Goal: Task Accomplishment & Management: Complete application form

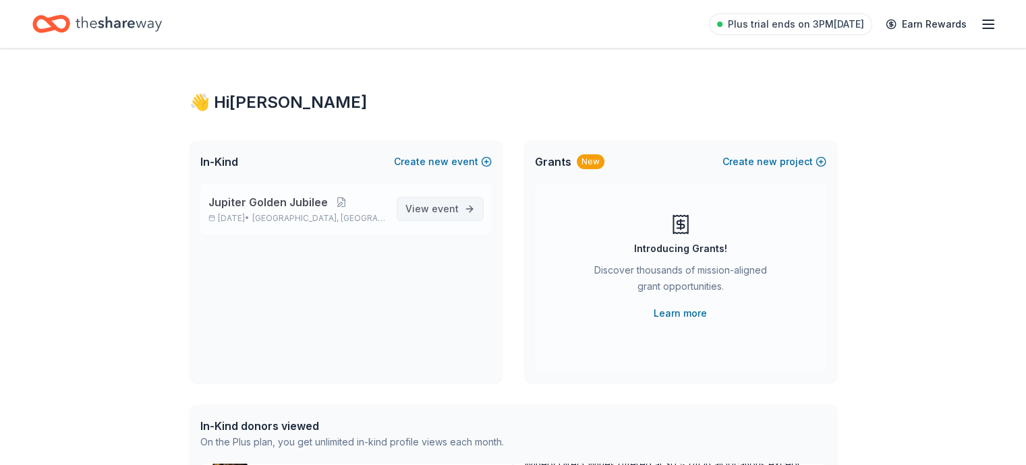
click at [443, 208] on span "event" at bounding box center [445, 208] width 27 height 11
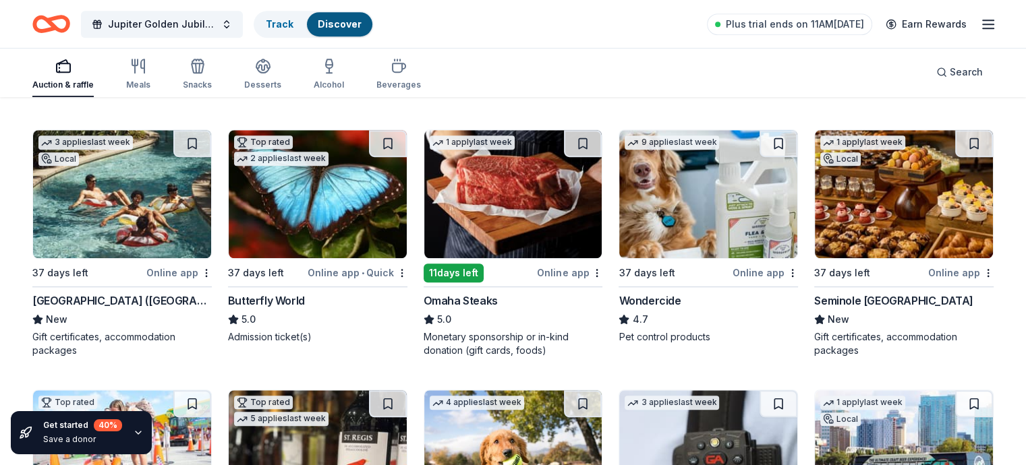
scroll to position [877, 0]
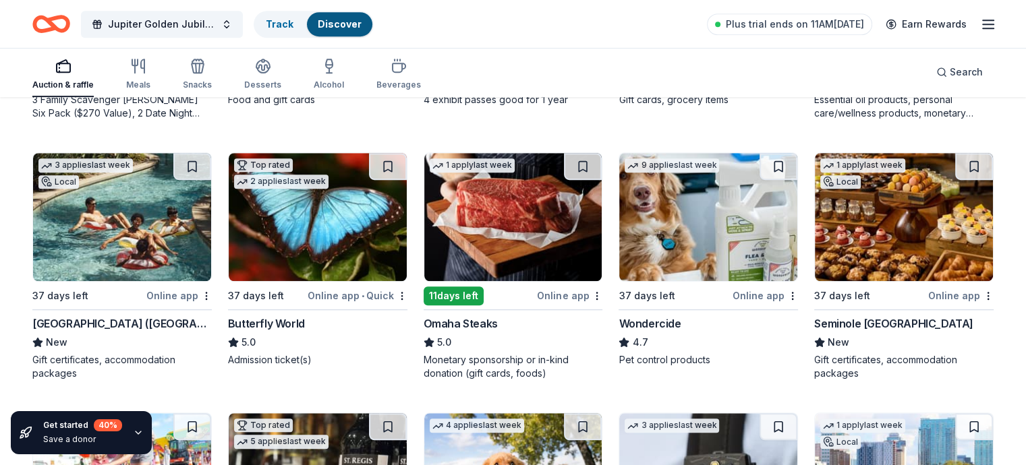
click at [551, 293] on div "Online app" at bounding box center [569, 295] width 65 height 17
click at [121, 239] on img at bounding box center [122, 217] width 178 height 128
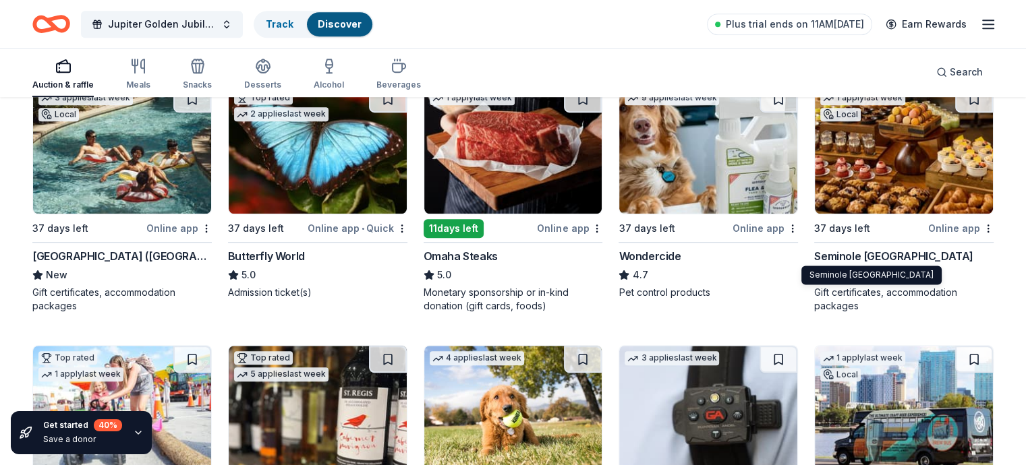
click at [847, 254] on div "Seminole Hard Rock Hotel & Casino Hollywood" at bounding box center [893, 256] width 159 height 16
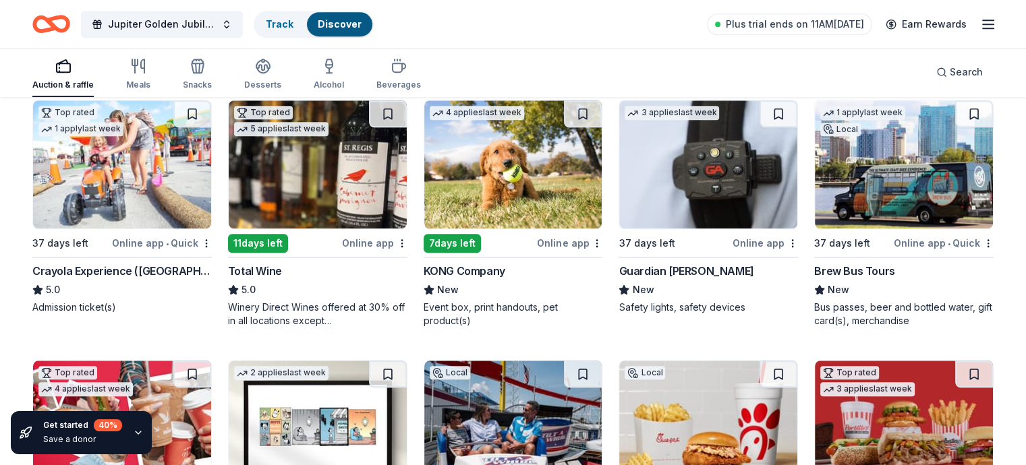
scroll to position [1214, 0]
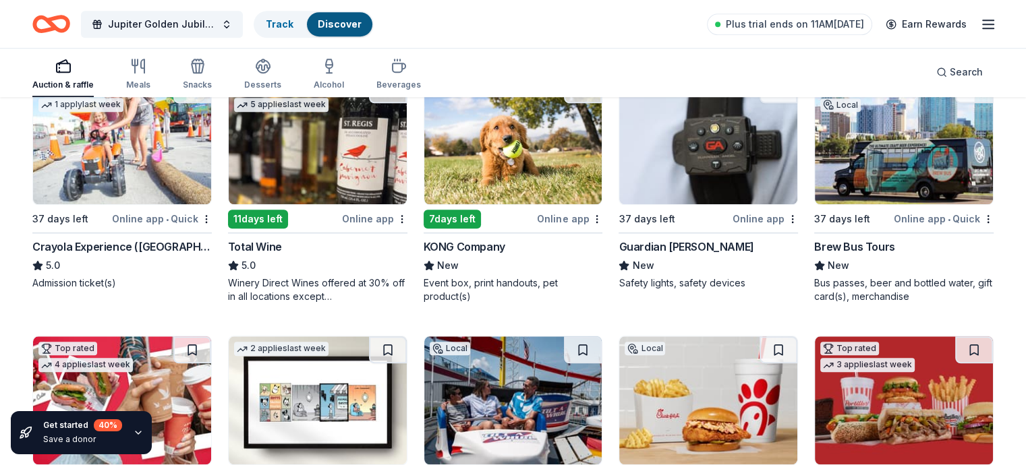
click at [180, 165] on img at bounding box center [122, 140] width 178 height 128
click at [571, 219] on div "Online app" at bounding box center [569, 218] width 65 height 17
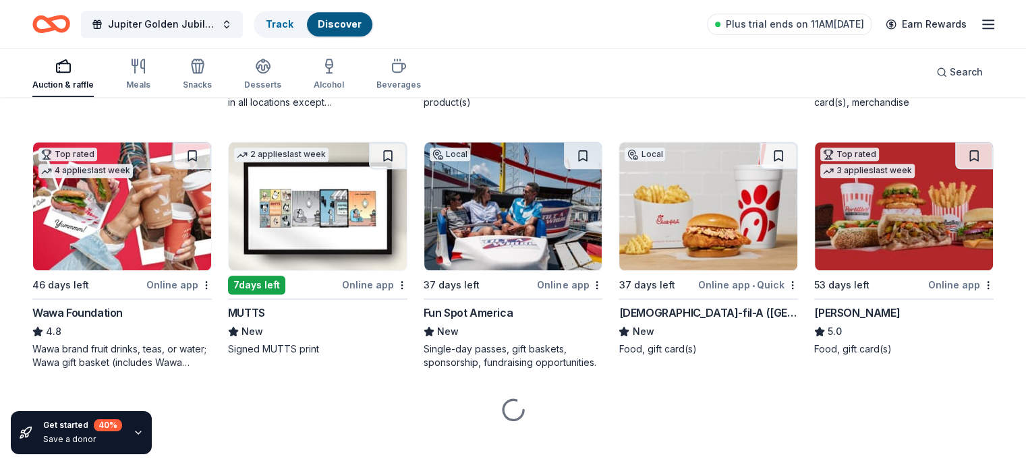
scroll to position [1417, 0]
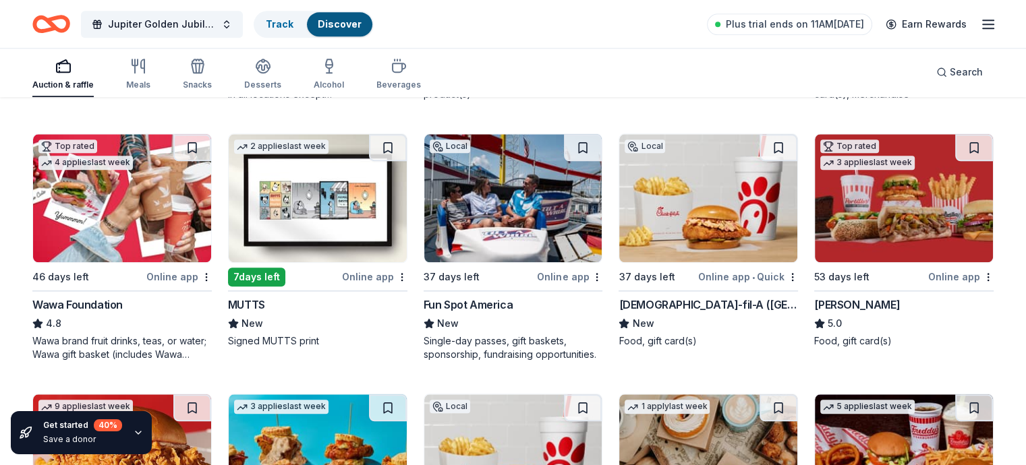
click at [123, 304] on div "Wawa Foundation" at bounding box center [77, 305] width 90 height 16
click at [495, 226] on img at bounding box center [513, 198] width 178 height 128
click at [834, 198] on img at bounding box center [904, 198] width 178 height 128
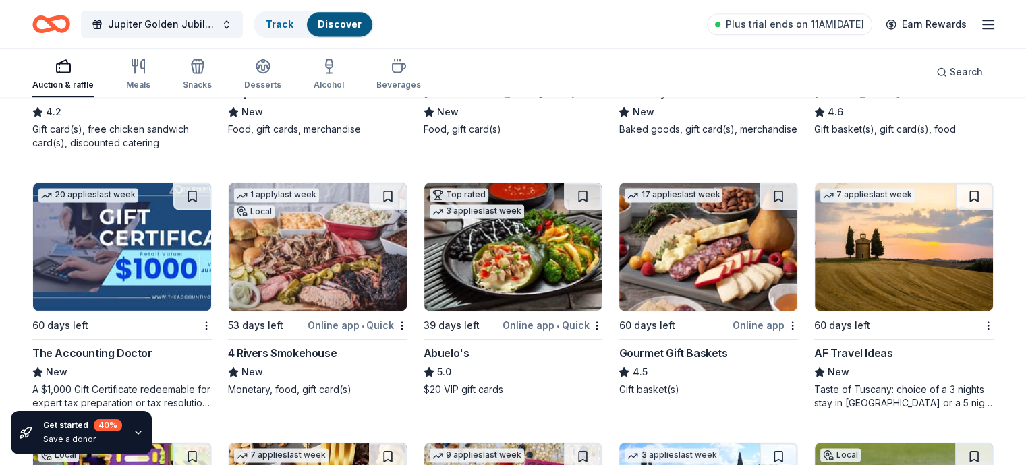
scroll to position [1956, 0]
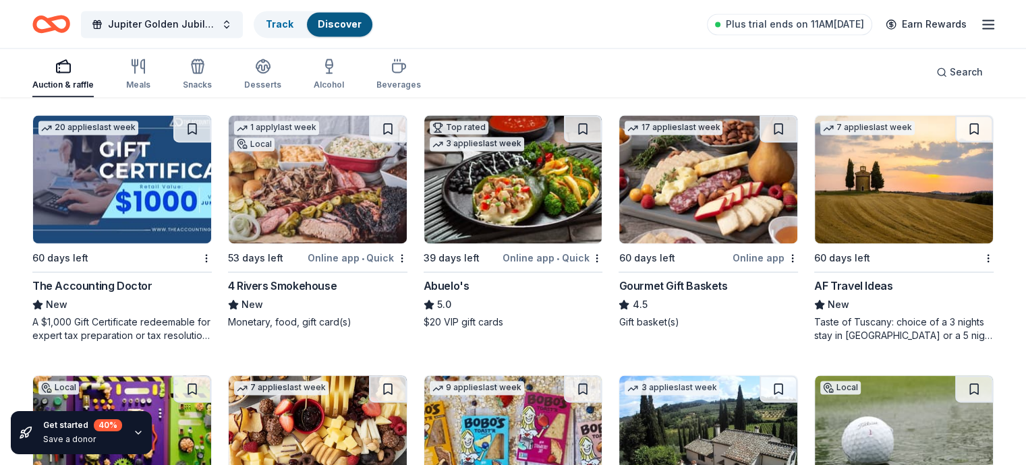
click at [714, 198] on img at bounding box center [708, 179] width 178 height 128
click at [855, 206] on img at bounding box center [904, 179] width 178 height 128
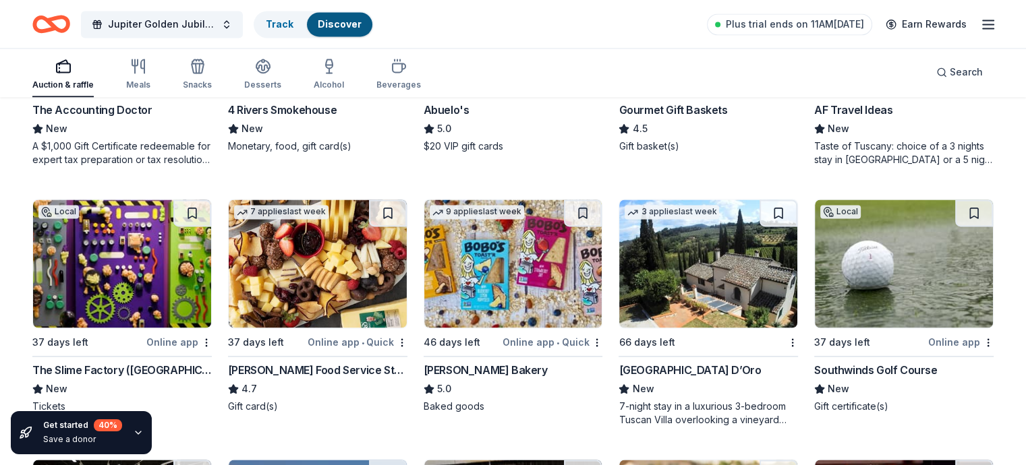
scroll to position [2159, 0]
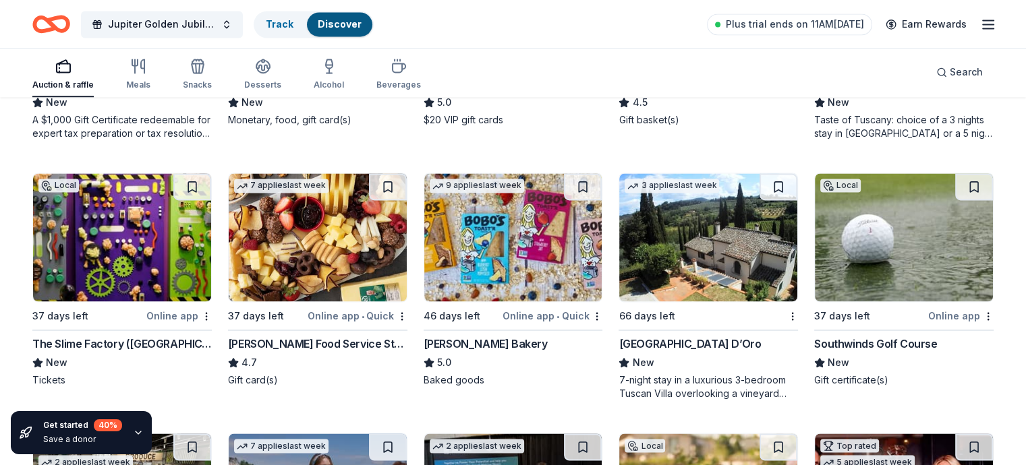
click at [370, 249] on img at bounding box center [318, 237] width 178 height 128
click at [670, 250] on img at bounding box center [708, 237] width 178 height 128
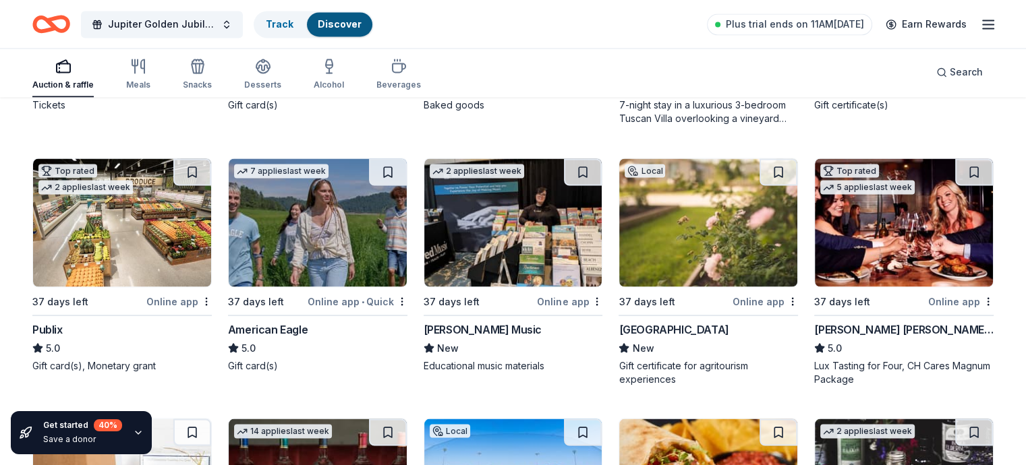
scroll to position [2429, 0]
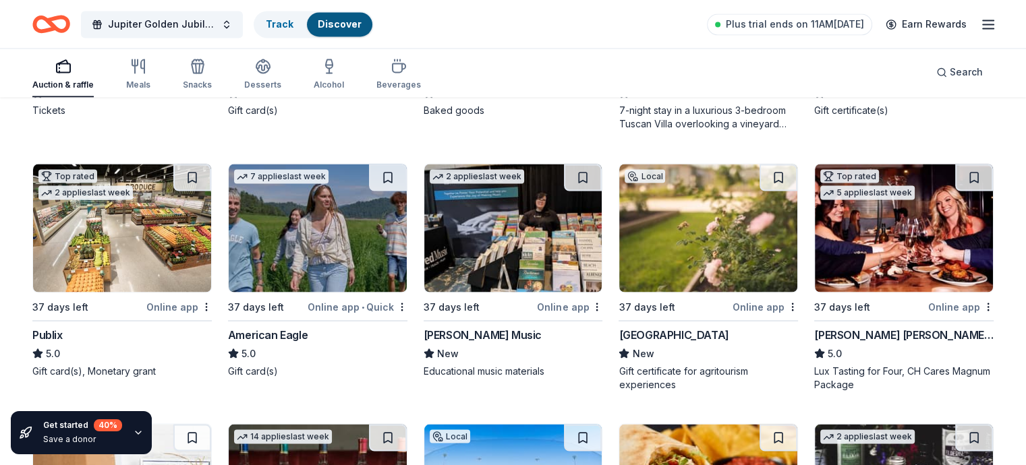
click at [154, 211] on img at bounding box center [122, 228] width 178 height 128
click at [295, 233] on img at bounding box center [318, 228] width 178 height 128
click at [847, 252] on img at bounding box center [904, 228] width 178 height 128
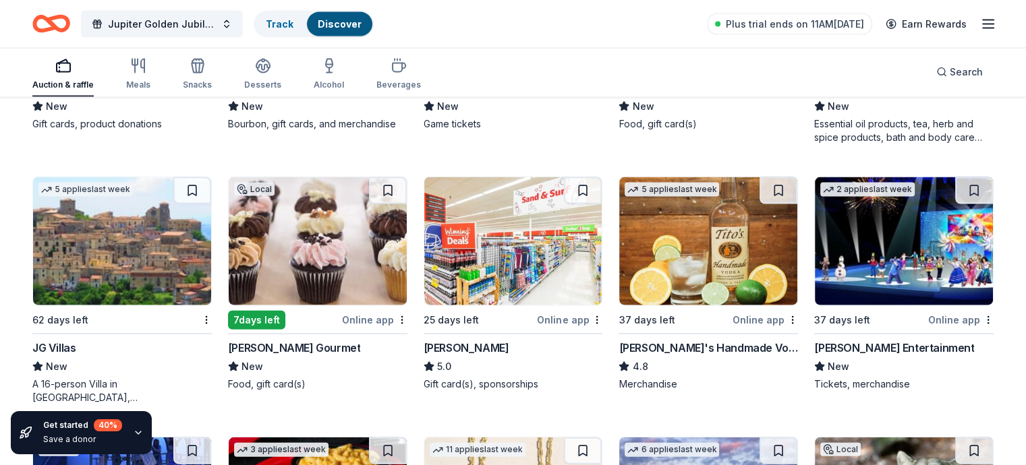
scroll to position [2968, 0]
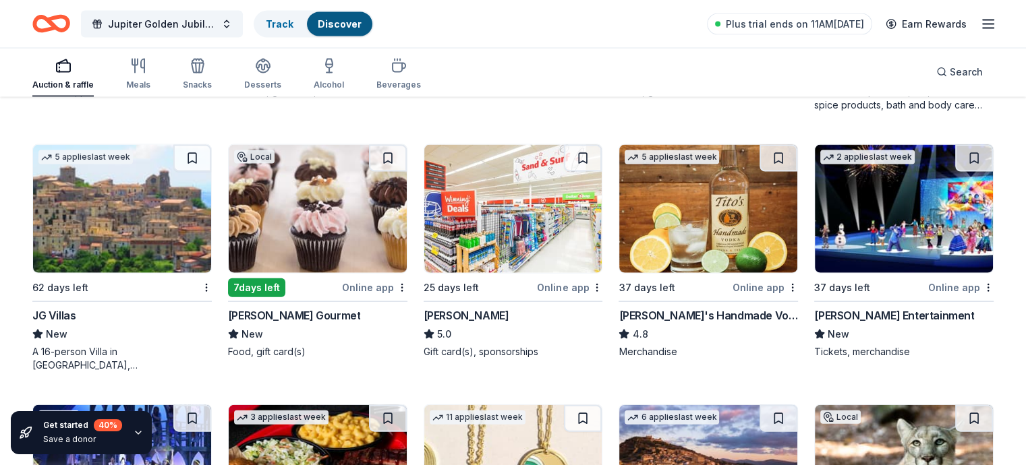
click at [499, 200] on img at bounding box center [513, 209] width 178 height 128
click at [837, 217] on img at bounding box center [904, 209] width 178 height 128
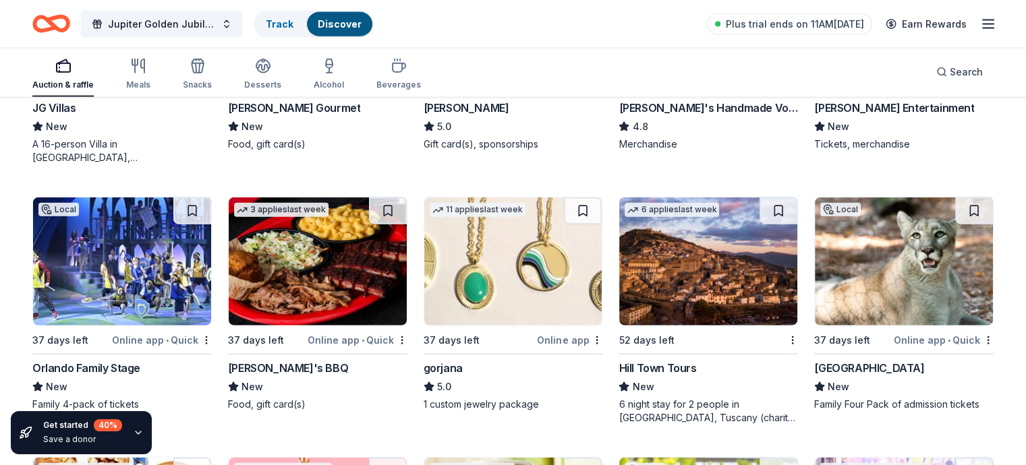
scroll to position [3238, 0]
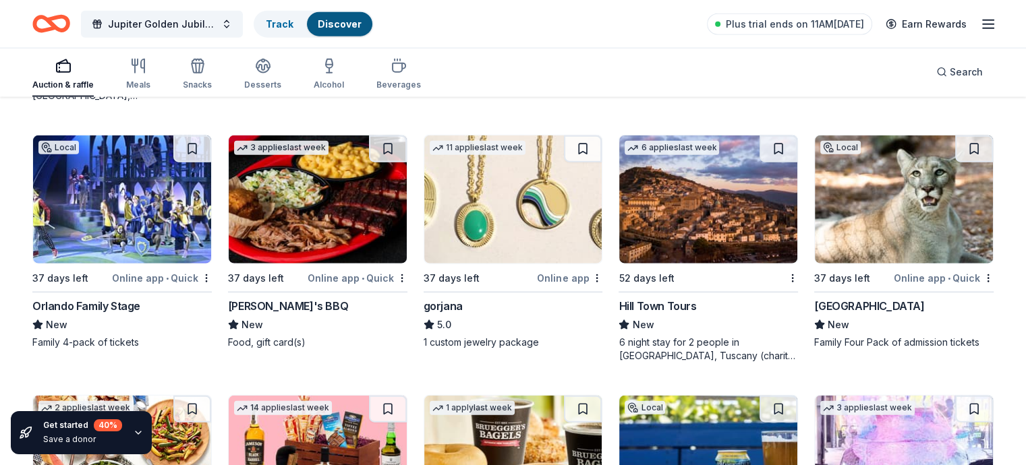
click at [89, 173] on img at bounding box center [122, 200] width 178 height 128
click at [366, 213] on img at bounding box center [318, 200] width 178 height 128
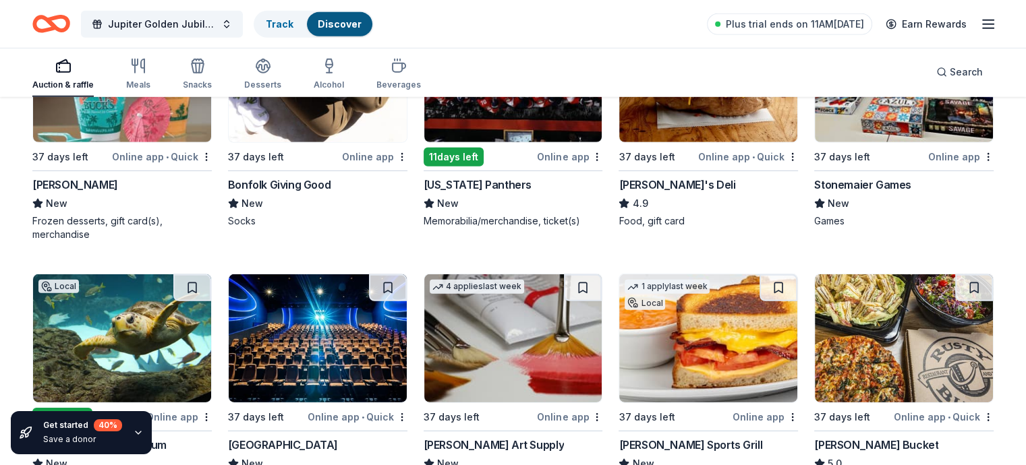
scroll to position [4250, 0]
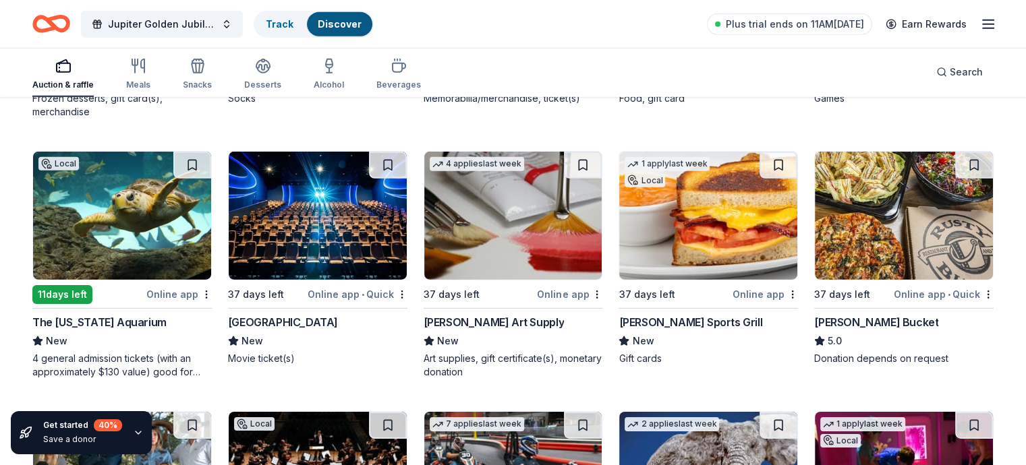
click at [126, 203] on img at bounding box center [122, 216] width 178 height 128
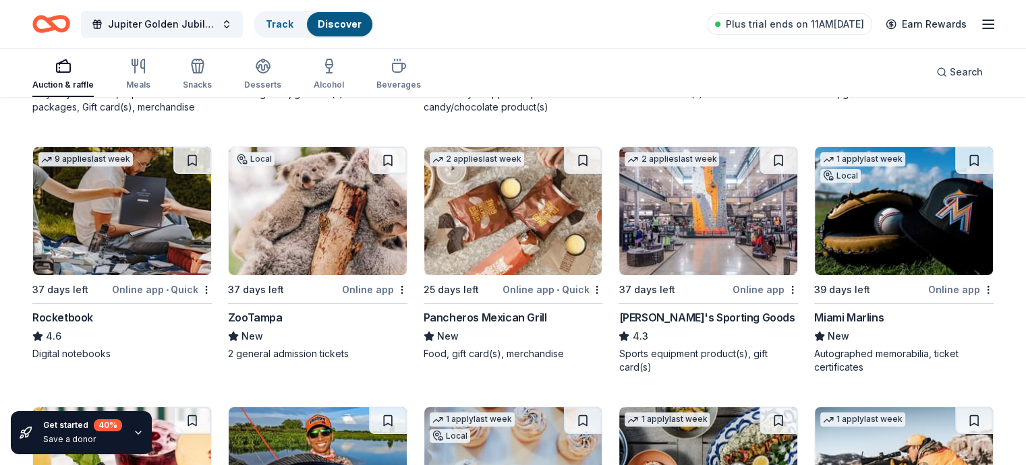
scroll to position [5306, 0]
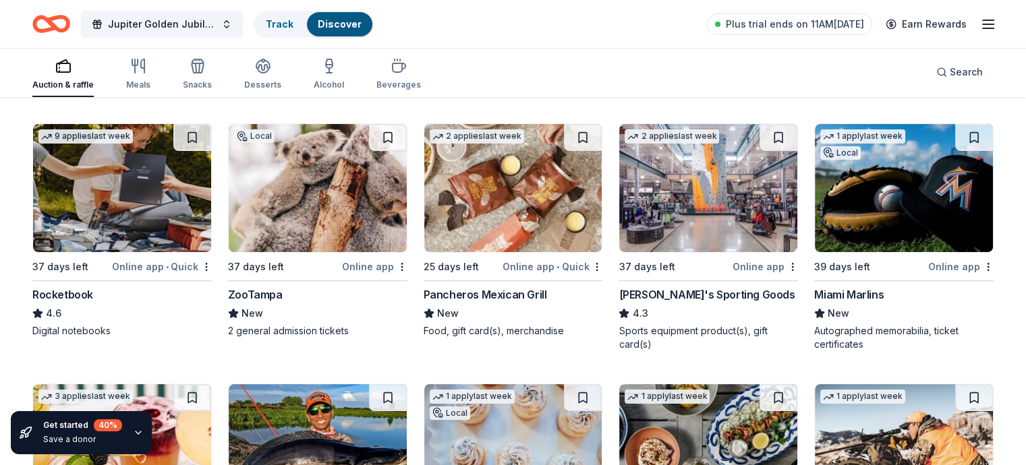
click at [302, 195] on img at bounding box center [318, 188] width 178 height 128
click at [126, 194] on img at bounding box center [122, 188] width 178 height 128
click at [654, 190] on img at bounding box center [708, 188] width 178 height 128
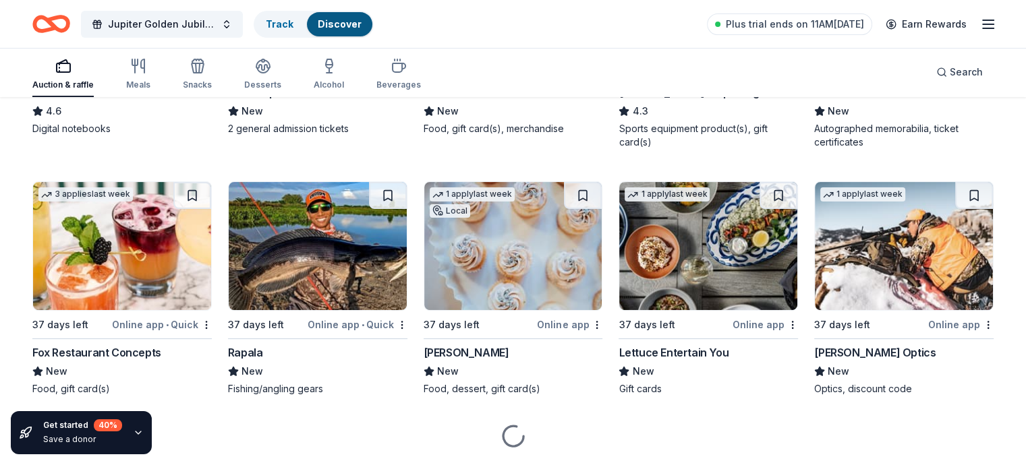
scroll to position [5543, 0]
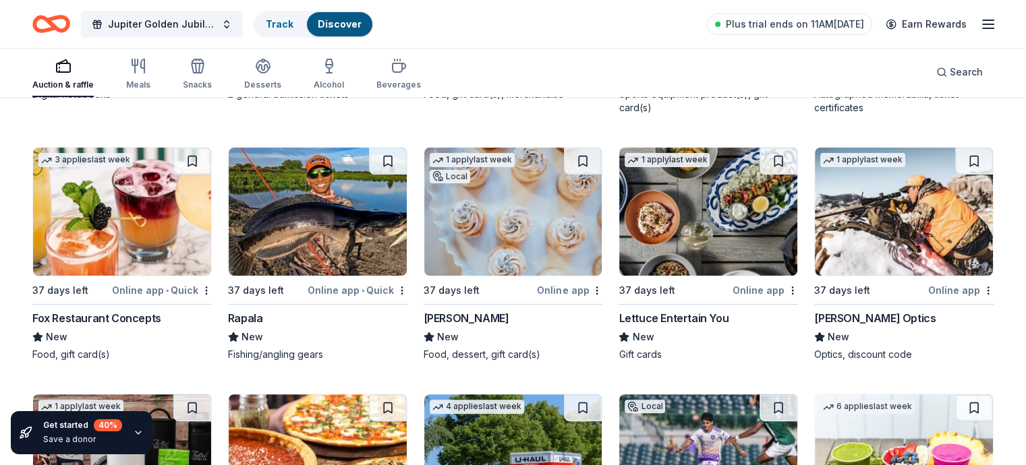
click at [561, 237] on img at bounding box center [513, 212] width 178 height 128
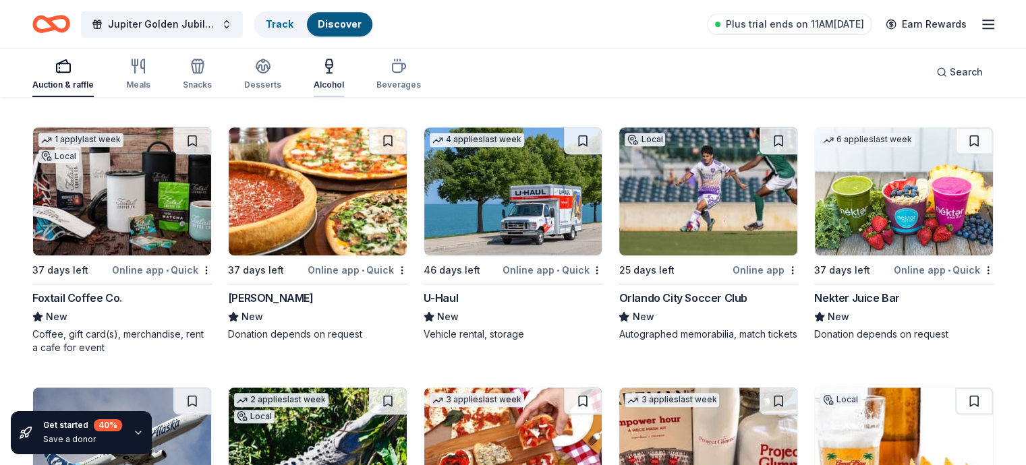
scroll to position [5812, 0]
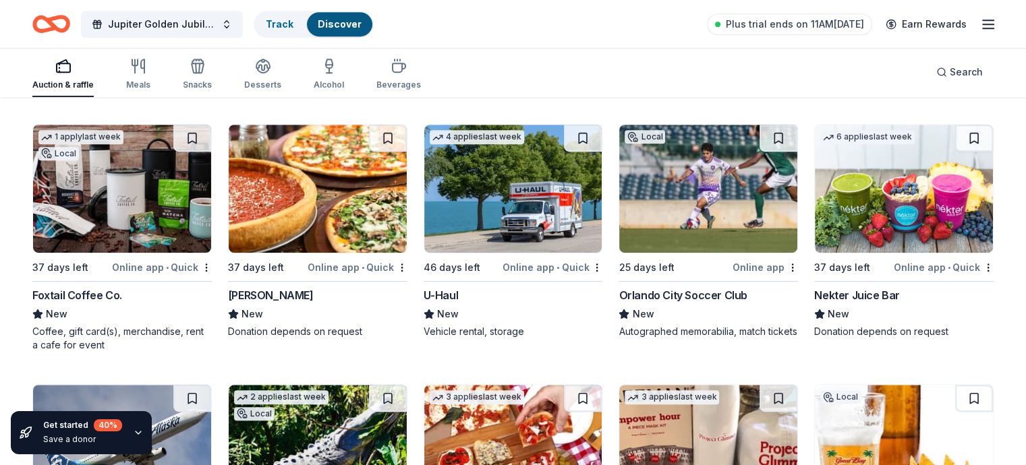
click at [518, 210] on img at bounding box center [513, 189] width 178 height 128
click at [573, 266] on div "Online app • Quick" at bounding box center [553, 267] width 100 height 17
click at [346, 264] on div "Online app • Quick" at bounding box center [358, 267] width 100 height 17
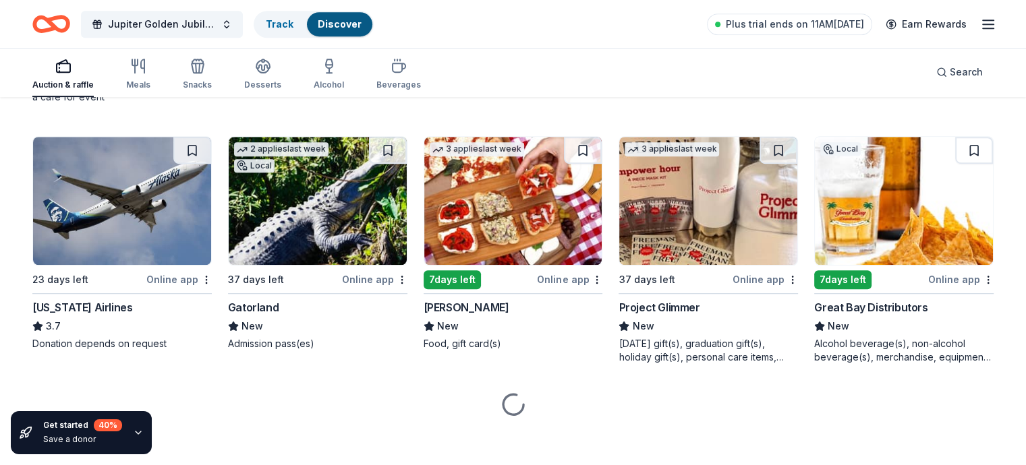
scroll to position [6063, 0]
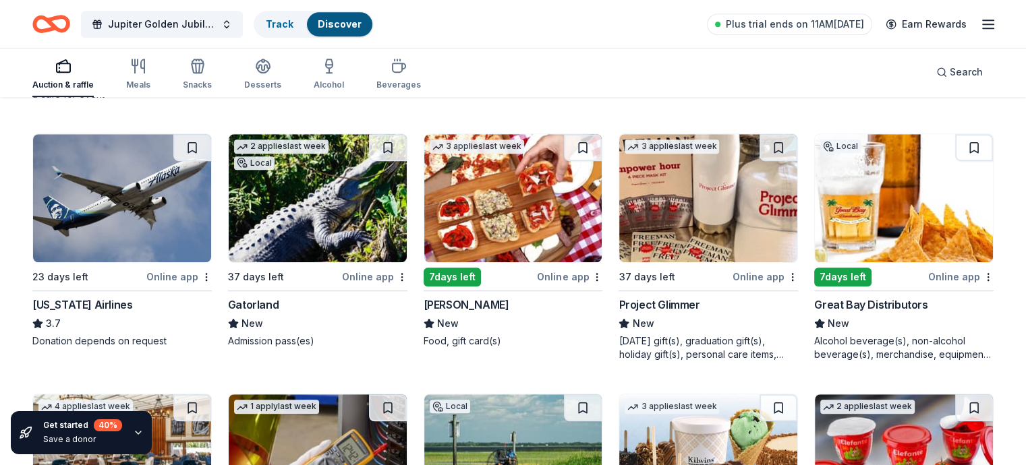
click at [138, 198] on img at bounding box center [122, 198] width 178 height 128
click at [316, 177] on img at bounding box center [318, 198] width 178 height 128
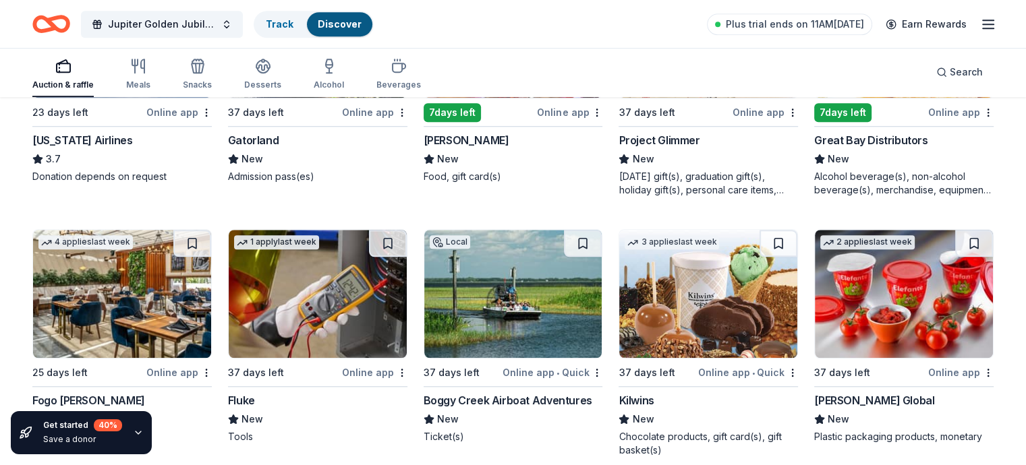
scroll to position [6333, 0]
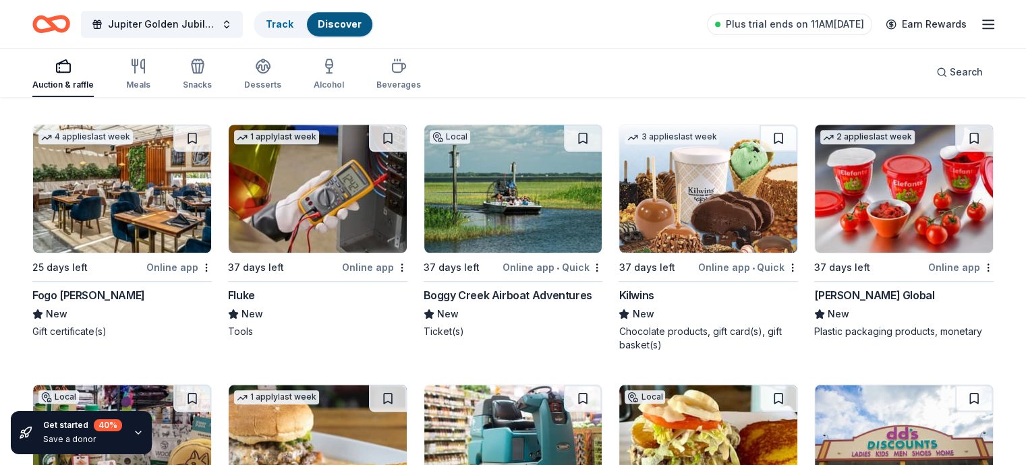
click at [480, 179] on img at bounding box center [513, 189] width 178 height 128
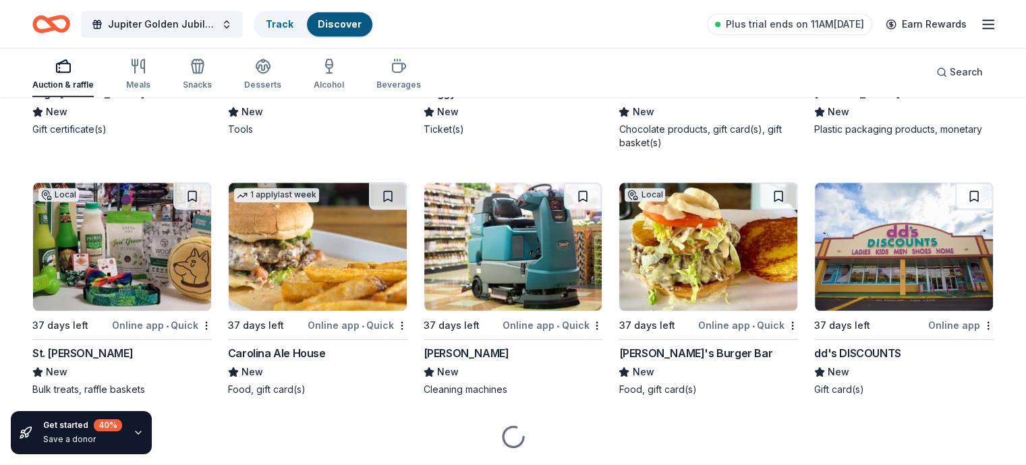
scroll to position [6536, 0]
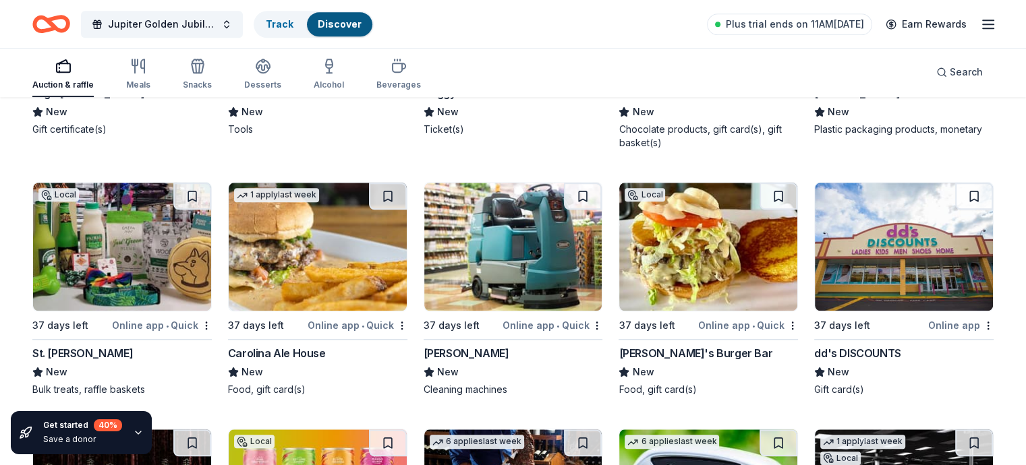
click at [136, 254] on img at bounding box center [122, 247] width 178 height 128
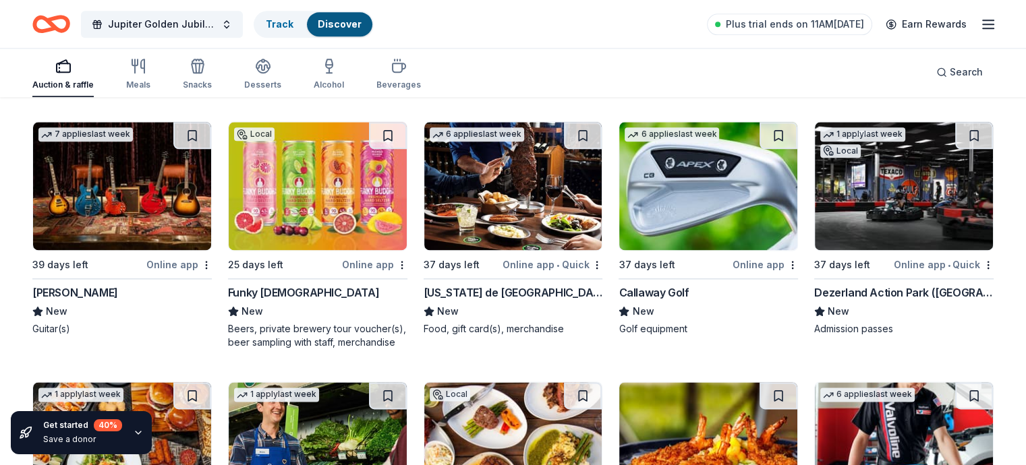
scroll to position [6873, 0]
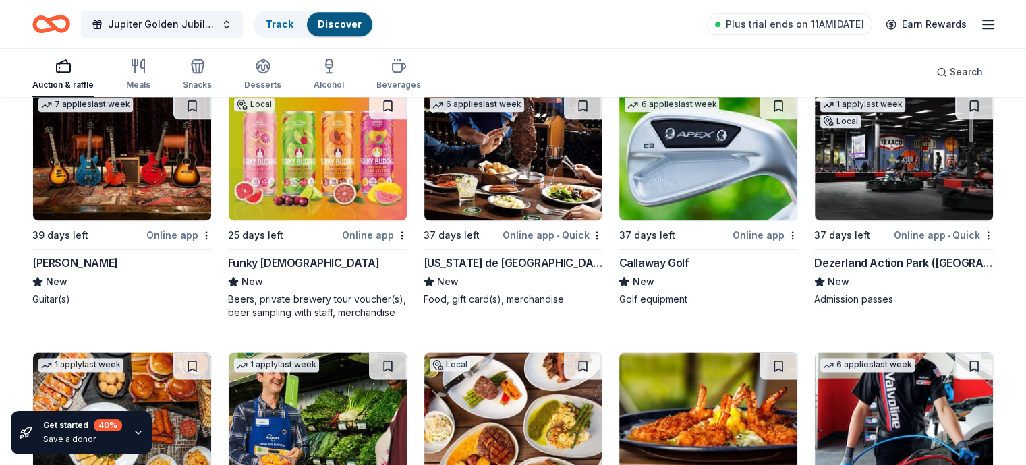
click at [673, 177] on img at bounding box center [708, 156] width 178 height 128
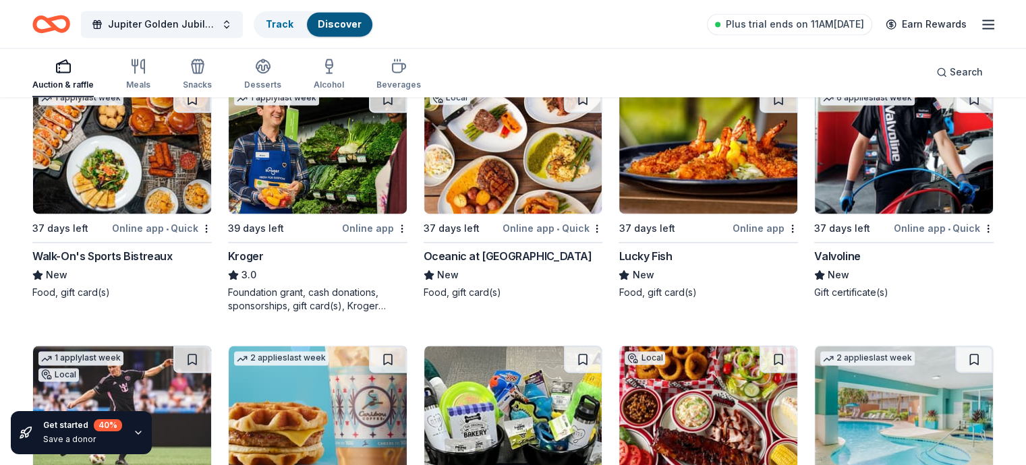
scroll to position [7143, 0]
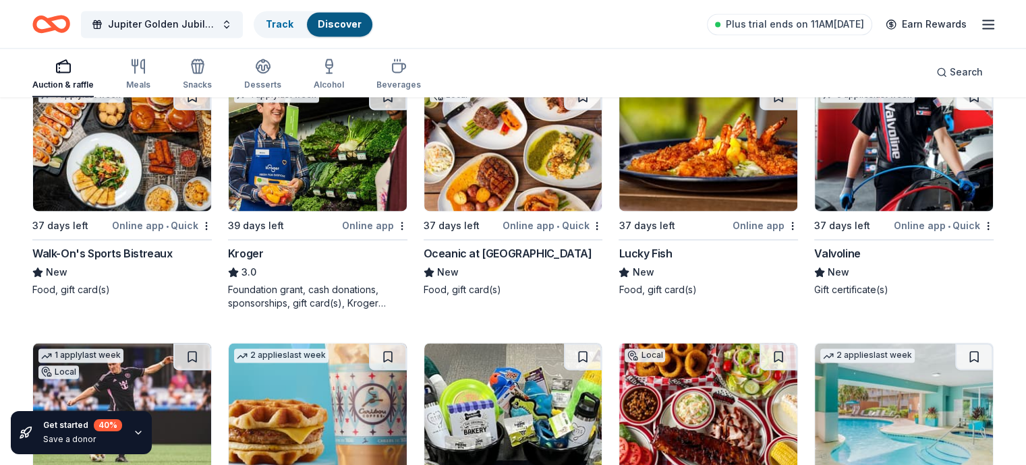
click at [359, 217] on div "Online app" at bounding box center [374, 225] width 65 height 17
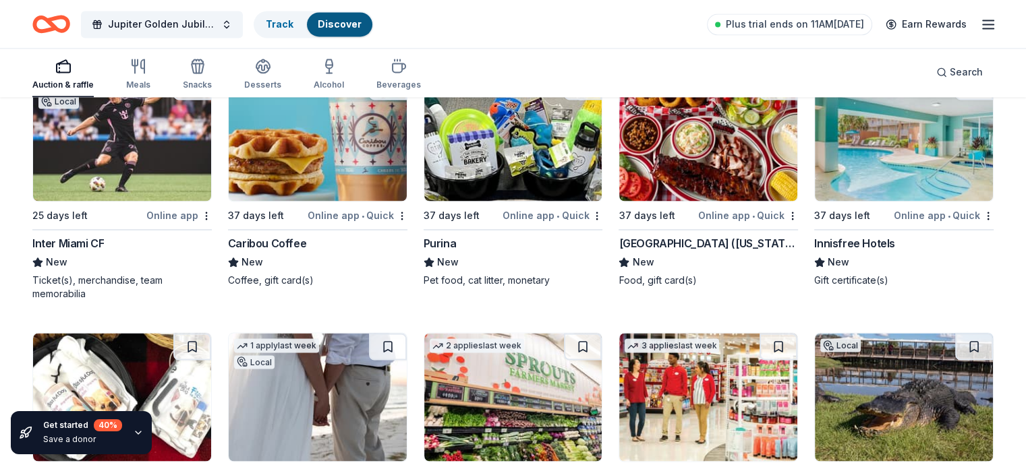
scroll to position [7413, 0]
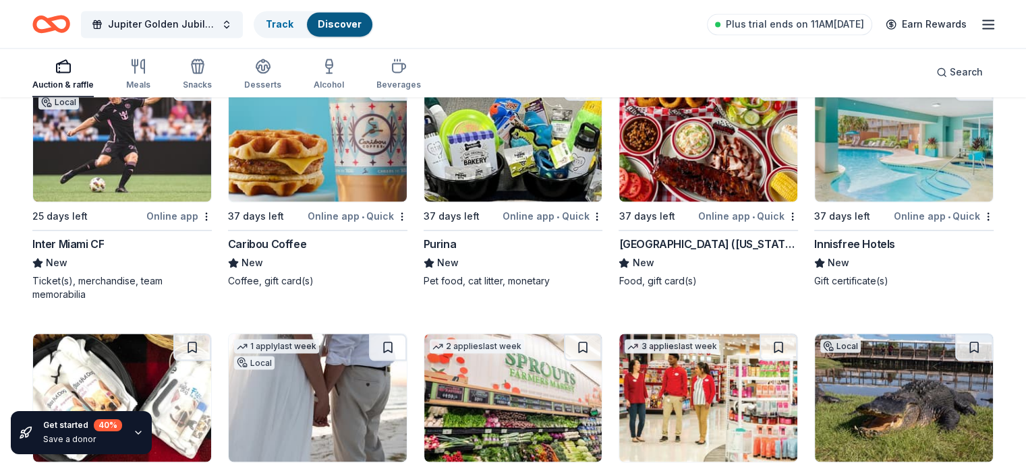
click at [510, 159] on img at bounding box center [513, 138] width 178 height 128
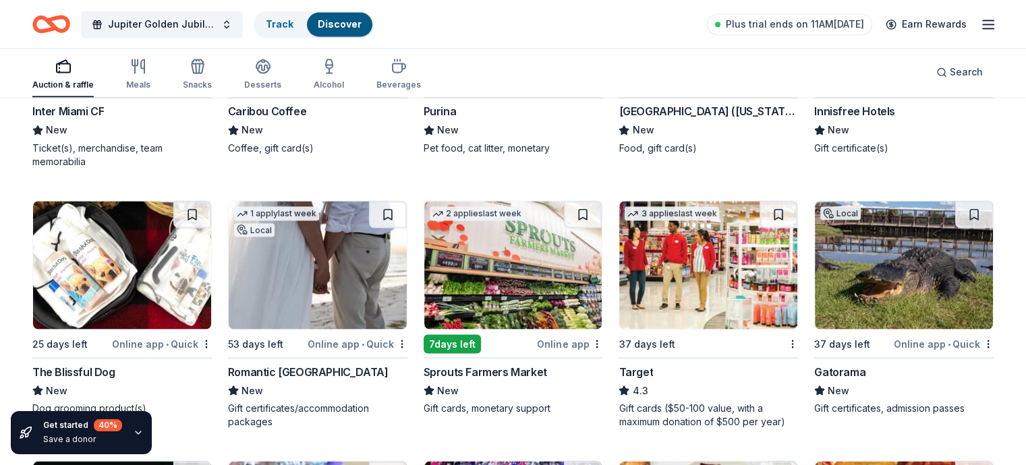
scroll to position [7615, 0]
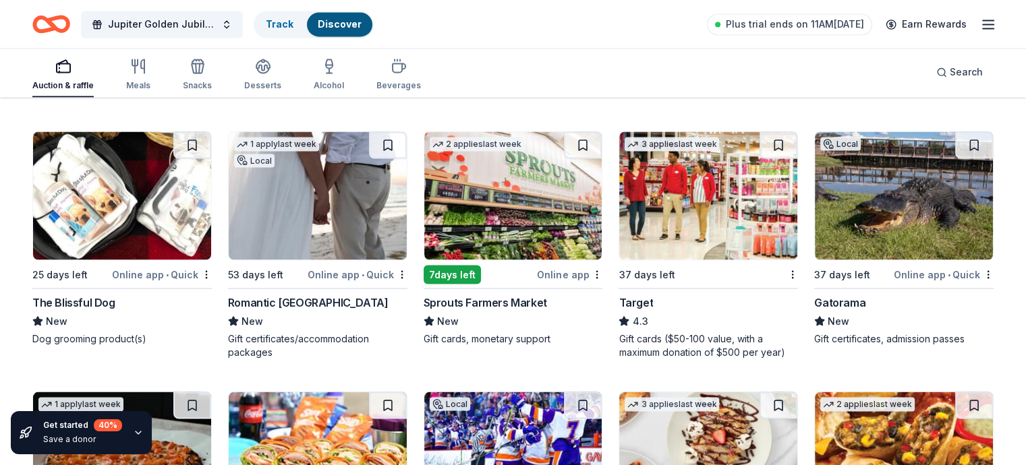
click at [482, 201] on img at bounding box center [513, 196] width 178 height 128
click at [335, 211] on img at bounding box center [318, 196] width 178 height 128
click at [702, 204] on img at bounding box center [708, 196] width 178 height 128
click at [167, 227] on img at bounding box center [122, 196] width 178 height 128
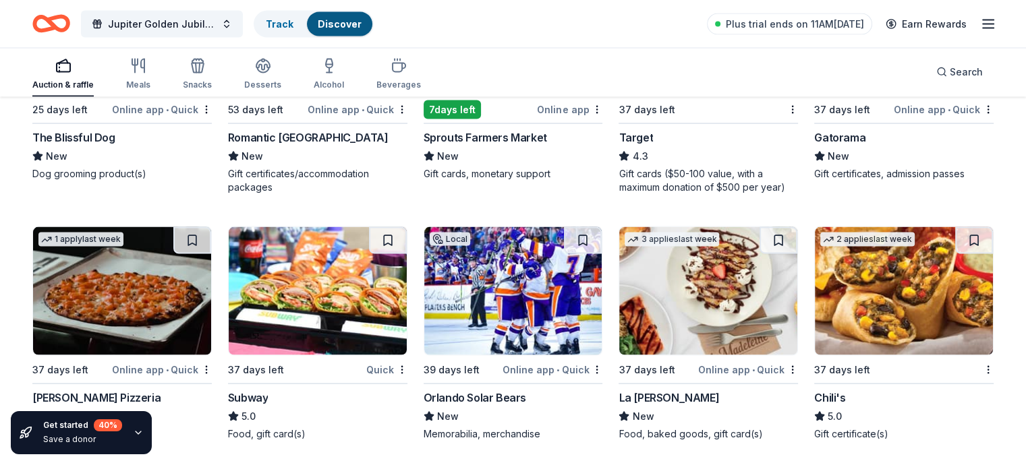
scroll to position [7817, 0]
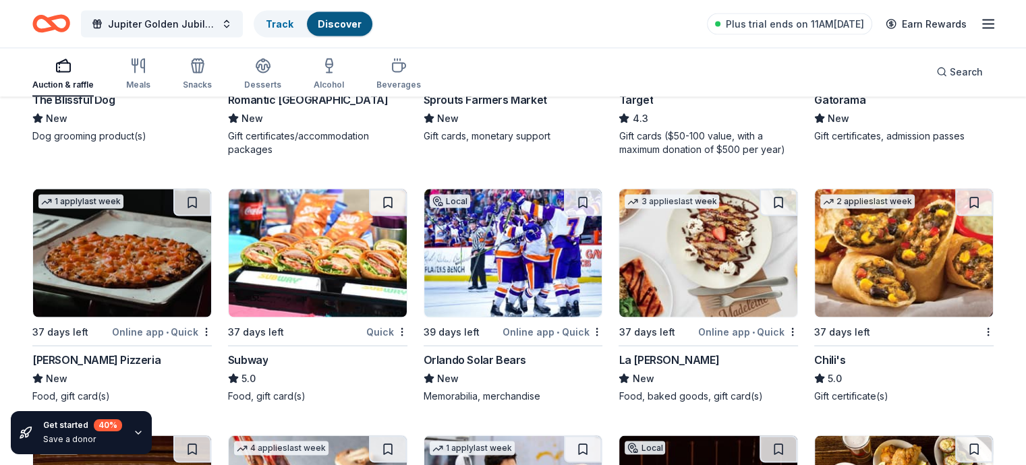
click at [273, 228] on img at bounding box center [318, 254] width 178 height 128
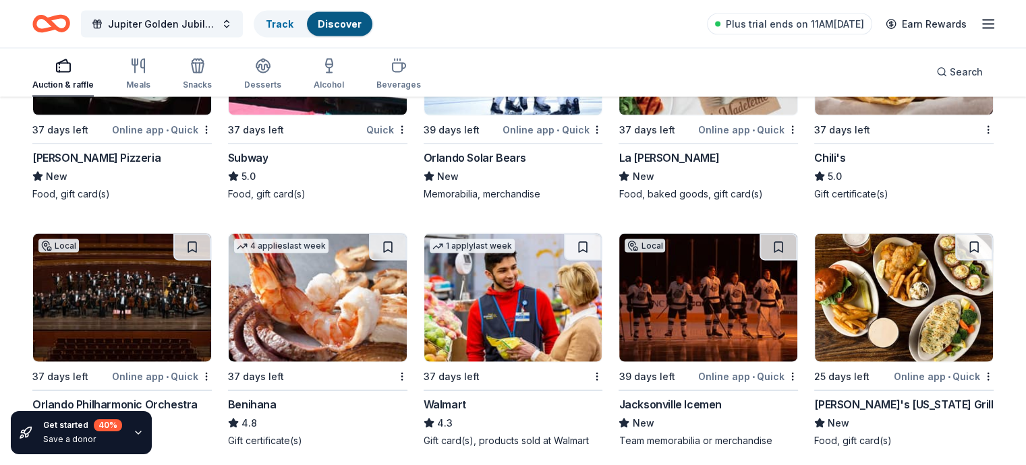
scroll to position [8087, 0]
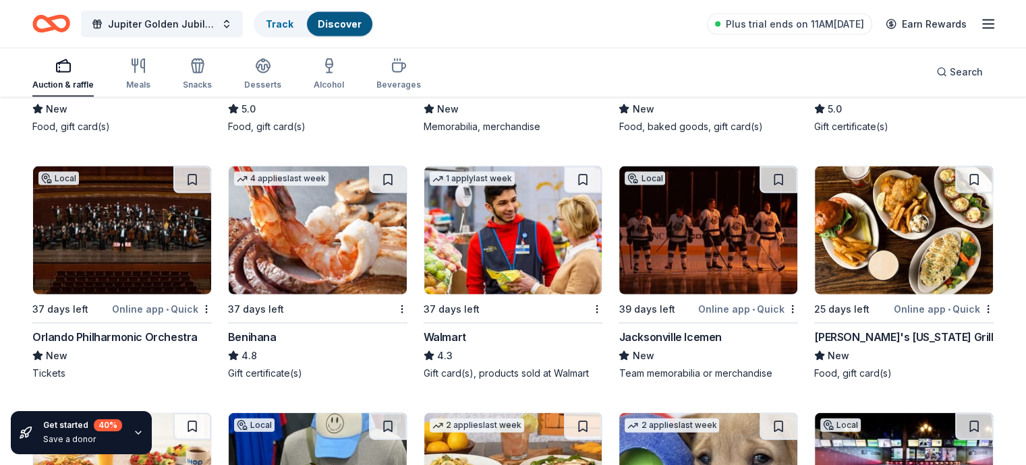
click at [142, 215] on img at bounding box center [122, 231] width 178 height 128
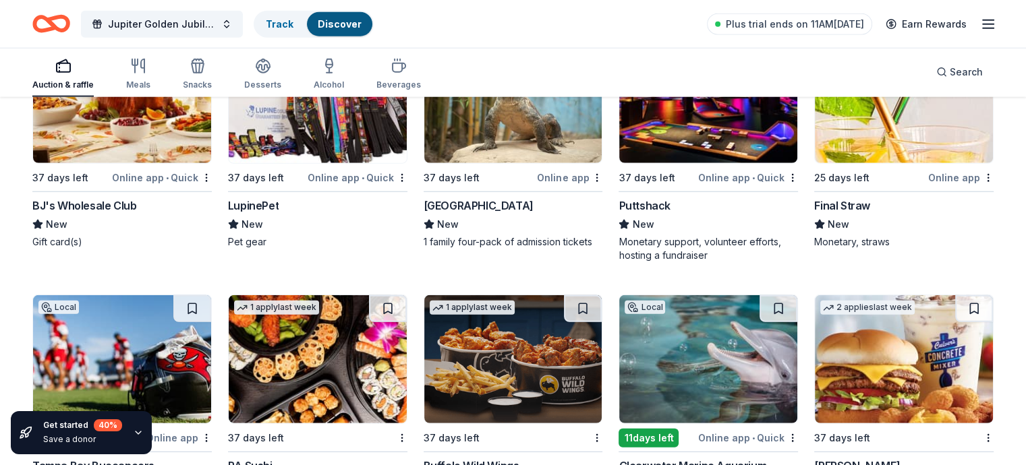
scroll to position [8612, 0]
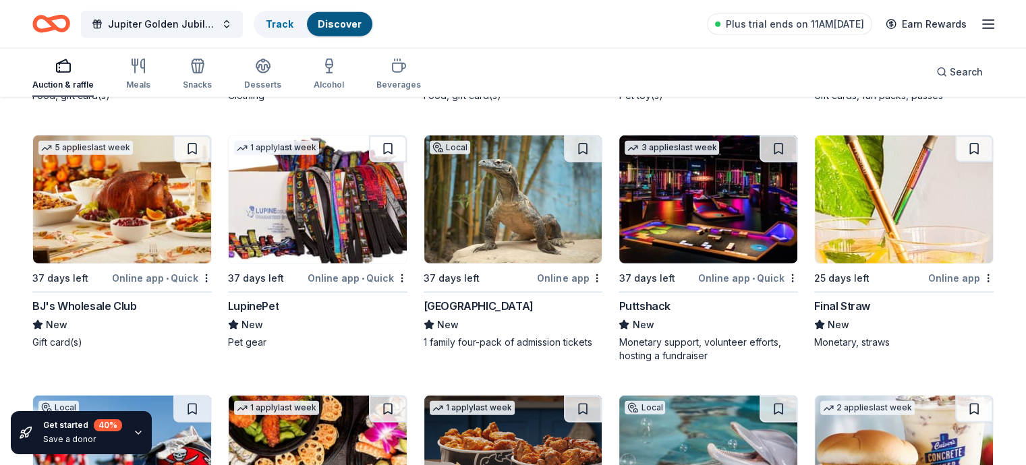
click at [356, 214] on img at bounding box center [318, 200] width 178 height 128
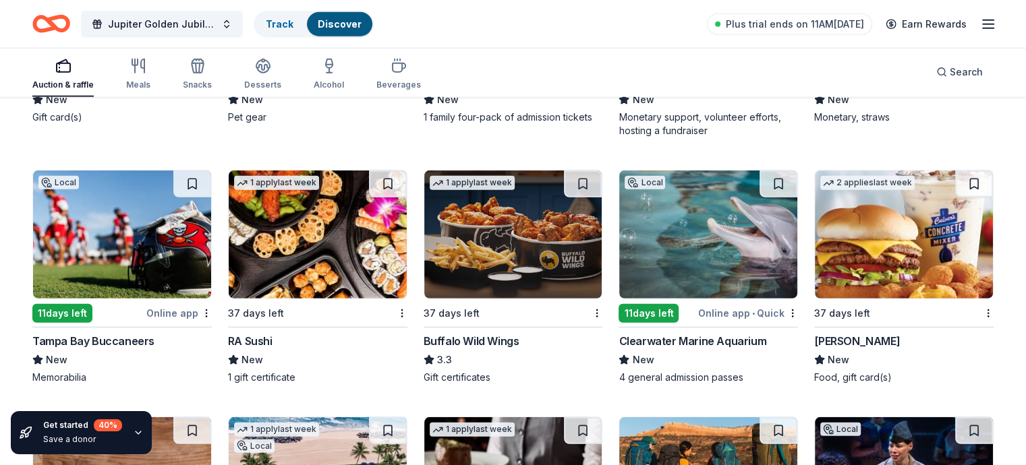
scroll to position [8882, 0]
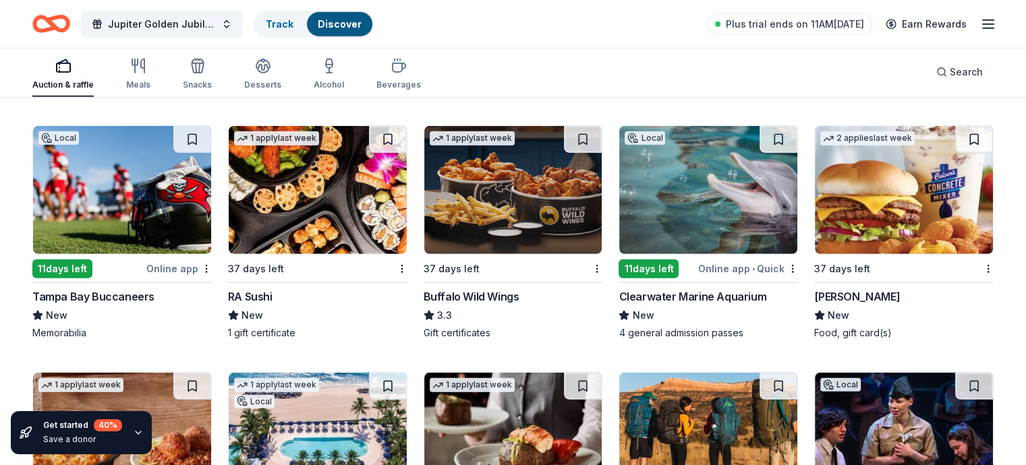
click at [685, 171] on img at bounding box center [708, 190] width 178 height 128
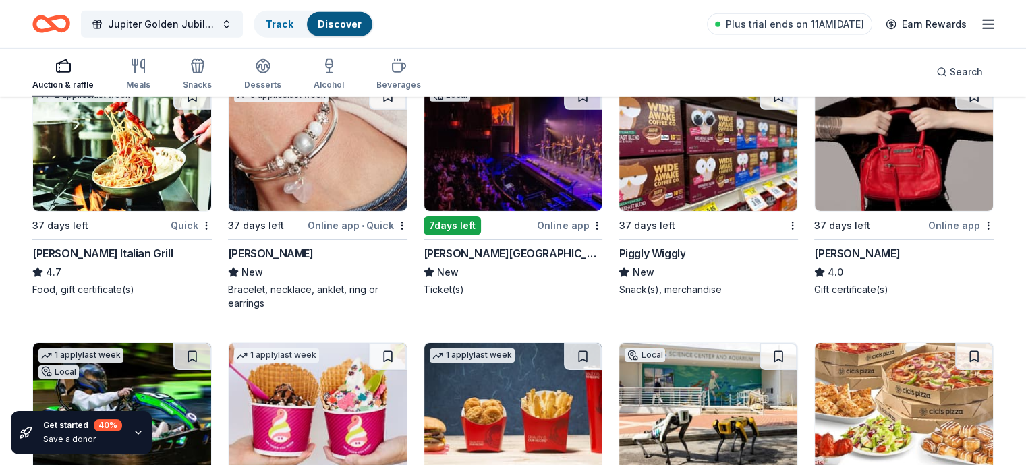
scroll to position [9612, 0]
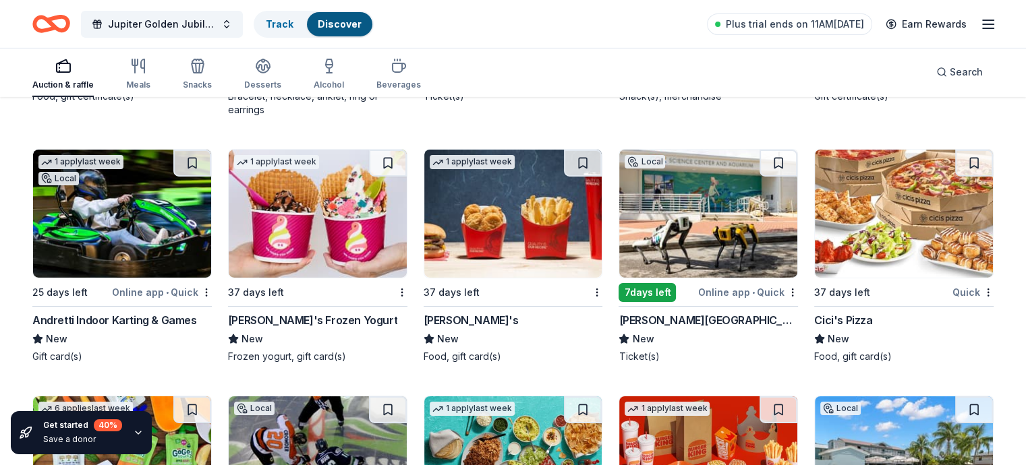
click at [165, 204] on img at bounding box center [122, 214] width 178 height 128
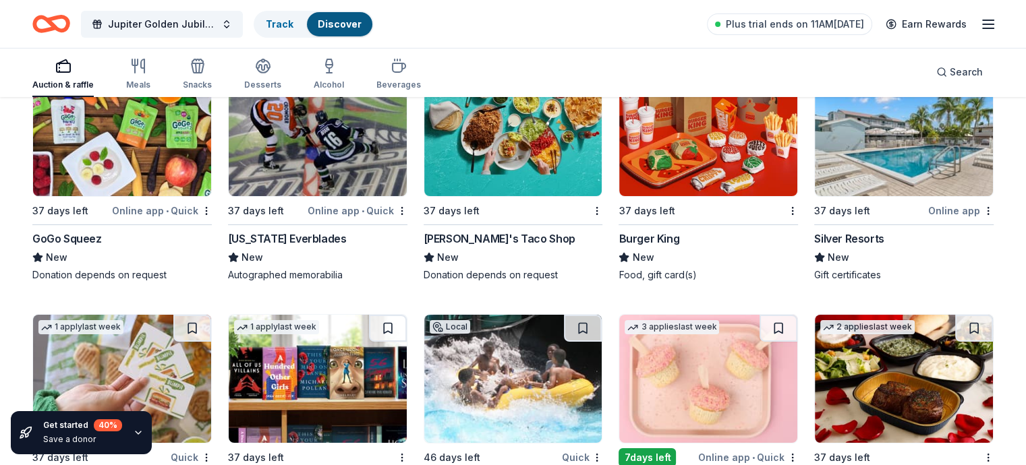
scroll to position [10106, 0]
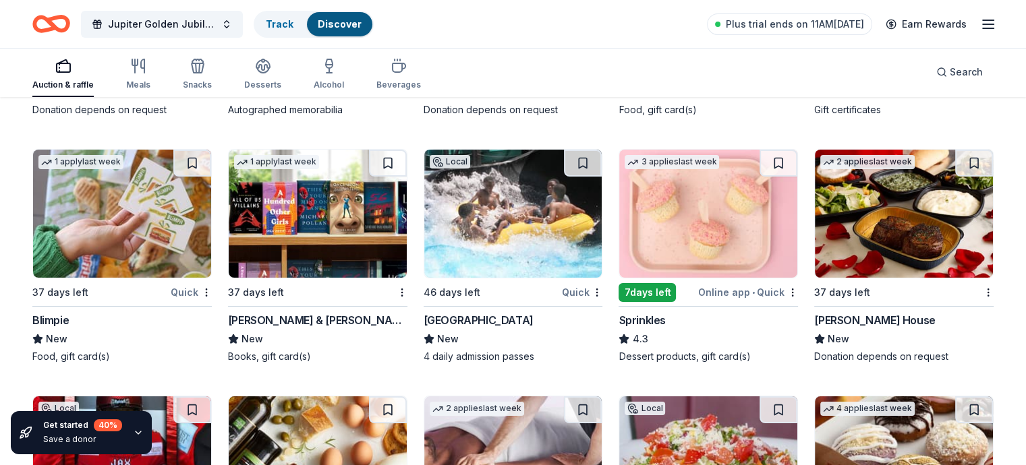
click at [493, 216] on img at bounding box center [513, 214] width 178 height 128
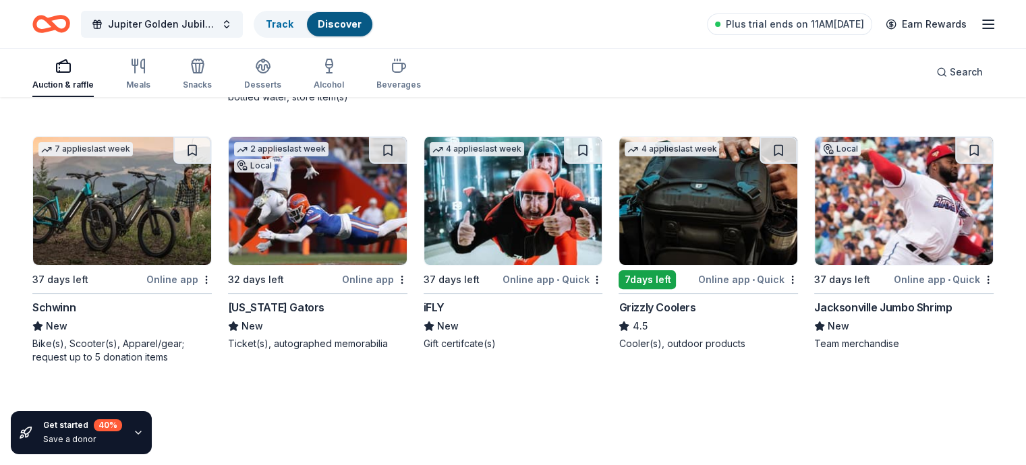
scroll to position [10626, 0]
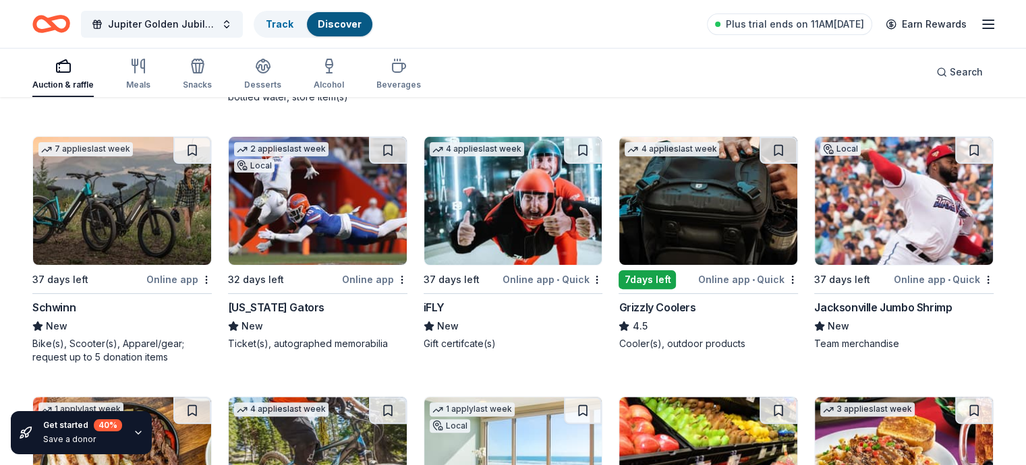
click at [490, 211] on img at bounding box center [513, 201] width 178 height 128
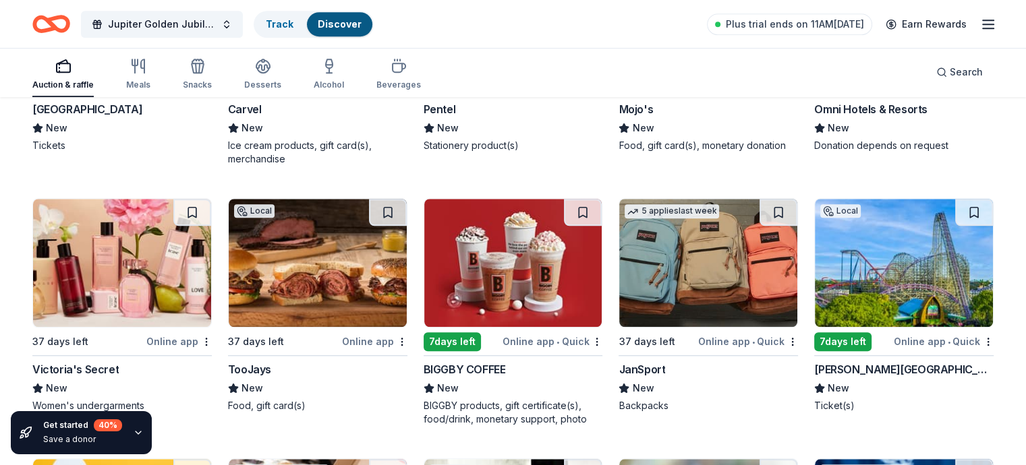
scroll to position [11368, 0]
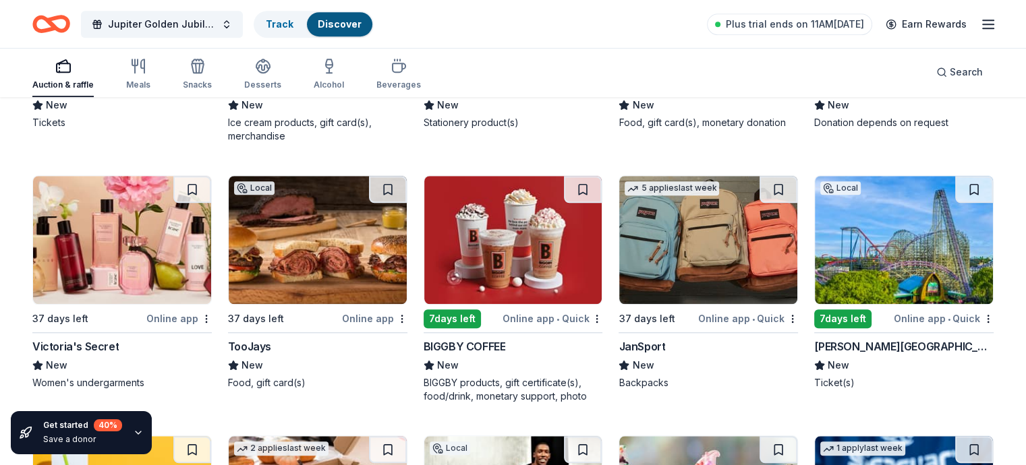
click at [327, 241] on img at bounding box center [318, 240] width 178 height 128
click at [872, 271] on img at bounding box center [904, 240] width 178 height 128
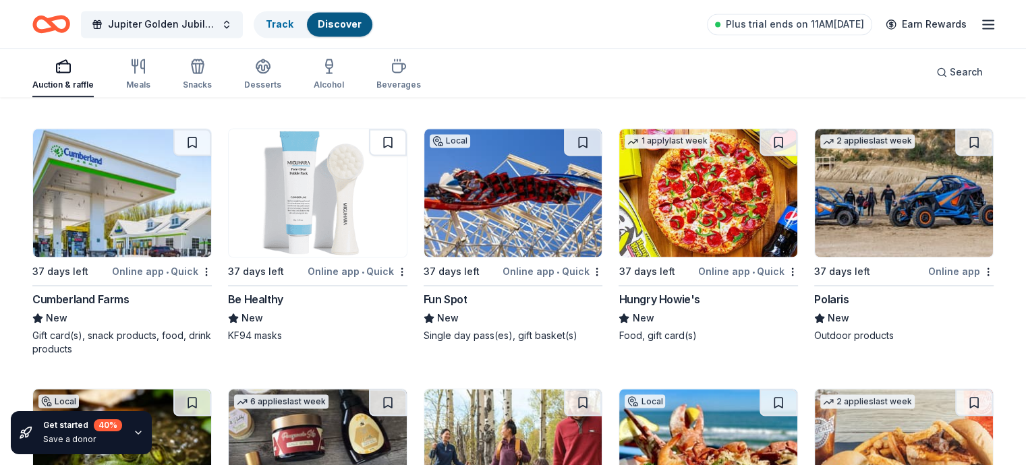
scroll to position [12459, 0]
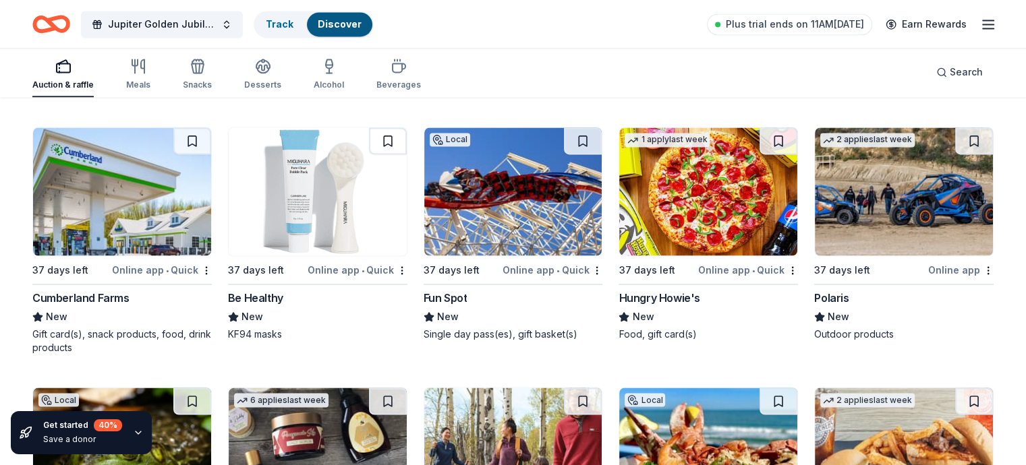
click at [492, 208] on img at bounding box center [513, 192] width 178 height 128
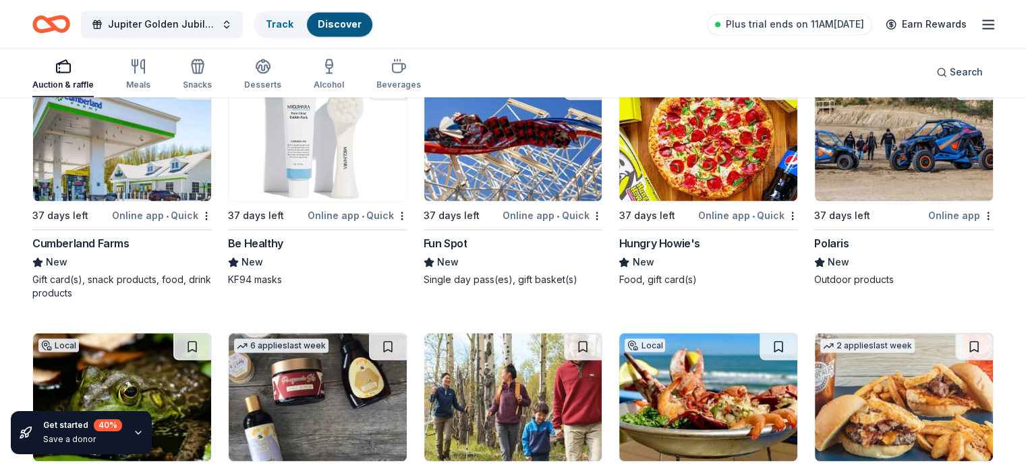
scroll to position [12709, 0]
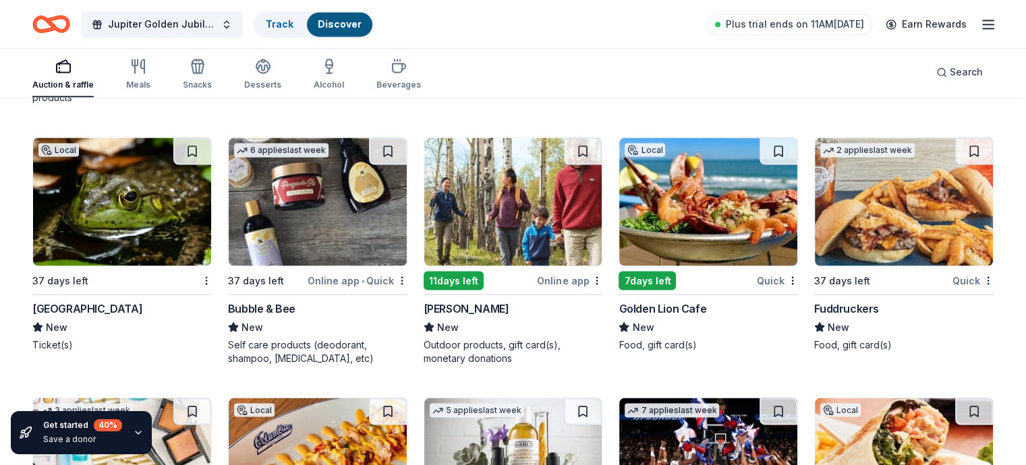
click at [548, 215] on img at bounding box center [513, 202] width 178 height 128
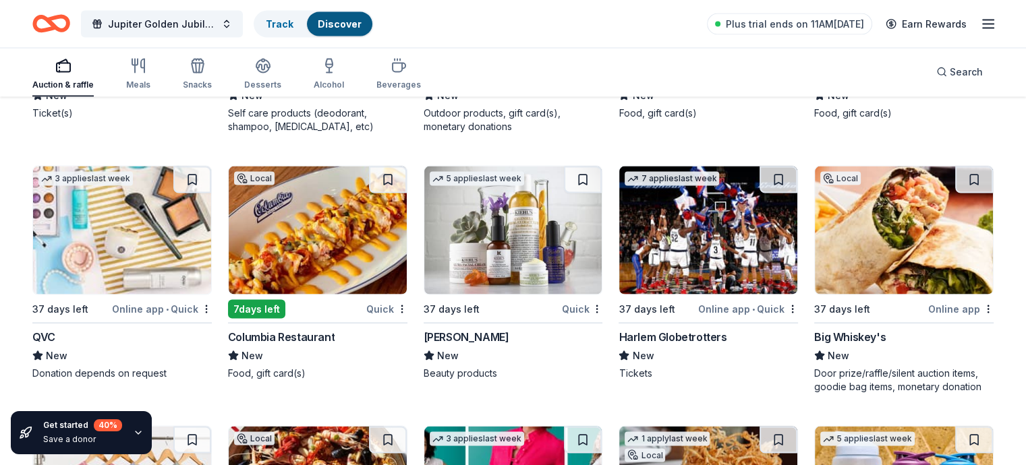
scroll to position [12979, 0]
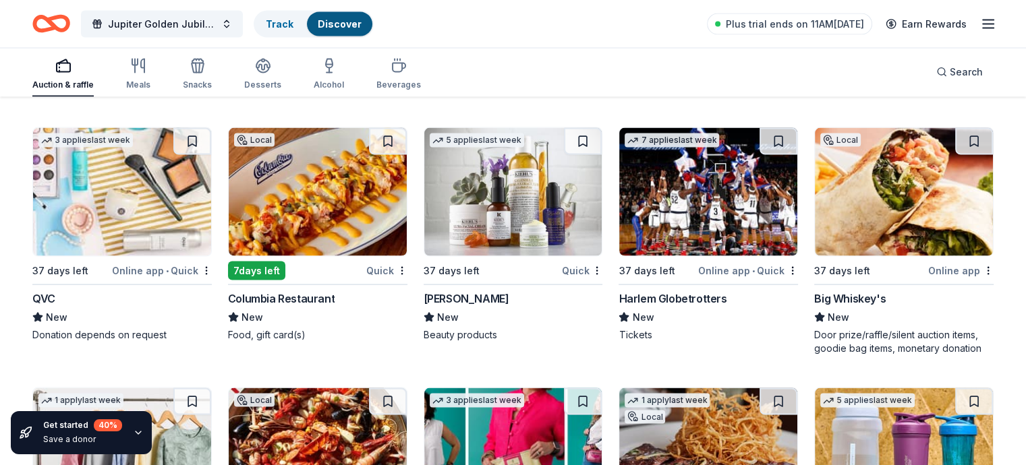
click at [358, 218] on img at bounding box center [318, 192] width 178 height 128
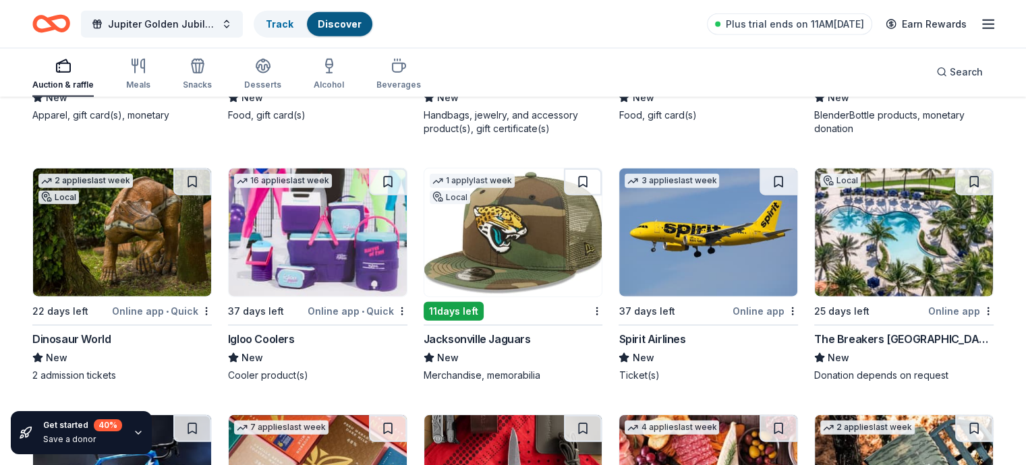
scroll to position [13432, 0]
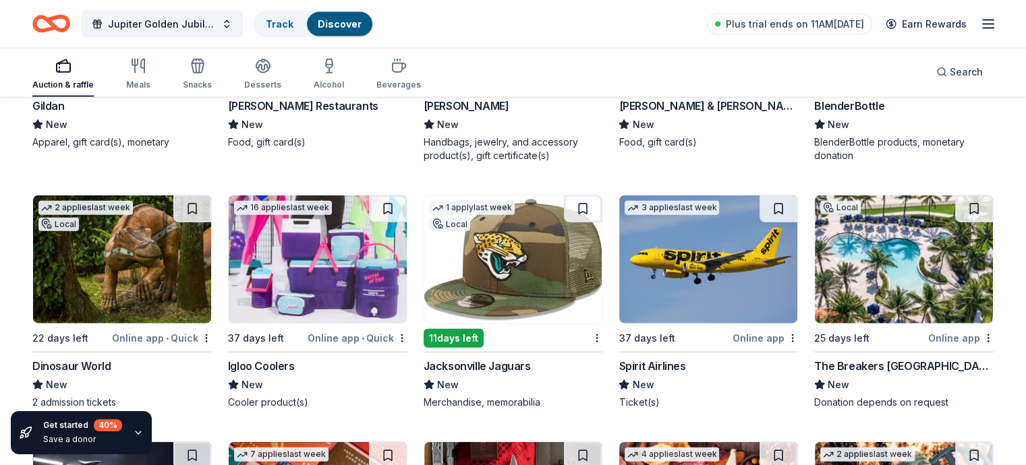
click at [143, 293] on img at bounding box center [122, 260] width 178 height 128
click at [347, 267] on img at bounding box center [318, 260] width 178 height 128
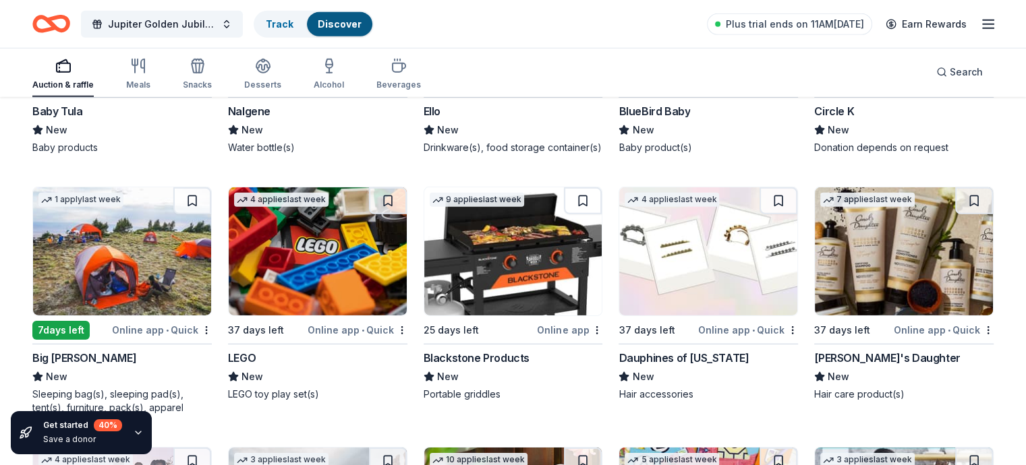
scroll to position [14511, 0]
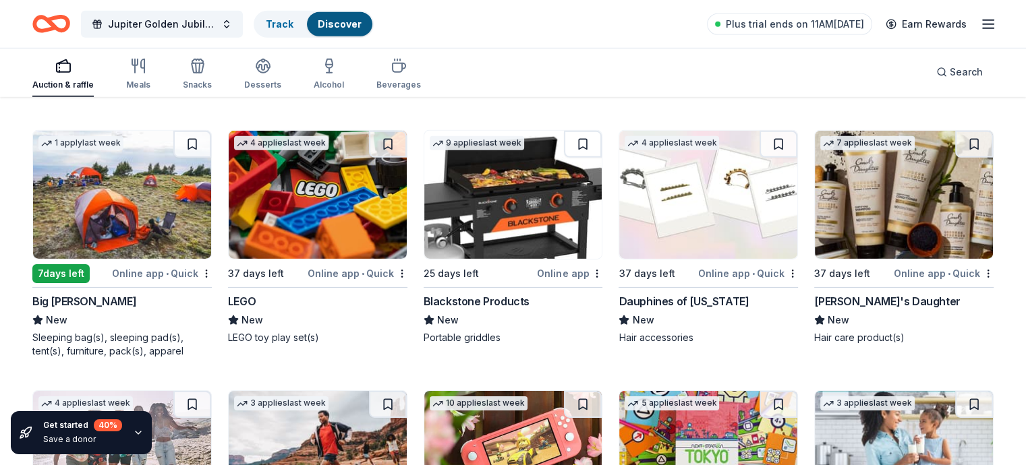
click at [492, 203] on img at bounding box center [513, 195] width 178 height 128
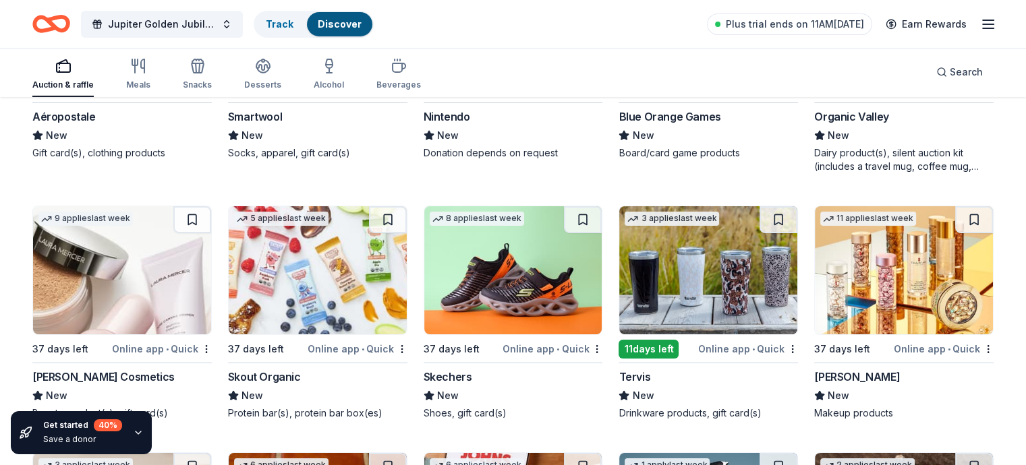
scroll to position [14980, 0]
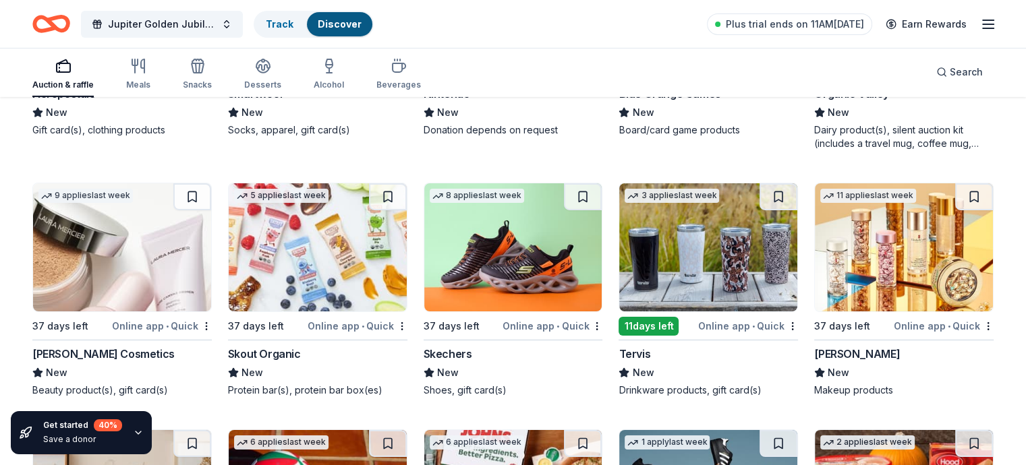
click at [534, 269] on img at bounding box center [513, 247] width 178 height 128
click at [664, 249] on img at bounding box center [708, 247] width 178 height 128
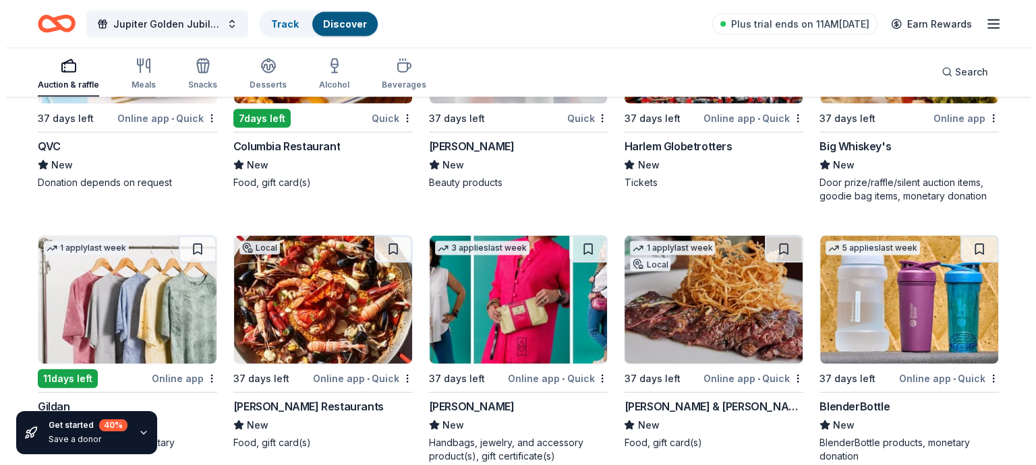
scroll to position [13008, 0]
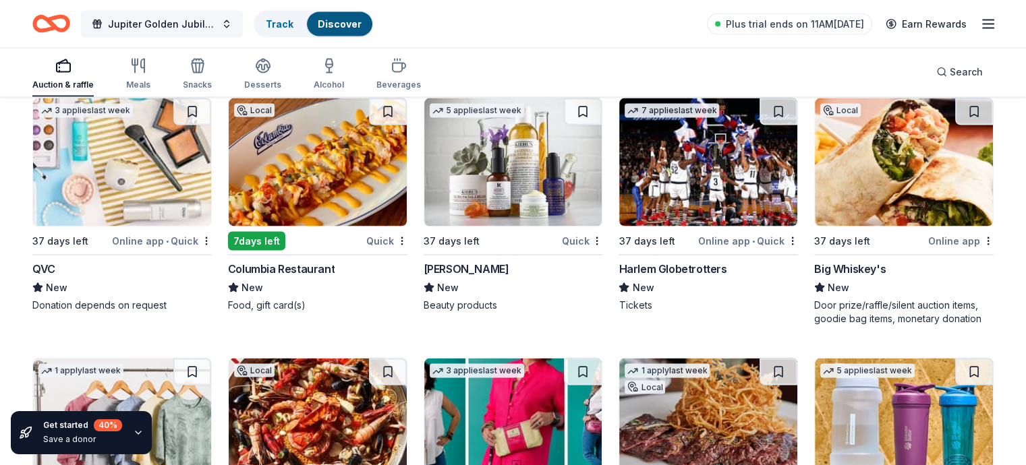
click at [190, 26] on span "Jupiter Golden Jubilee" at bounding box center [162, 24] width 108 height 16
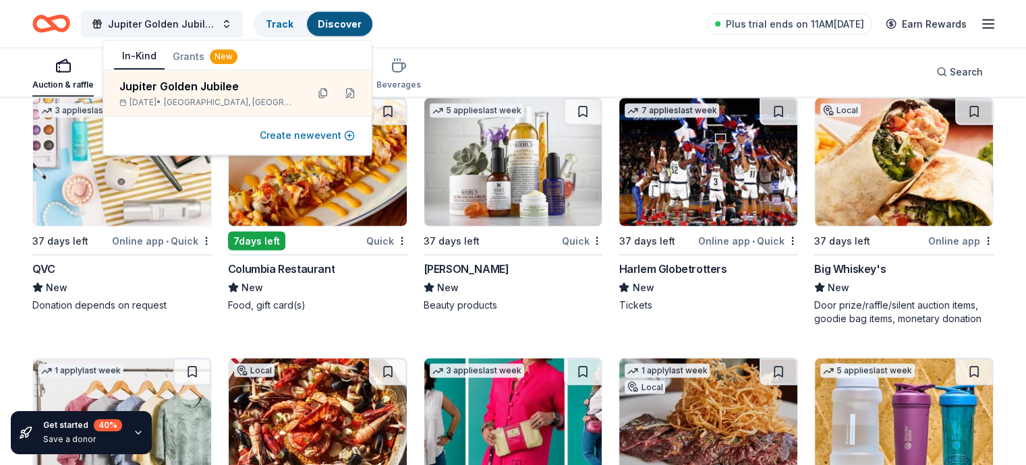
click at [348, 138] on button "Create new event" at bounding box center [307, 136] width 95 height 16
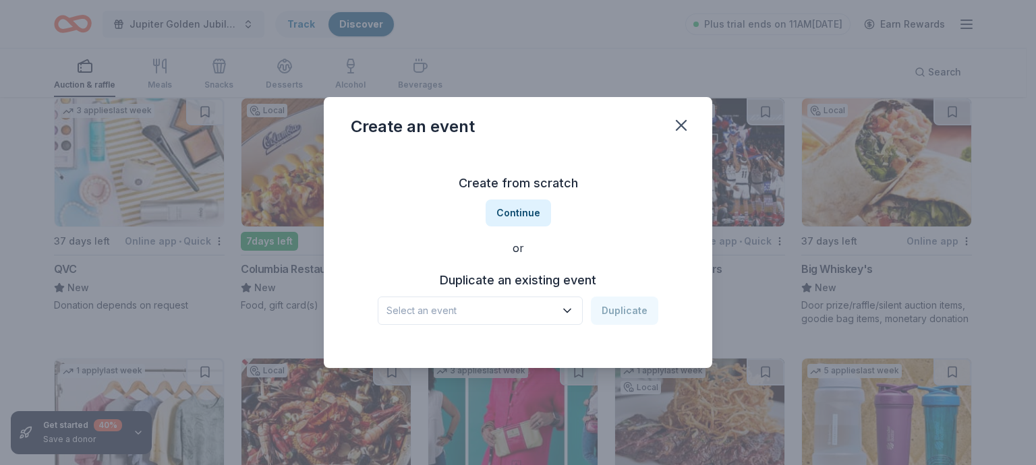
click at [618, 314] on div "Select an event Duplicate" at bounding box center [518, 311] width 281 height 28
click at [519, 219] on button "Continue" at bounding box center [518, 213] width 65 height 27
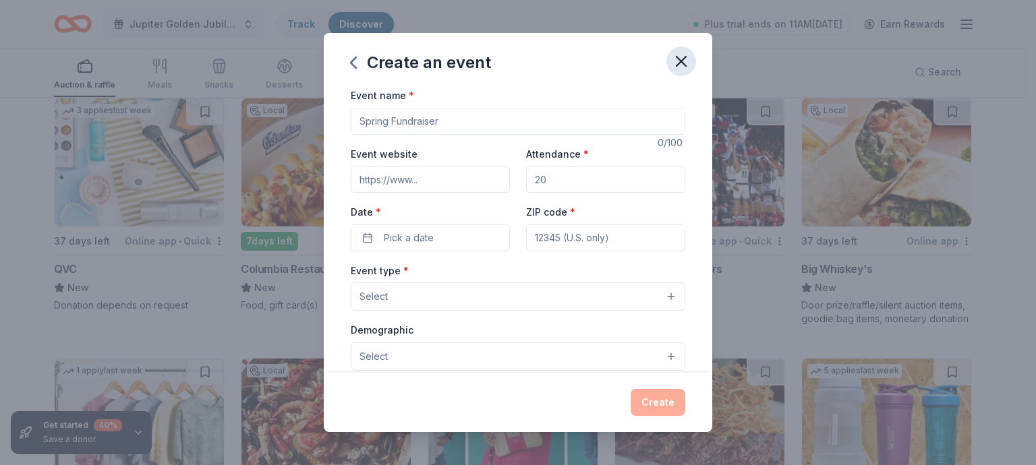
click at [675, 74] on button "button" at bounding box center [682, 62] width 30 height 30
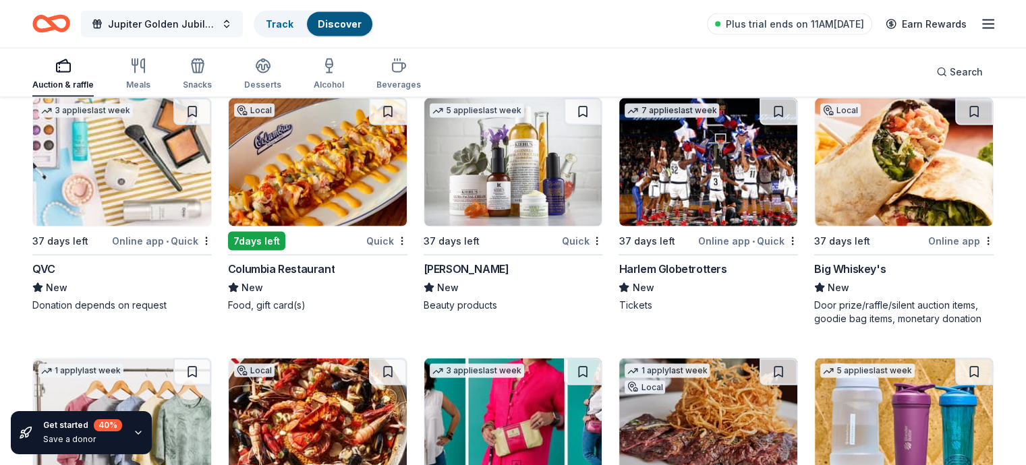
click at [215, 28] on span "Jupiter Golden Jubilee" at bounding box center [162, 24] width 108 height 16
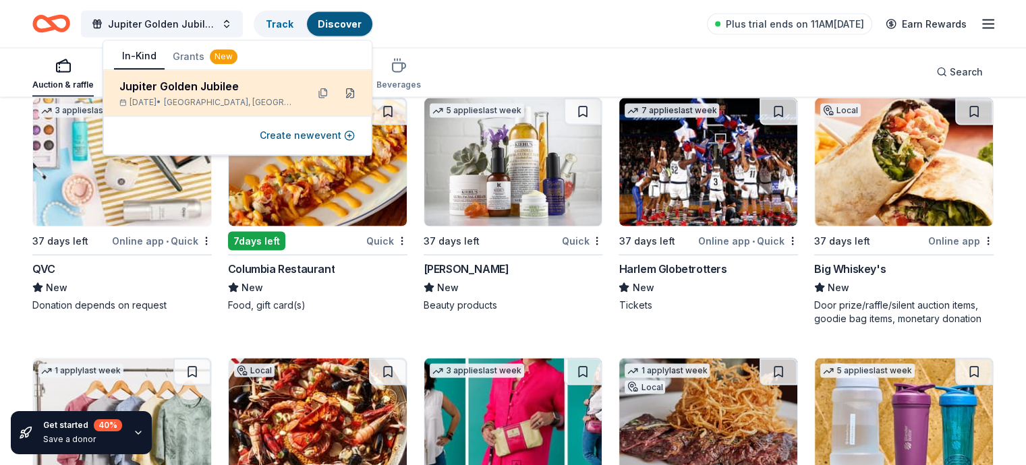
click at [351, 92] on button at bounding box center [350, 93] width 22 height 22
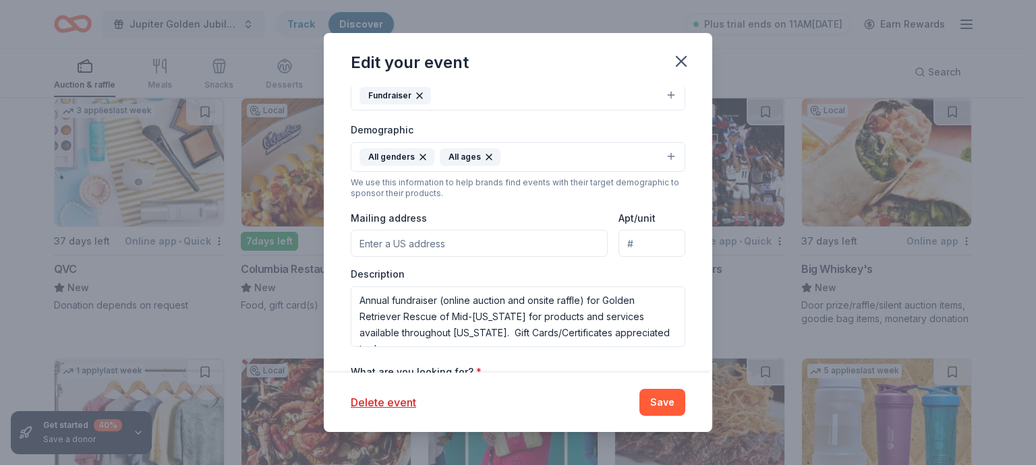
scroll to position [270, 0]
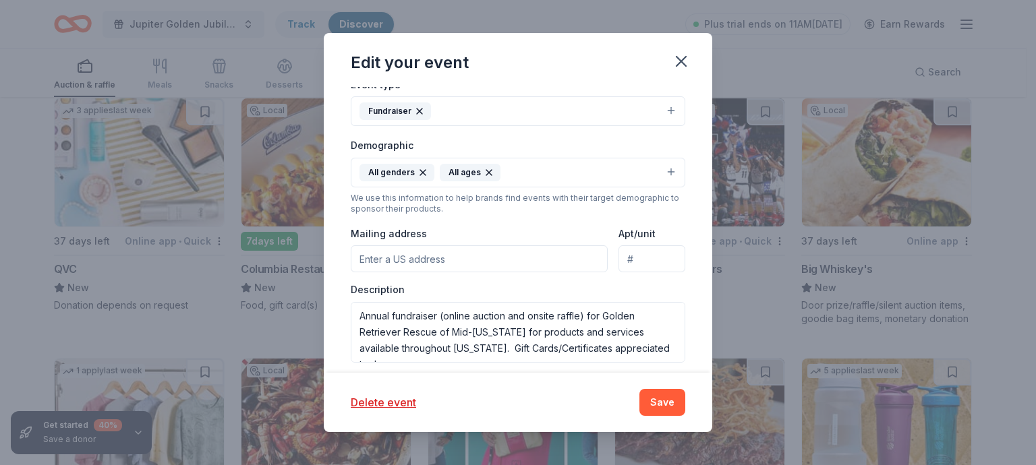
click at [443, 260] on input "Mailing address" at bounding box center [479, 259] width 257 height 27
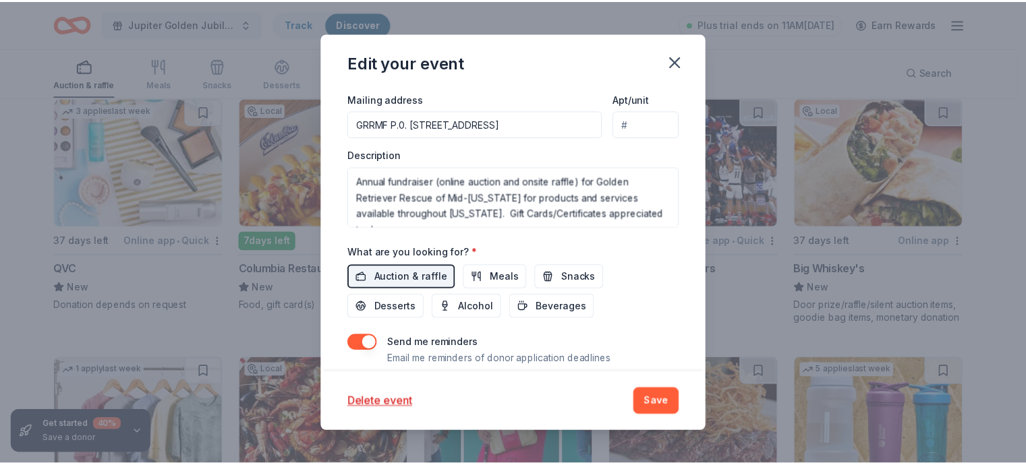
scroll to position [445, 0]
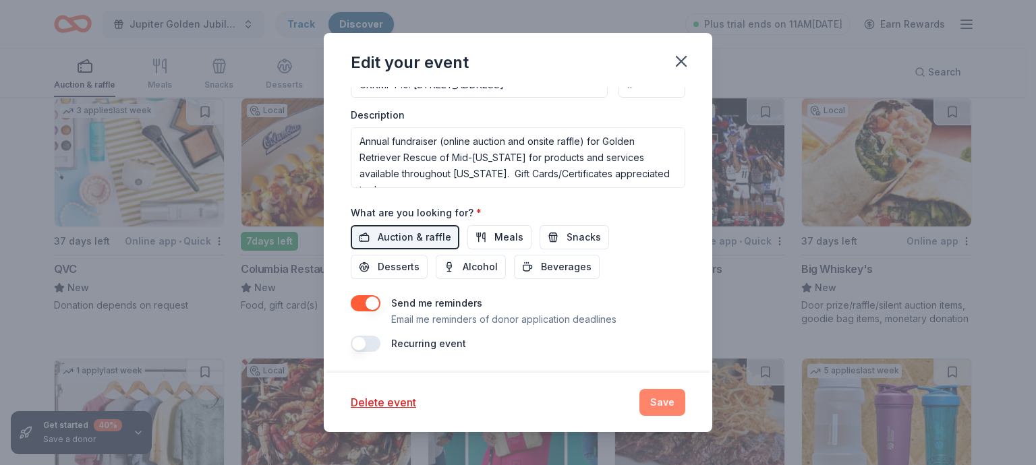
type input "GRRMF P.0. Box 1449, Goldenrod, FL 32733"
click at [657, 404] on button "Save" at bounding box center [663, 402] width 46 height 27
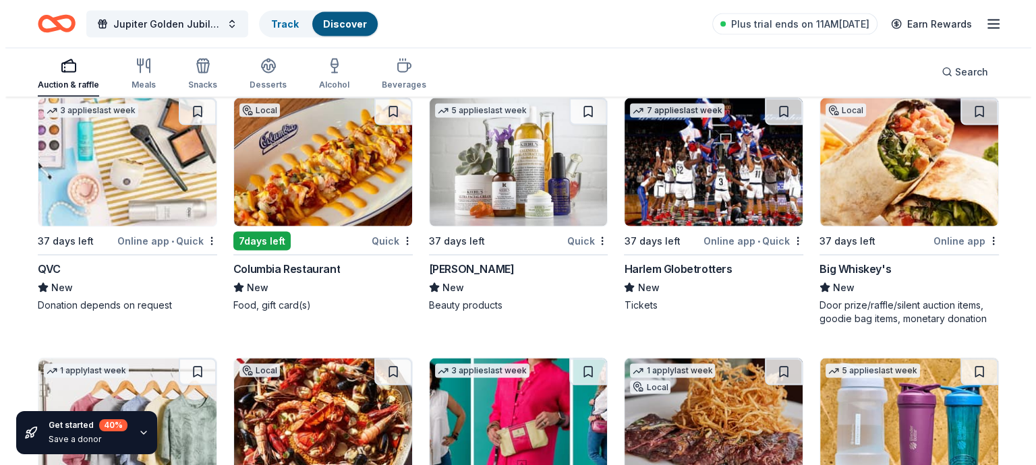
scroll to position [0, 0]
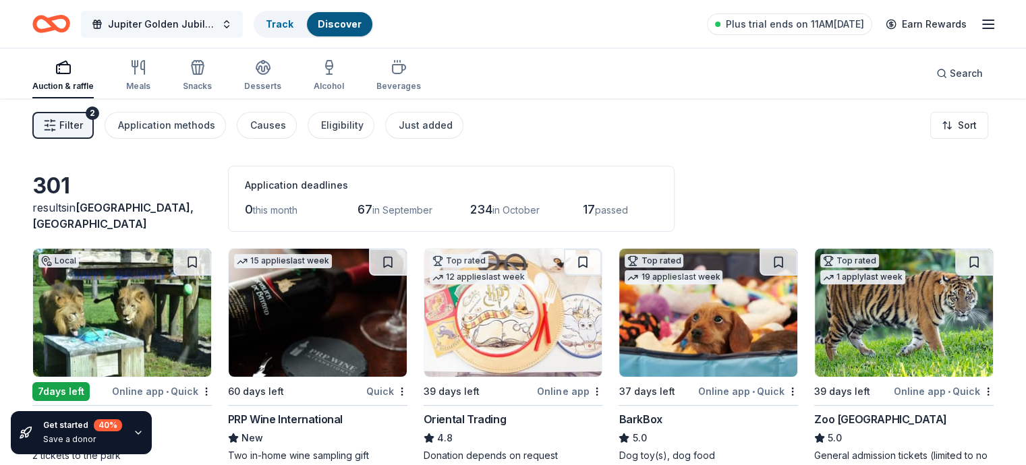
click at [210, 28] on span "Jupiter Golden Jubilee" at bounding box center [162, 24] width 108 height 16
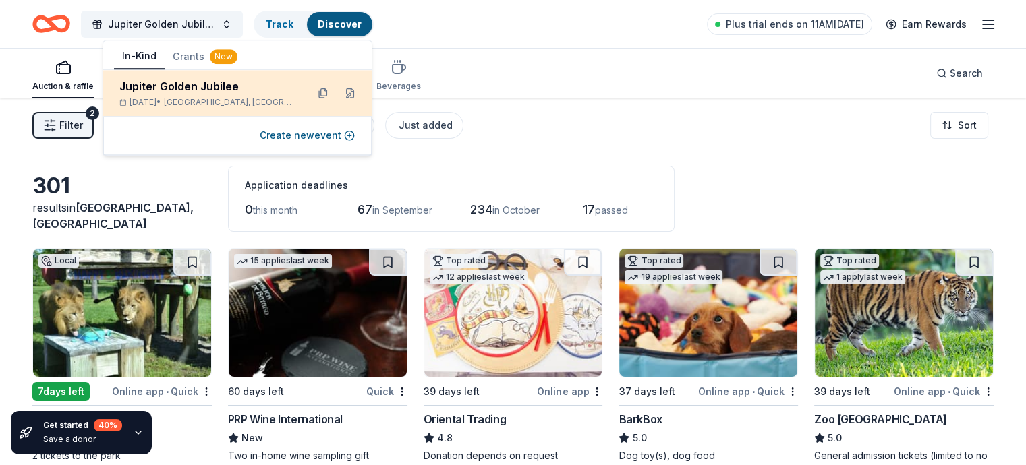
click at [215, 84] on div "Jupiter Golden Jubilee" at bounding box center [207, 86] width 177 height 16
click at [351, 95] on button at bounding box center [350, 93] width 22 height 22
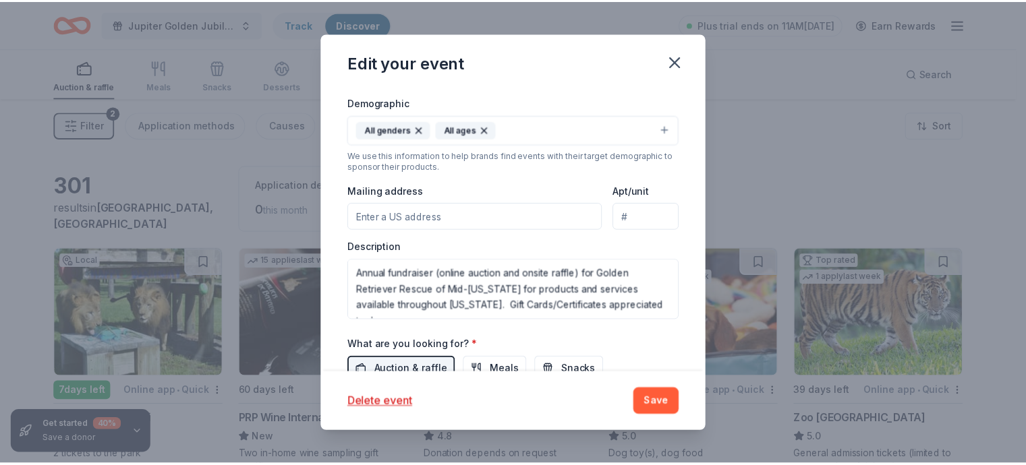
scroll to position [337, 0]
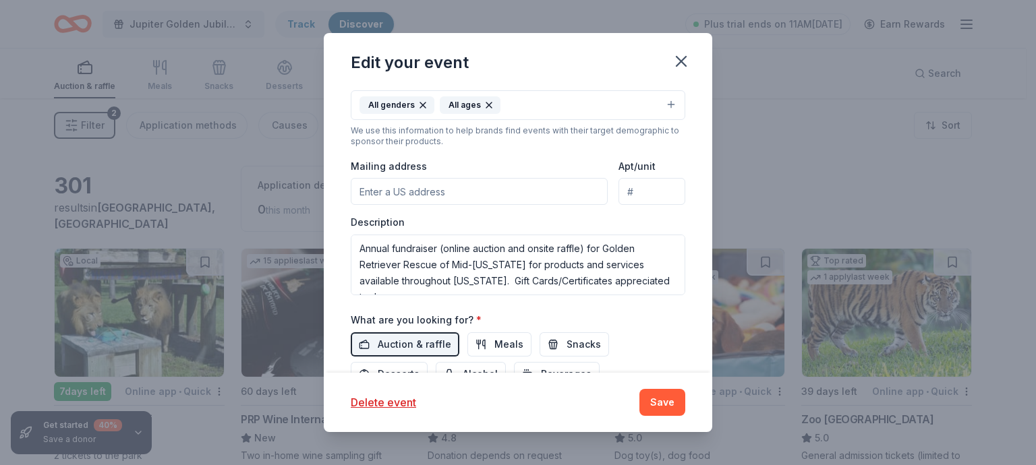
click at [438, 219] on div "Description Annual fundraiser (online auction and onsite raffle) for Golden Ret…" at bounding box center [518, 256] width 335 height 80
click at [438, 195] on input "Mailing address" at bounding box center [479, 191] width 257 height 27
click at [676, 68] on icon "button" at bounding box center [681, 61] width 19 height 19
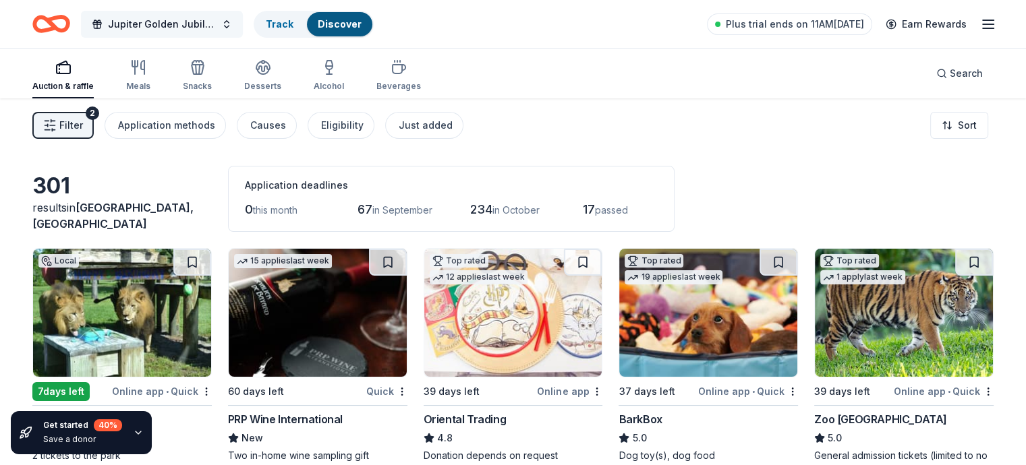
click at [216, 28] on span "Jupiter Golden Jubilee" at bounding box center [162, 24] width 108 height 16
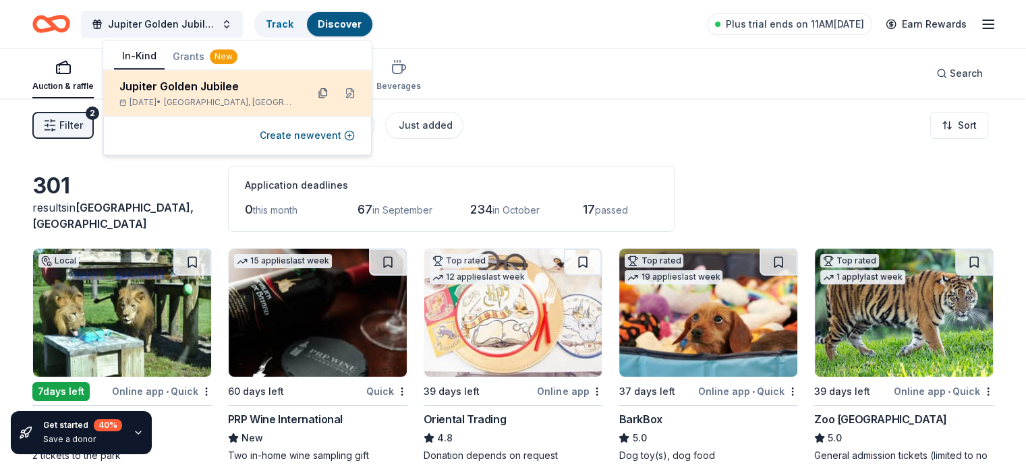
click at [322, 95] on button at bounding box center [323, 93] width 22 height 22
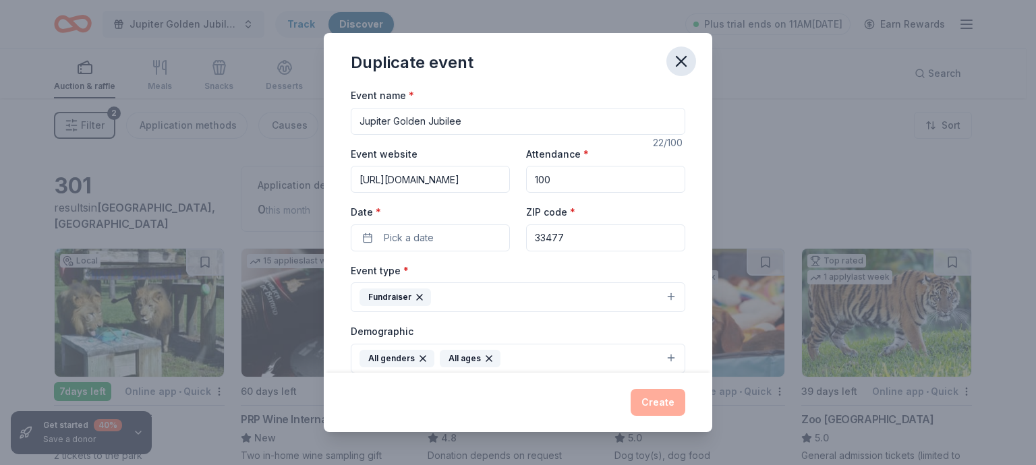
click at [682, 69] on icon "button" at bounding box center [681, 61] width 19 height 19
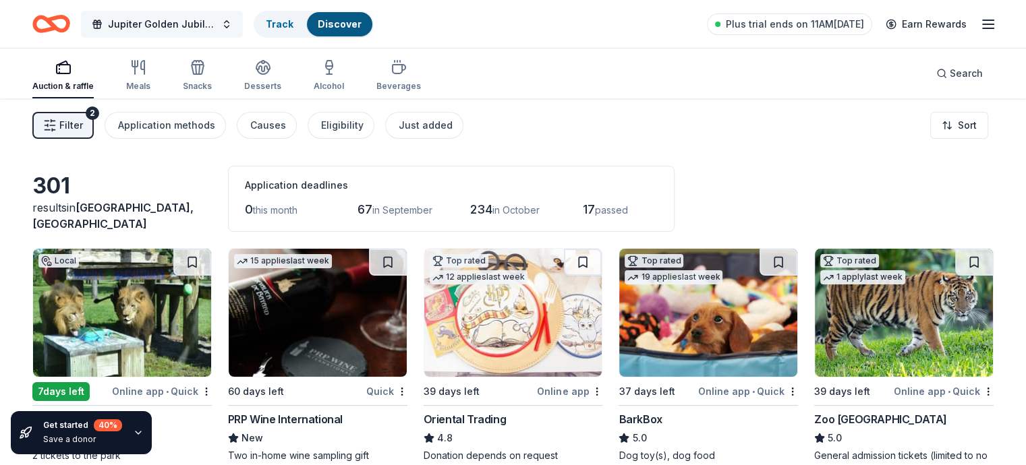
click at [233, 29] on button "Jupiter Golden Jubilee" at bounding box center [162, 24] width 162 height 27
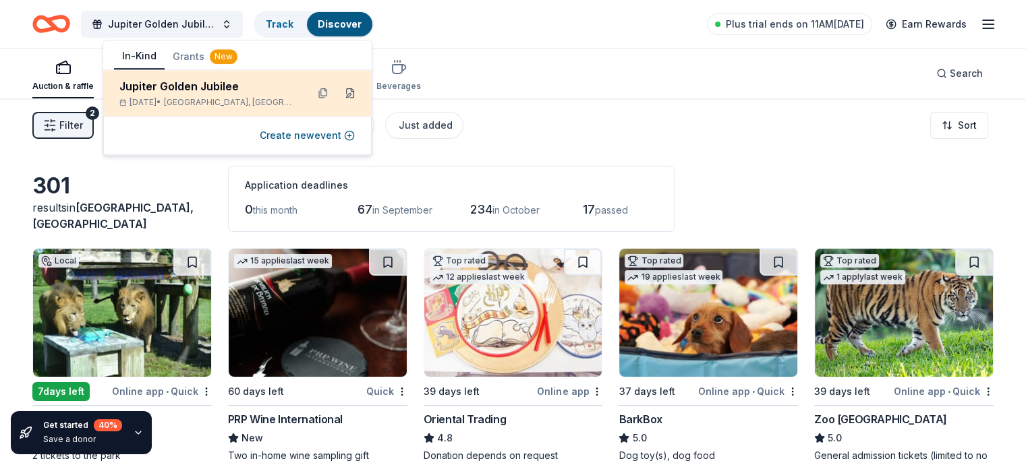
click at [349, 95] on button at bounding box center [350, 93] width 22 height 22
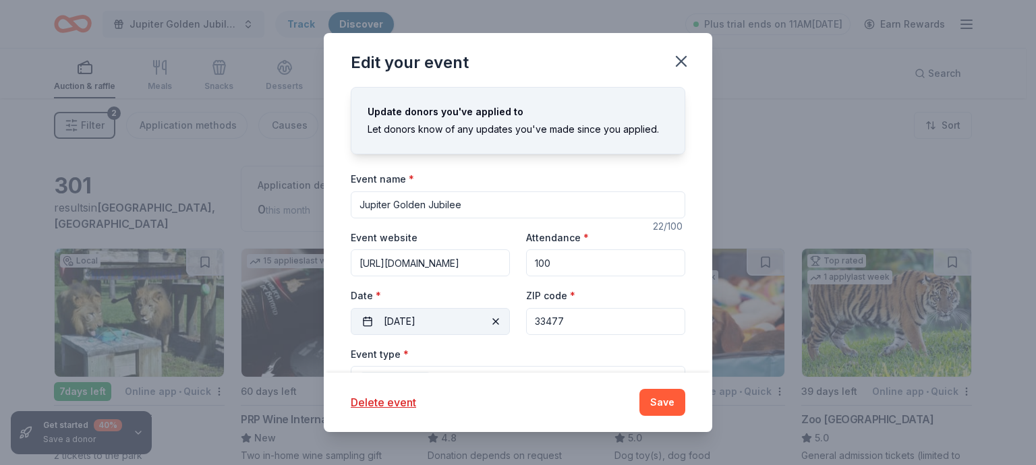
drag, startPoint x: 569, startPoint y: 322, endPoint x: 492, endPoint y: 324, distance: 77.0
click at [492, 324] on div "Event website https://www.jupitergoldenjubilee.com/ Attendance * 100 Date * 10/…" at bounding box center [518, 282] width 335 height 106
type input "32733"
click at [437, 322] on button "10/31/2025" at bounding box center [430, 321] width 159 height 27
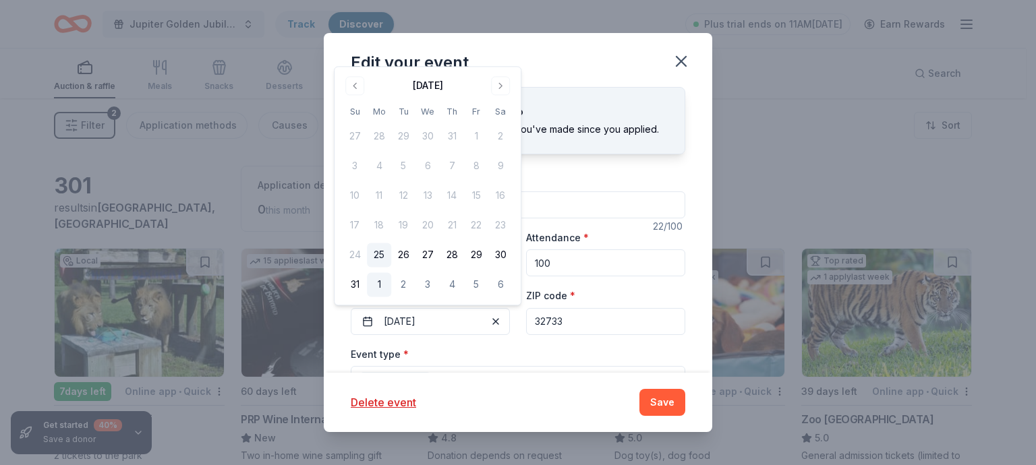
click at [381, 285] on button "1" at bounding box center [379, 285] width 24 height 24
click at [504, 88] on button "Go to next month" at bounding box center [500, 85] width 19 height 19
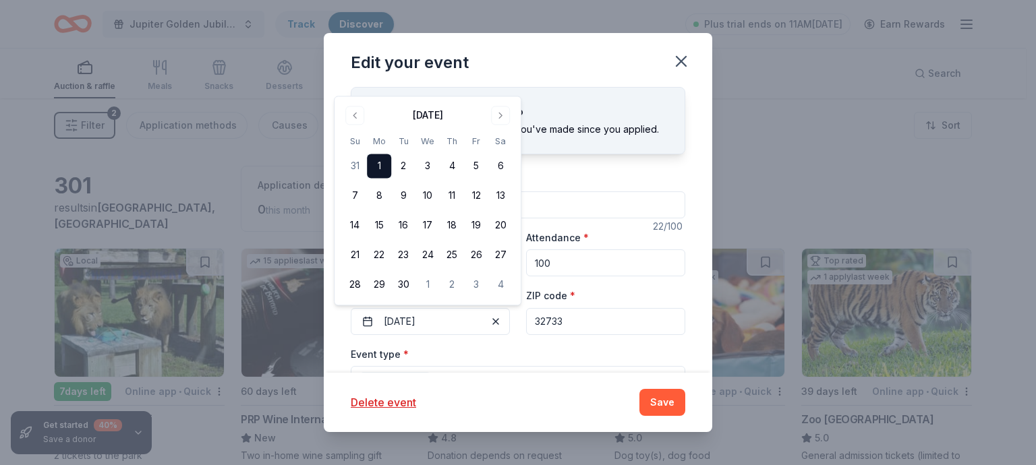
click at [504, 88] on div "Update donors you've applied to Let donors know of any updates you've made sinc…" at bounding box center [518, 120] width 335 height 67
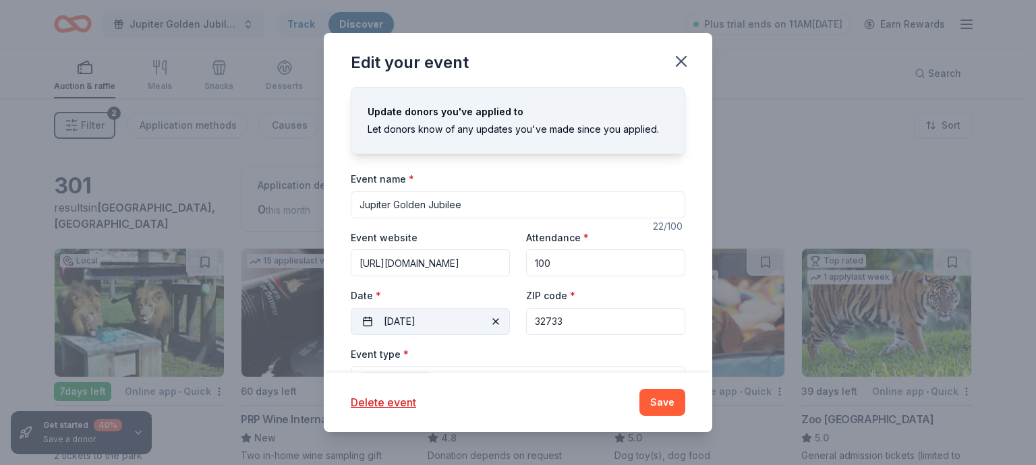
click at [499, 318] on button "09/01/2025" at bounding box center [430, 321] width 159 height 27
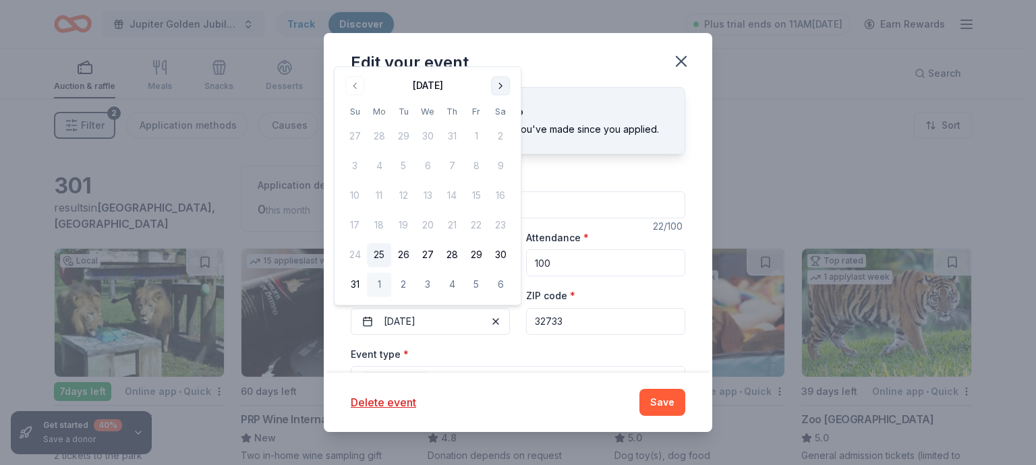
click at [503, 89] on button "Go to next month" at bounding box center [500, 85] width 19 height 19
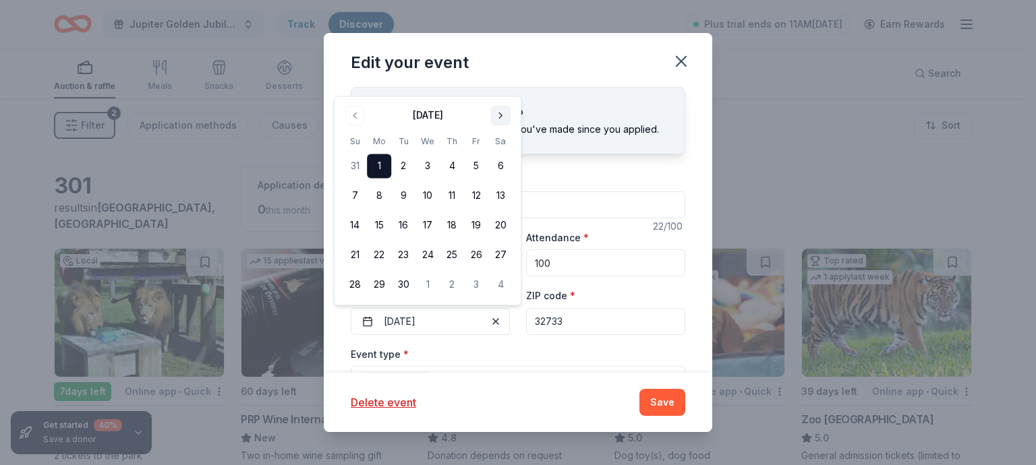
click at [499, 121] on button "Go to next month" at bounding box center [500, 115] width 19 height 19
click at [499, 117] on button "Go to next month" at bounding box center [500, 115] width 19 height 19
click at [497, 136] on button "1" at bounding box center [500, 137] width 24 height 24
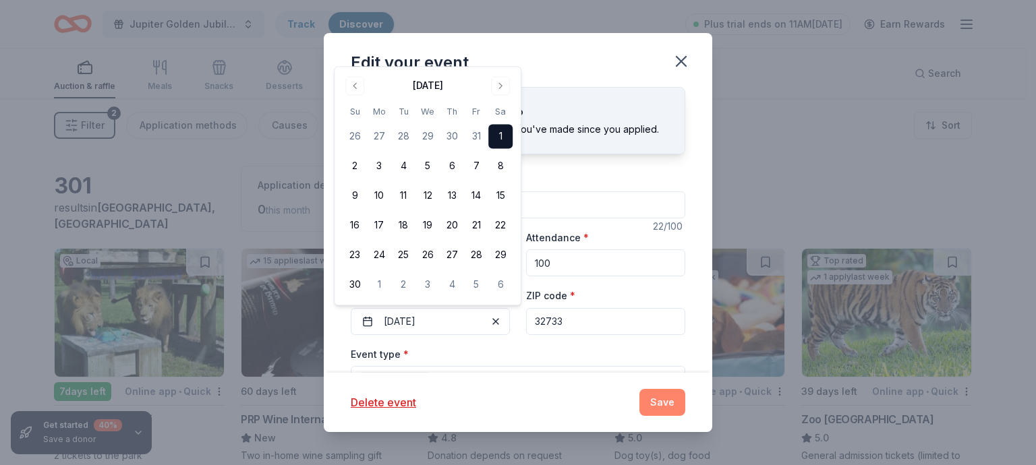
click at [656, 403] on button "Save" at bounding box center [663, 402] width 46 height 27
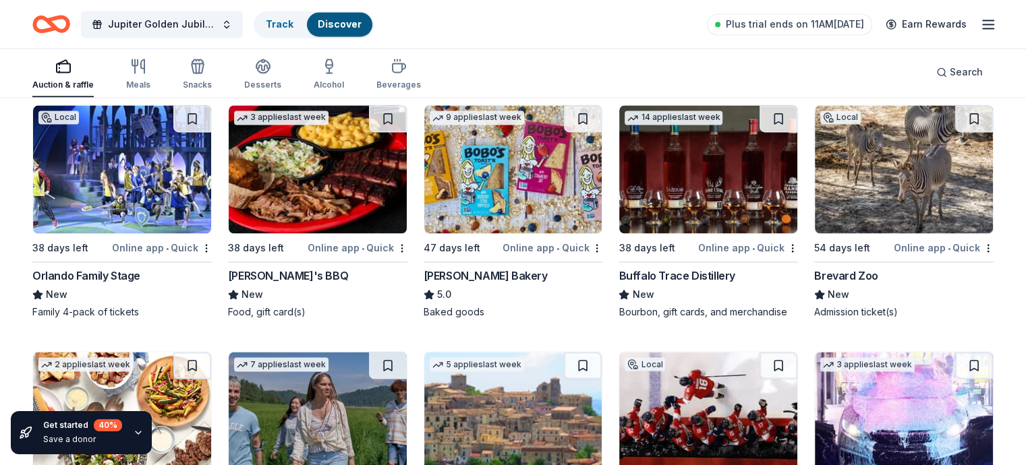
scroll to position [2226, 0]
click at [876, 206] on img at bounding box center [904, 170] width 178 height 128
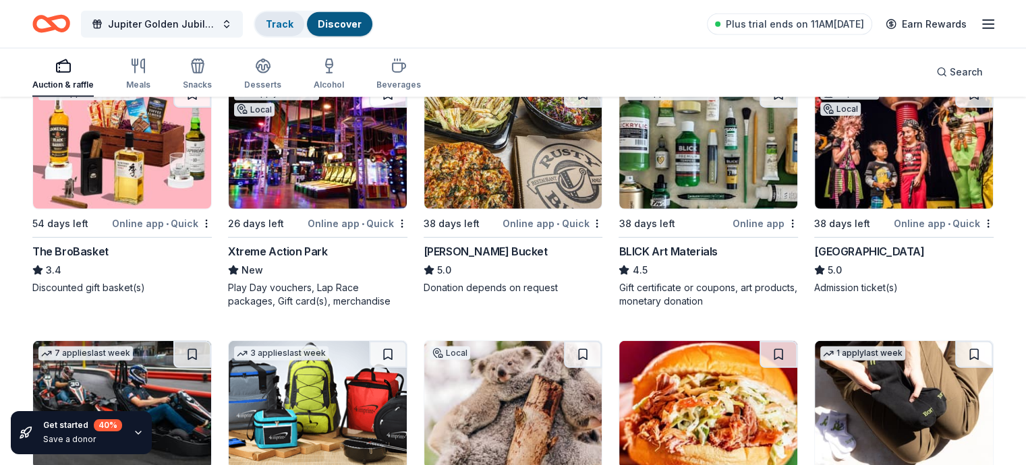
scroll to position [3508, 0]
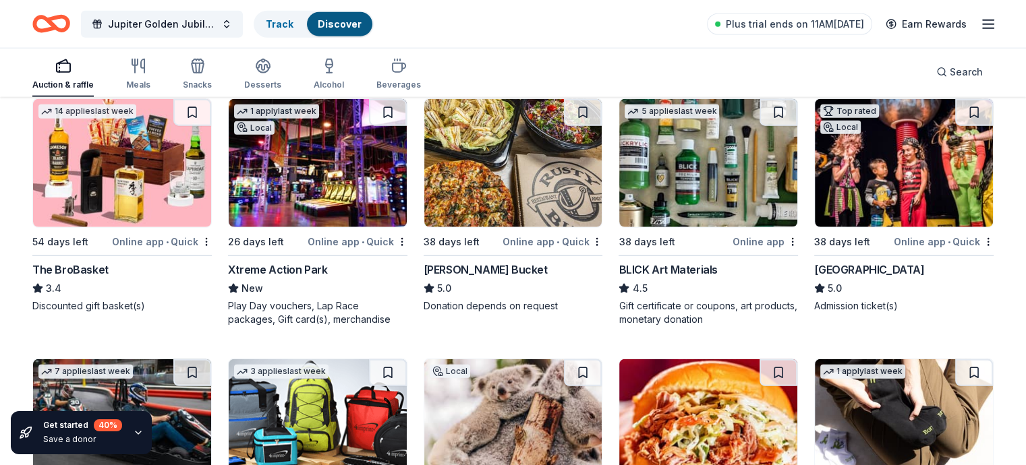
click at [308, 161] on img at bounding box center [318, 163] width 178 height 128
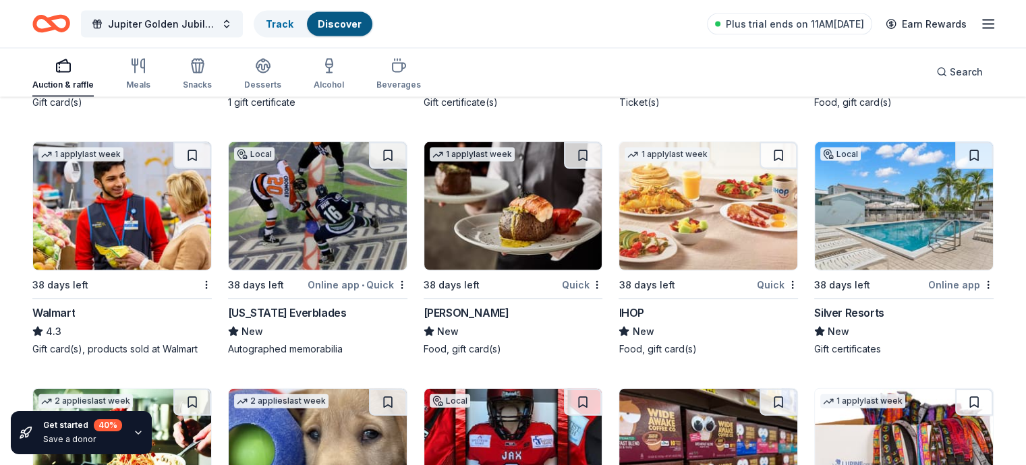
scroll to position [8095, 0]
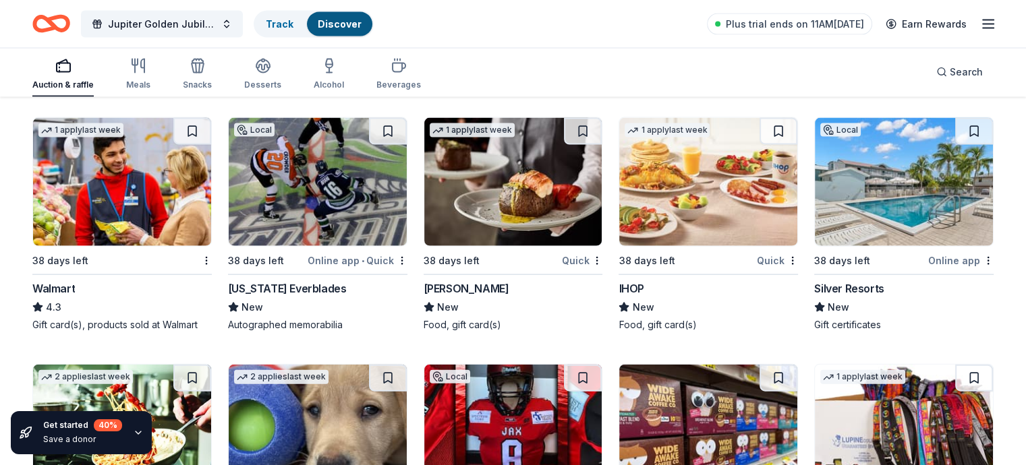
click at [467, 188] on img at bounding box center [513, 182] width 178 height 128
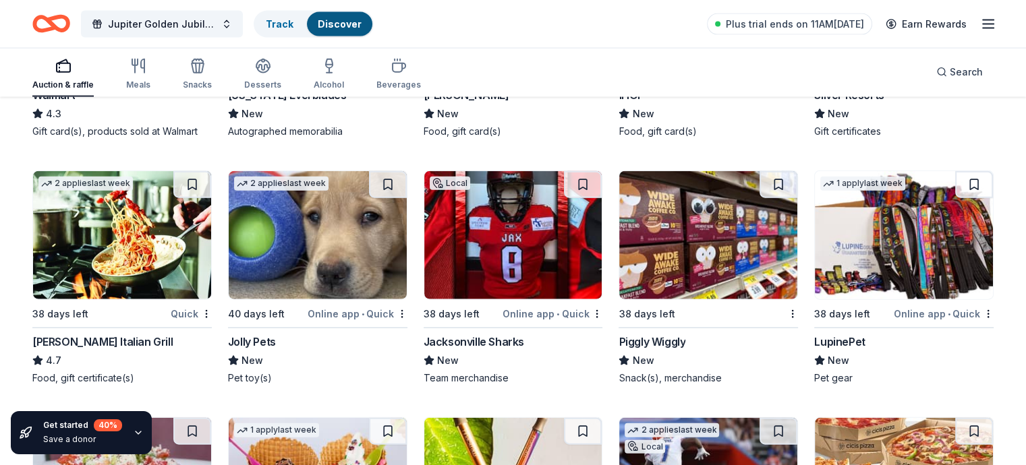
scroll to position [8298, 0]
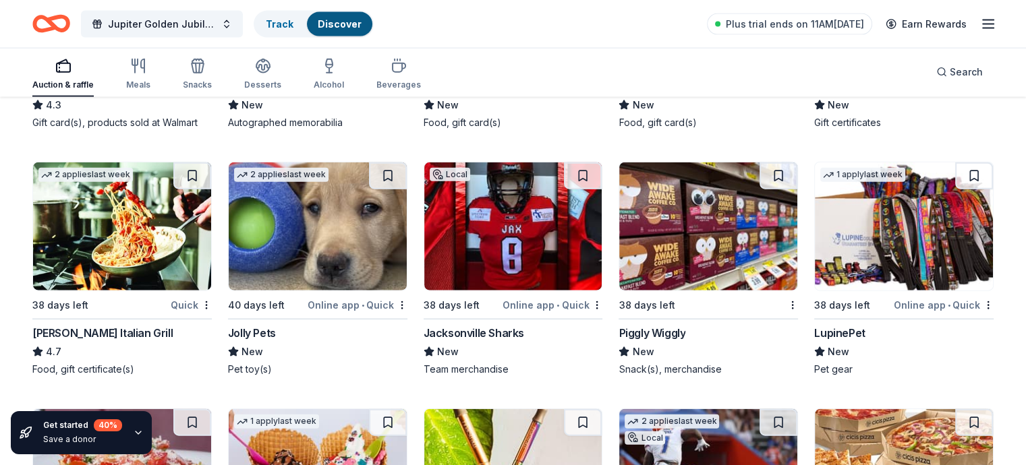
click at [338, 192] on img at bounding box center [318, 227] width 178 height 128
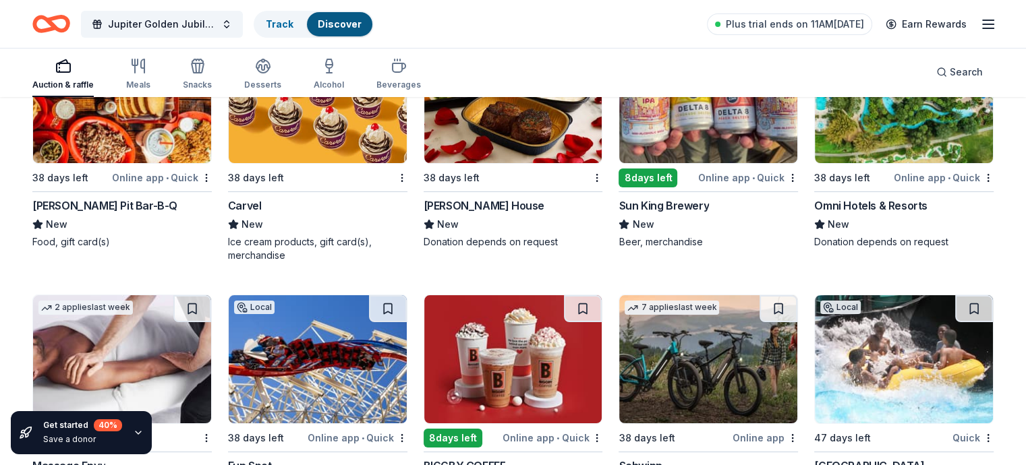
scroll to position [10187, 0]
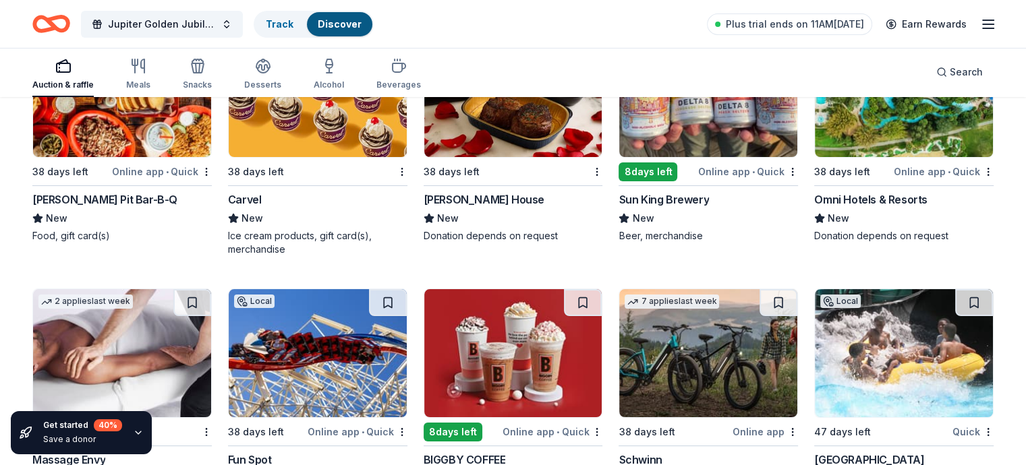
click at [526, 137] on img at bounding box center [513, 93] width 178 height 128
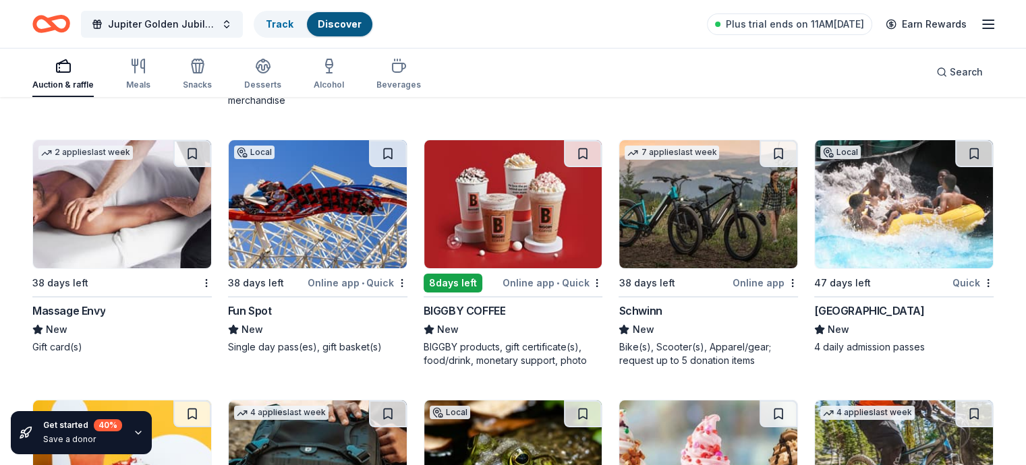
scroll to position [10389, 0]
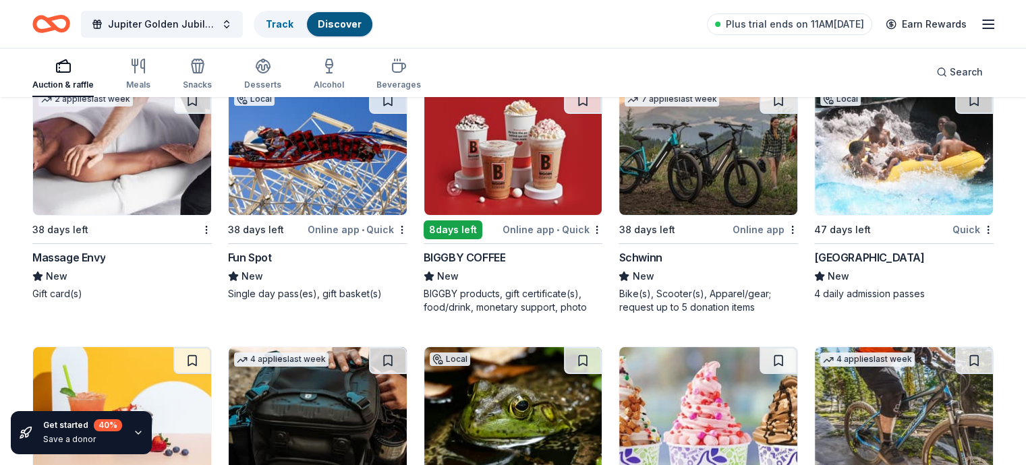
click at [132, 141] on img at bounding box center [122, 151] width 178 height 128
click at [882, 146] on img at bounding box center [904, 151] width 178 height 128
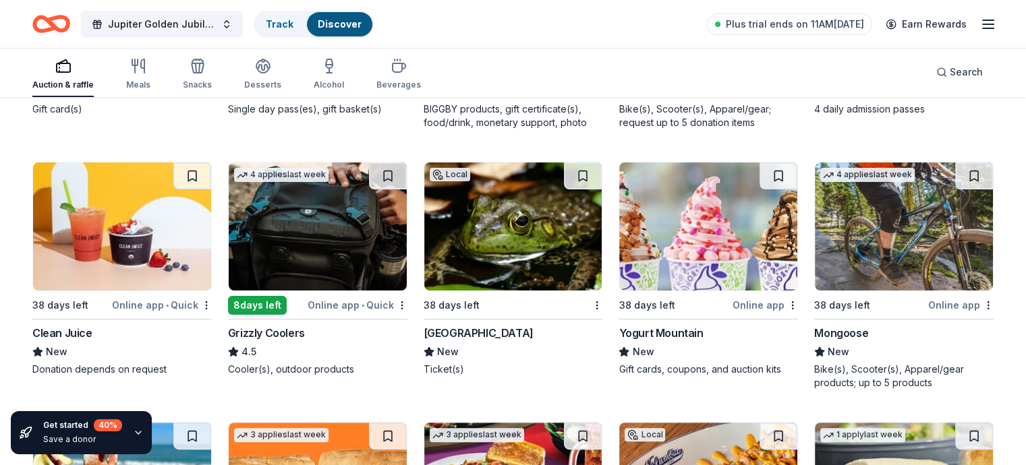
scroll to position [10659, 0]
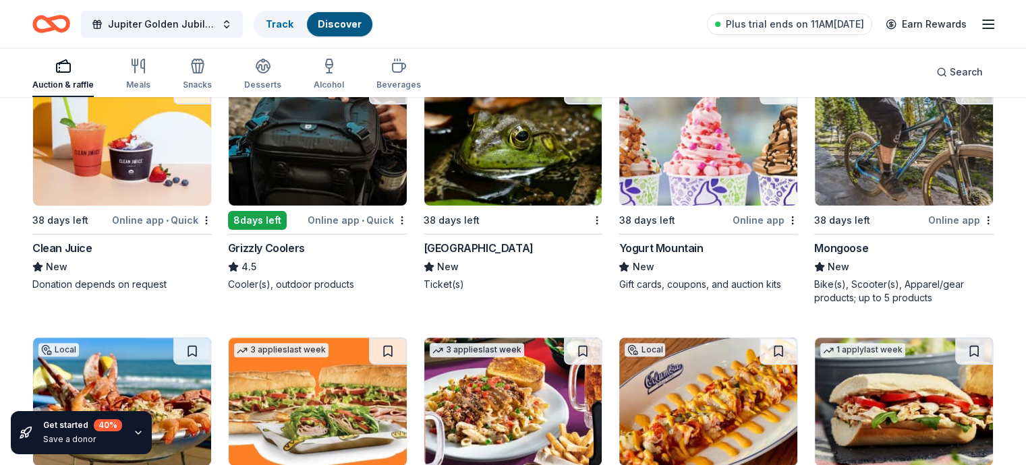
click at [285, 178] on img at bounding box center [318, 142] width 178 height 128
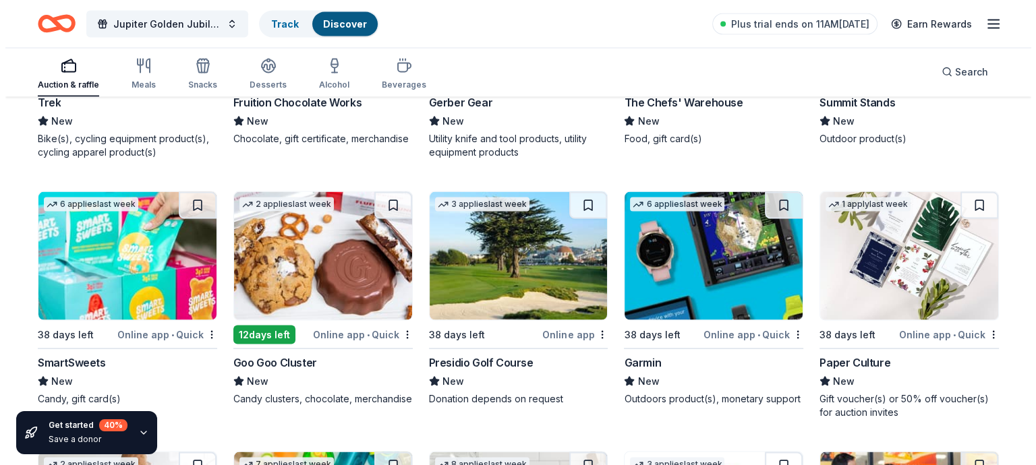
scroll to position [12885, 0]
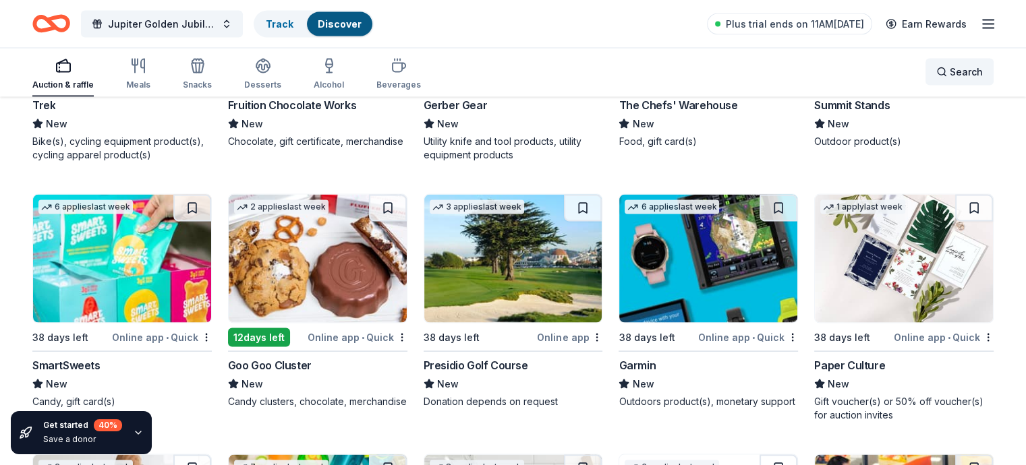
click at [950, 72] on span "Search" at bounding box center [966, 72] width 33 height 16
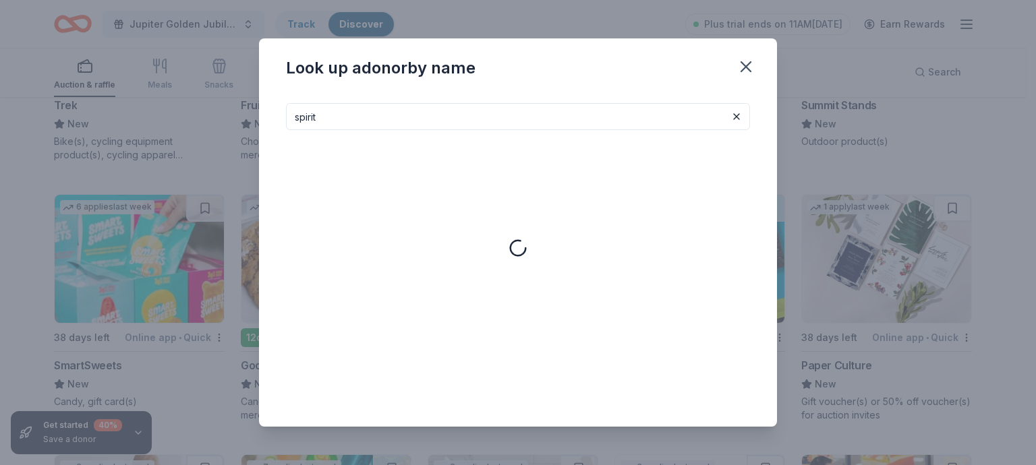
type input "spirit"
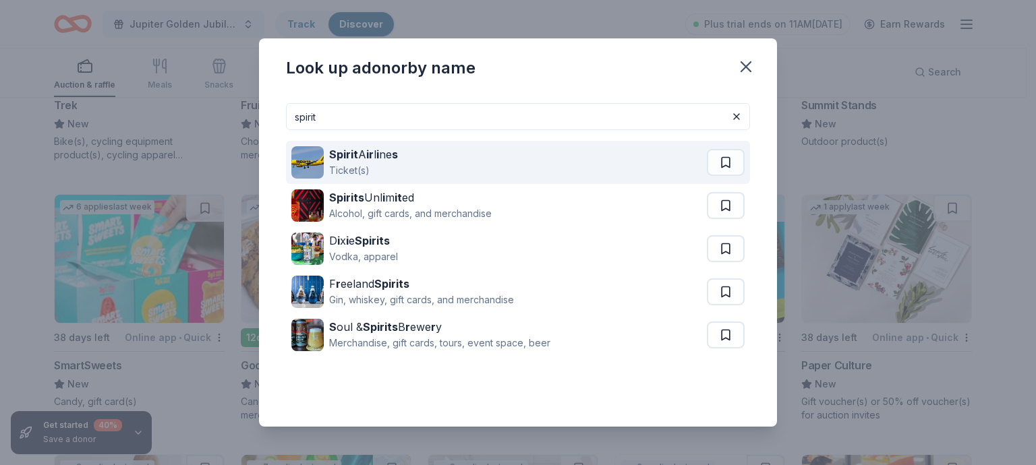
click at [378, 160] on strong "i" at bounding box center [377, 154] width 3 height 13
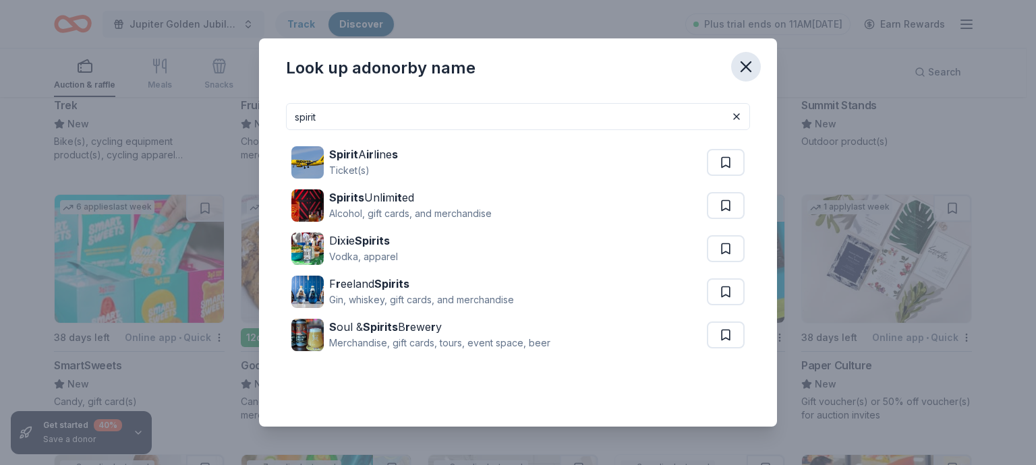
click at [742, 74] on icon "button" at bounding box center [746, 66] width 19 height 19
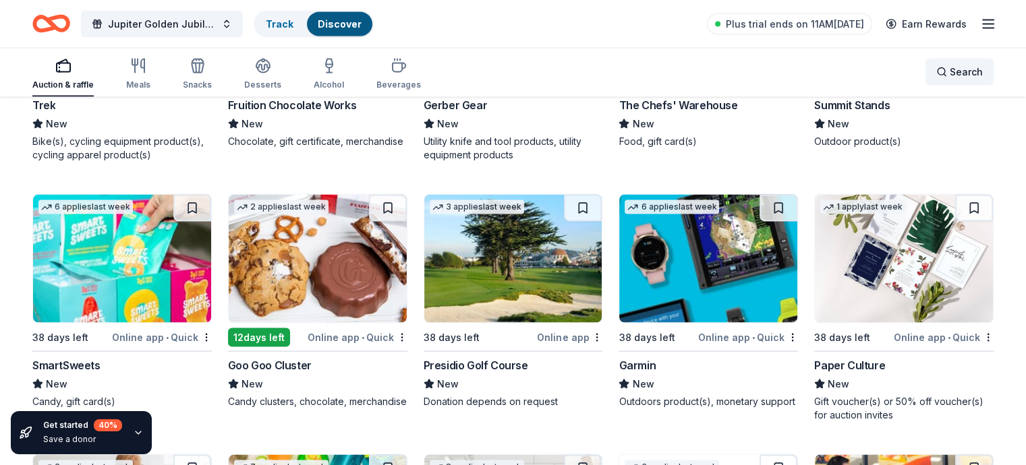
click at [950, 76] on span "Search" at bounding box center [966, 72] width 33 height 16
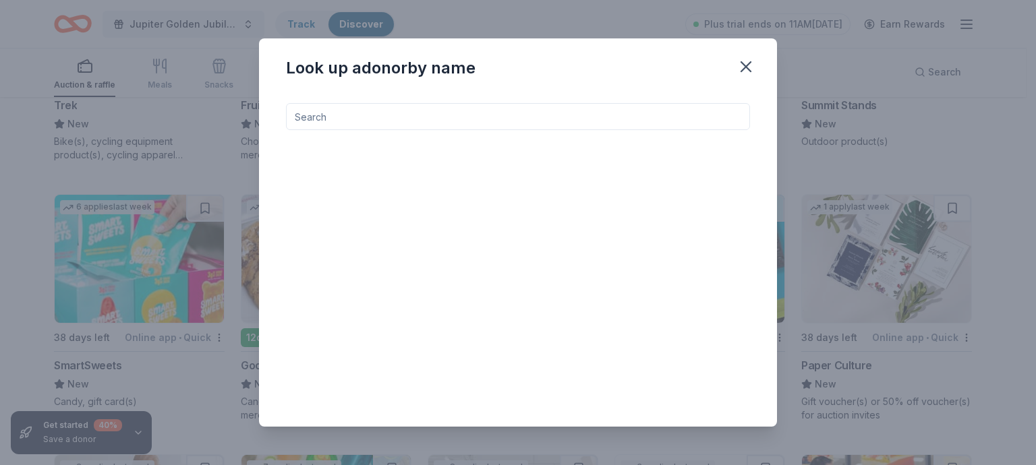
click at [505, 136] on div at bounding box center [518, 254] width 464 height 302
click at [407, 117] on input at bounding box center [518, 116] width 464 height 27
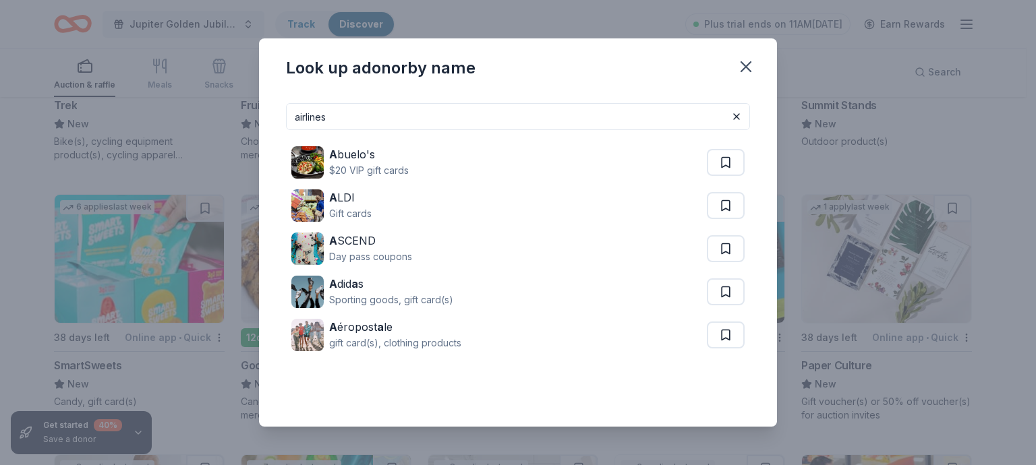
type input "airlines"
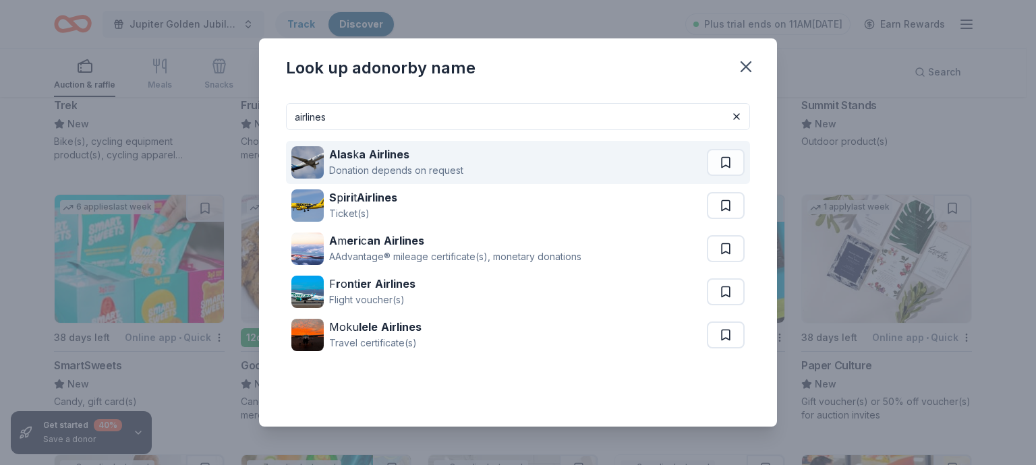
click at [376, 160] on strong "Airlines" at bounding box center [389, 154] width 40 height 13
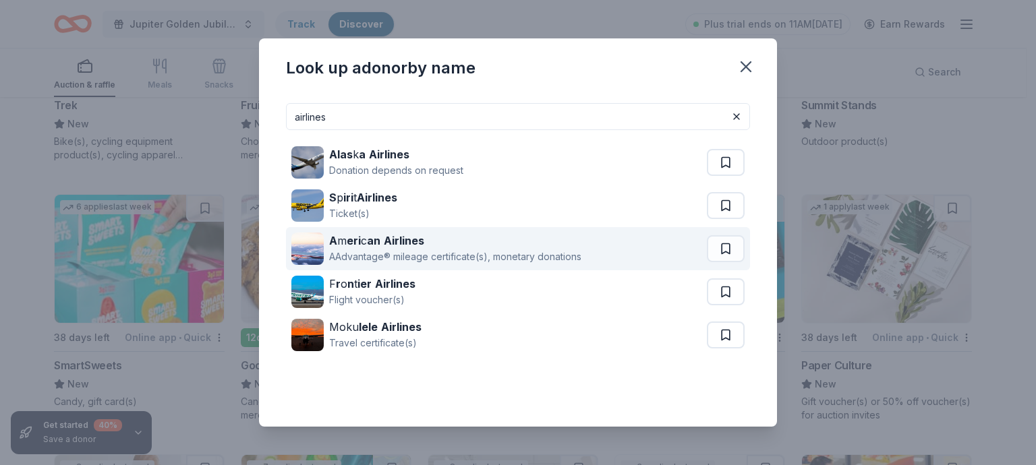
click at [378, 246] on strong "an" at bounding box center [373, 240] width 13 height 13
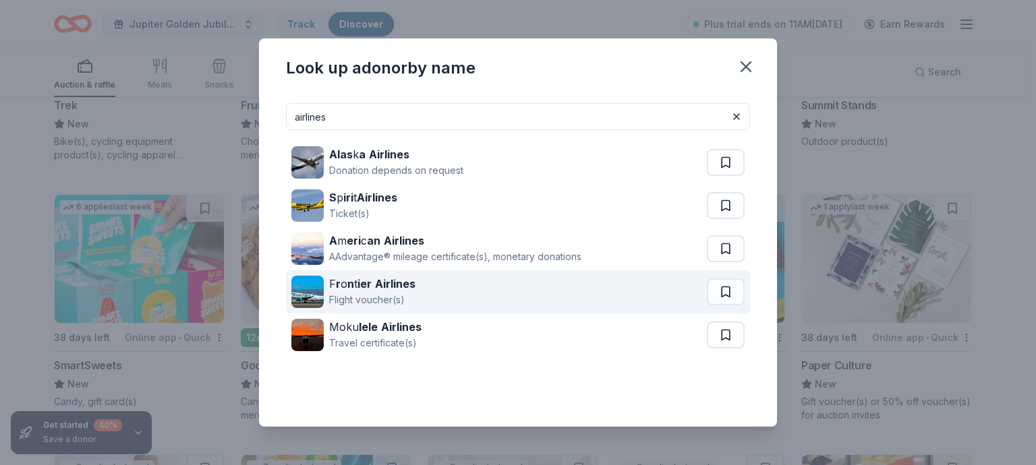
click at [397, 283] on strong "Airlines" at bounding box center [395, 283] width 40 height 13
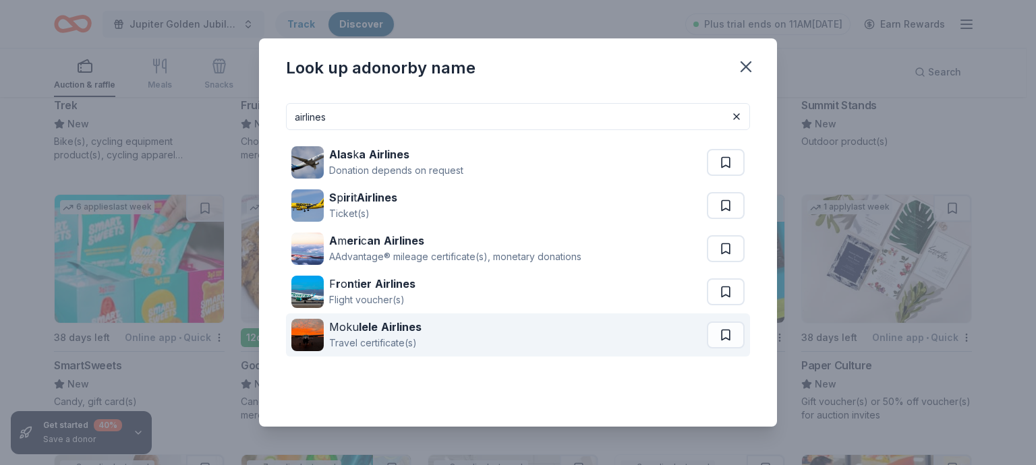
click at [402, 321] on strong "Airlines" at bounding box center [401, 326] width 40 height 13
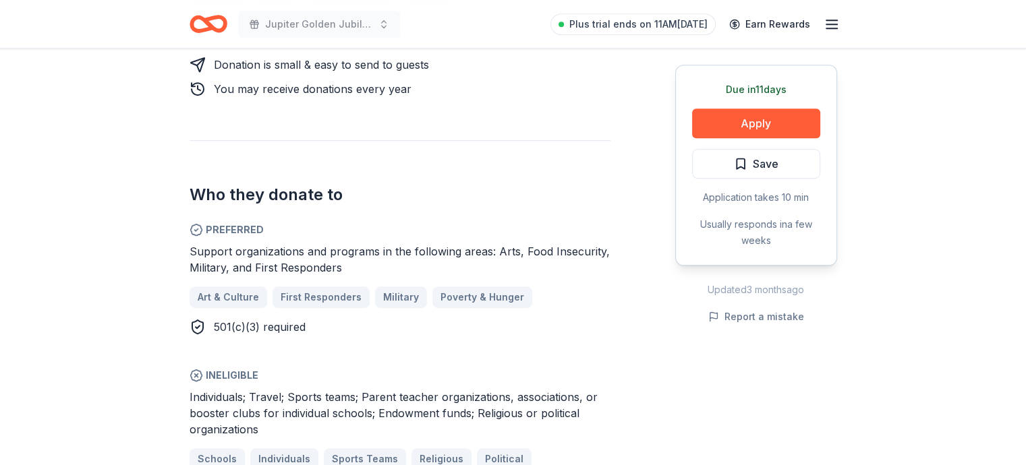
scroll to position [810, 0]
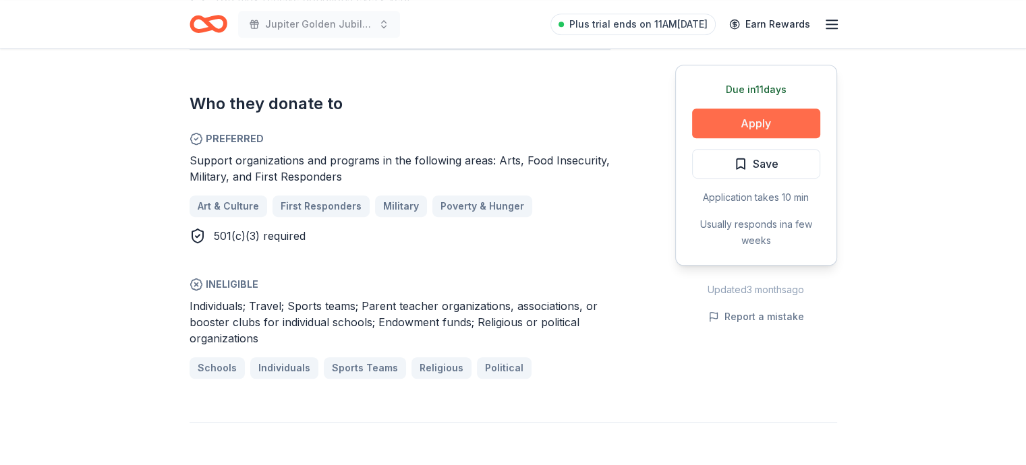
click at [728, 131] on button "Apply" at bounding box center [756, 124] width 128 height 30
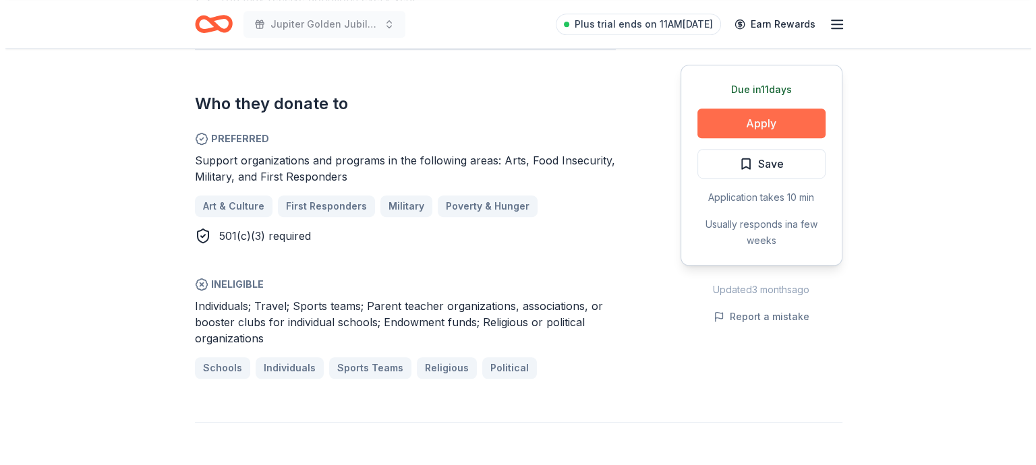
scroll to position [828, 0]
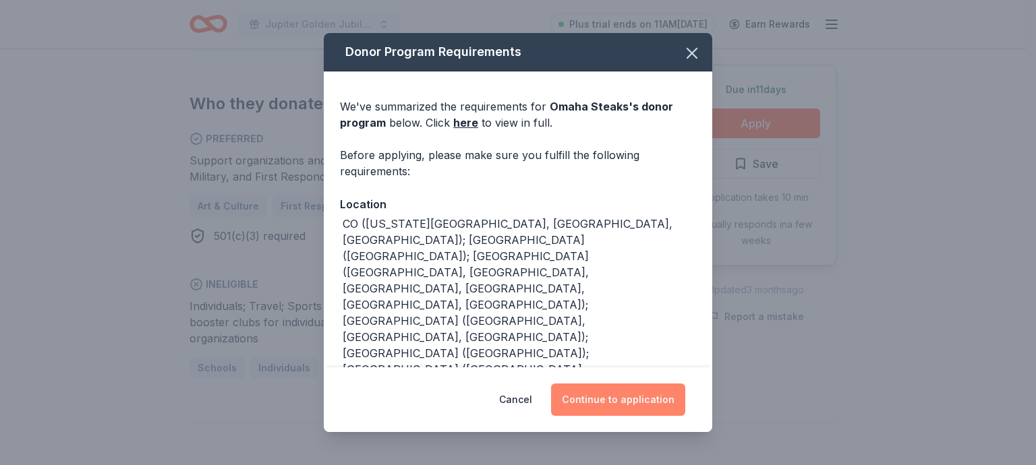
click at [607, 402] on button "Continue to application" at bounding box center [618, 400] width 134 height 32
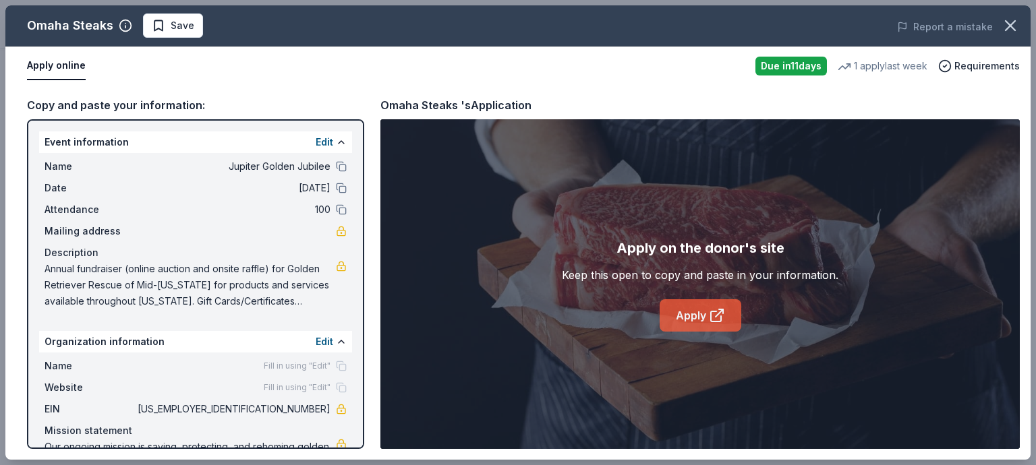
click at [683, 314] on link "Apply" at bounding box center [701, 316] width 82 height 32
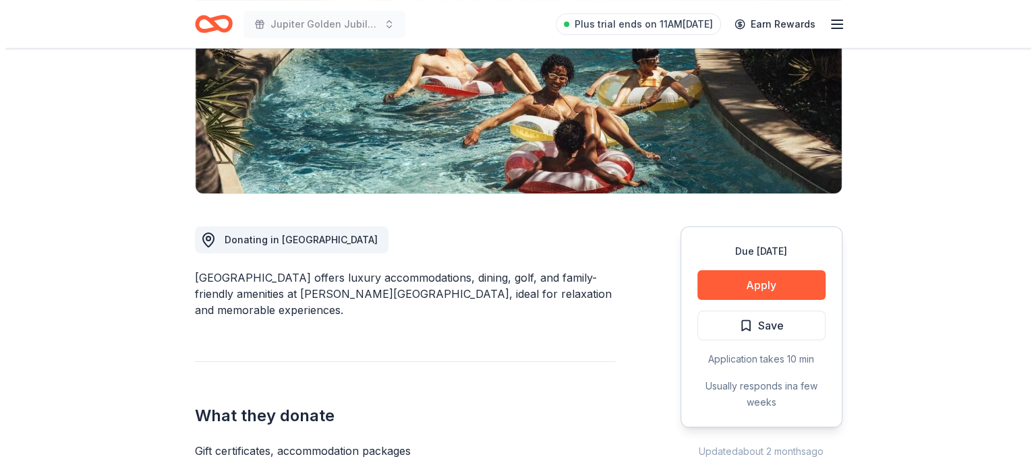
scroll to position [270, 0]
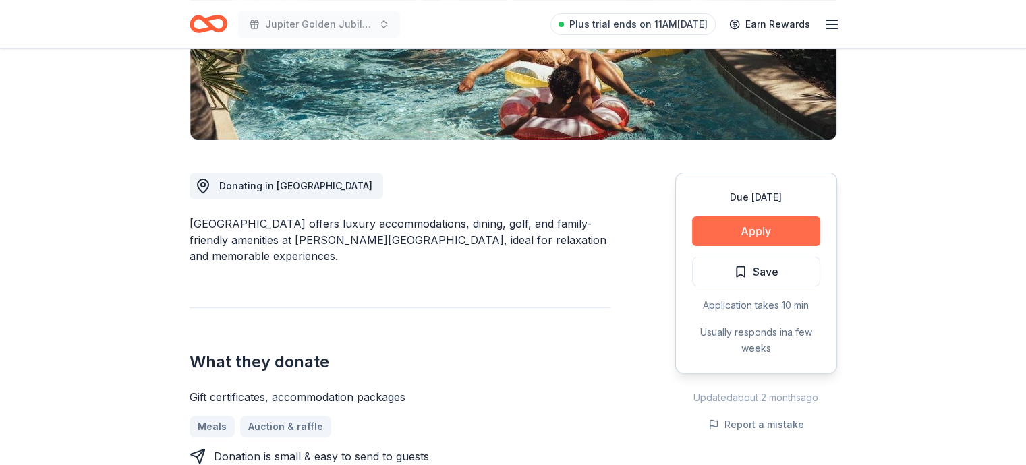
click at [735, 224] on button "Apply" at bounding box center [756, 232] width 128 height 30
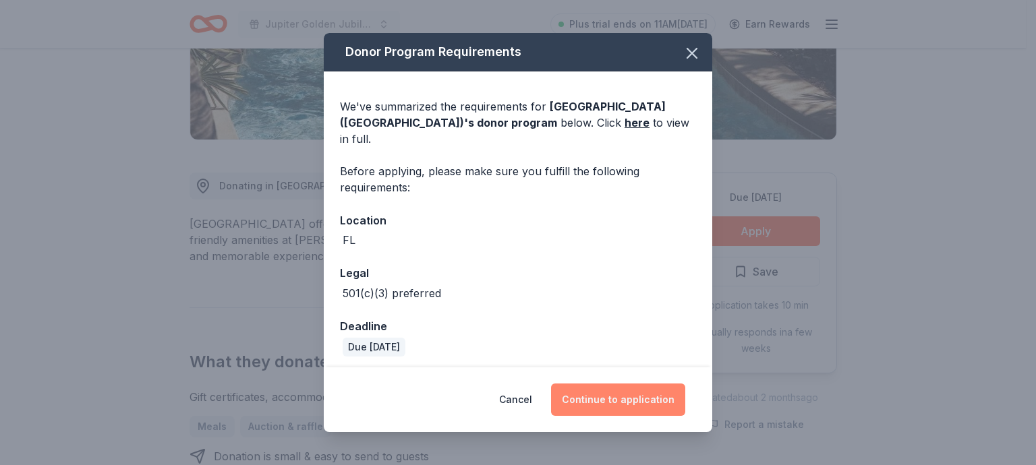
click at [613, 384] on button "Continue to application" at bounding box center [618, 400] width 134 height 32
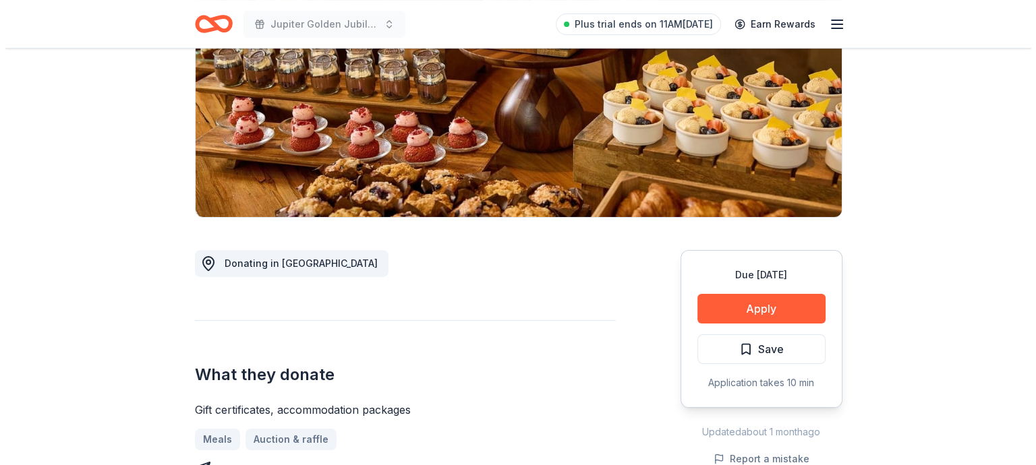
scroll to position [270, 0]
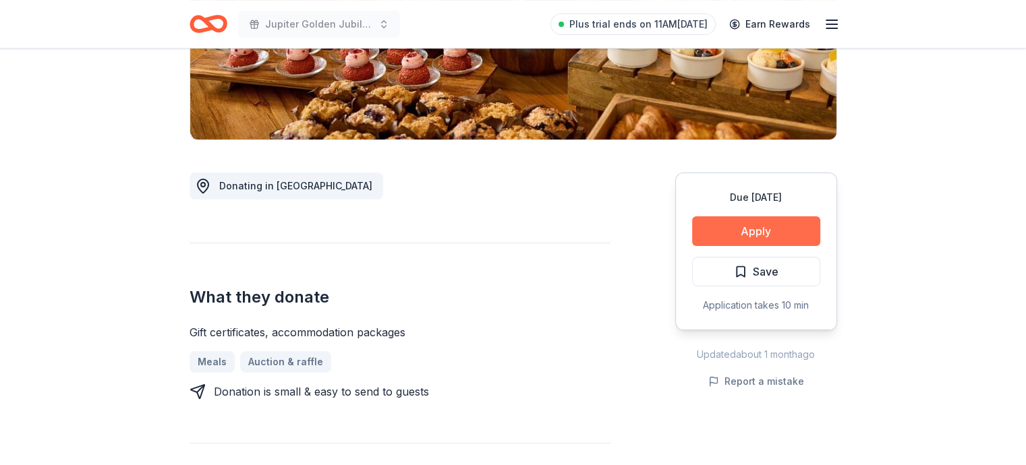
click at [756, 230] on button "Apply" at bounding box center [756, 232] width 128 height 30
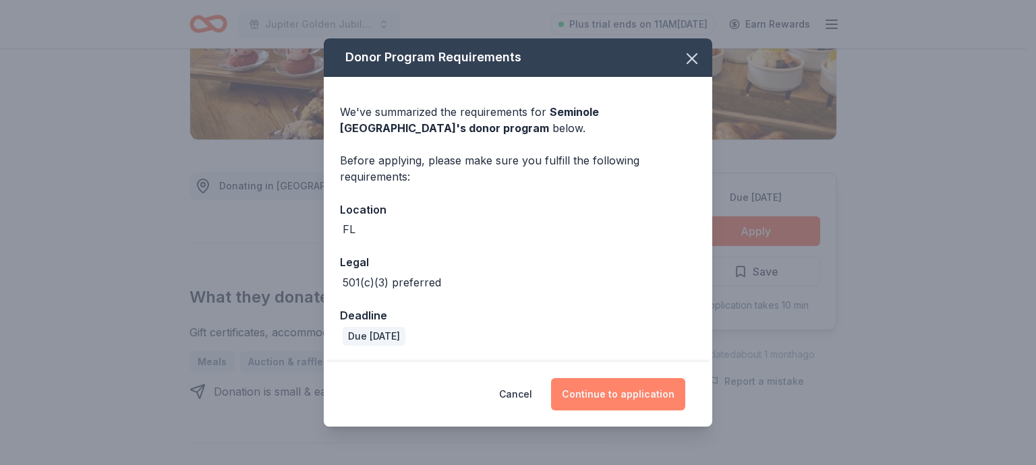
click at [611, 400] on button "Continue to application" at bounding box center [618, 394] width 134 height 32
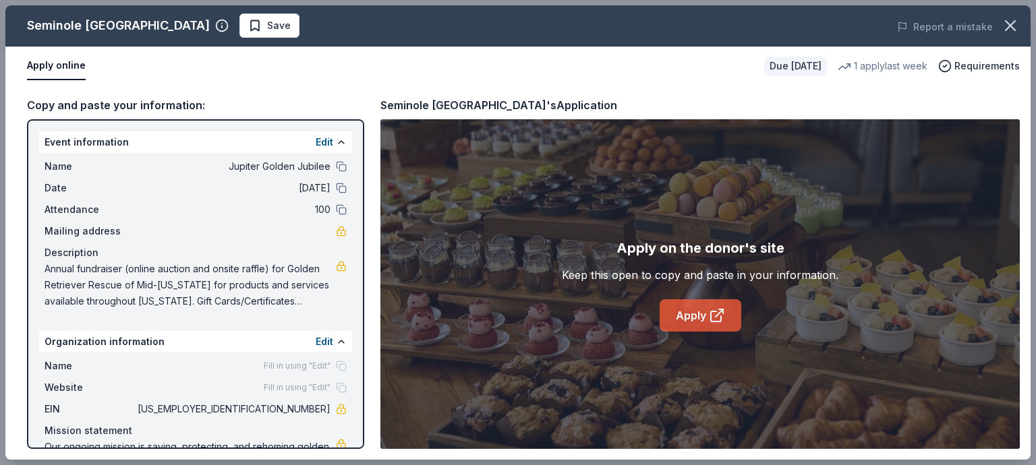
click at [683, 318] on link "Apply" at bounding box center [701, 316] width 82 height 32
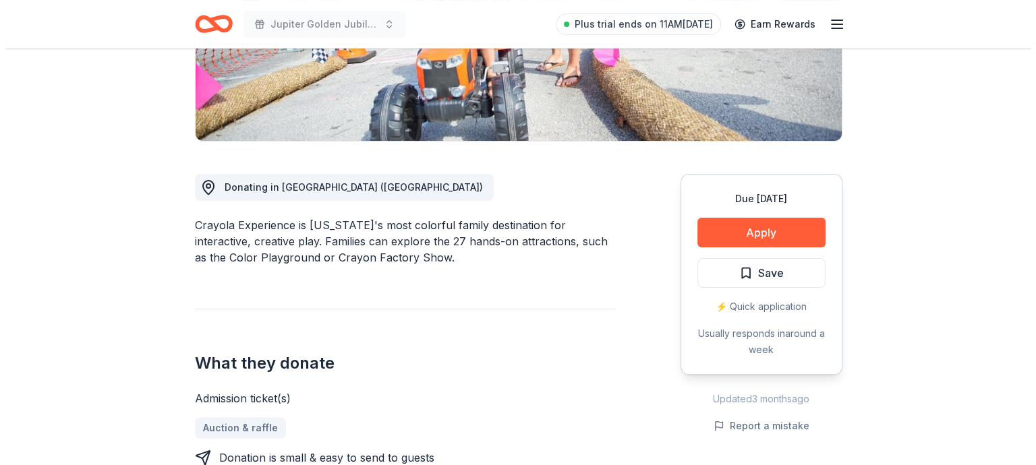
scroll to position [270, 0]
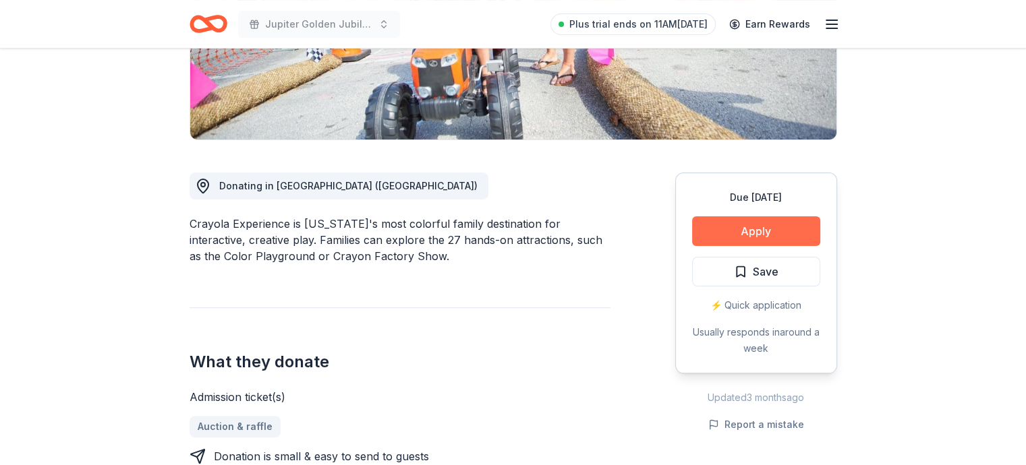
click at [736, 235] on button "Apply" at bounding box center [756, 232] width 128 height 30
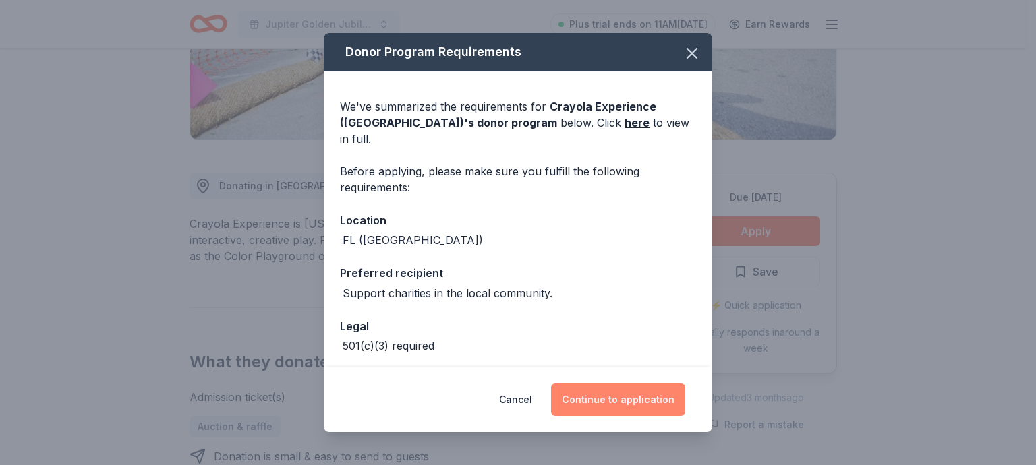
click at [623, 397] on button "Continue to application" at bounding box center [618, 400] width 134 height 32
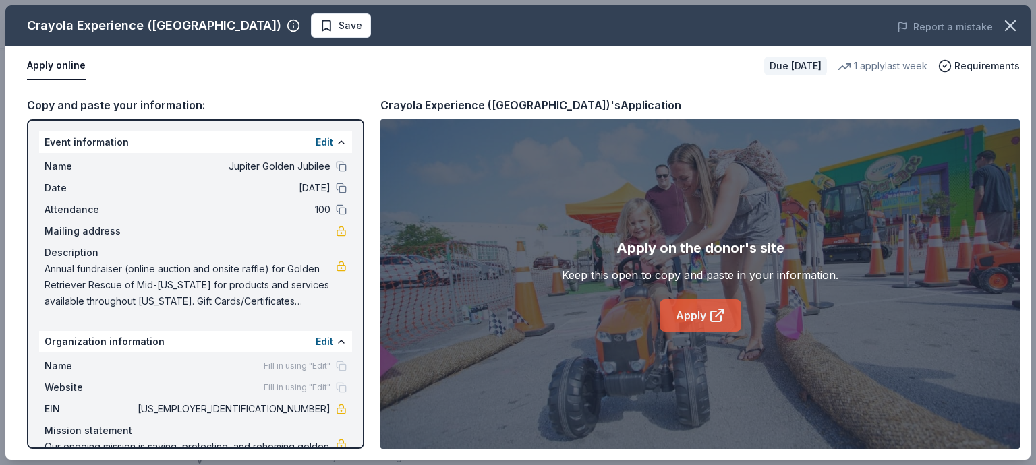
click at [696, 323] on link "Apply" at bounding box center [701, 316] width 82 height 32
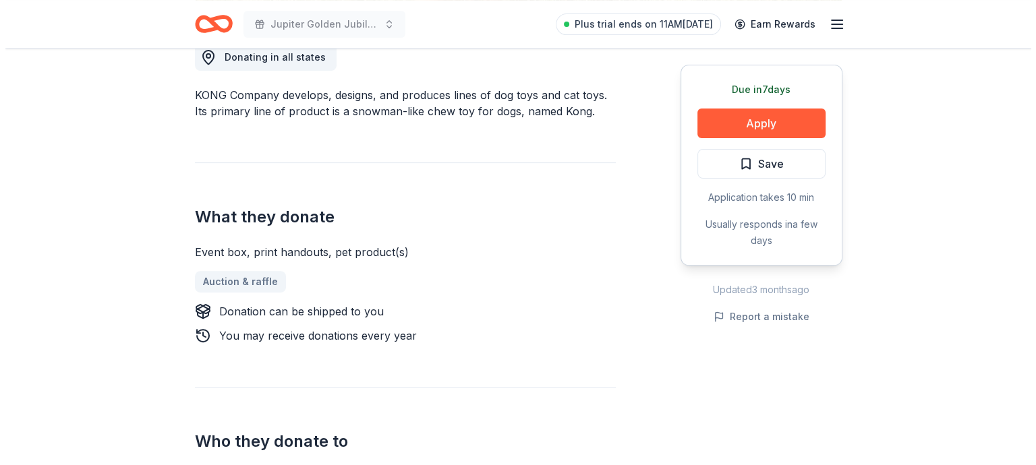
scroll to position [405, 0]
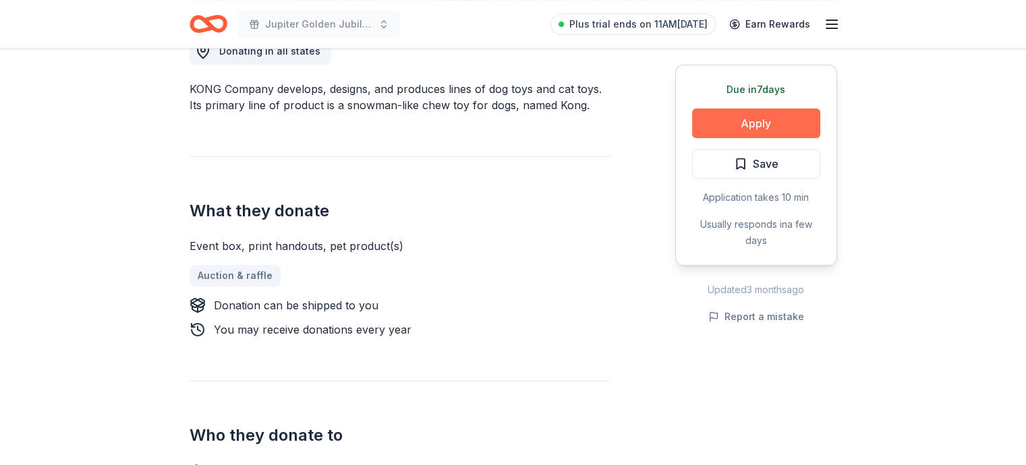
click at [717, 136] on button "Apply" at bounding box center [756, 124] width 128 height 30
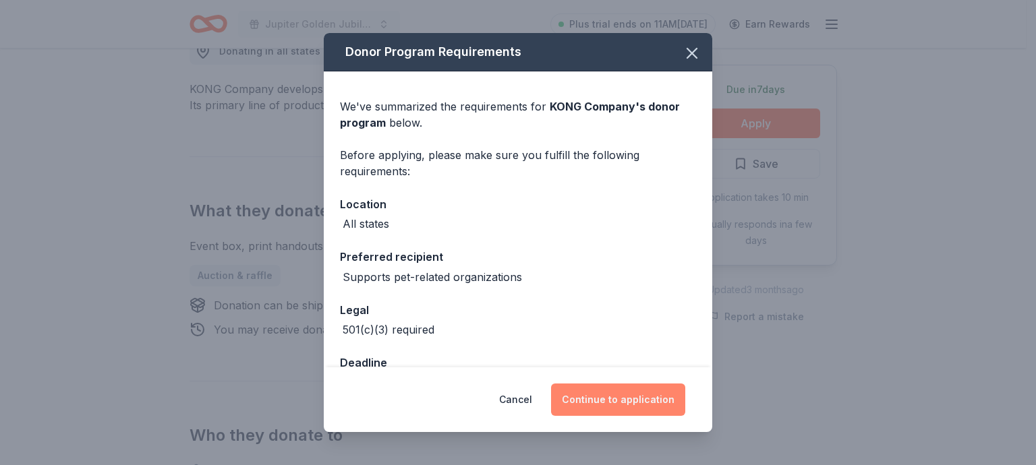
click at [621, 395] on button "Continue to application" at bounding box center [618, 400] width 134 height 32
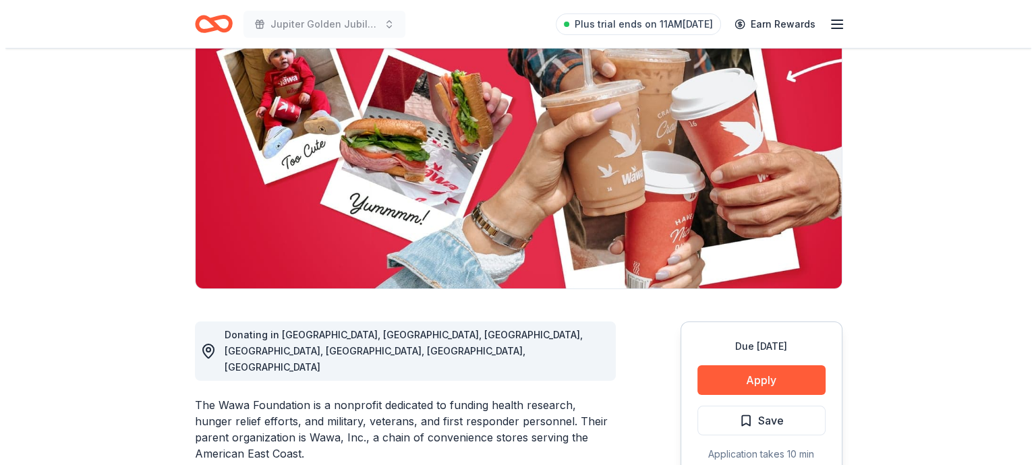
scroll to position [270, 0]
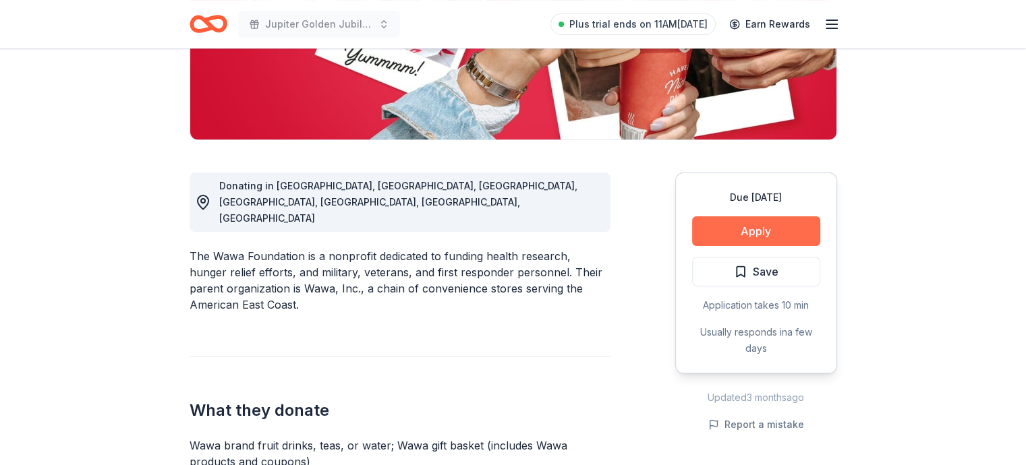
click at [758, 223] on button "Apply" at bounding box center [756, 232] width 128 height 30
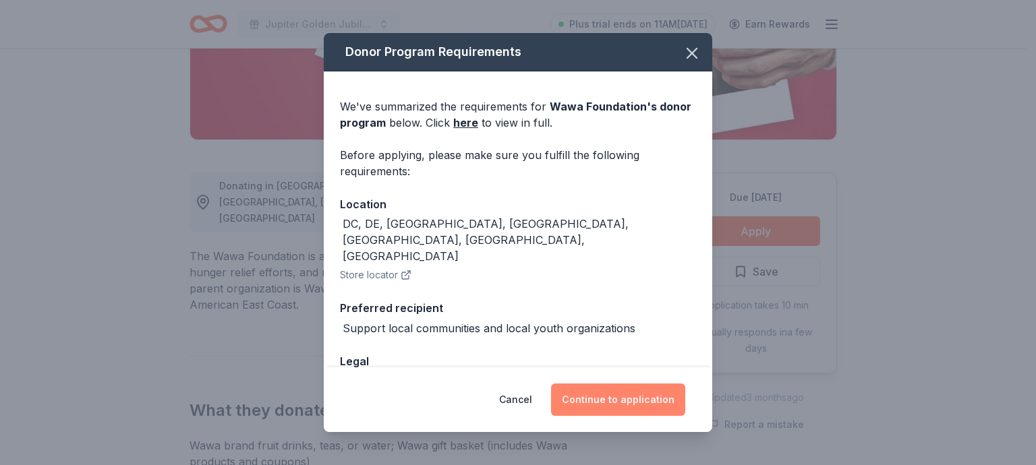
click at [604, 396] on button "Continue to application" at bounding box center [618, 400] width 134 height 32
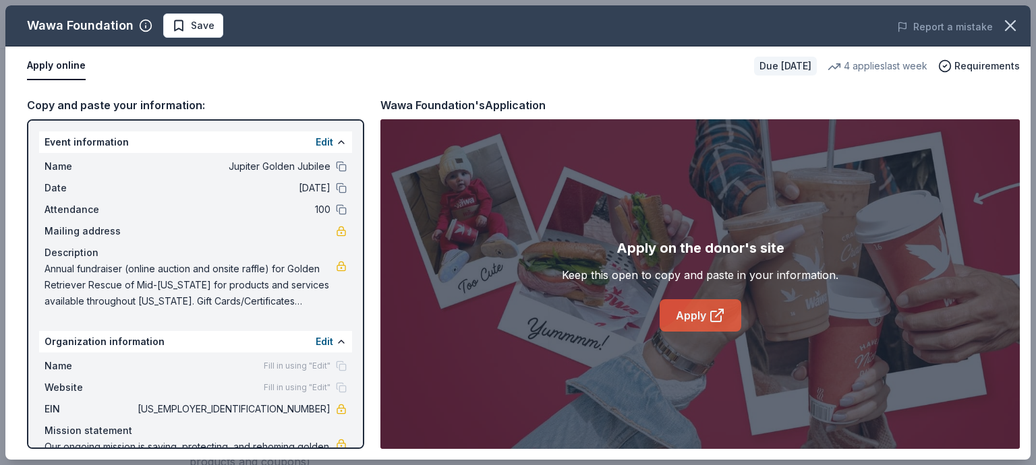
click at [708, 322] on link "Apply" at bounding box center [701, 316] width 82 height 32
click at [683, 311] on link "Apply" at bounding box center [701, 316] width 82 height 32
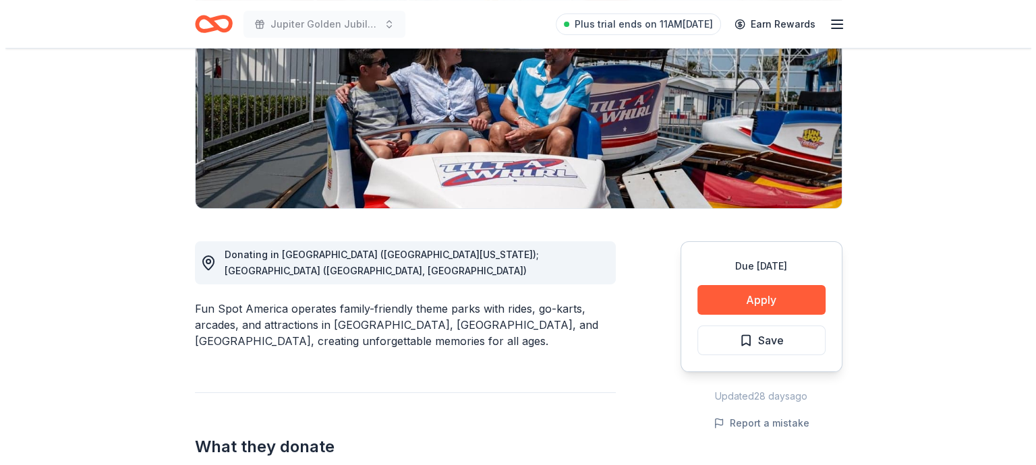
scroll to position [202, 0]
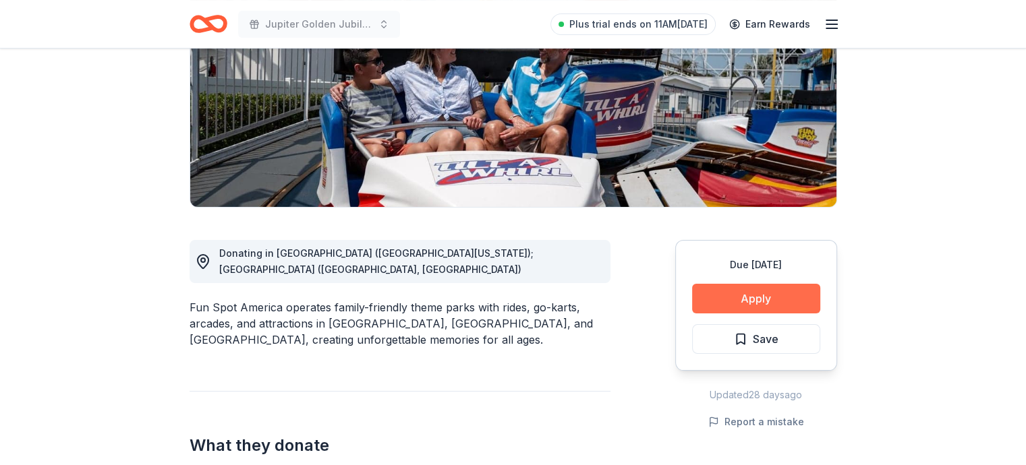
click at [743, 291] on button "Apply" at bounding box center [756, 299] width 128 height 30
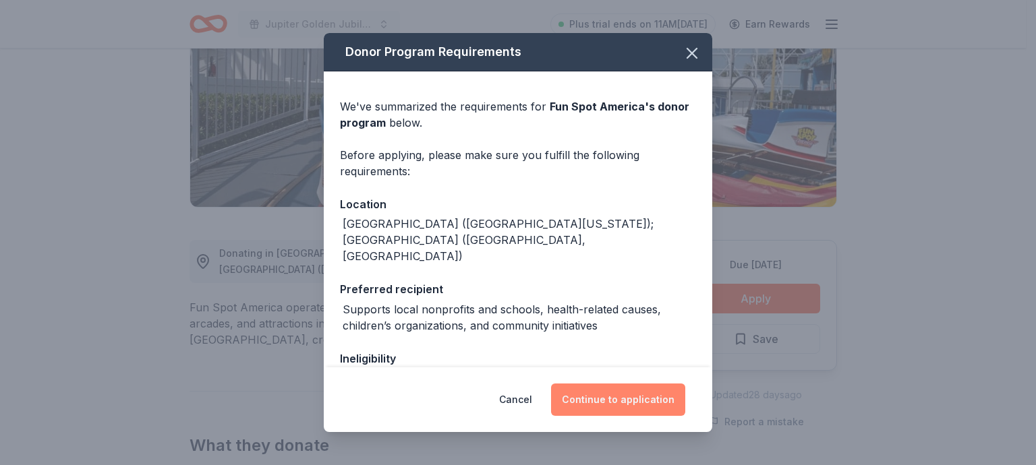
click at [630, 393] on button "Continue to application" at bounding box center [618, 400] width 134 height 32
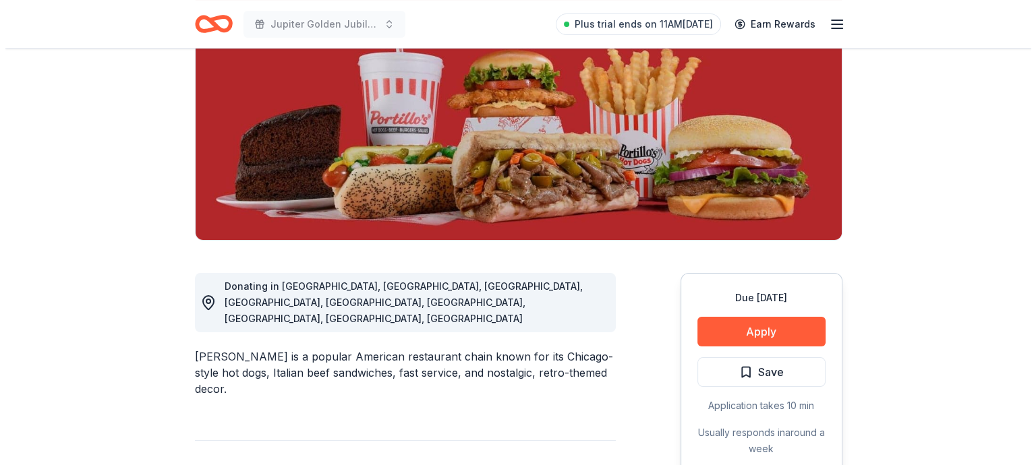
scroll to position [270, 0]
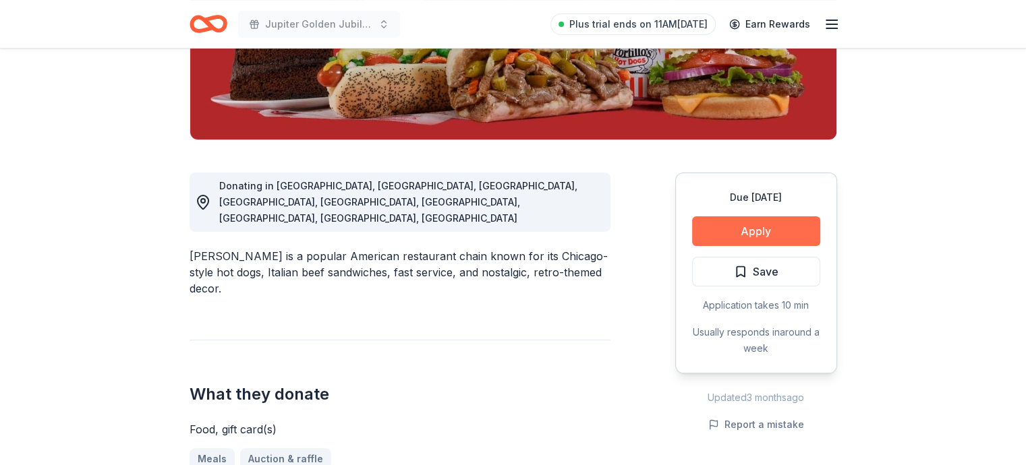
click at [751, 235] on button "Apply" at bounding box center [756, 232] width 128 height 30
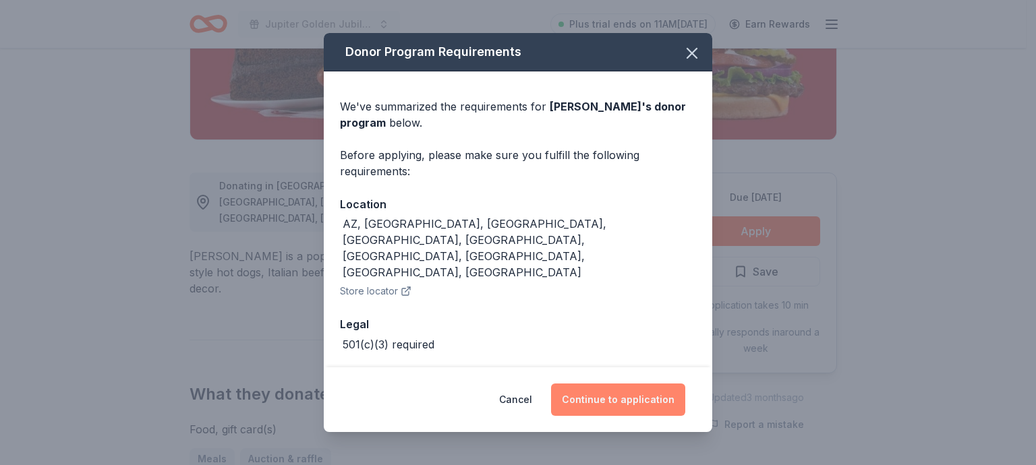
click at [644, 397] on button "Continue to application" at bounding box center [618, 400] width 134 height 32
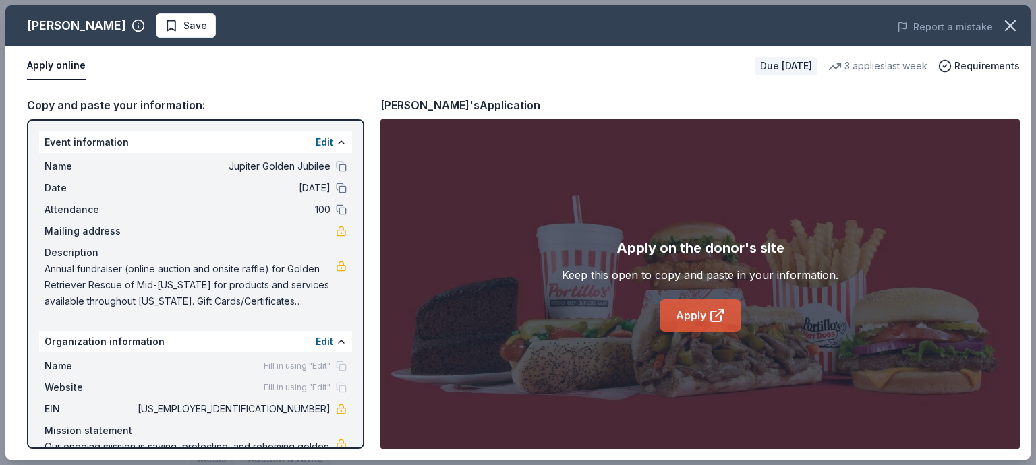
click at [680, 314] on link "Apply" at bounding box center [701, 316] width 82 height 32
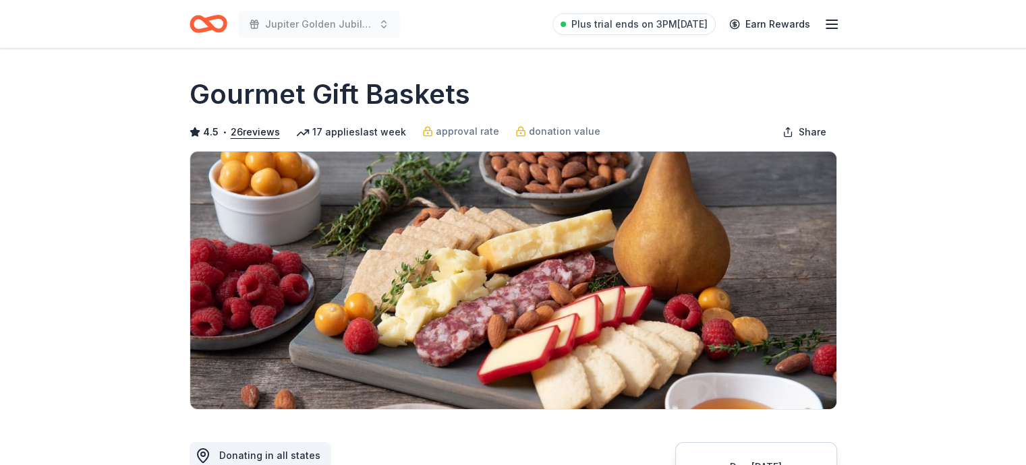
drag, startPoint x: 471, startPoint y: 106, endPoint x: 246, endPoint y: 105, distance: 224.6
click at [246, 105] on div "Gourmet Gift Baskets" at bounding box center [514, 95] width 648 height 38
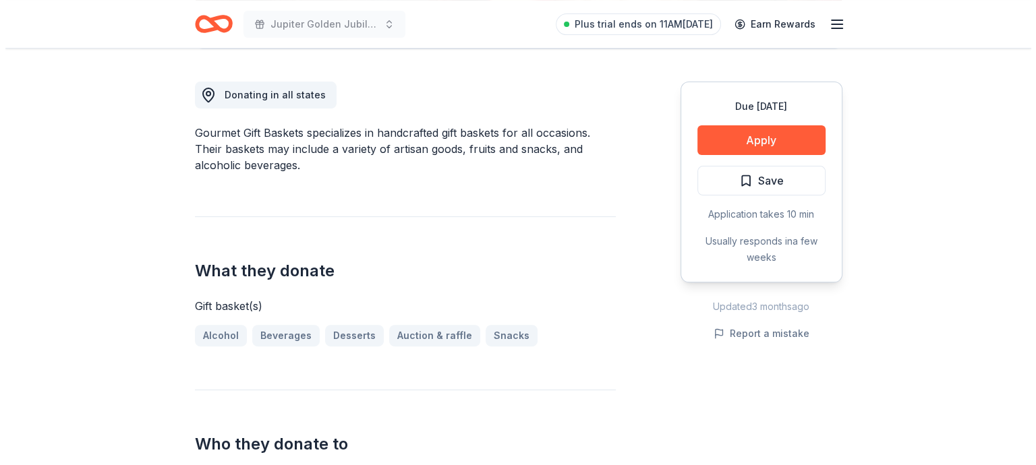
scroll to position [337, 0]
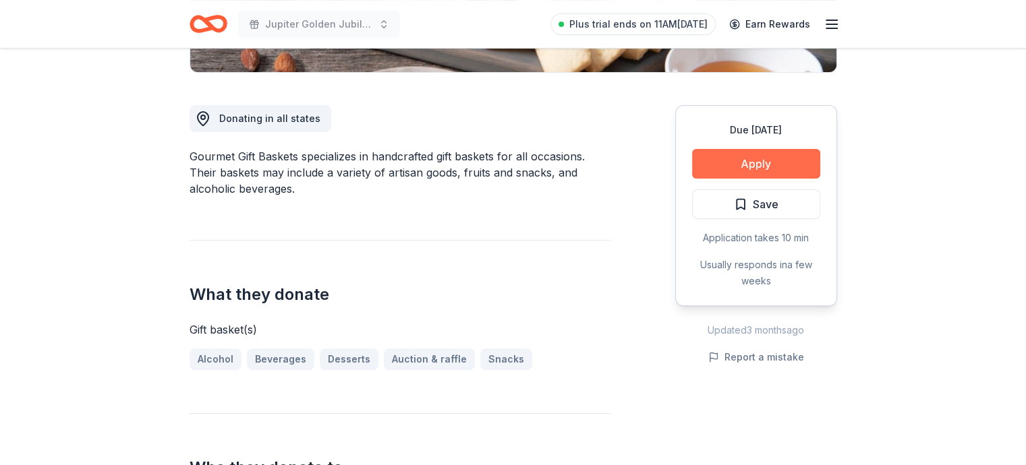
click at [748, 165] on button "Apply" at bounding box center [756, 164] width 128 height 30
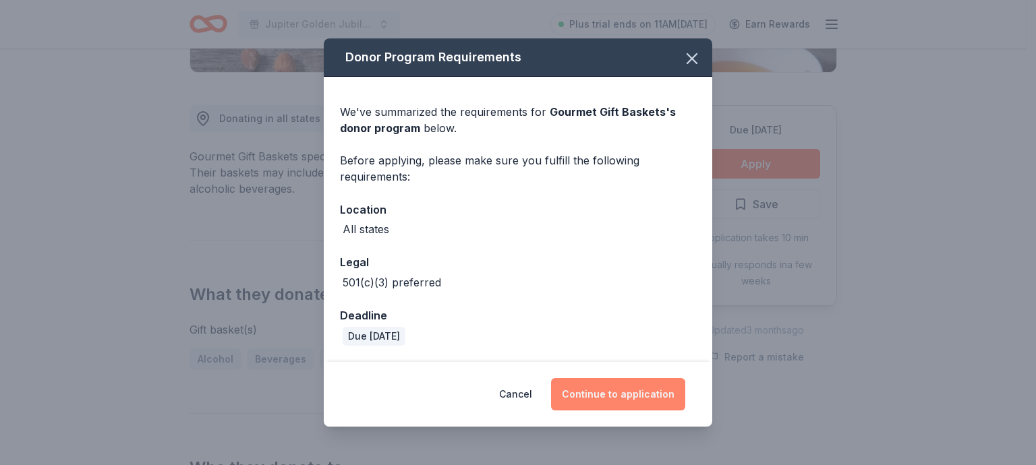
click at [626, 393] on button "Continue to application" at bounding box center [618, 394] width 134 height 32
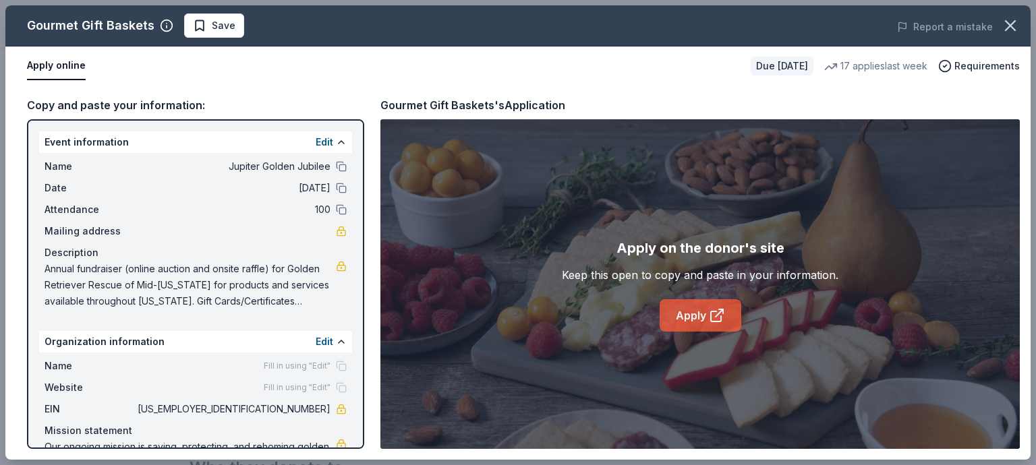
click at [698, 317] on link "Apply" at bounding box center [701, 316] width 82 height 32
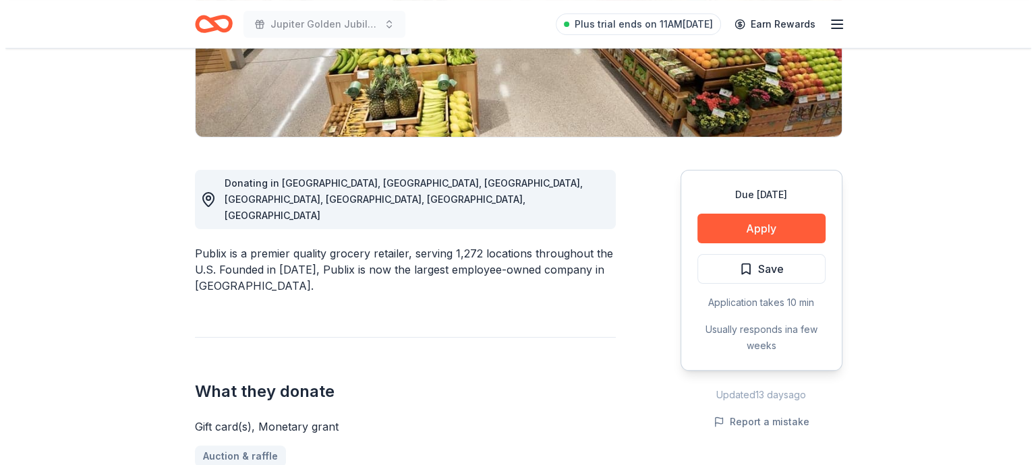
scroll to position [270, 0]
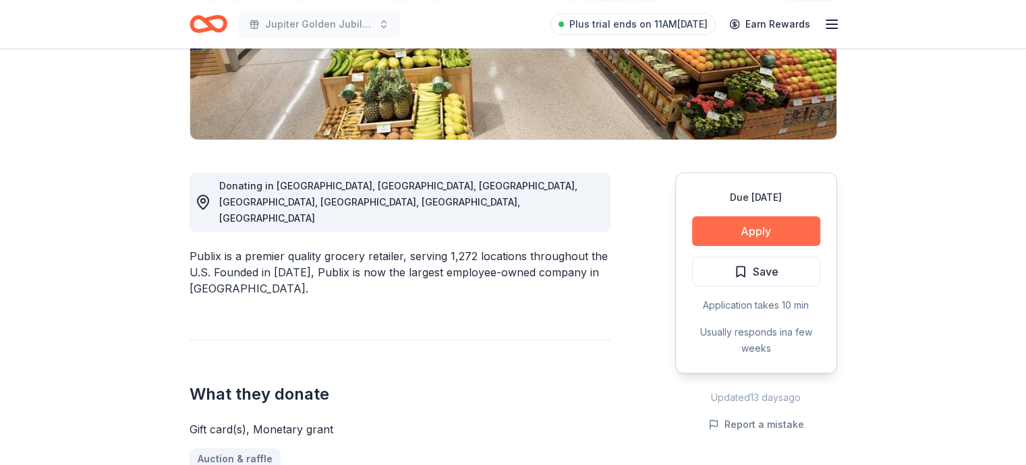
click at [740, 231] on button "Apply" at bounding box center [756, 232] width 128 height 30
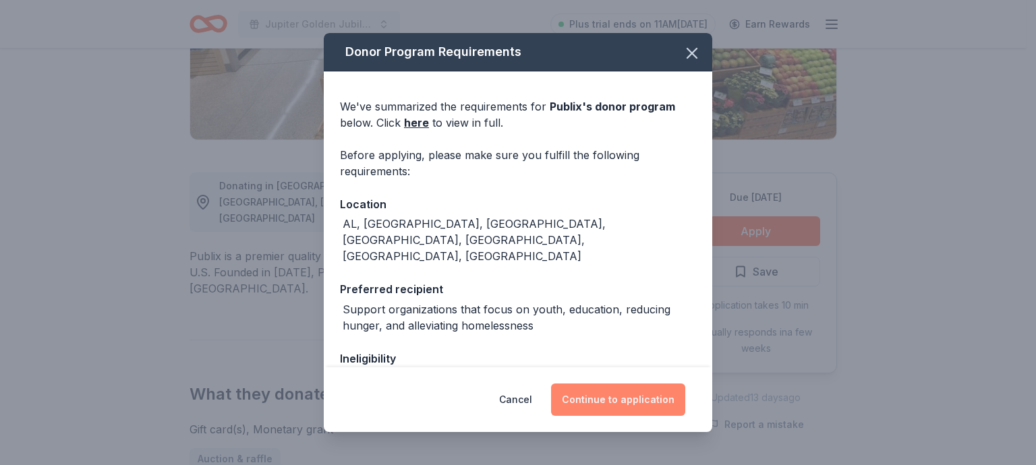
click at [644, 406] on button "Continue to application" at bounding box center [618, 400] width 134 height 32
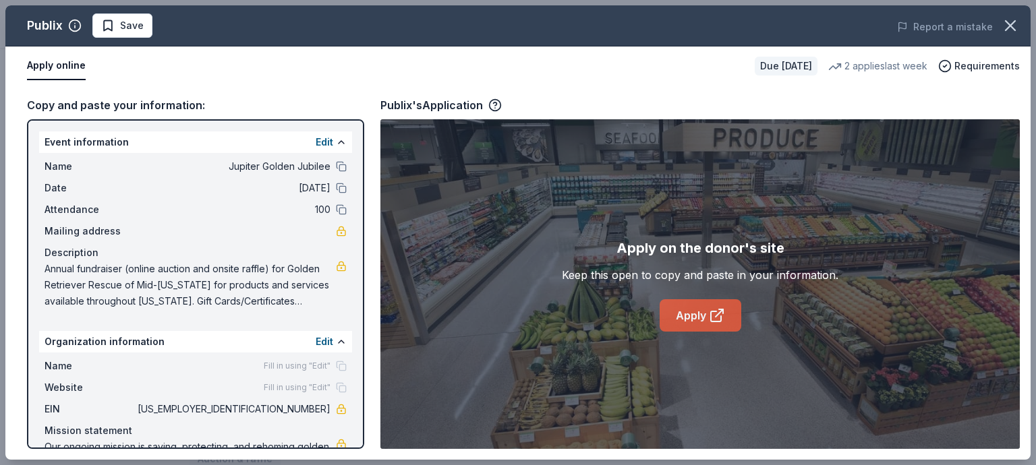
click at [693, 322] on link "Apply" at bounding box center [701, 316] width 82 height 32
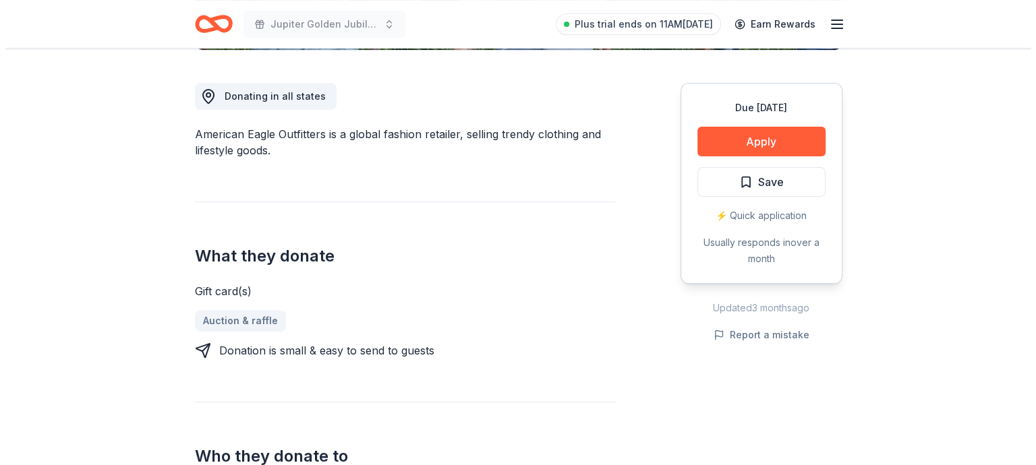
scroll to position [405, 0]
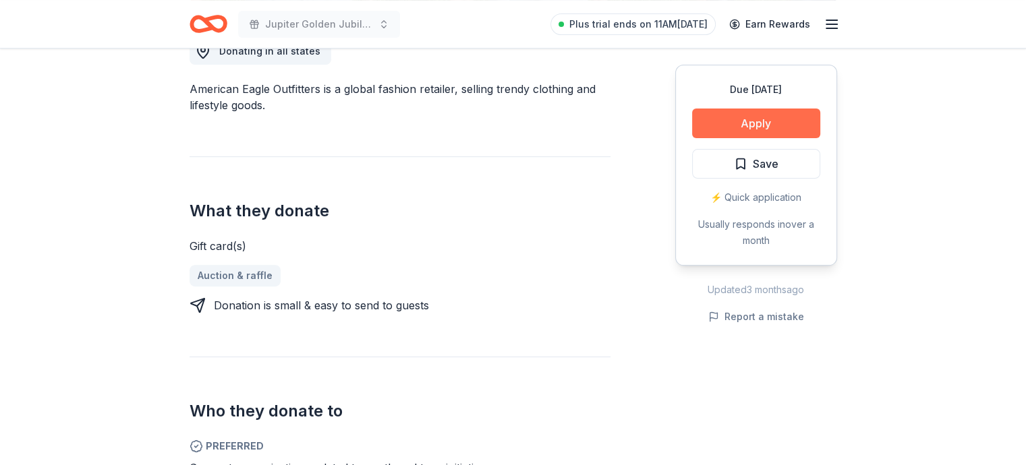
click at [754, 125] on button "Apply" at bounding box center [756, 124] width 128 height 30
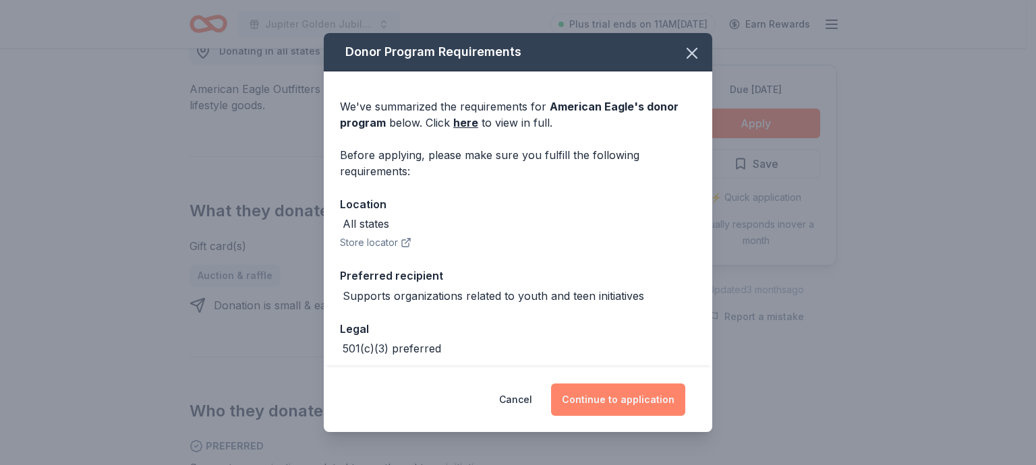
click at [625, 406] on button "Continue to application" at bounding box center [618, 400] width 134 height 32
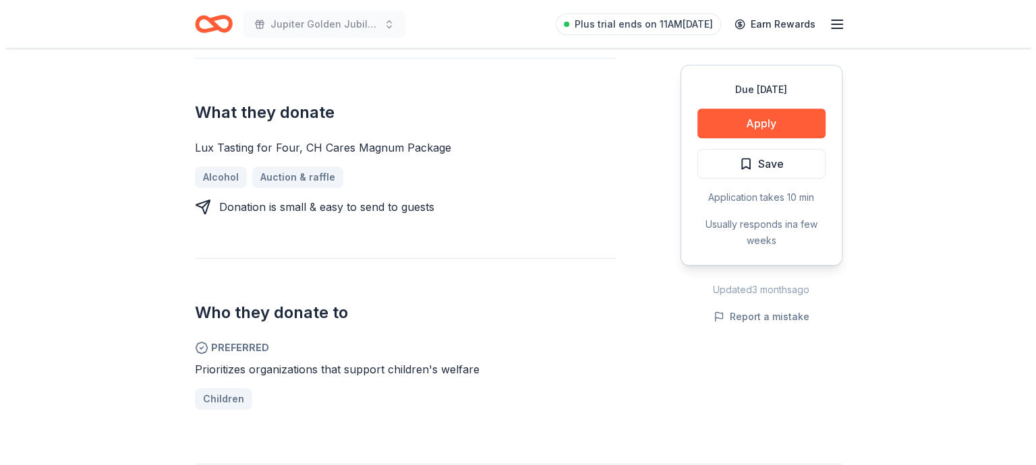
scroll to position [607, 0]
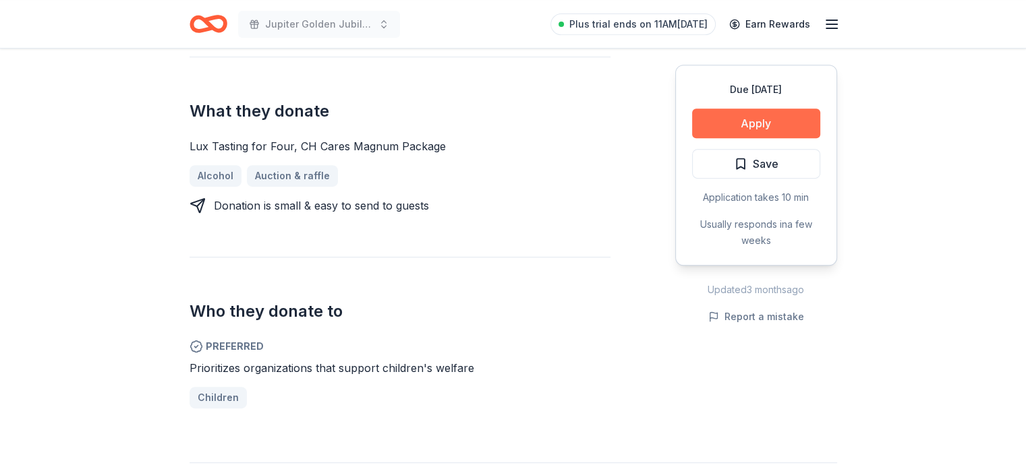
click at [758, 130] on button "Apply" at bounding box center [756, 124] width 128 height 30
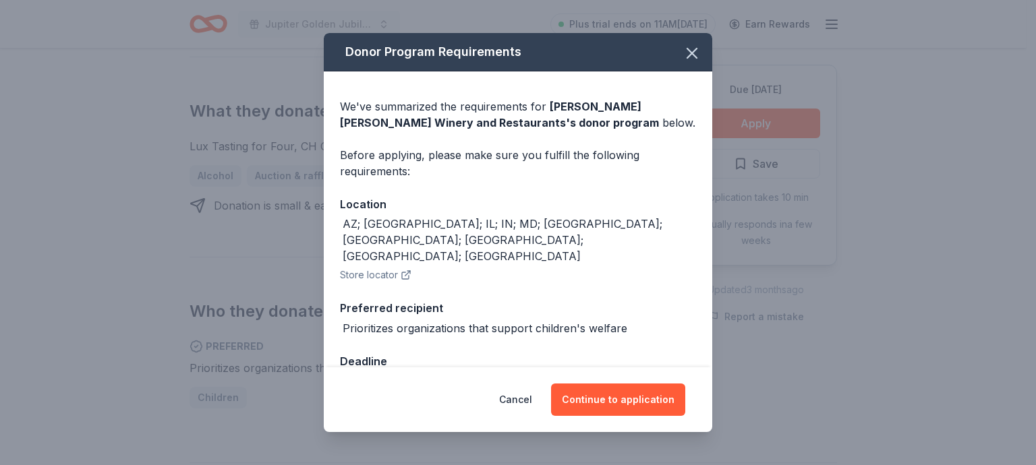
click at [404, 273] on icon "button" at bounding box center [405, 276] width 7 height 7
click at [604, 403] on button "Continue to application" at bounding box center [618, 400] width 134 height 32
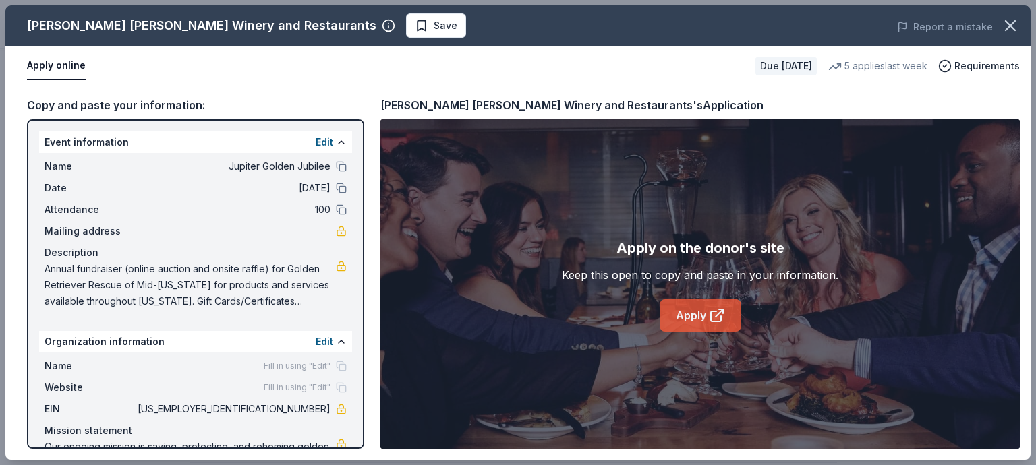
click at [677, 320] on link "Apply" at bounding box center [701, 316] width 82 height 32
click at [677, 309] on link "Apply" at bounding box center [701, 316] width 82 height 32
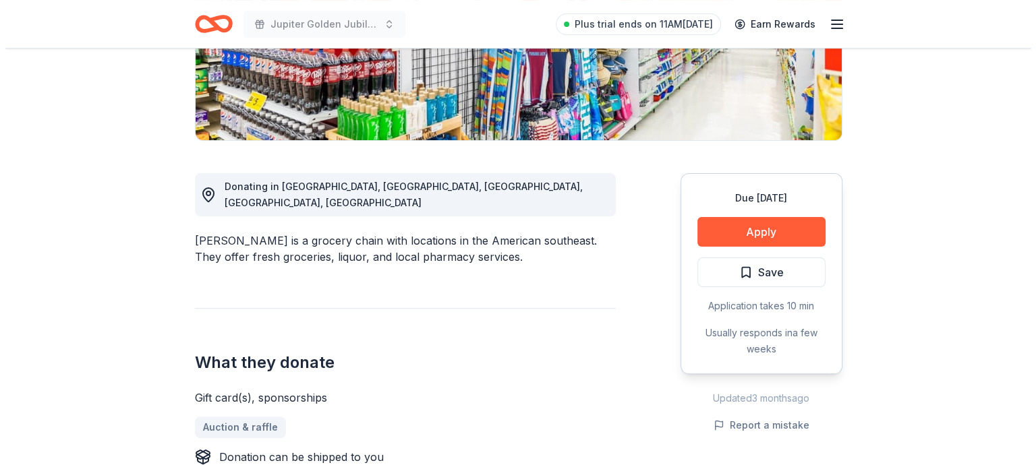
scroll to position [270, 0]
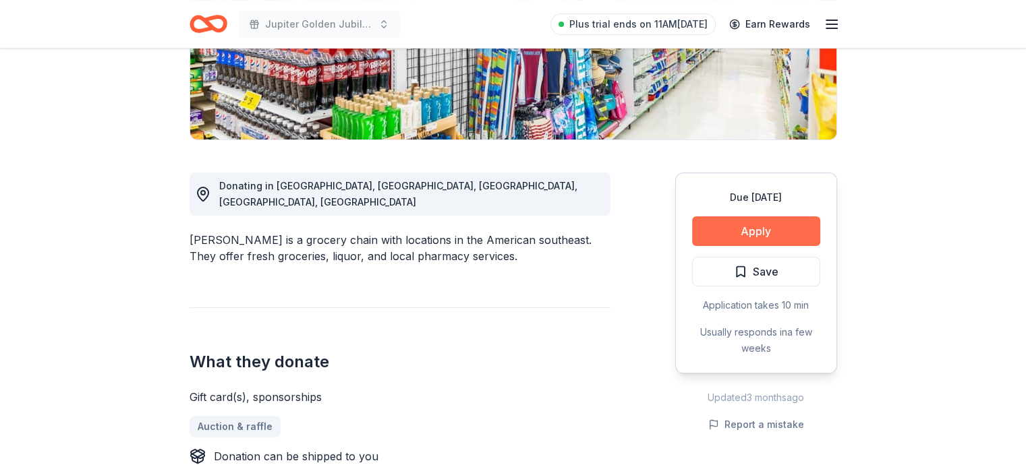
click at [733, 235] on button "Apply" at bounding box center [756, 232] width 128 height 30
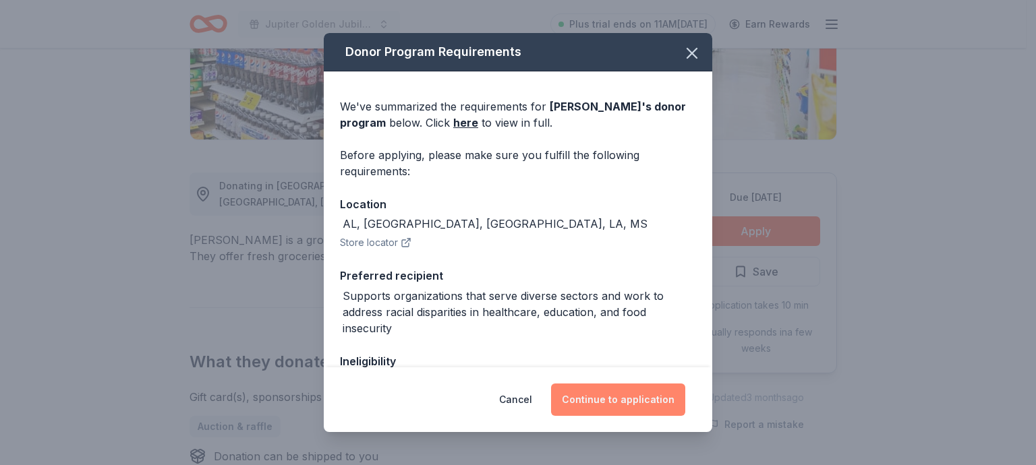
click at [658, 398] on button "Continue to application" at bounding box center [618, 400] width 134 height 32
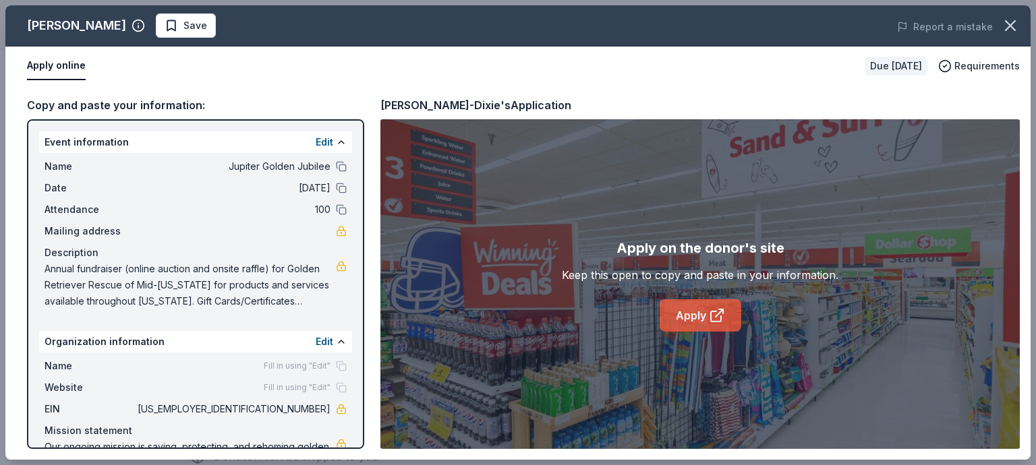
click at [672, 312] on link "Apply" at bounding box center [701, 316] width 82 height 32
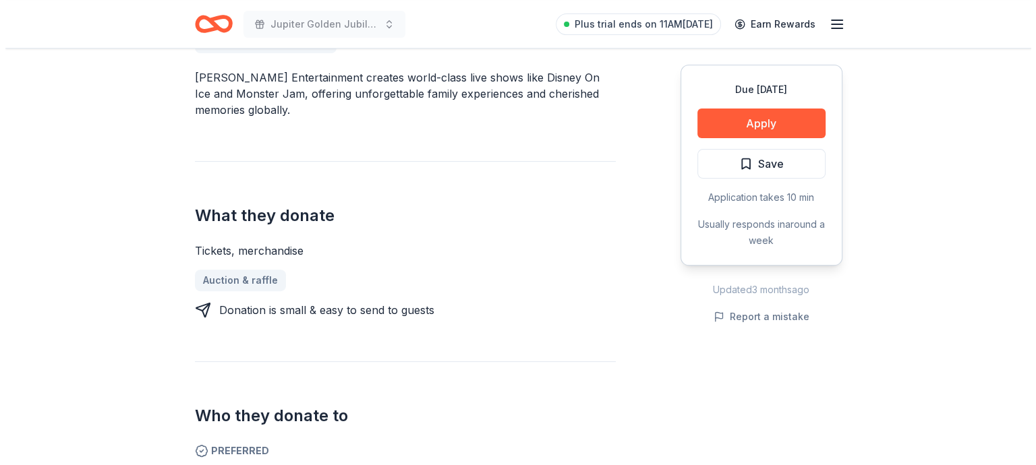
scroll to position [405, 0]
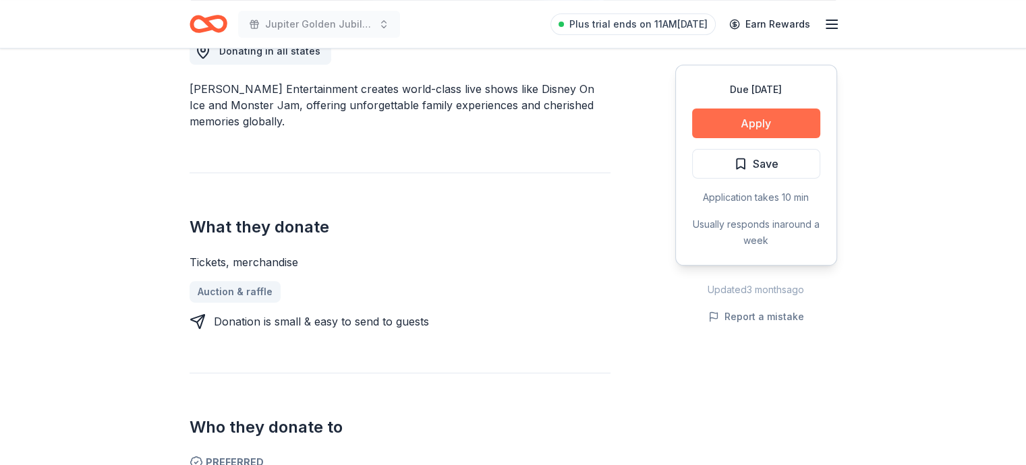
click at [731, 130] on button "Apply" at bounding box center [756, 124] width 128 height 30
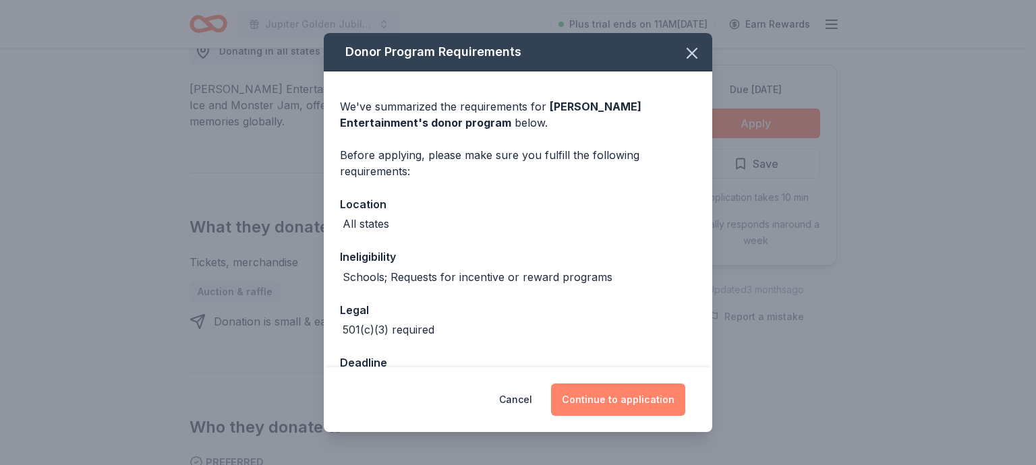
click at [631, 396] on button "Continue to application" at bounding box center [618, 400] width 134 height 32
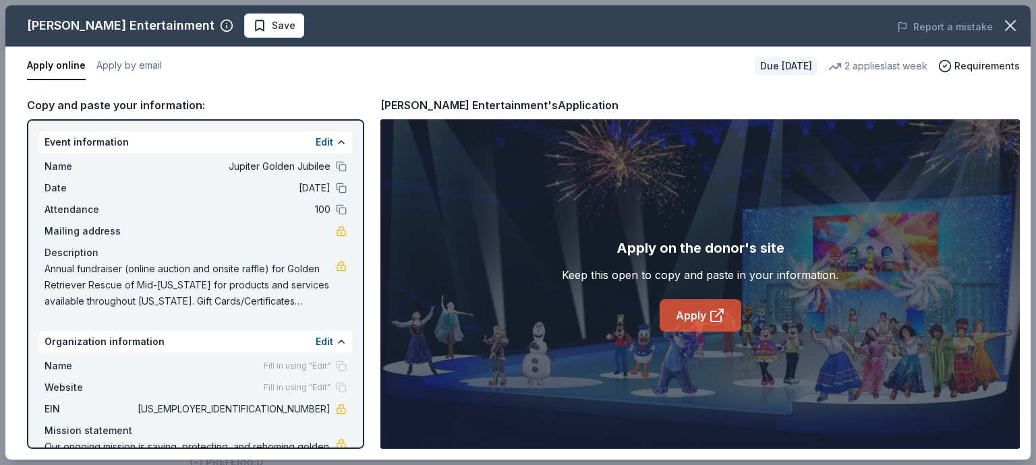
click at [689, 307] on link "Apply" at bounding box center [701, 316] width 82 height 32
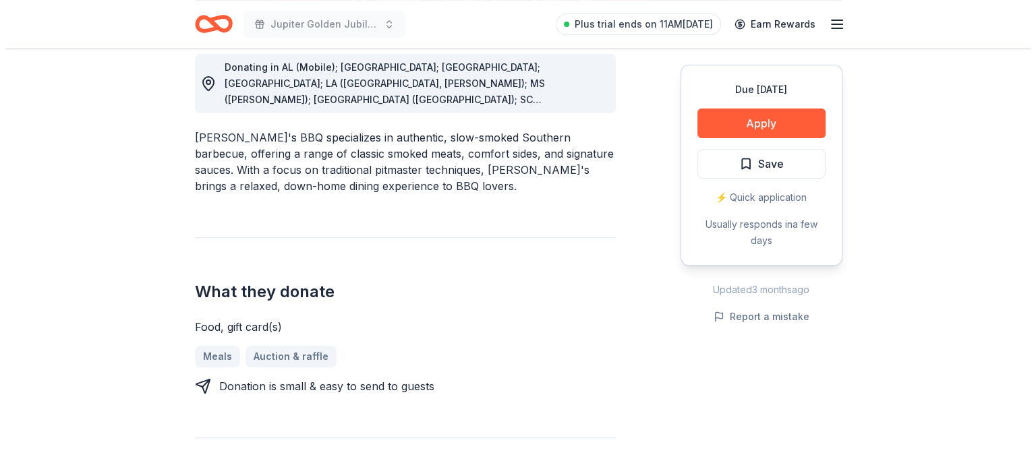
scroll to position [405, 0]
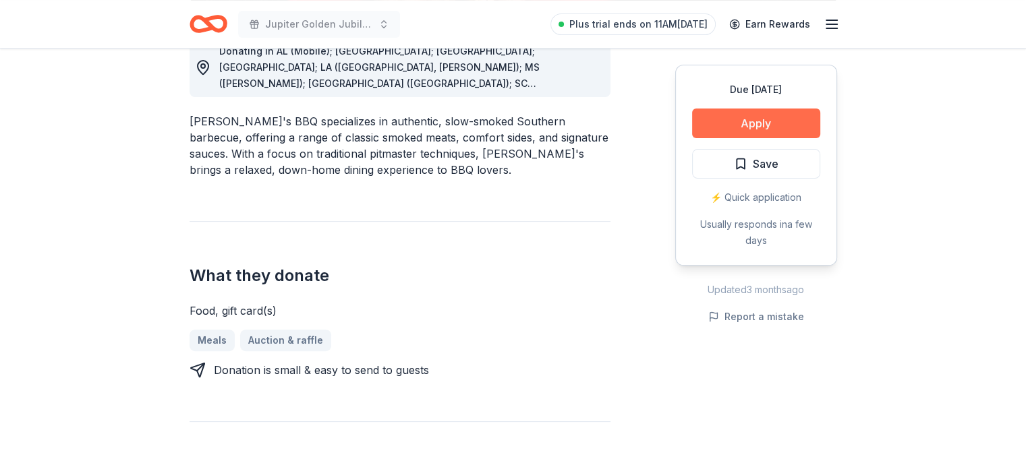
click at [695, 122] on button "Apply" at bounding box center [756, 124] width 128 height 30
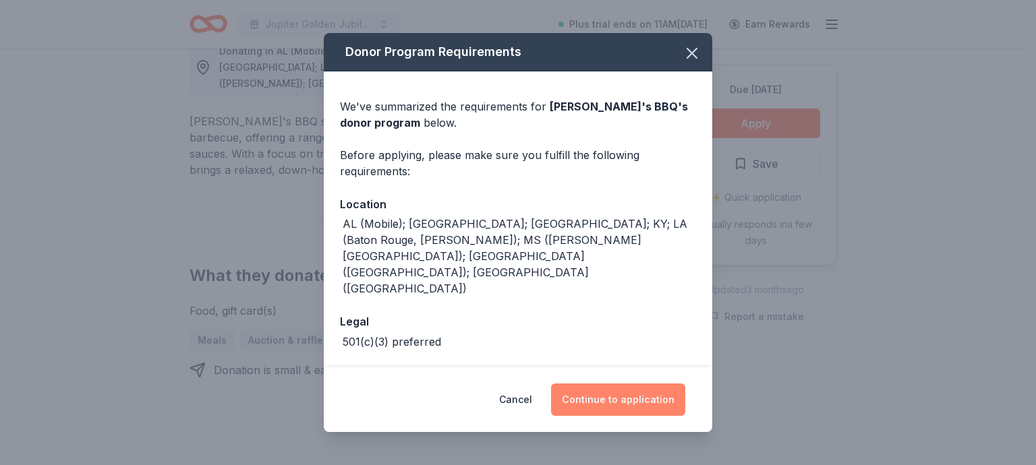
click at [593, 402] on button "Continue to application" at bounding box center [618, 400] width 134 height 32
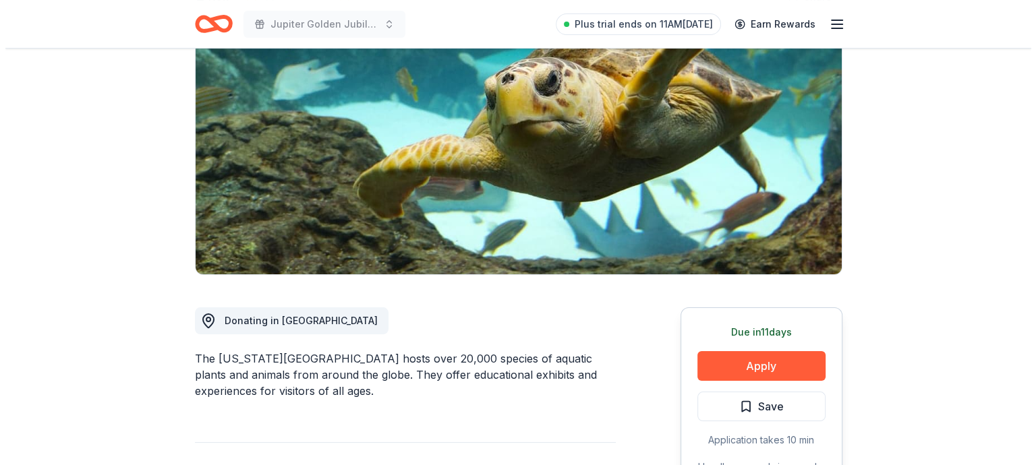
scroll to position [202, 0]
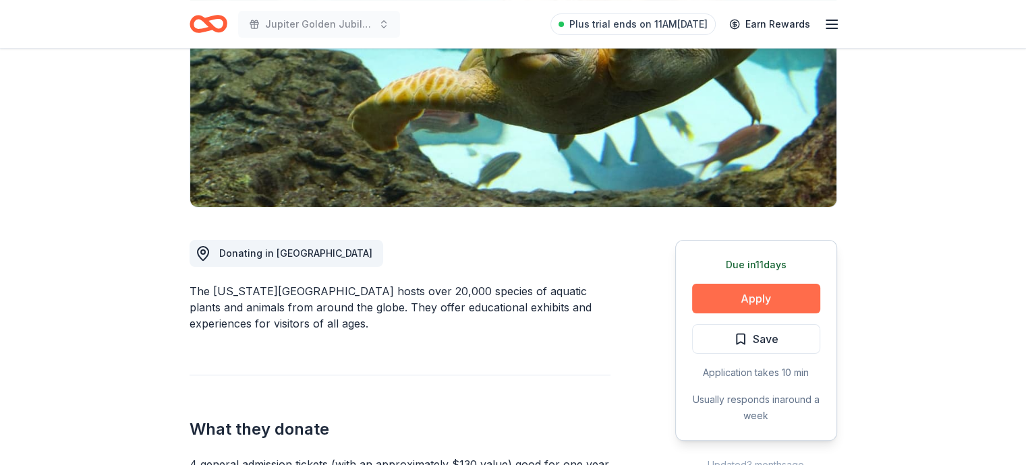
click at [773, 300] on button "Apply" at bounding box center [756, 299] width 128 height 30
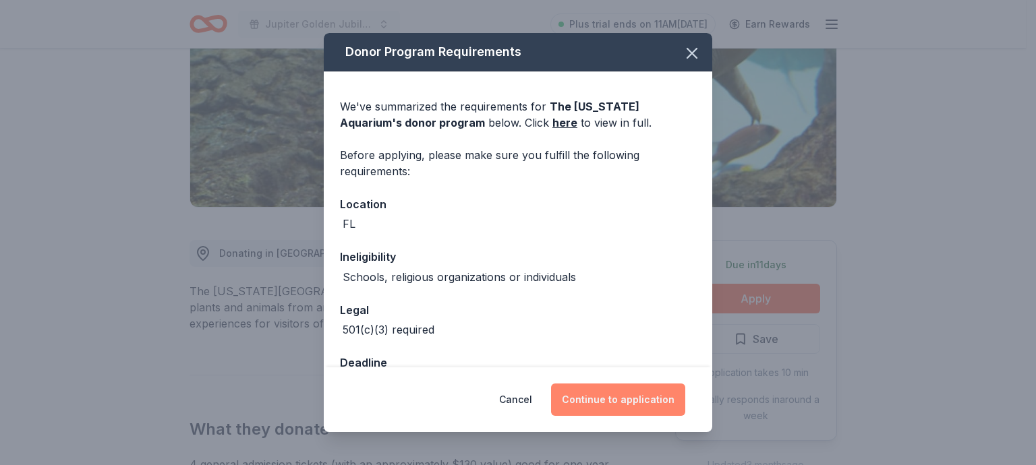
click at [625, 401] on button "Continue to application" at bounding box center [618, 400] width 134 height 32
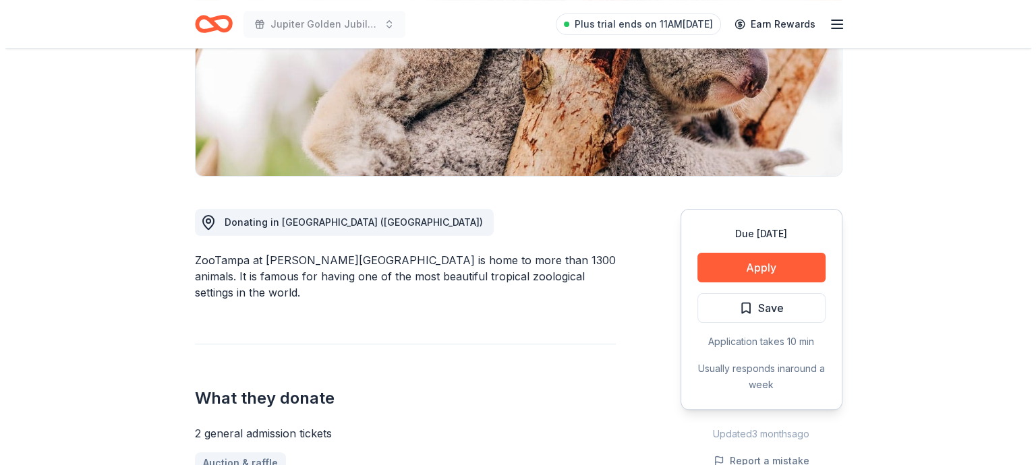
scroll to position [270, 0]
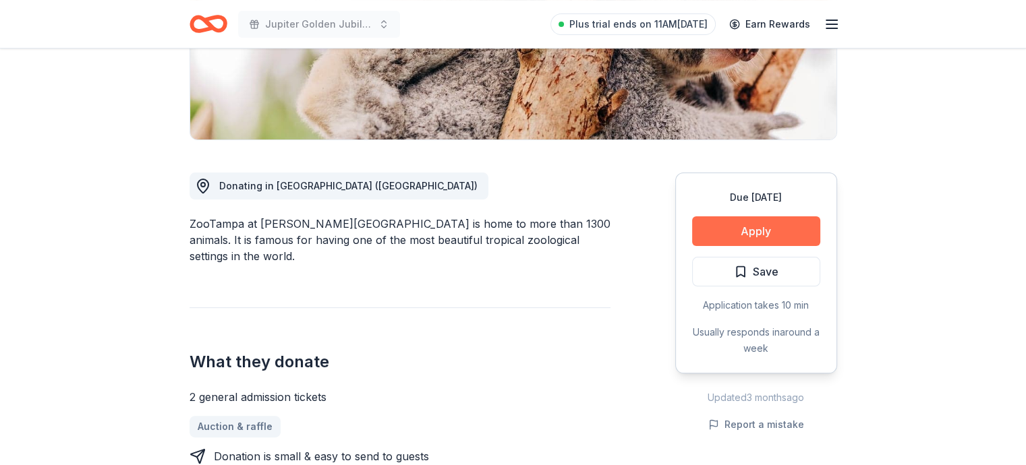
click at [774, 220] on button "Apply" at bounding box center [756, 232] width 128 height 30
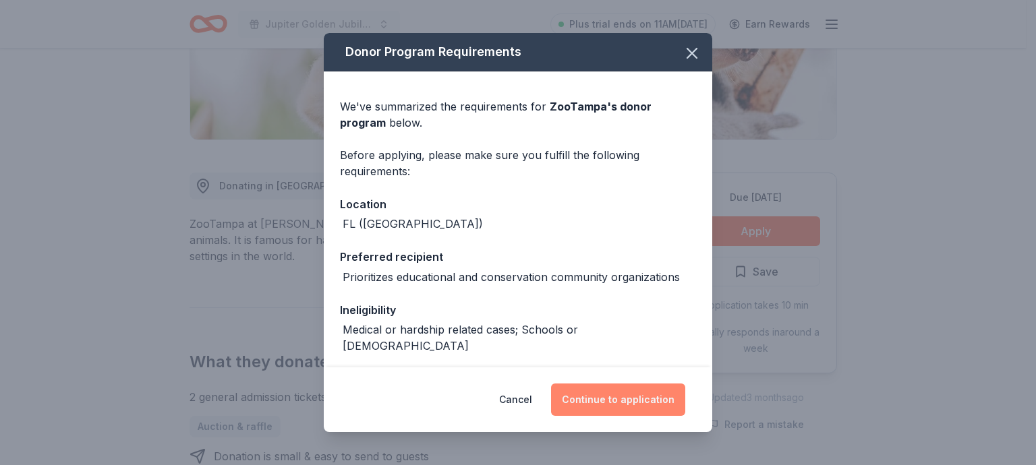
click at [625, 399] on button "Continue to application" at bounding box center [618, 400] width 134 height 32
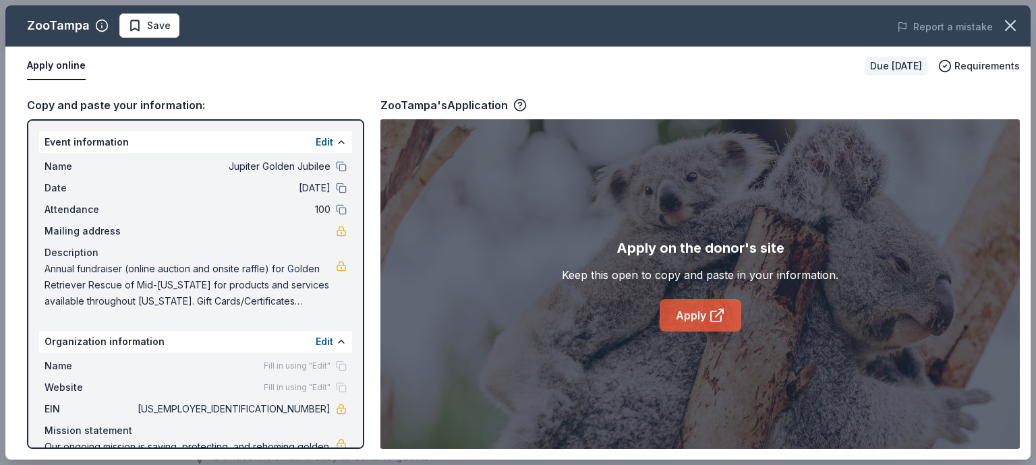
click at [700, 311] on link "Apply" at bounding box center [701, 316] width 82 height 32
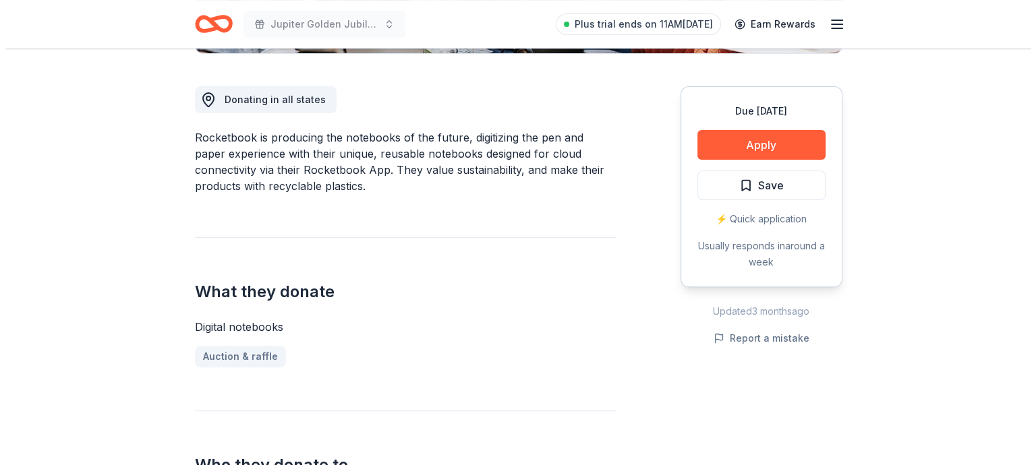
scroll to position [337, 0]
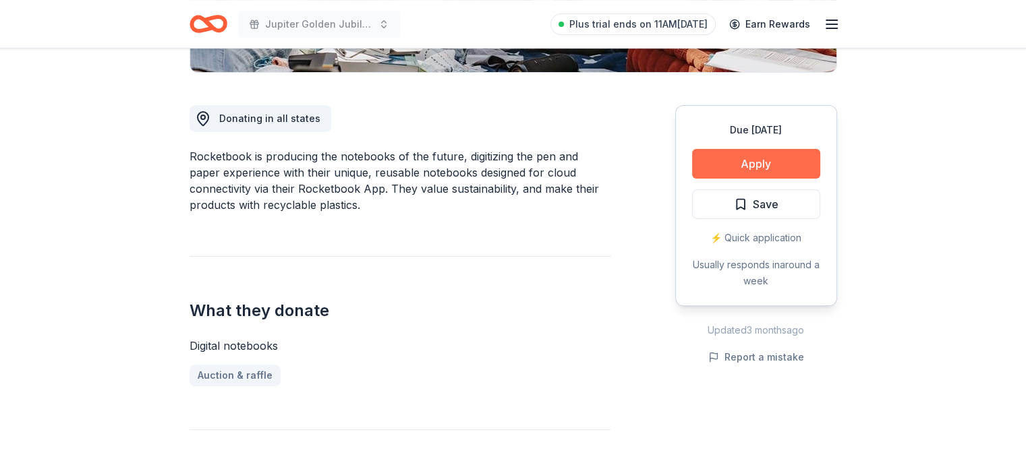
click at [757, 165] on button "Apply" at bounding box center [756, 164] width 128 height 30
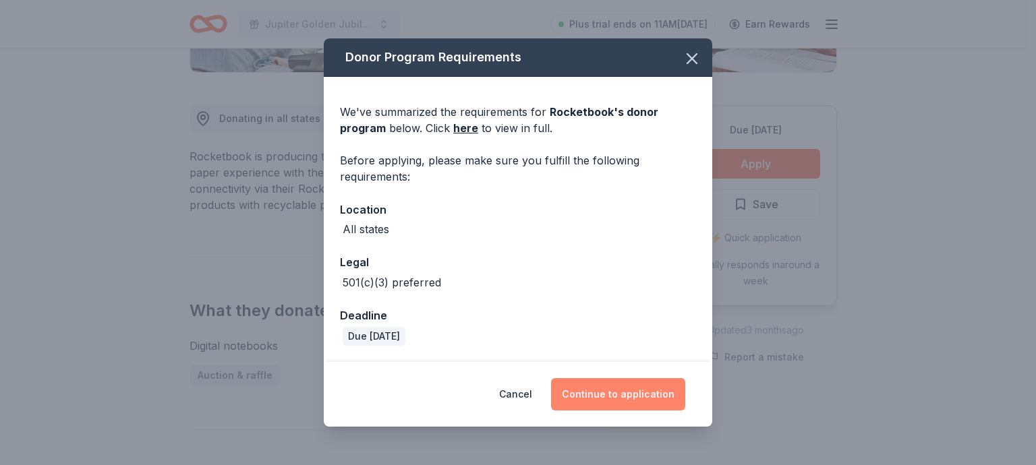
click at [631, 394] on button "Continue to application" at bounding box center [618, 394] width 134 height 32
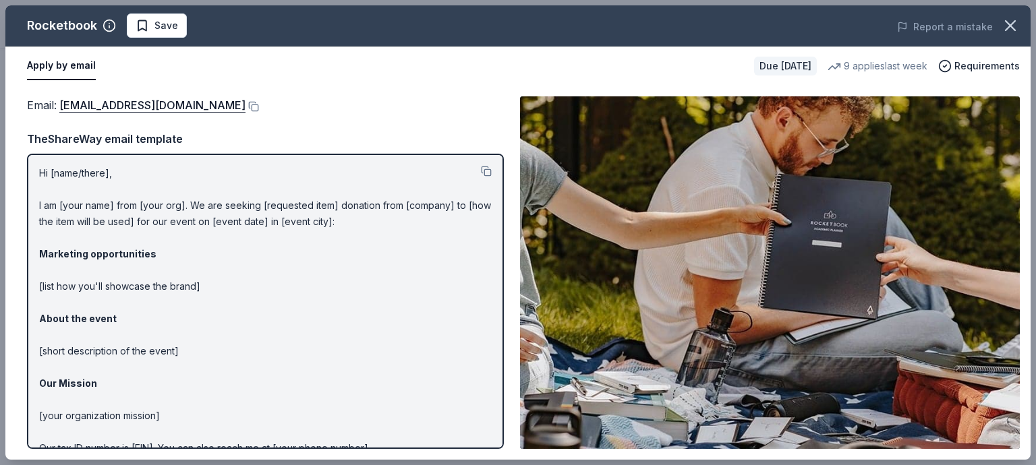
scroll to position [0, 0]
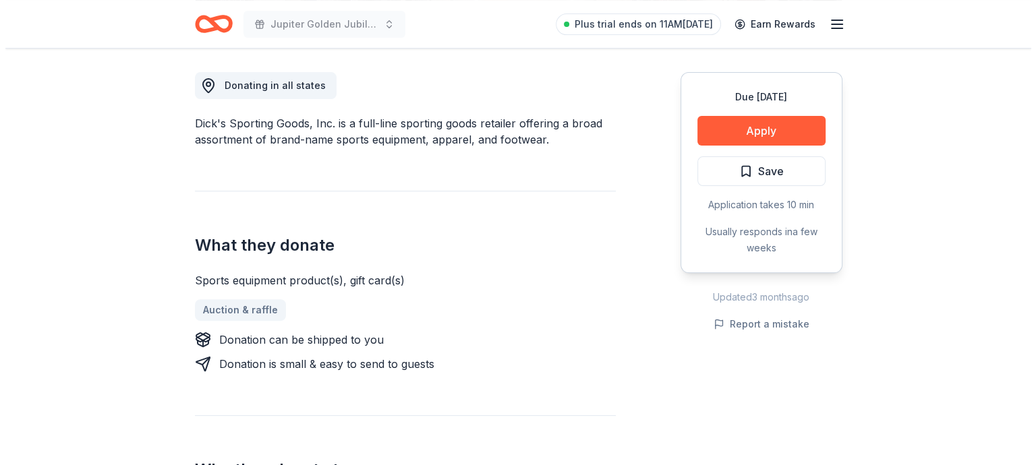
scroll to position [405, 0]
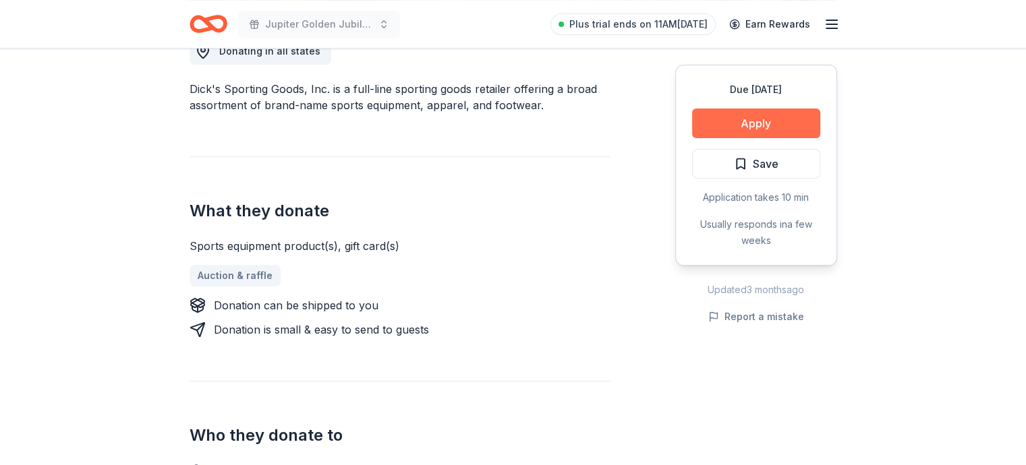
click at [738, 128] on button "Apply" at bounding box center [756, 124] width 128 height 30
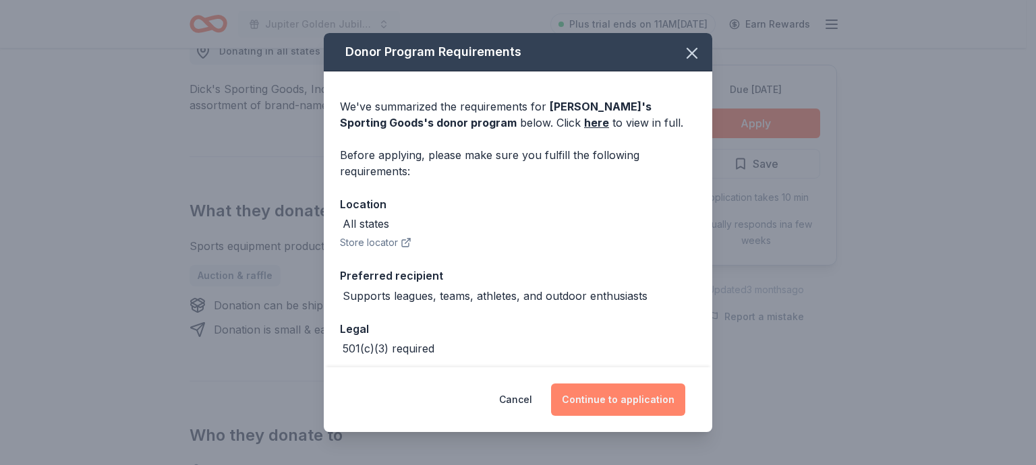
click at [609, 401] on button "Continue to application" at bounding box center [618, 400] width 134 height 32
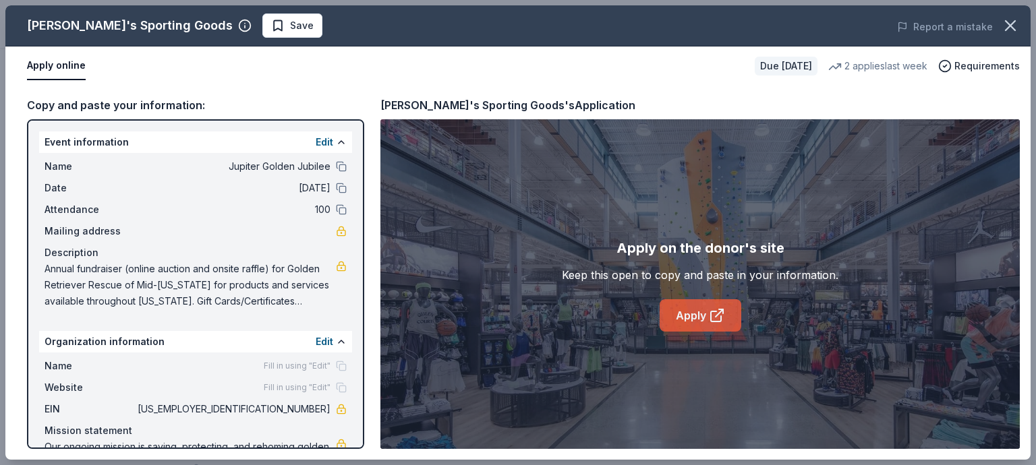
click at [691, 315] on link "Apply" at bounding box center [701, 316] width 82 height 32
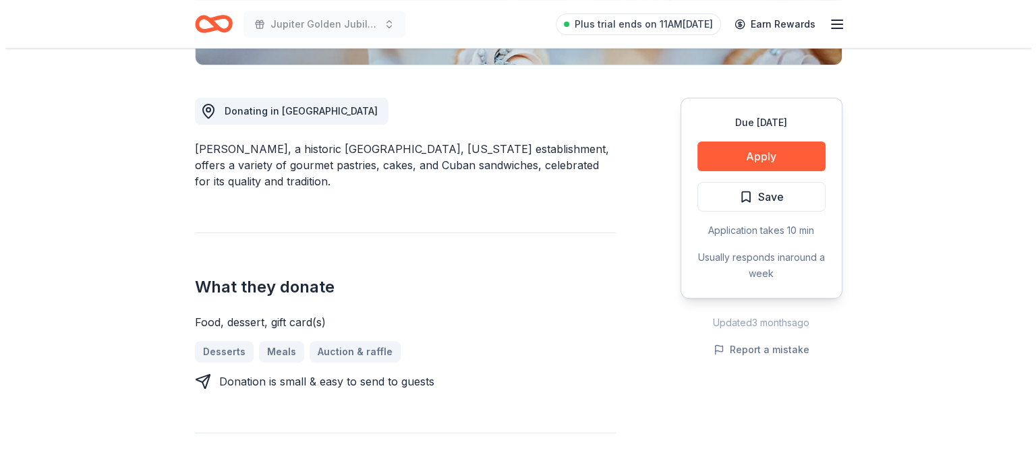
scroll to position [337, 0]
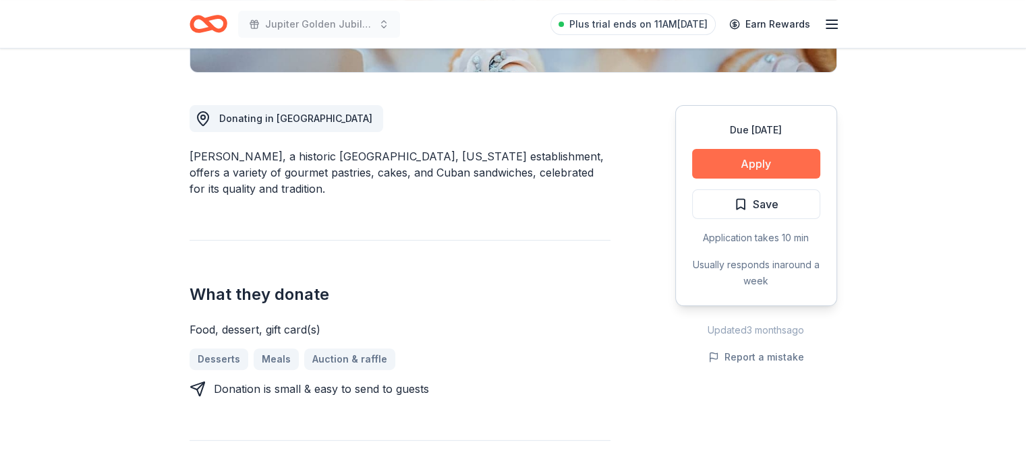
click at [771, 170] on button "Apply" at bounding box center [756, 164] width 128 height 30
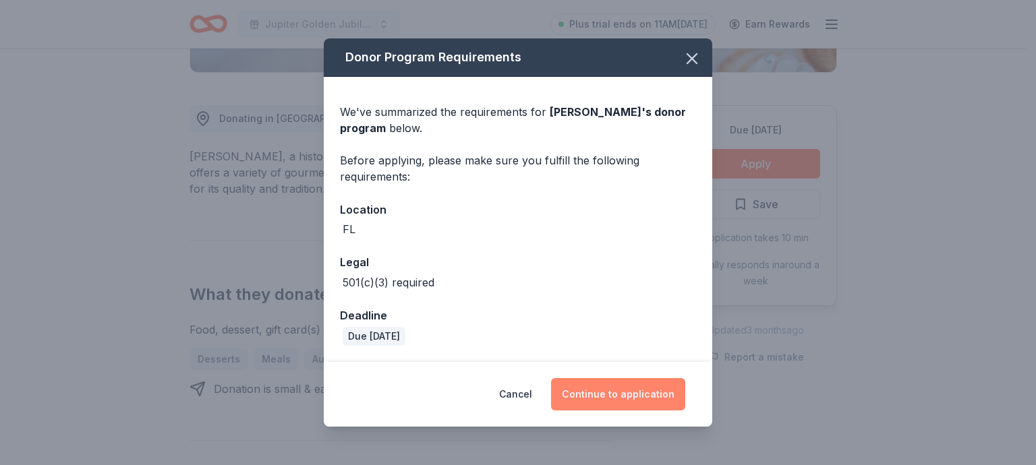
click at [611, 385] on button "Continue to application" at bounding box center [618, 394] width 134 height 32
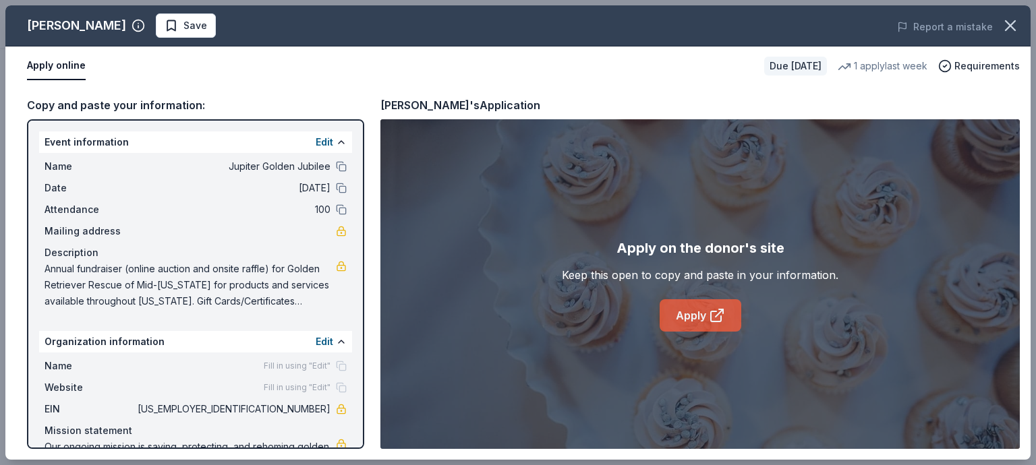
click at [669, 329] on link "Apply" at bounding box center [701, 316] width 82 height 32
click at [687, 322] on link "Apply" at bounding box center [701, 316] width 82 height 32
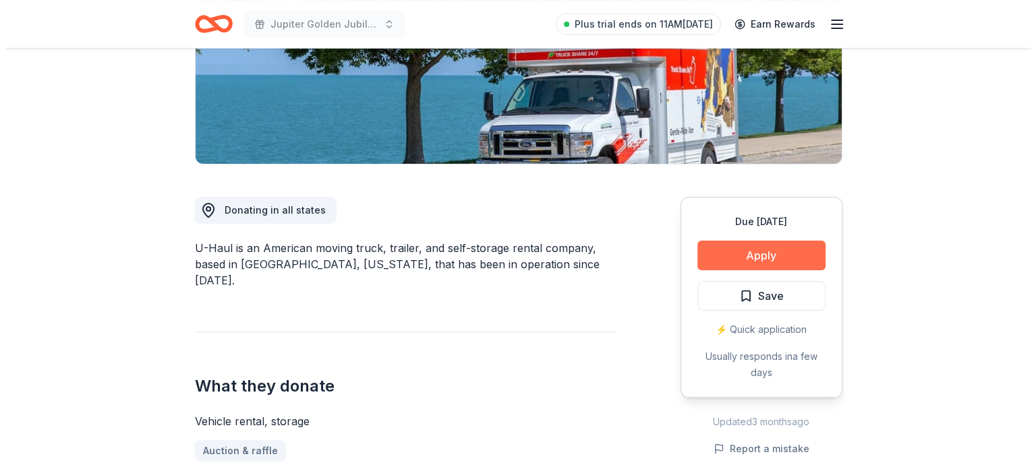
scroll to position [270, 0]
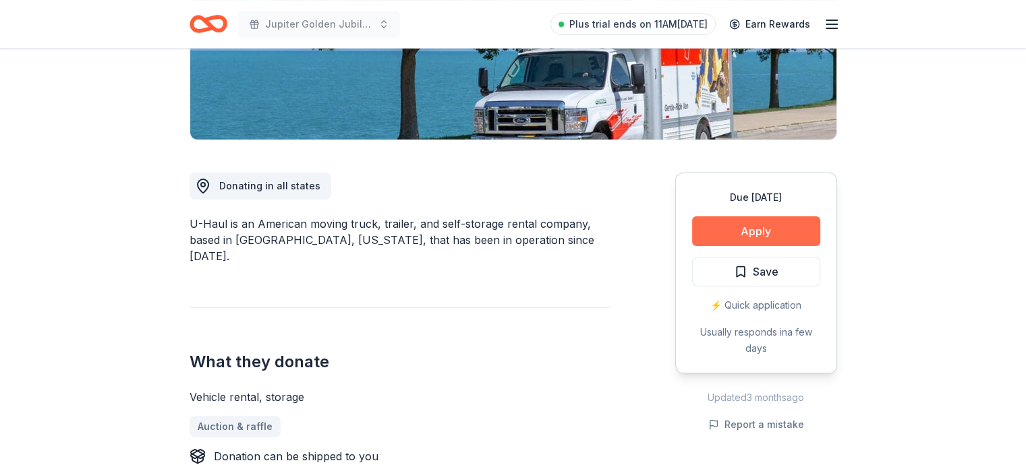
drag, startPoint x: 747, startPoint y: 235, endPoint x: 745, endPoint y: 225, distance: 11.0
click at [745, 225] on button "Apply" at bounding box center [756, 232] width 128 height 30
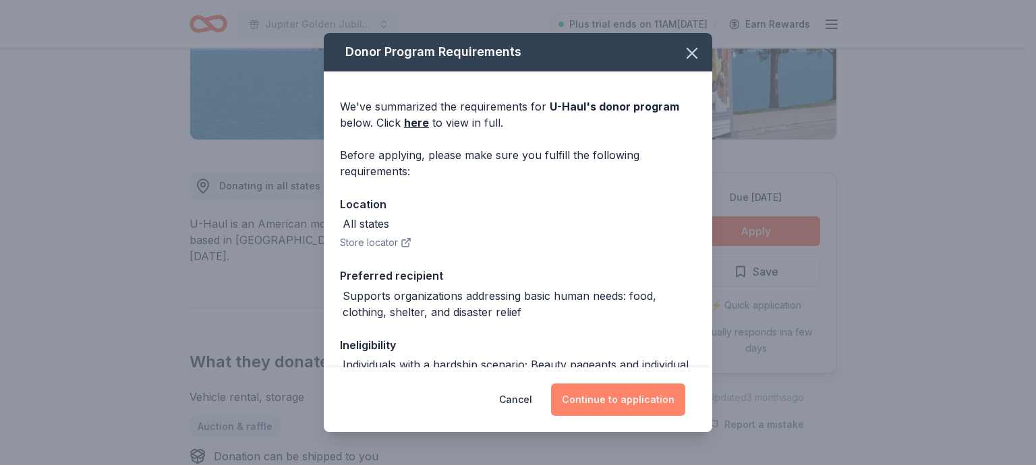
click at [625, 395] on button "Continue to application" at bounding box center [618, 400] width 134 height 32
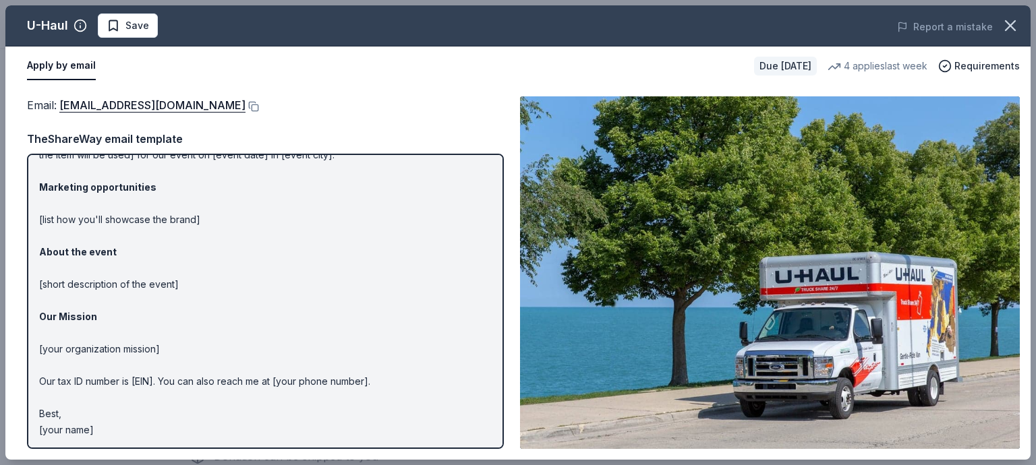
scroll to position [0, 0]
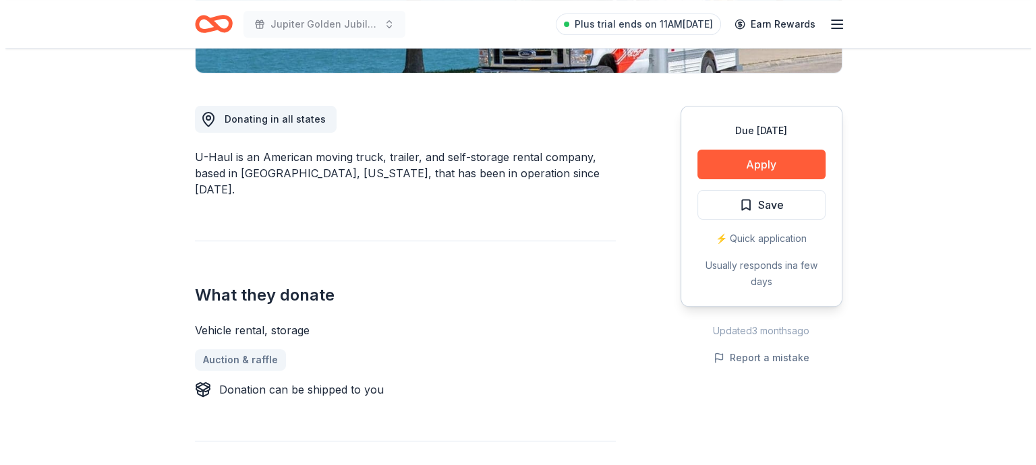
scroll to position [337, 0]
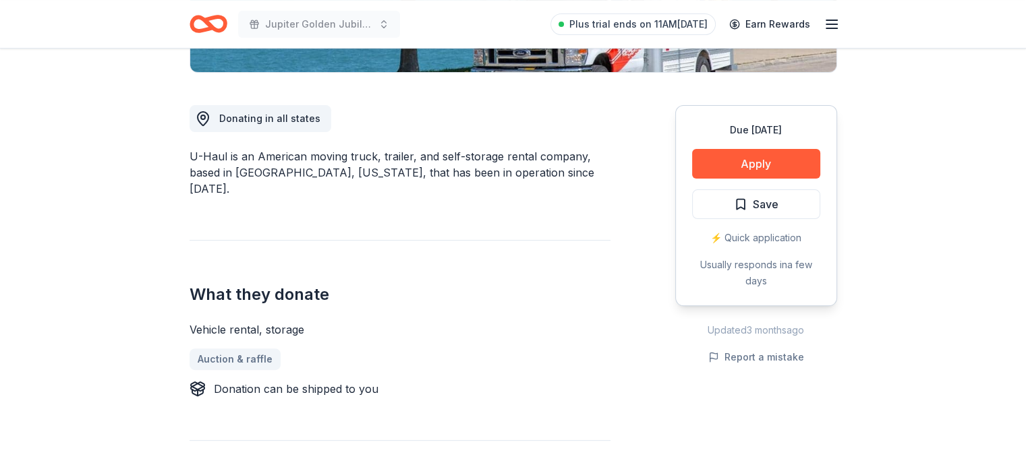
click at [737, 238] on div "⚡️ Quick application" at bounding box center [756, 238] width 128 height 16
click at [742, 163] on button "Apply" at bounding box center [756, 164] width 128 height 30
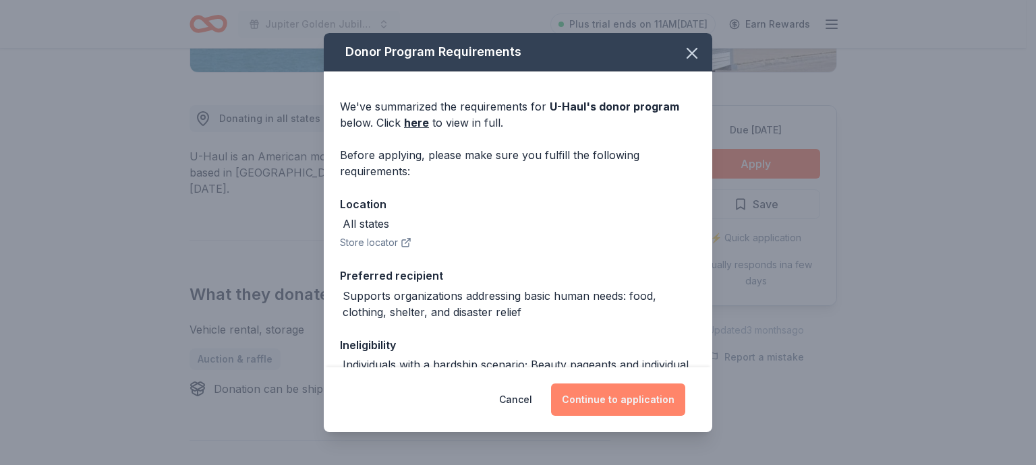
click at [638, 392] on button "Continue to application" at bounding box center [618, 400] width 134 height 32
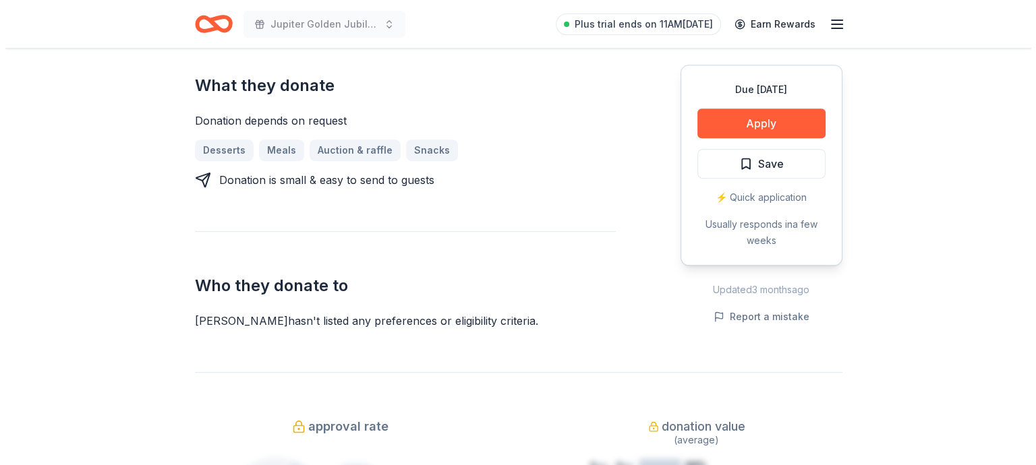
scroll to position [337, 0]
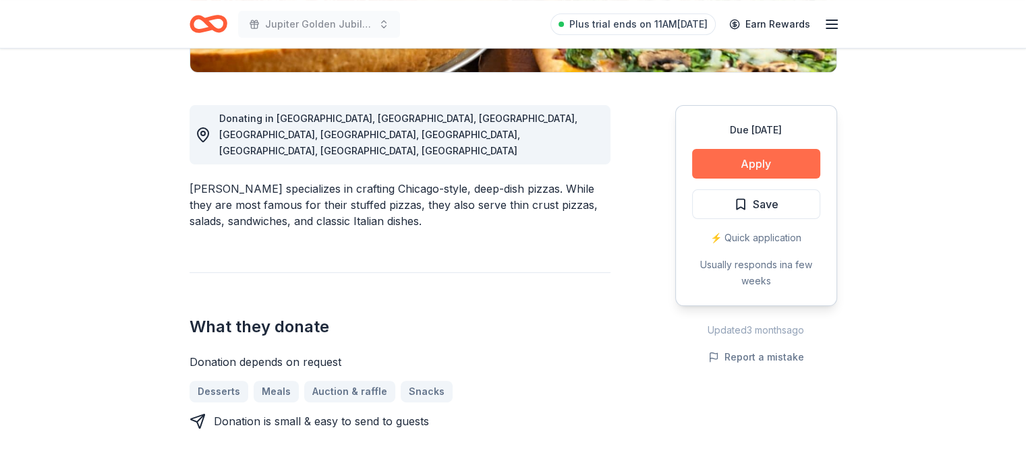
click at [722, 165] on button "Apply" at bounding box center [756, 164] width 128 height 30
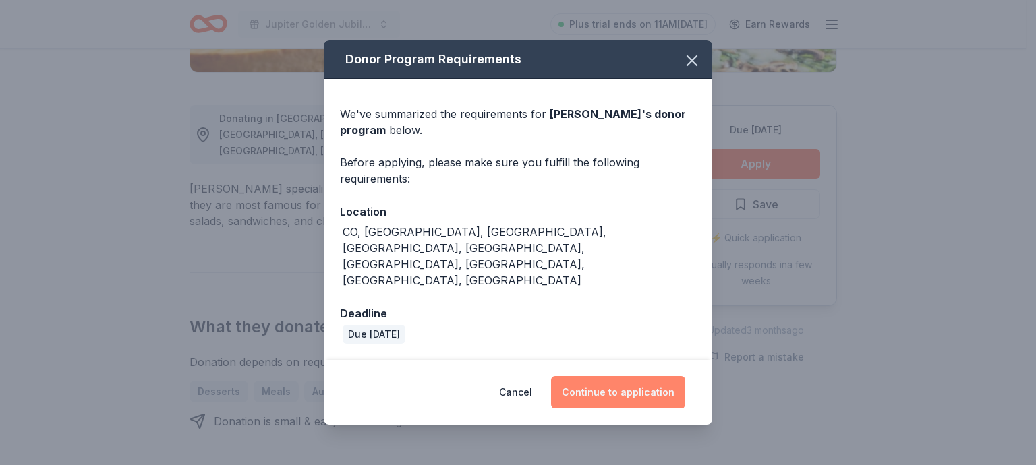
click at [647, 376] on button "Continue to application" at bounding box center [618, 392] width 134 height 32
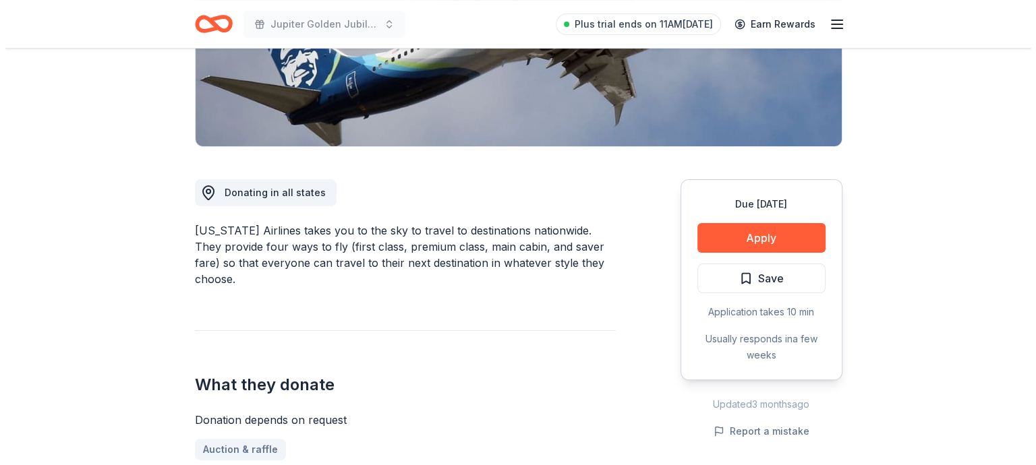
scroll to position [270, 0]
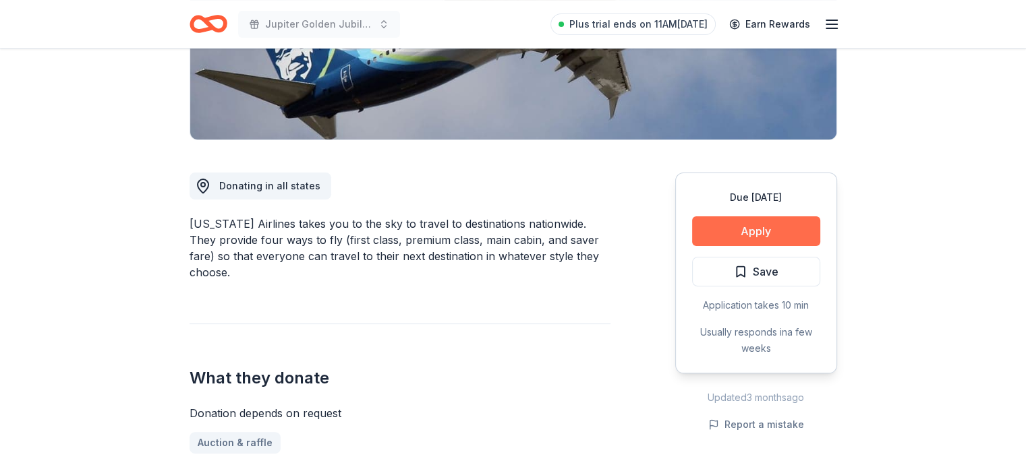
click at [743, 227] on button "Apply" at bounding box center [756, 232] width 128 height 30
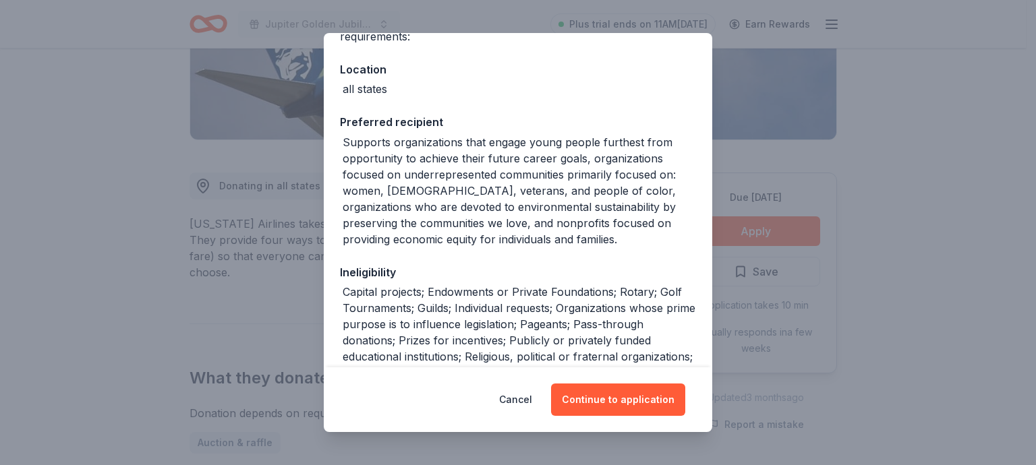
scroll to position [202, 0]
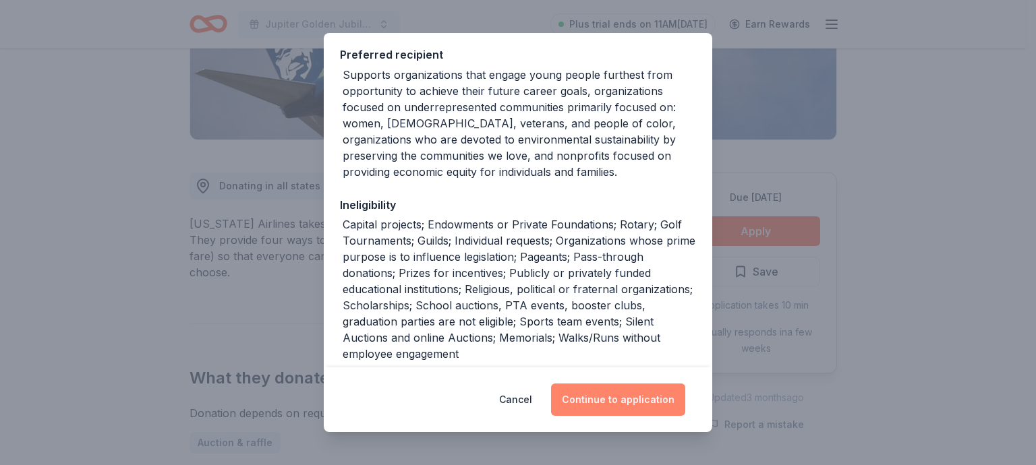
click at [623, 397] on button "Continue to application" at bounding box center [618, 400] width 134 height 32
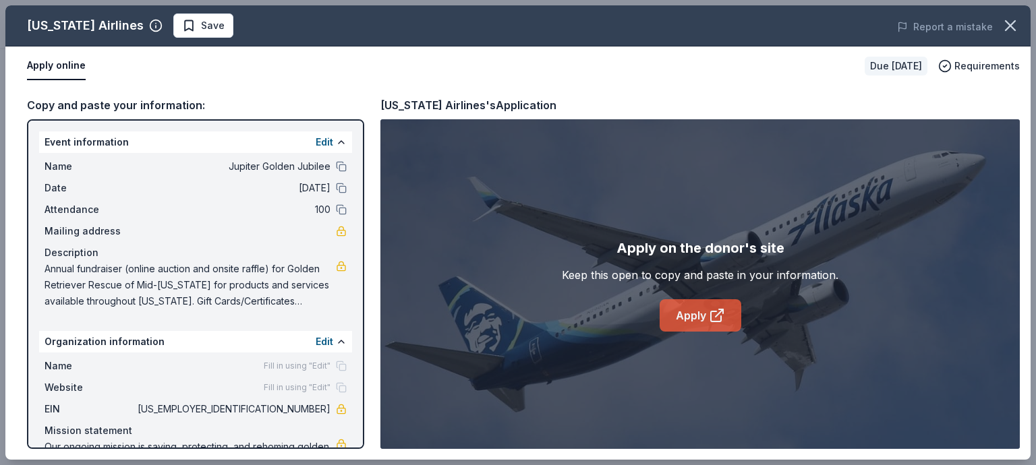
click at [676, 317] on link "Apply" at bounding box center [701, 316] width 82 height 32
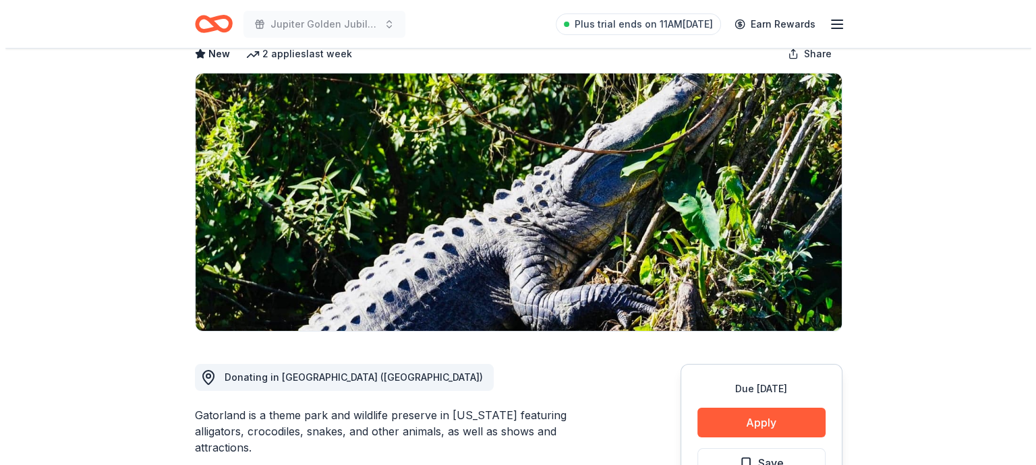
scroll to position [337, 0]
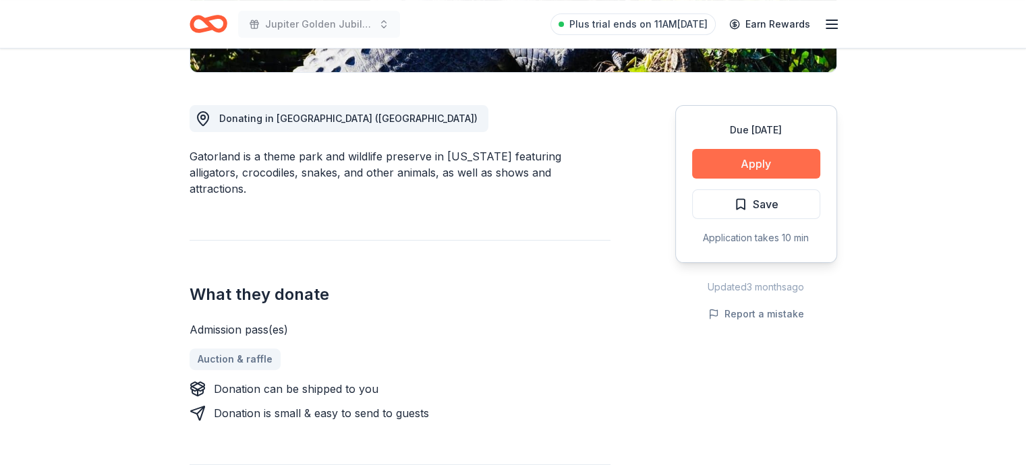
click at [735, 168] on button "Apply" at bounding box center [756, 164] width 128 height 30
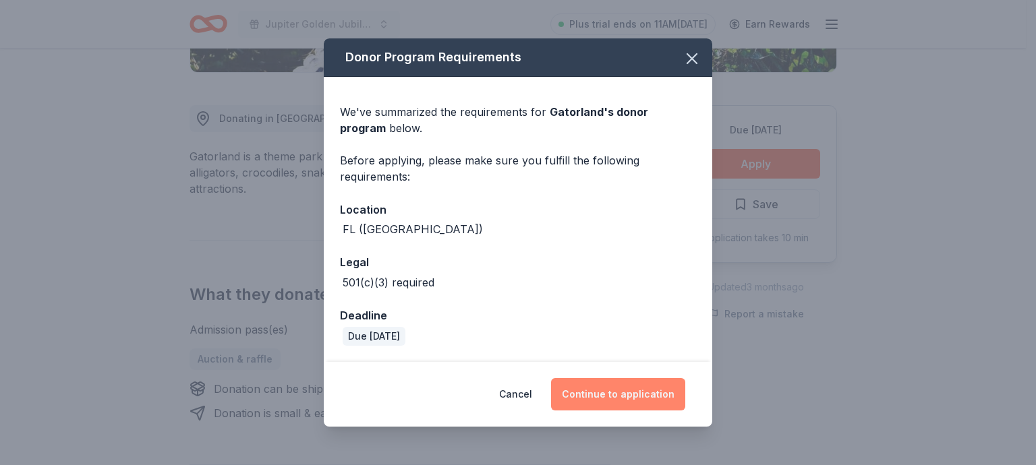
click at [613, 400] on button "Continue to application" at bounding box center [618, 394] width 134 height 32
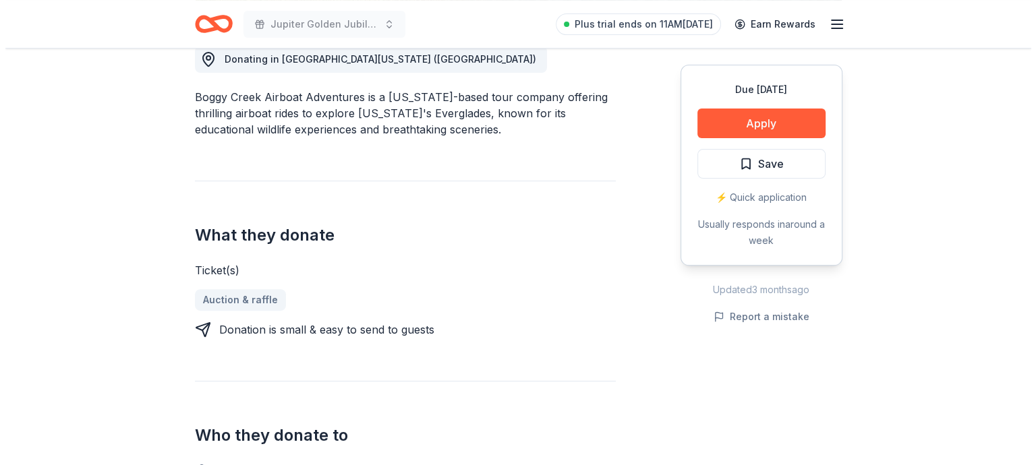
scroll to position [405, 0]
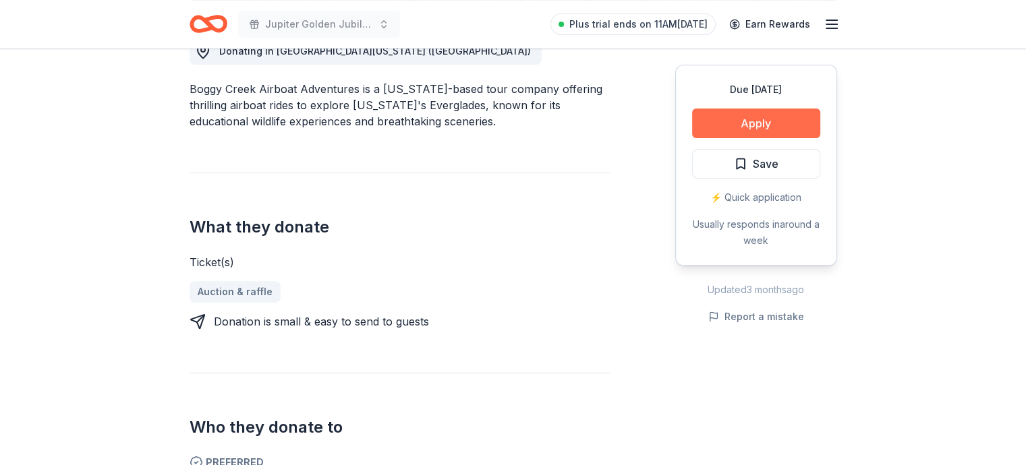
click at [772, 128] on button "Apply" at bounding box center [756, 124] width 128 height 30
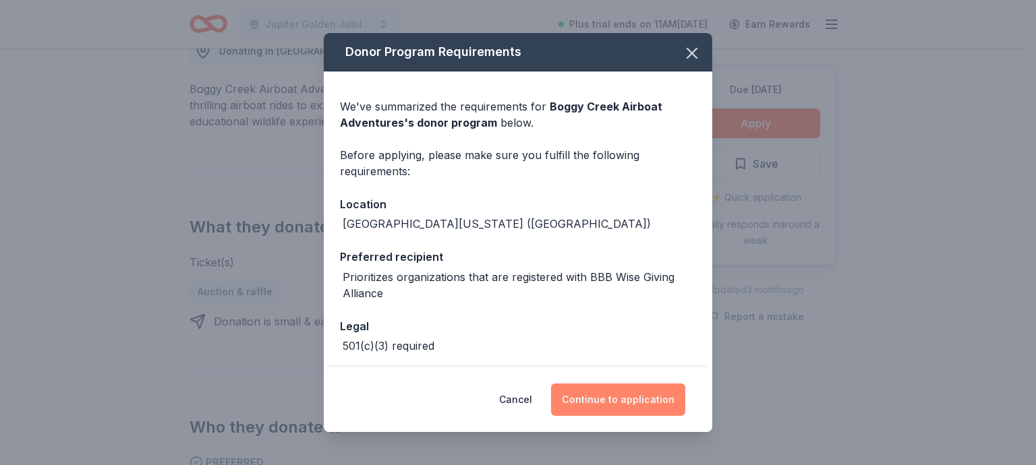
click at [627, 401] on button "Continue to application" at bounding box center [618, 400] width 134 height 32
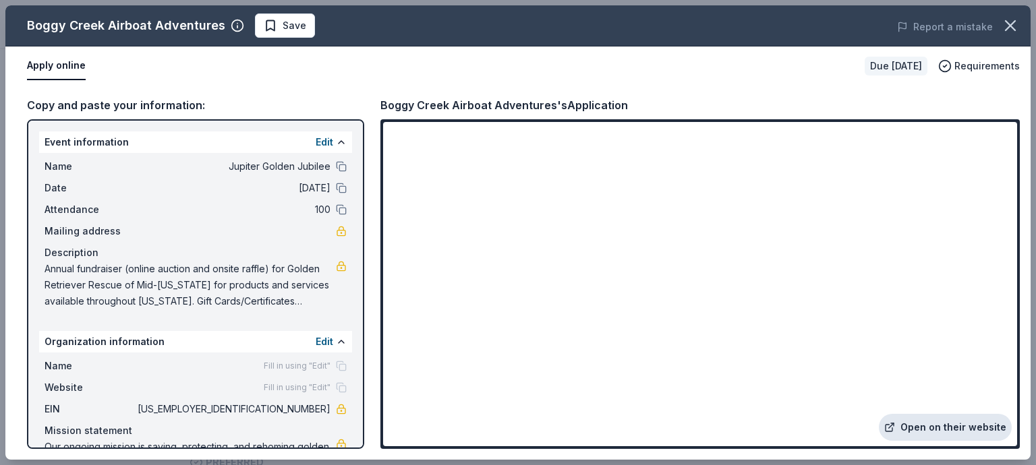
click at [928, 426] on link "Open on their website" at bounding box center [945, 427] width 133 height 27
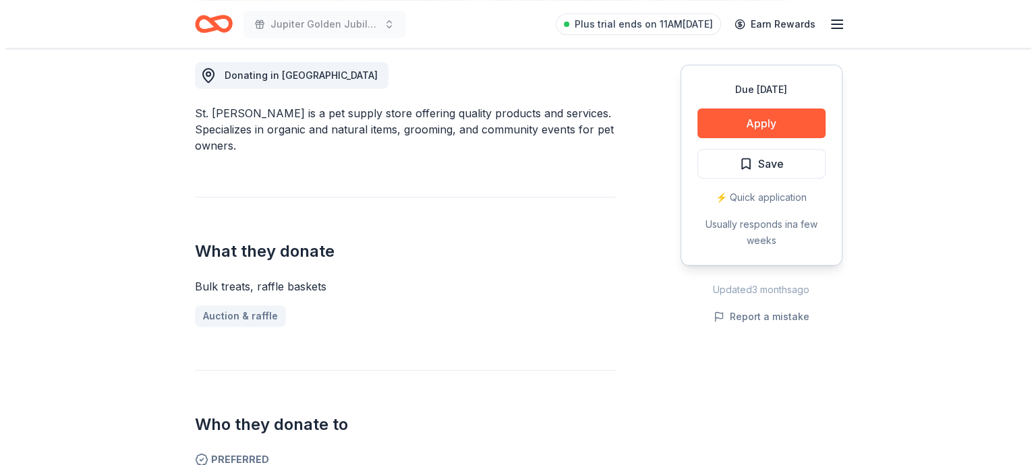
scroll to position [405, 0]
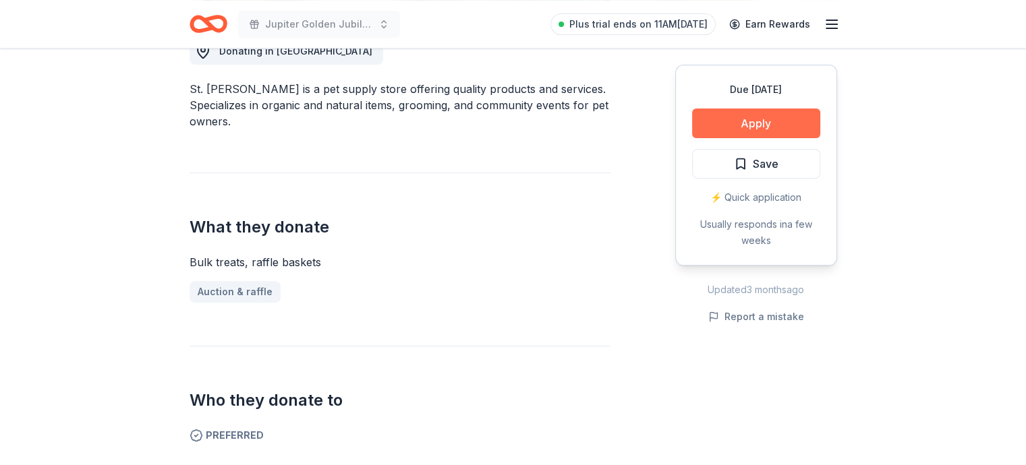
click at [744, 126] on button "Apply" at bounding box center [756, 124] width 128 height 30
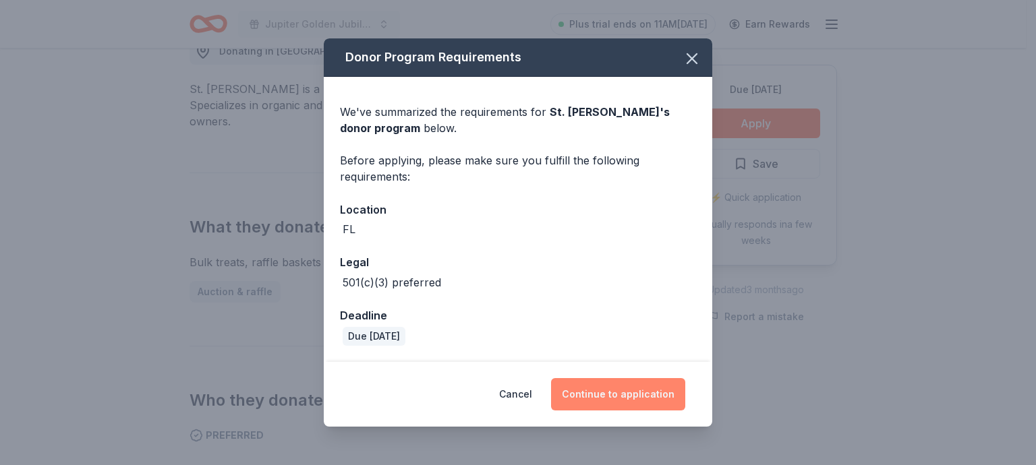
click at [623, 392] on button "Continue to application" at bounding box center [618, 394] width 134 height 32
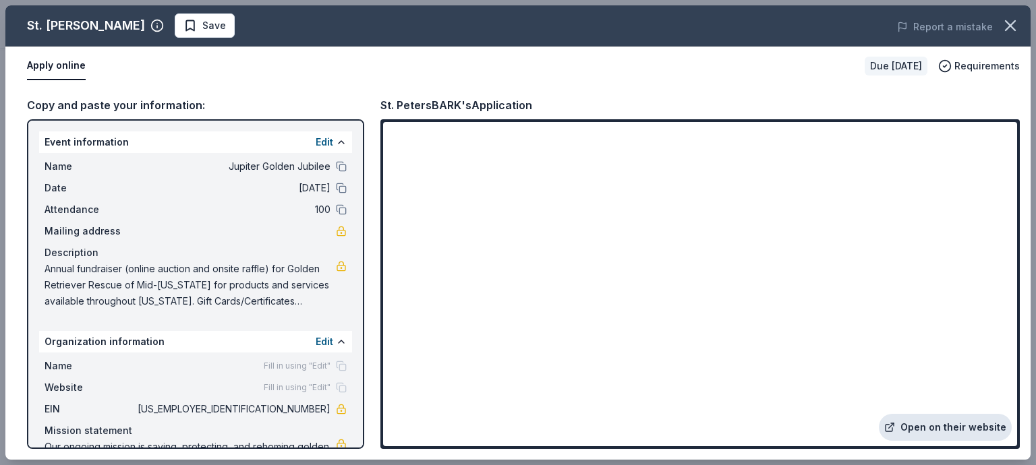
click at [926, 424] on link "Open on their website" at bounding box center [945, 427] width 133 height 27
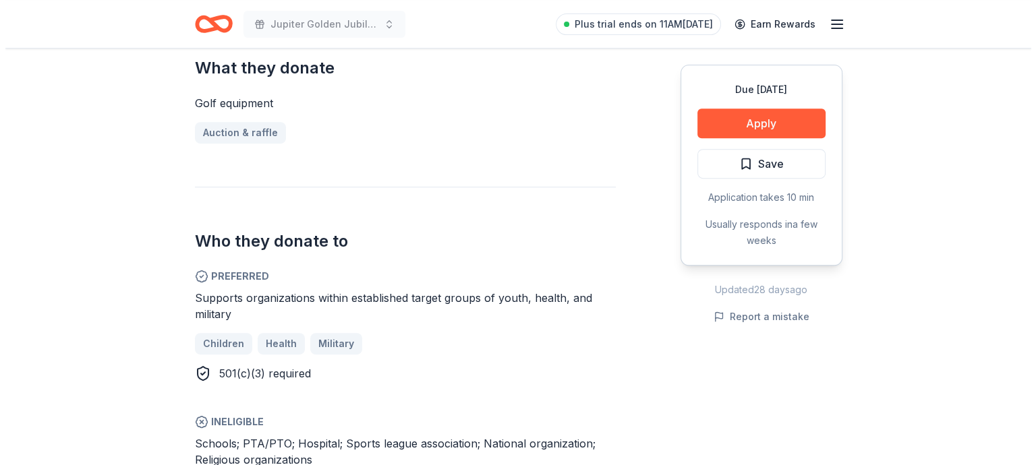
scroll to position [607, 0]
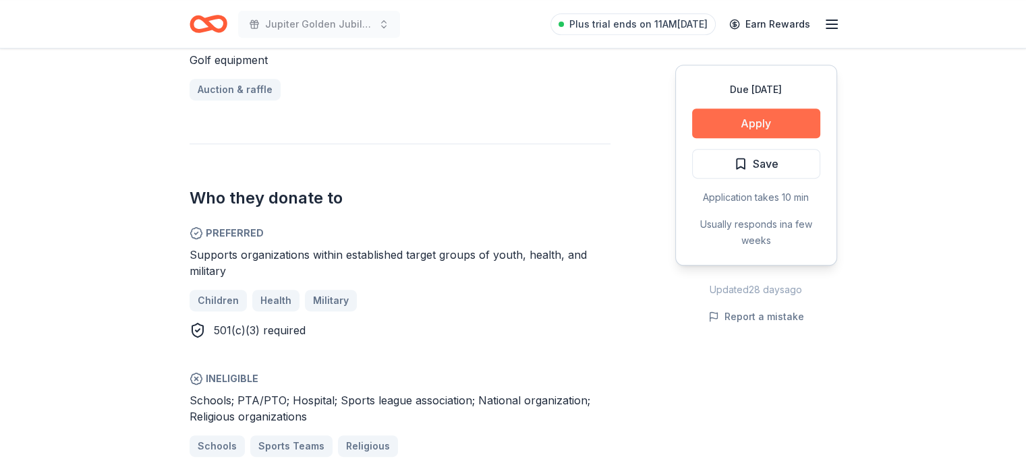
click at [736, 122] on button "Apply" at bounding box center [756, 124] width 128 height 30
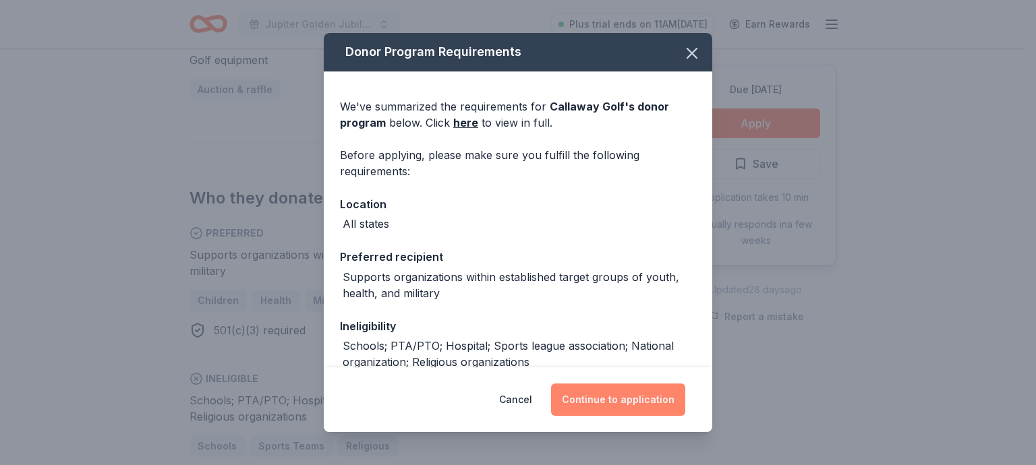
click at [610, 389] on button "Continue to application" at bounding box center [618, 400] width 134 height 32
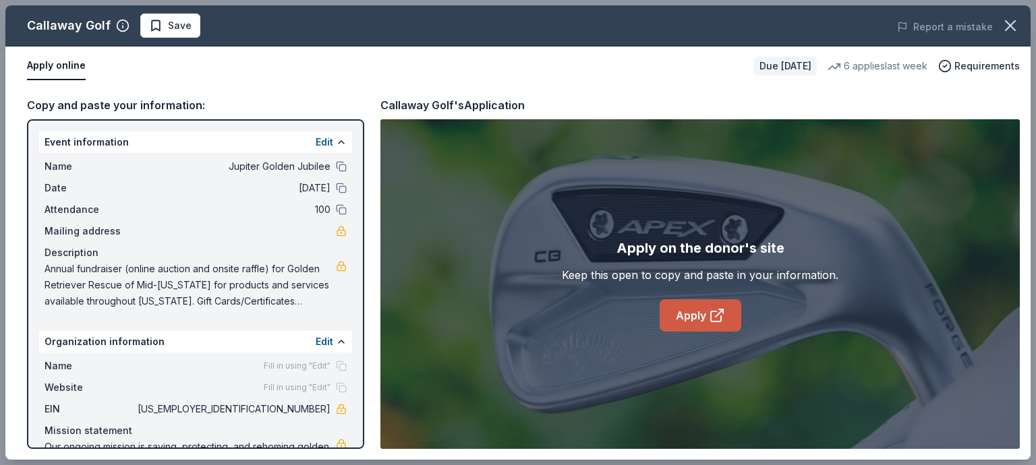
click at [717, 324] on link "Apply" at bounding box center [701, 316] width 82 height 32
click at [689, 304] on link "Apply" at bounding box center [701, 316] width 82 height 32
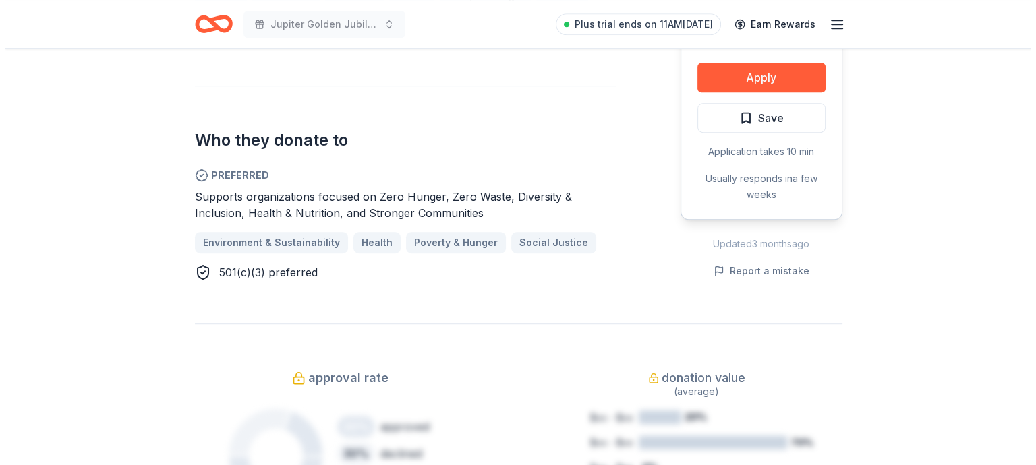
scroll to position [742, 0]
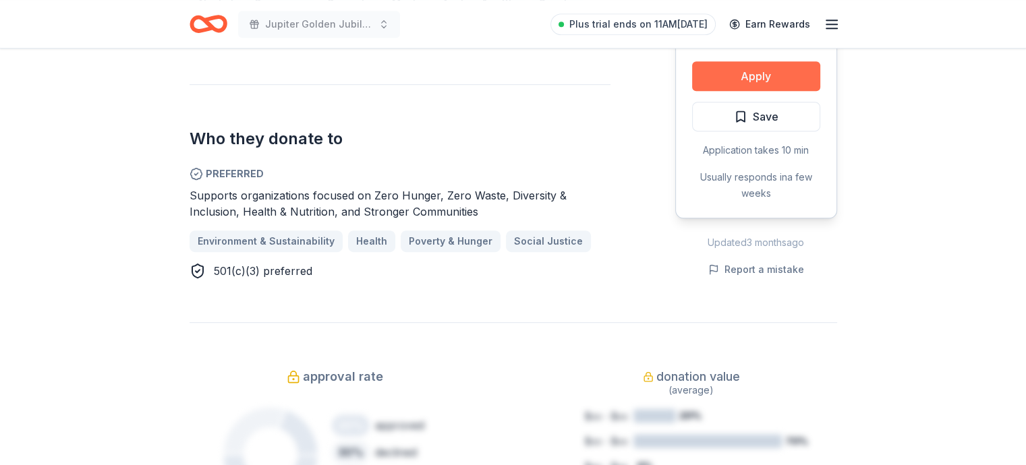
click at [741, 73] on button "Apply" at bounding box center [756, 76] width 128 height 30
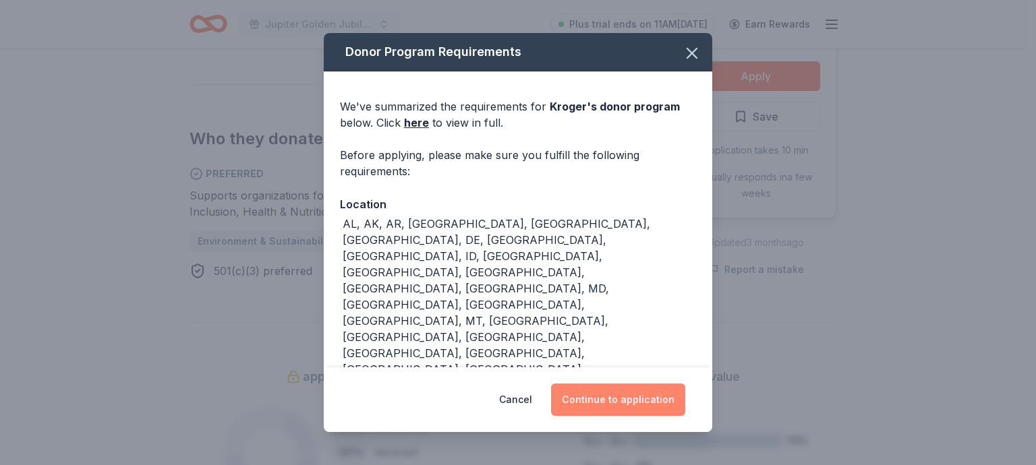
click at [590, 395] on button "Continue to application" at bounding box center [618, 400] width 134 height 32
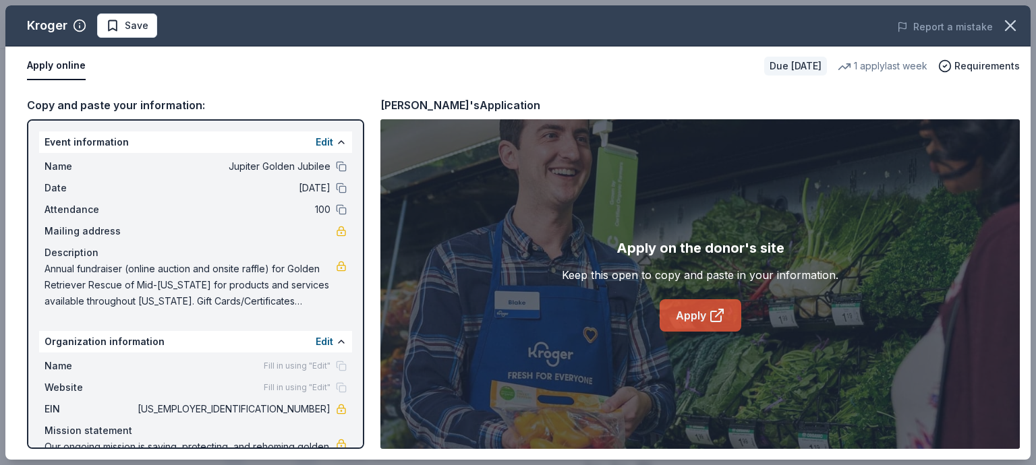
click at [677, 314] on link "Apply" at bounding box center [701, 316] width 82 height 32
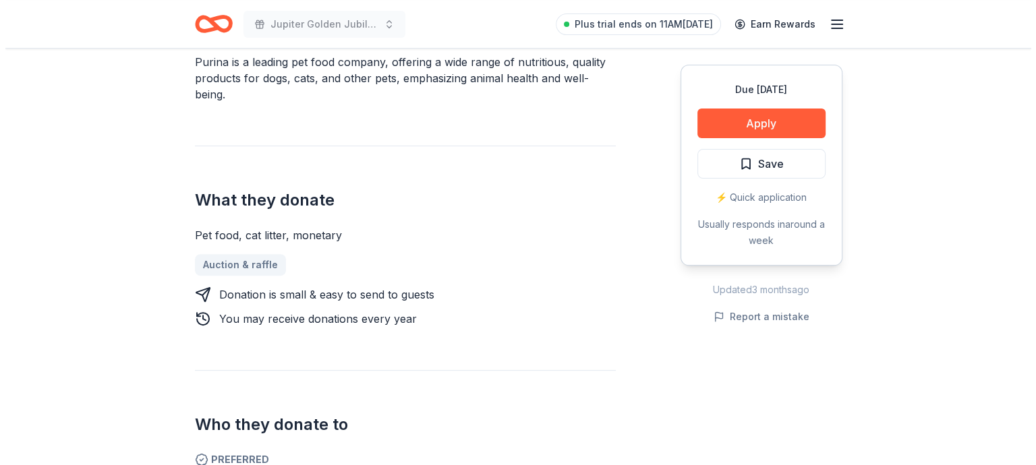
scroll to position [337, 0]
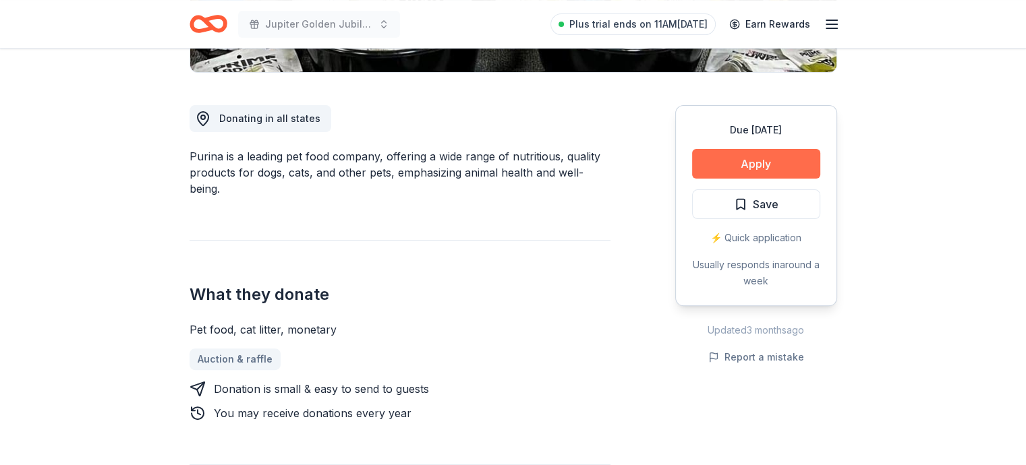
click at [757, 168] on button "Apply" at bounding box center [756, 164] width 128 height 30
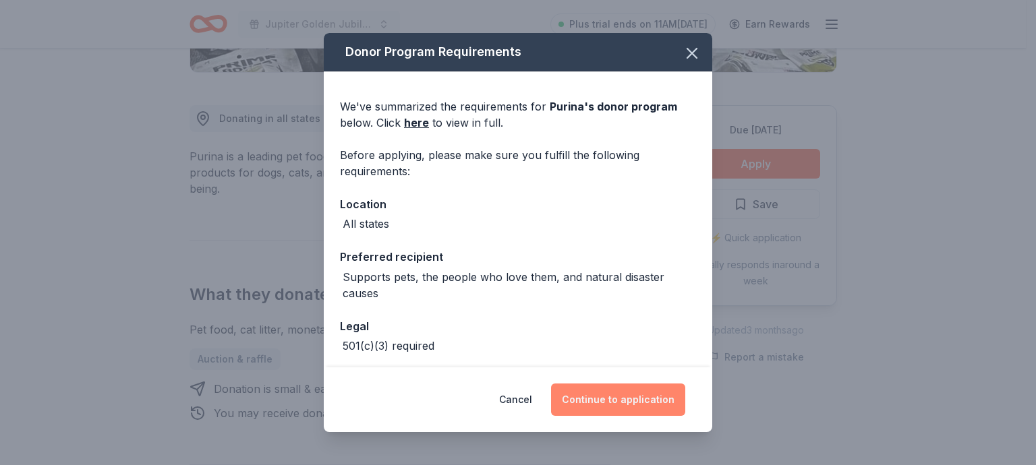
click at [613, 401] on button "Continue to application" at bounding box center [618, 400] width 134 height 32
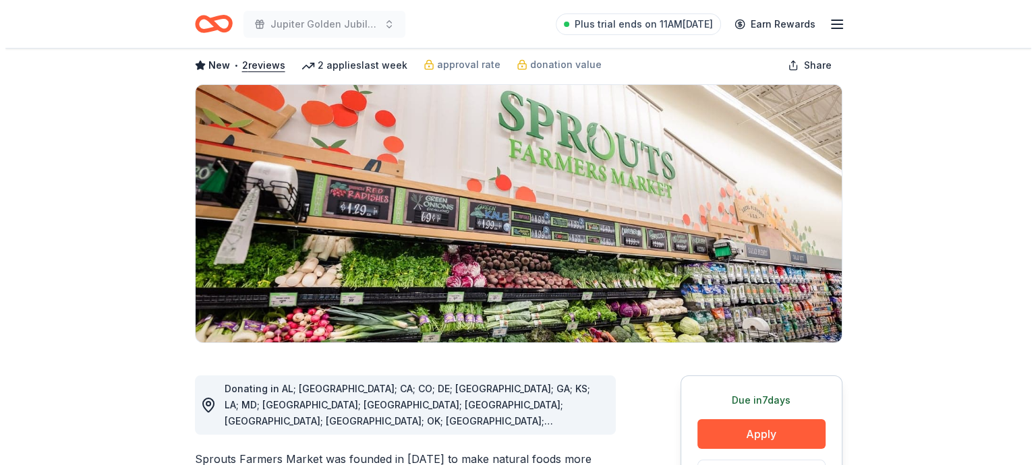
scroll to position [270, 0]
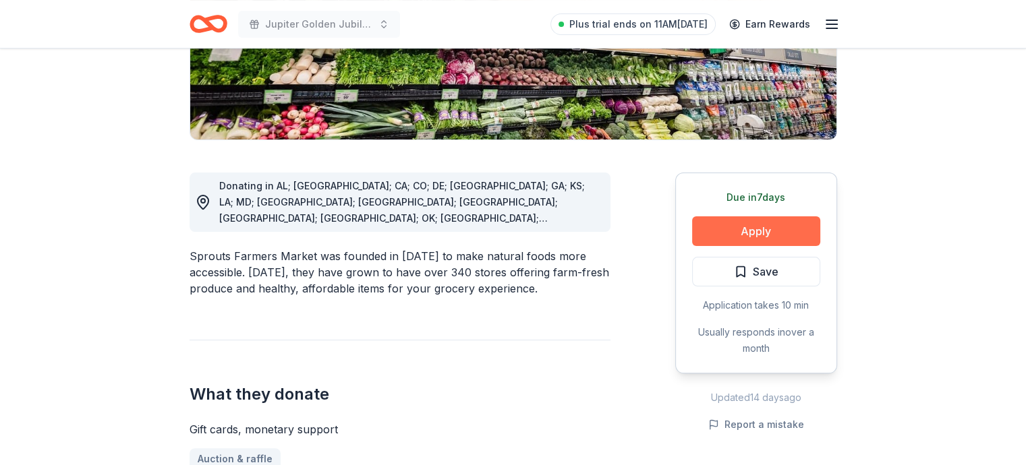
click at [764, 227] on button "Apply" at bounding box center [756, 232] width 128 height 30
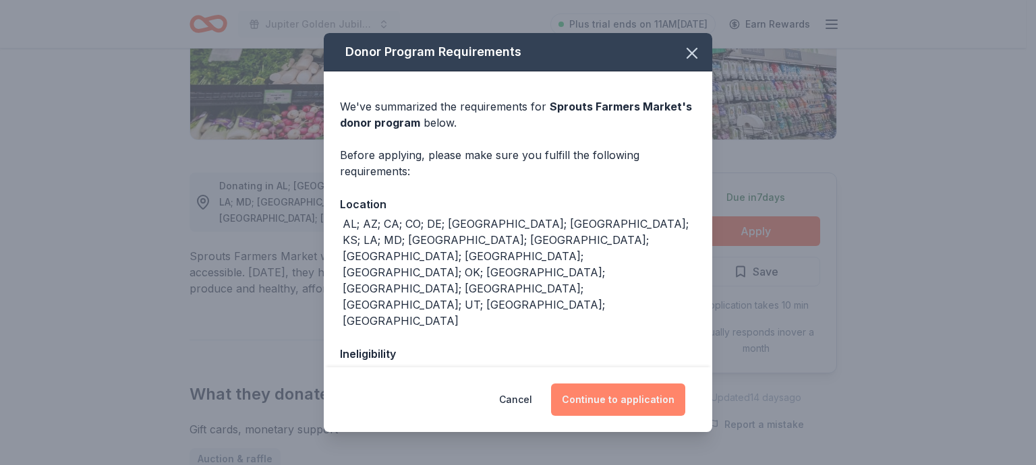
click at [625, 398] on button "Continue to application" at bounding box center [618, 400] width 134 height 32
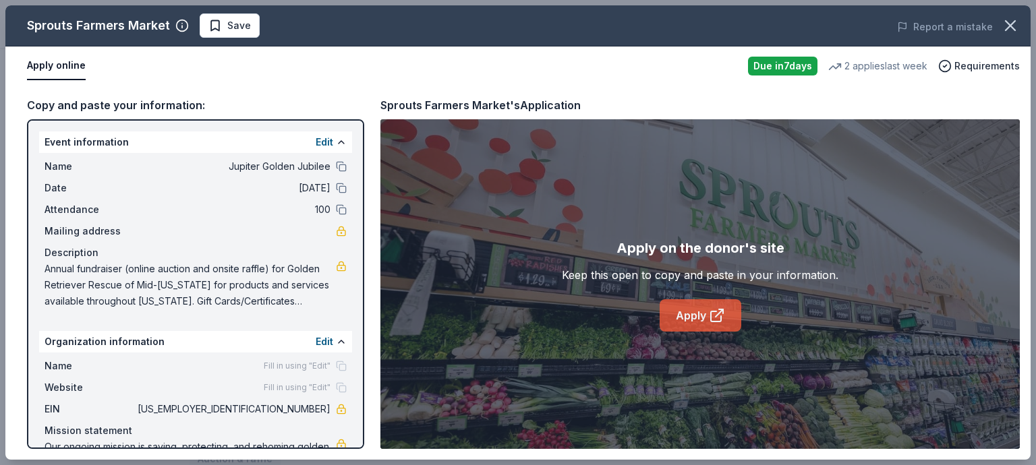
click at [704, 328] on link "Apply" at bounding box center [701, 316] width 82 height 32
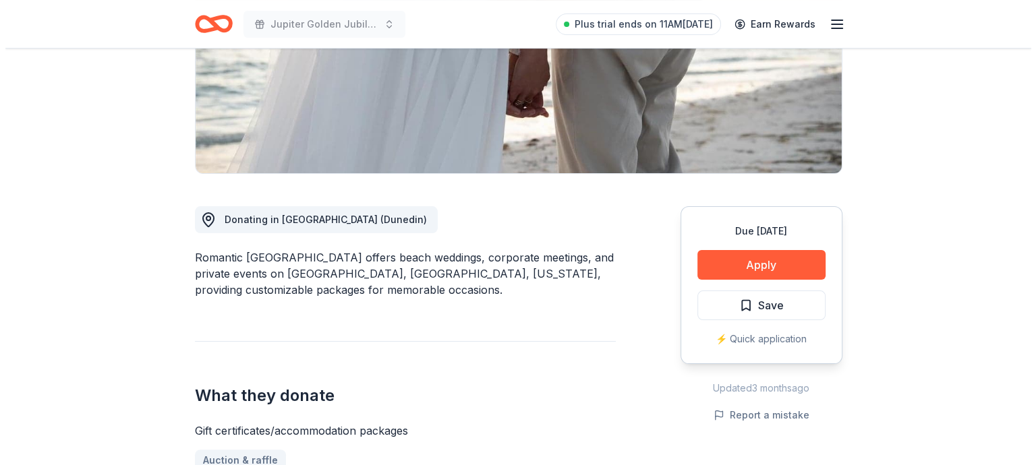
scroll to position [270, 0]
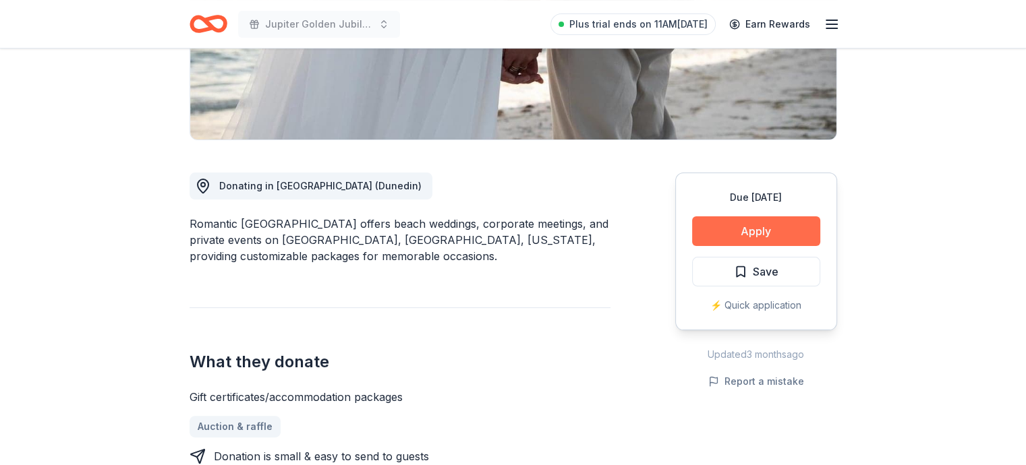
click at [762, 227] on button "Apply" at bounding box center [756, 232] width 128 height 30
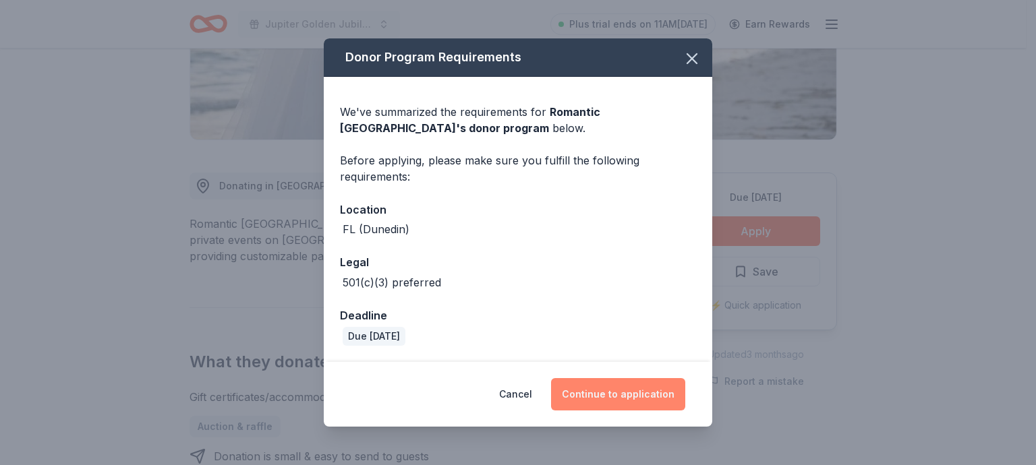
click at [641, 406] on button "Continue to application" at bounding box center [618, 394] width 134 height 32
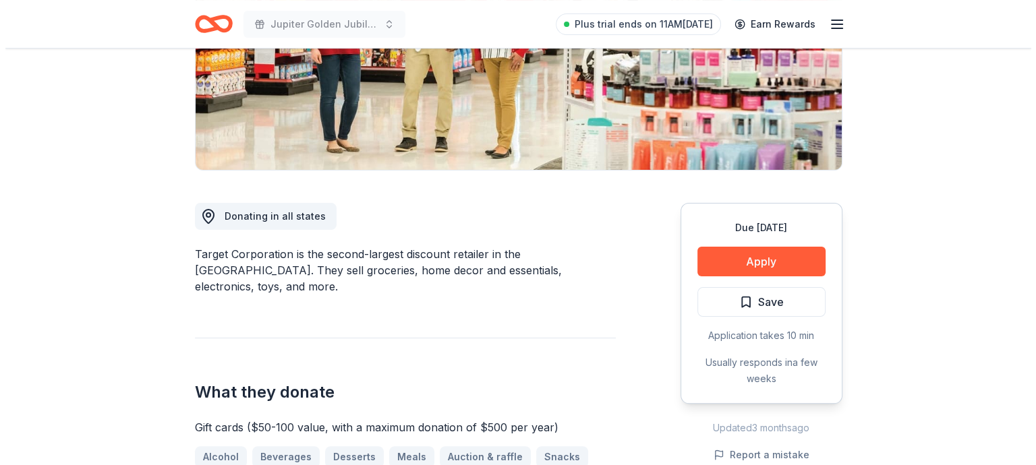
scroll to position [270, 0]
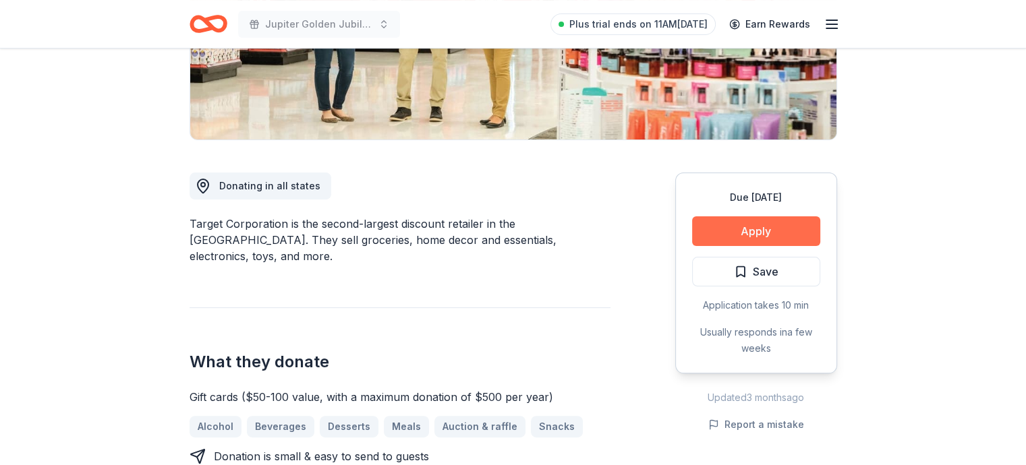
click at [783, 229] on button "Apply" at bounding box center [756, 232] width 128 height 30
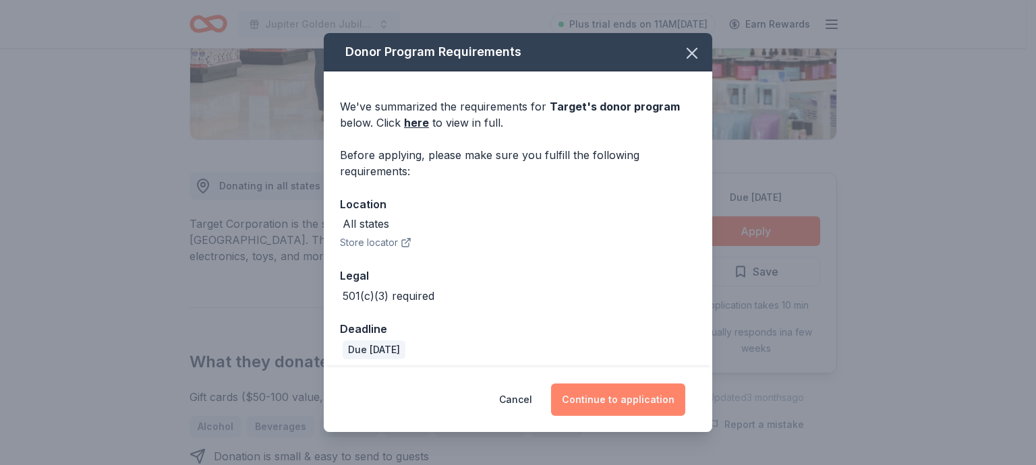
click at [627, 405] on button "Continue to application" at bounding box center [618, 400] width 134 height 32
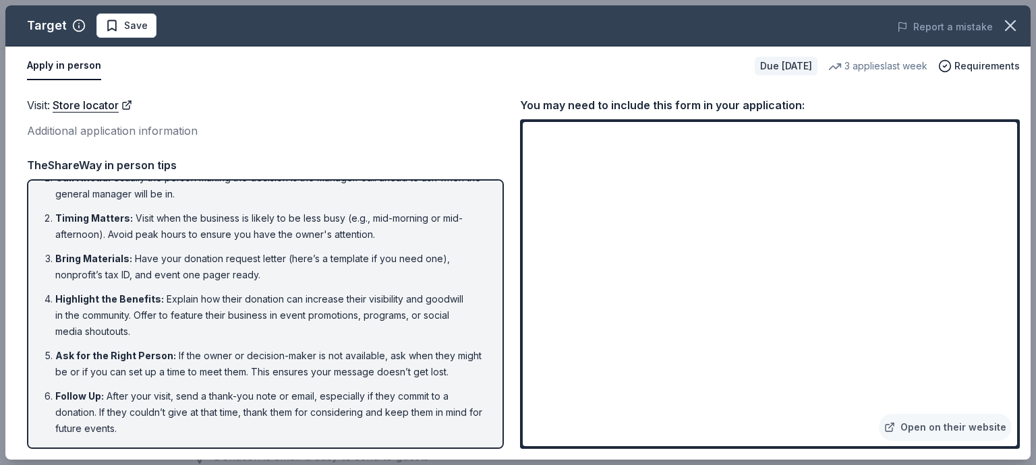
scroll to position [0, 0]
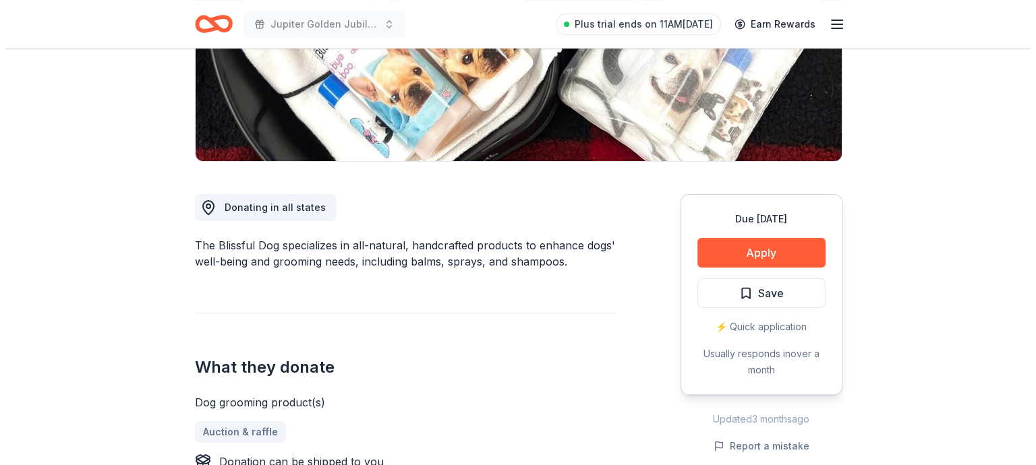
scroll to position [135, 0]
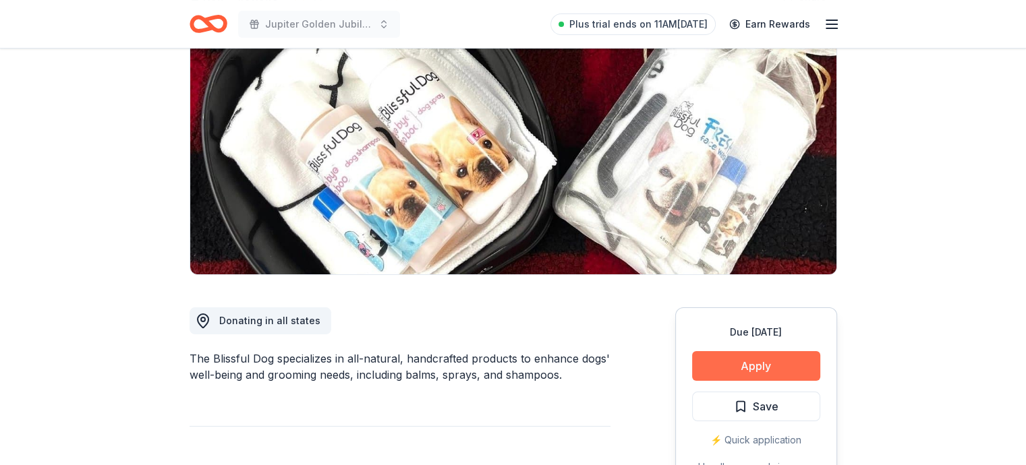
click at [735, 361] on button "Apply" at bounding box center [756, 366] width 128 height 30
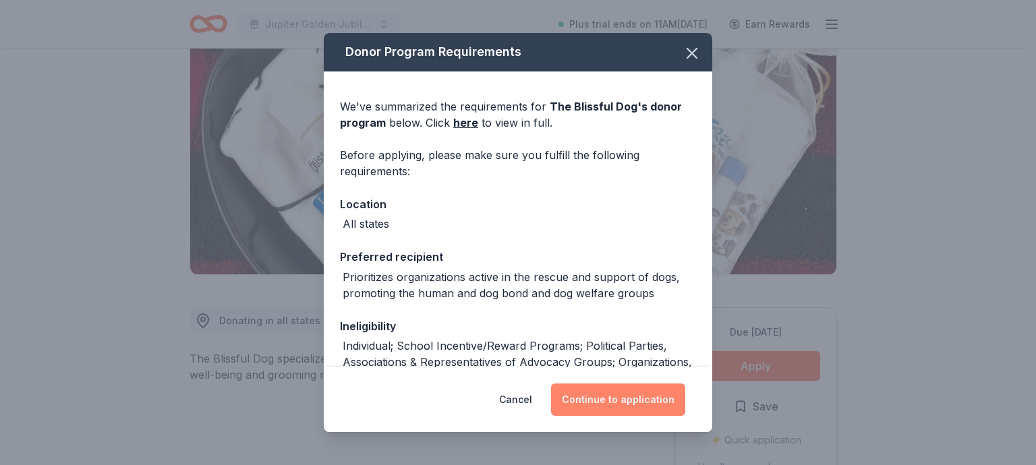
click at [633, 400] on button "Continue to application" at bounding box center [618, 400] width 134 height 32
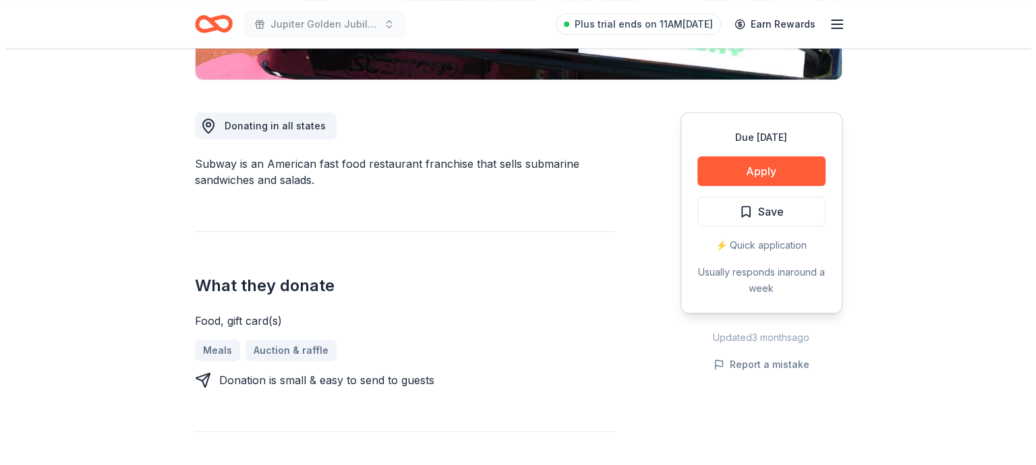
scroll to position [337, 0]
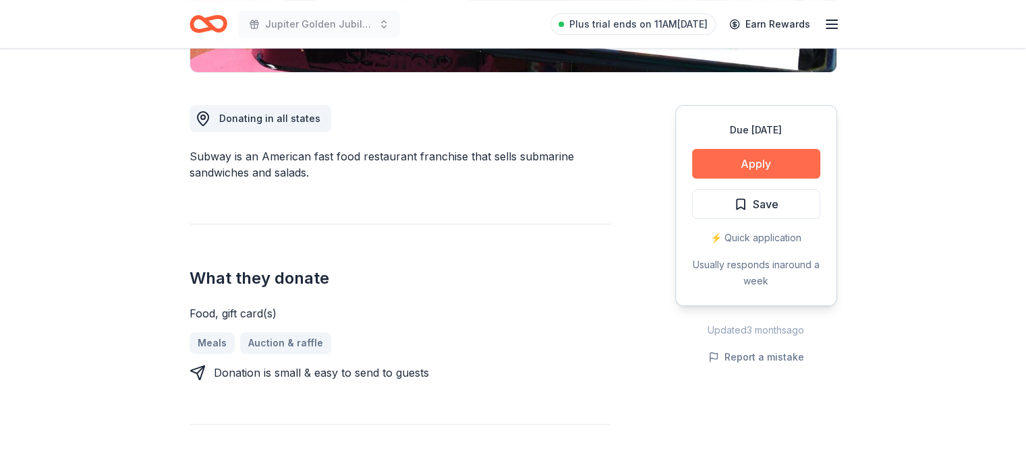
click at [719, 154] on button "Apply" at bounding box center [756, 164] width 128 height 30
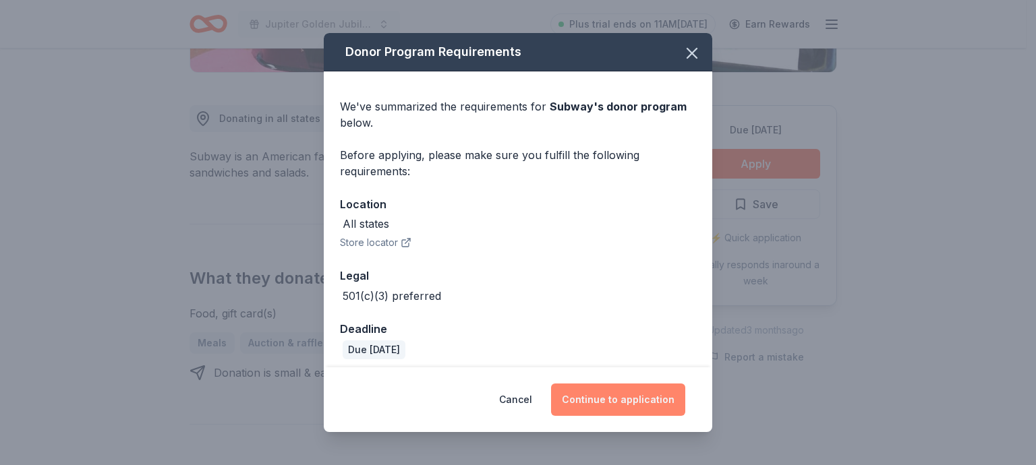
click at [594, 394] on button "Continue to application" at bounding box center [618, 400] width 134 height 32
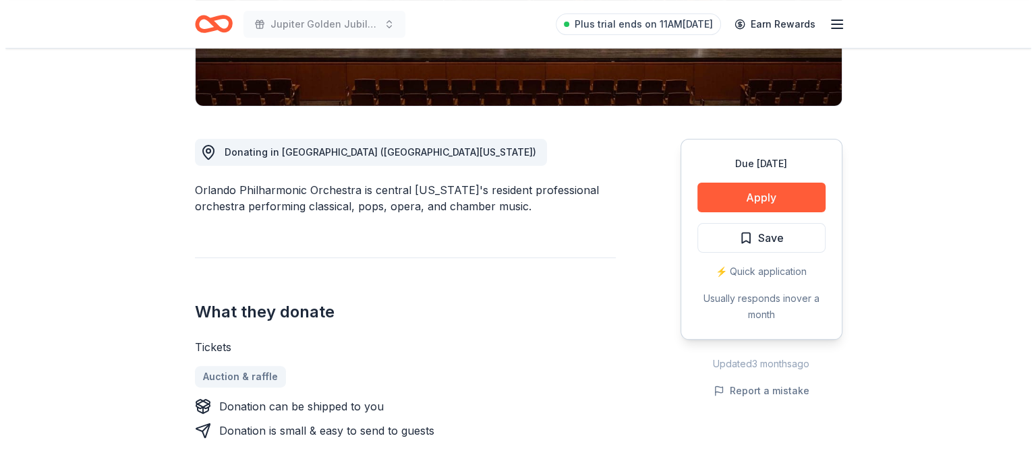
scroll to position [337, 0]
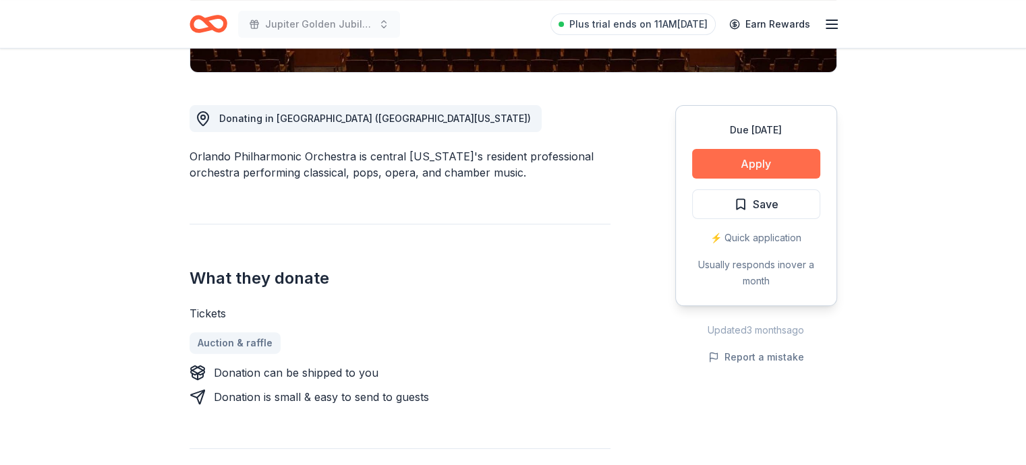
click at [758, 167] on button "Apply" at bounding box center [756, 164] width 128 height 30
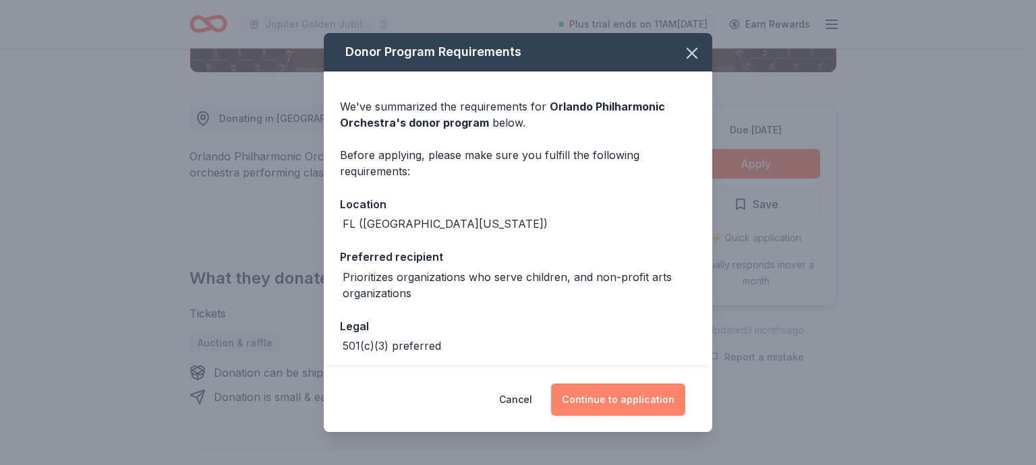
click at [607, 401] on button "Continue to application" at bounding box center [618, 400] width 134 height 32
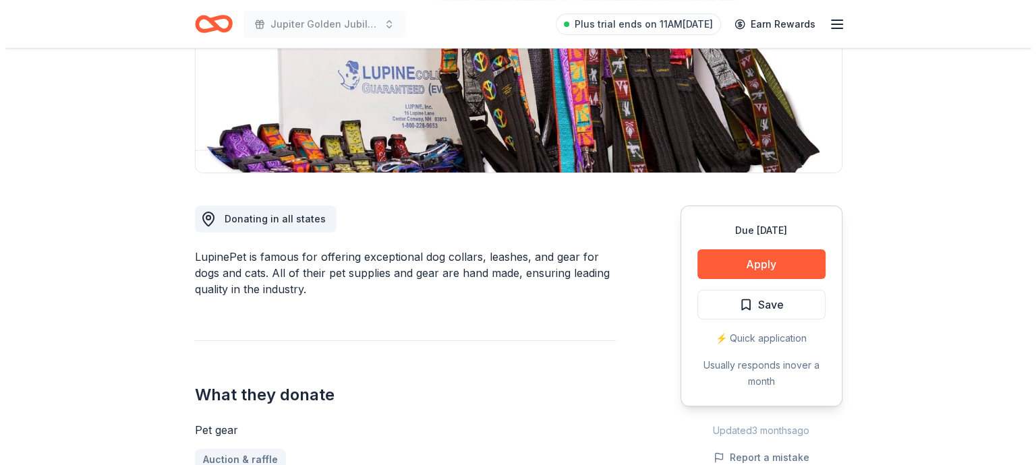
scroll to position [270, 0]
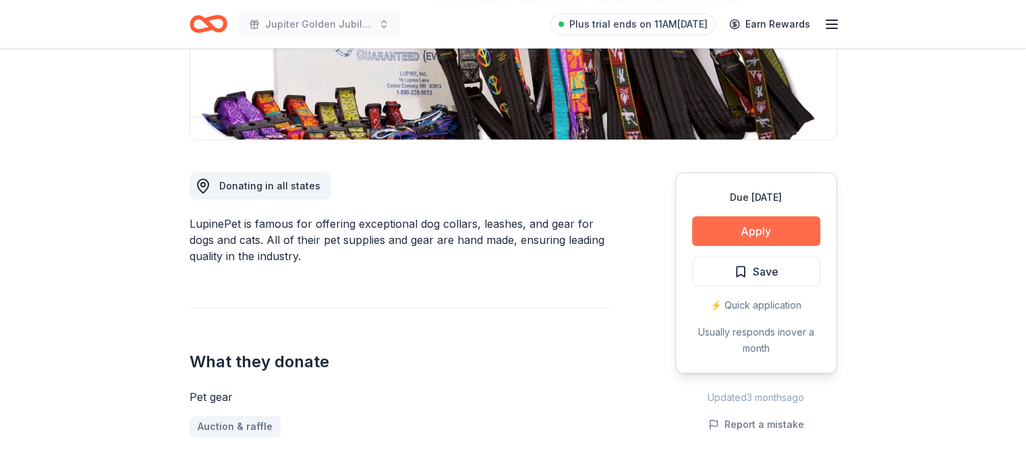
click at [768, 235] on button "Apply" at bounding box center [756, 232] width 128 height 30
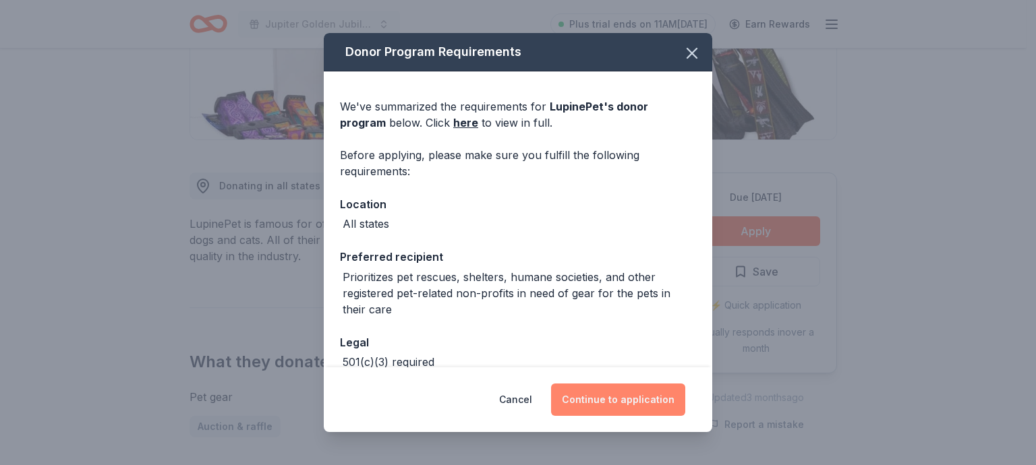
click at [615, 401] on button "Continue to application" at bounding box center [618, 400] width 134 height 32
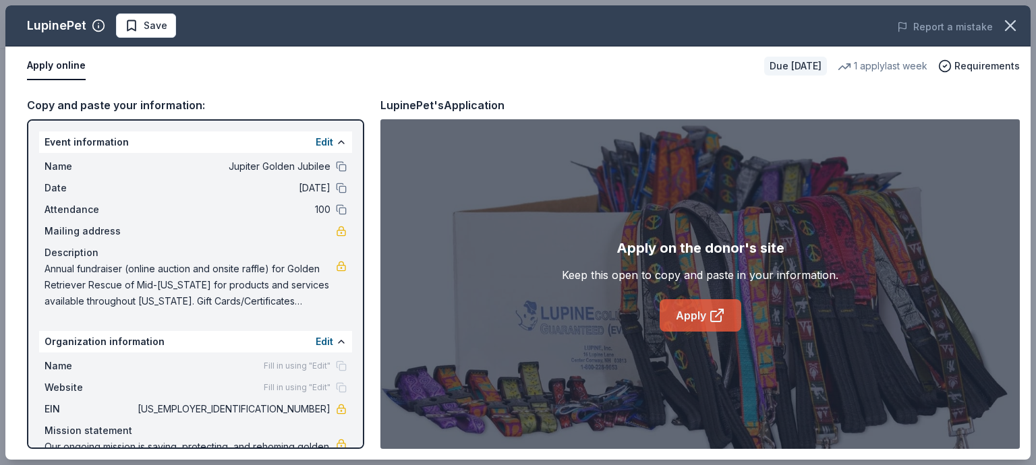
click at [679, 319] on link "Apply" at bounding box center [701, 316] width 82 height 32
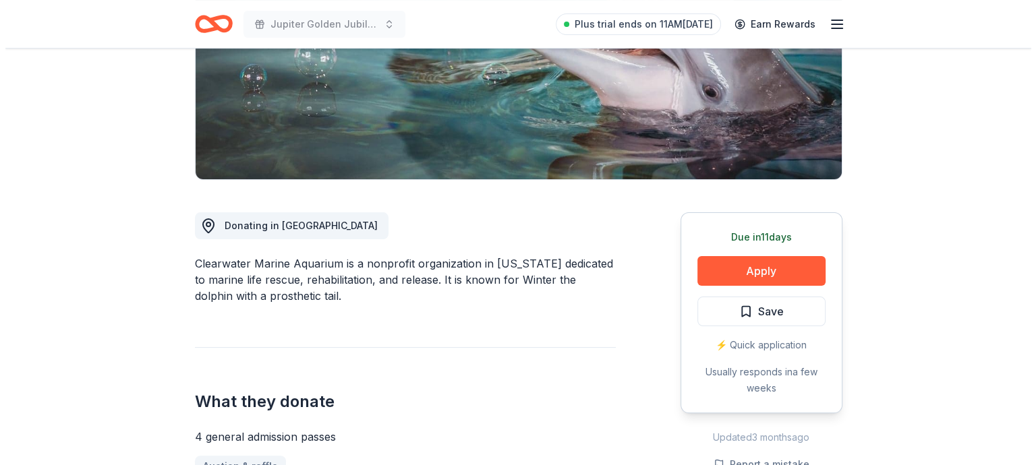
scroll to position [270, 0]
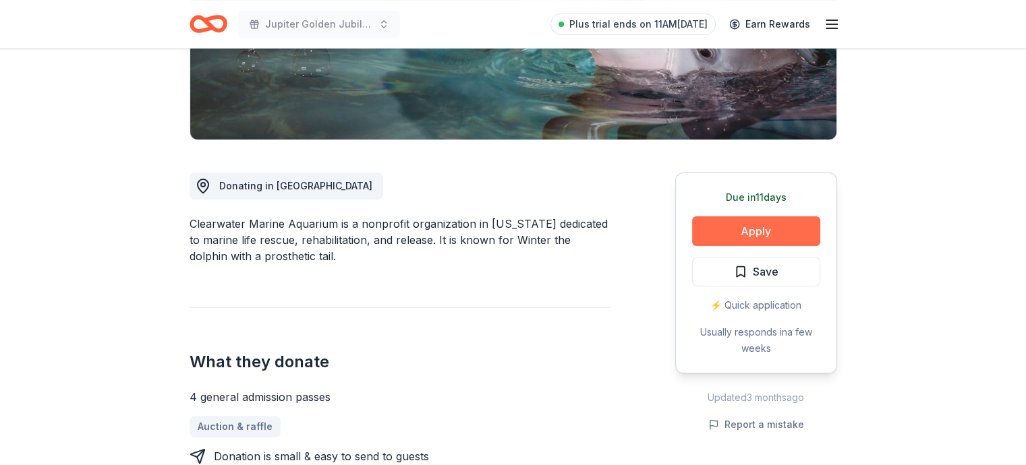
click at [756, 234] on button "Apply" at bounding box center [756, 232] width 128 height 30
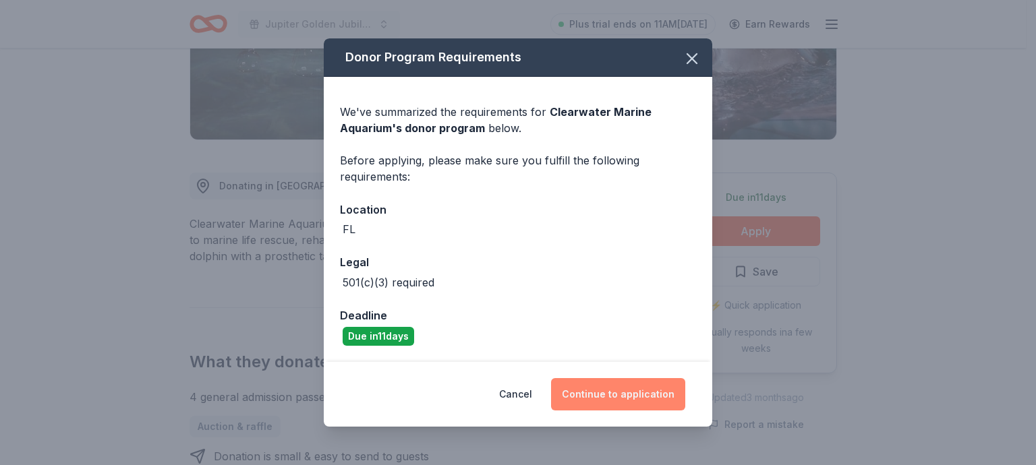
click at [629, 397] on button "Continue to application" at bounding box center [618, 394] width 134 height 32
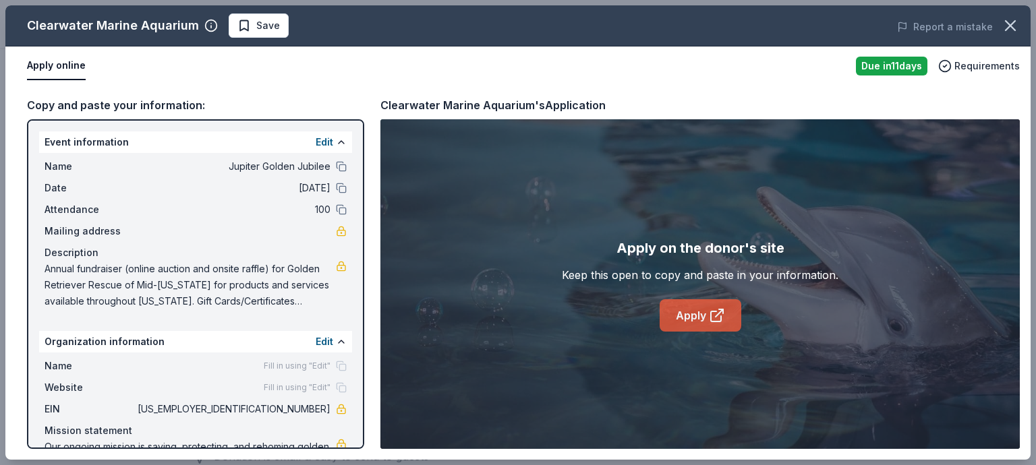
click at [690, 316] on link "Apply" at bounding box center [701, 316] width 82 height 32
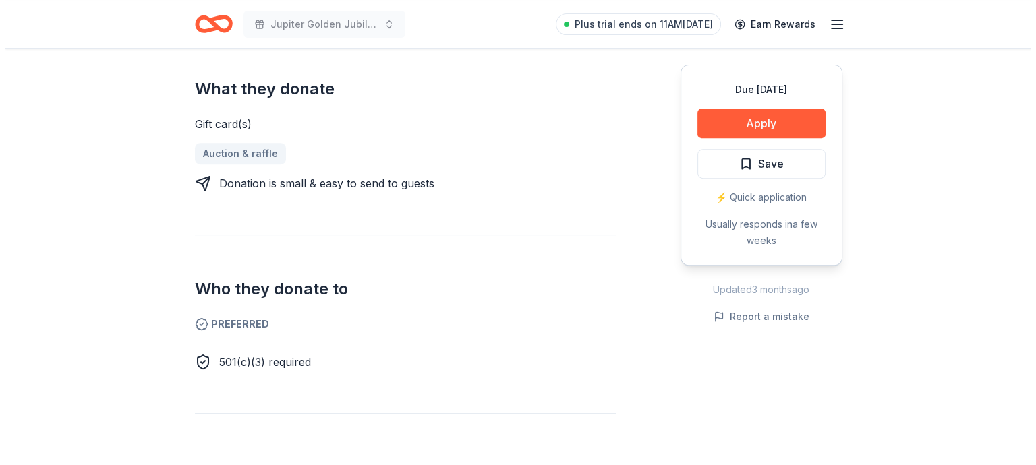
scroll to position [540, 0]
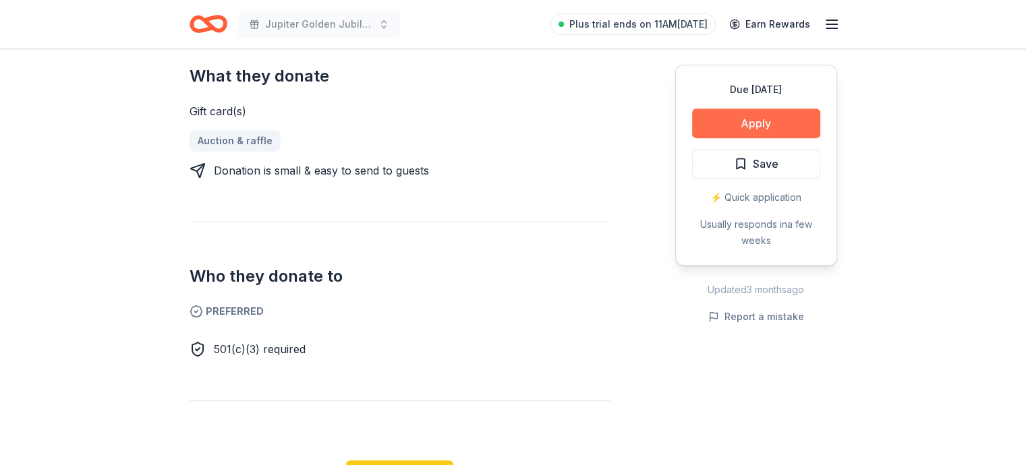
click at [764, 132] on button "Apply" at bounding box center [756, 124] width 128 height 30
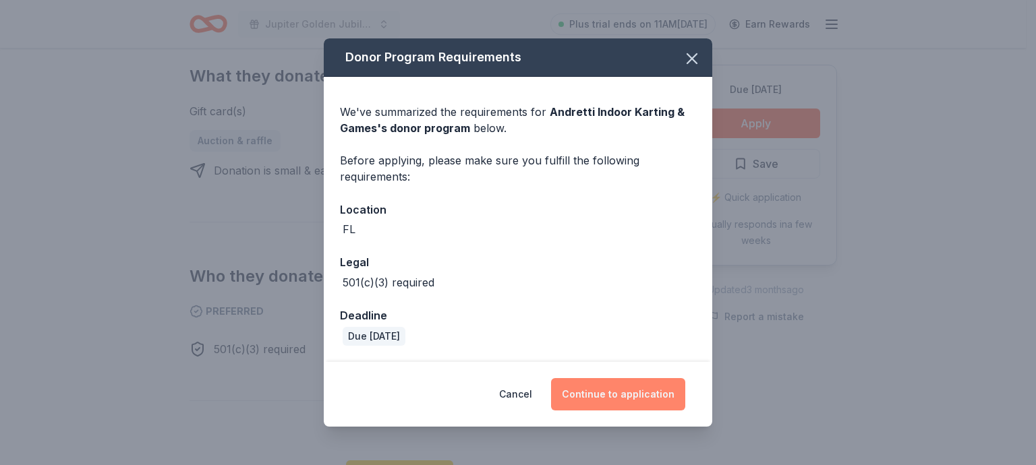
click at [627, 397] on button "Continue to application" at bounding box center [618, 394] width 134 height 32
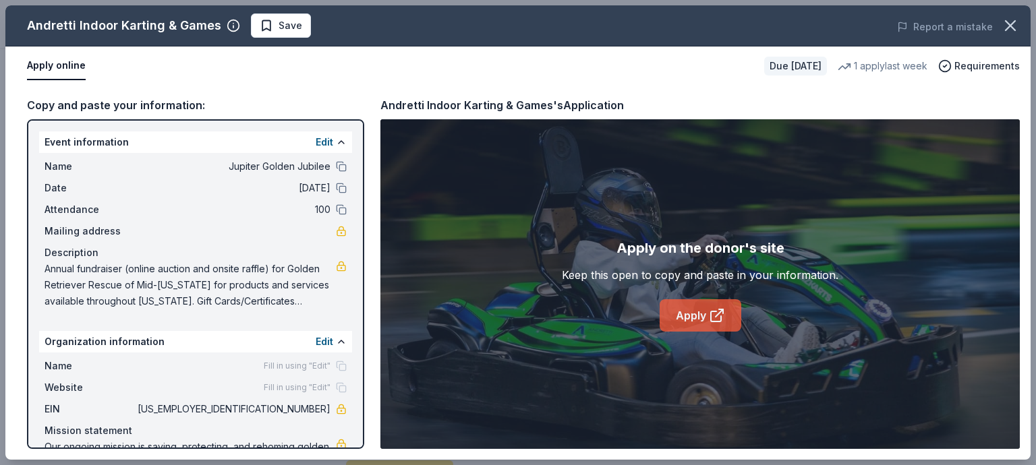
click at [704, 317] on link "Apply" at bounding box center [701, 316] width 82 height 32
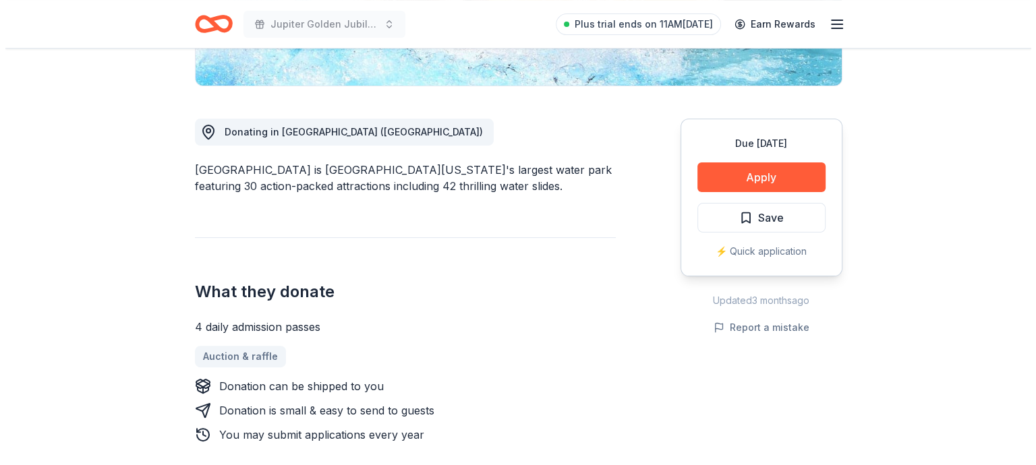
scroll to position [472, 0]
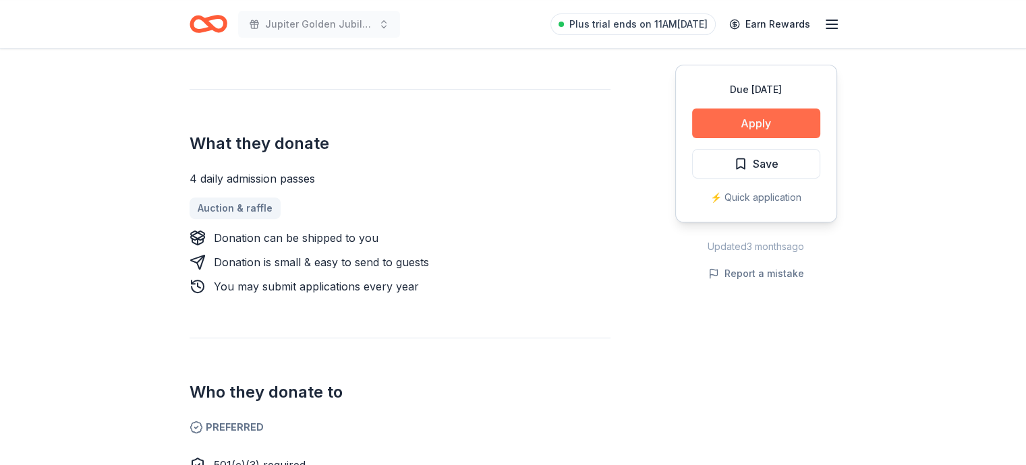
click at [739, 122] on button "Apply" at bounding box center [756, 124] width 128 height 30
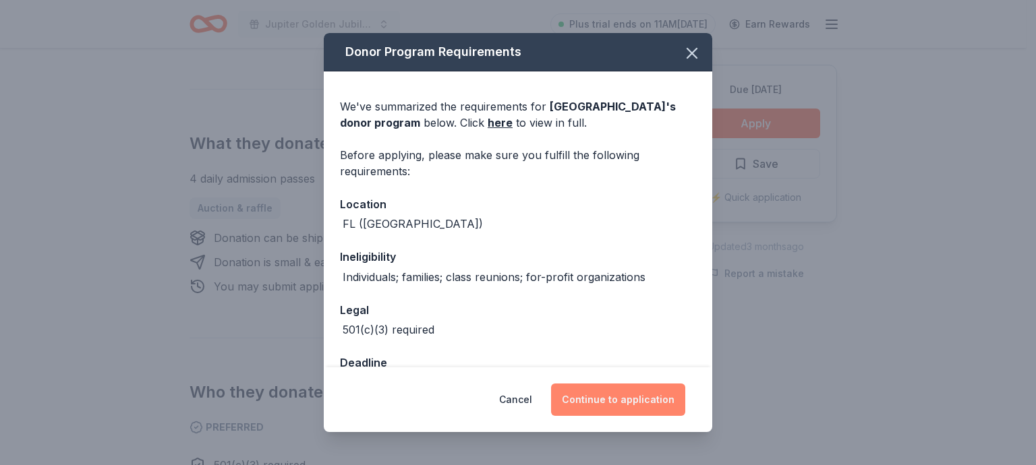
click at [583, 397] on button "Continue to application" at bounding box center [618, 400] width 134 height 32
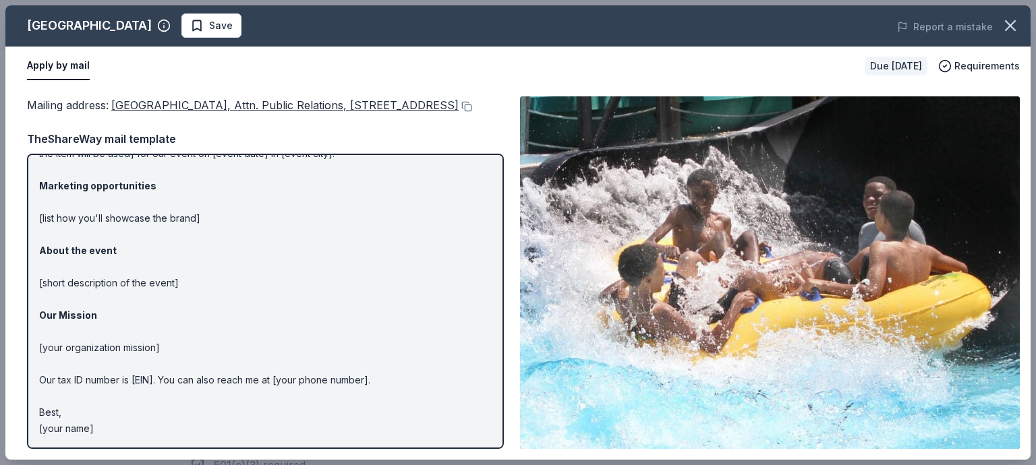
scroll to position [86, 0]
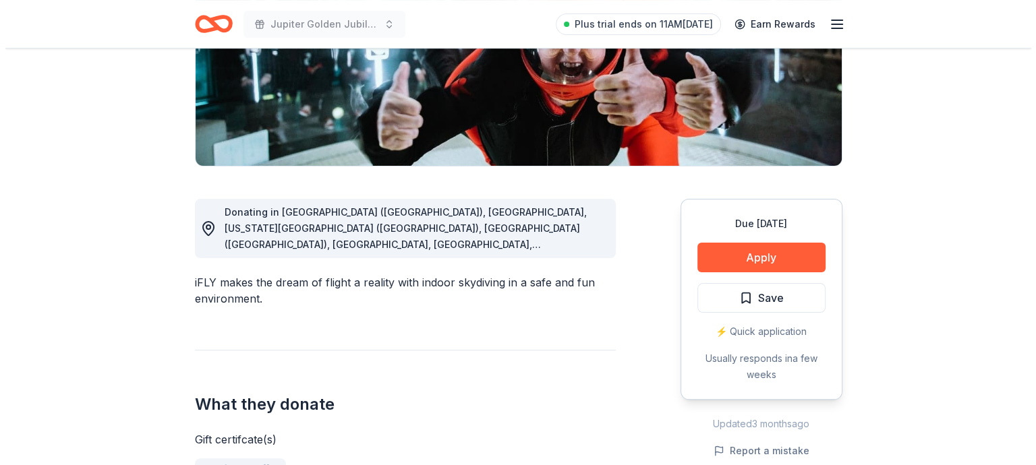
scroll to position [270, 0]
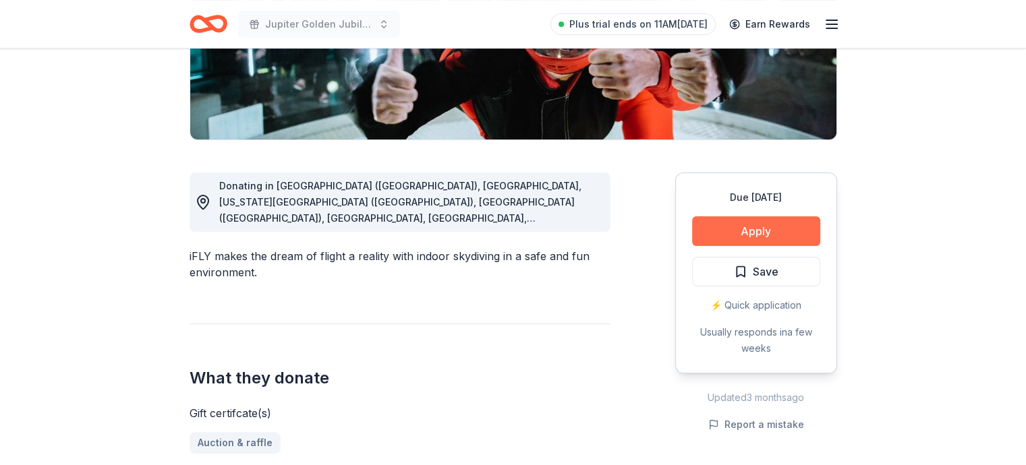
click at [758, 235] on button "Apply" at bounding box center [756, 232] width 128 height 30
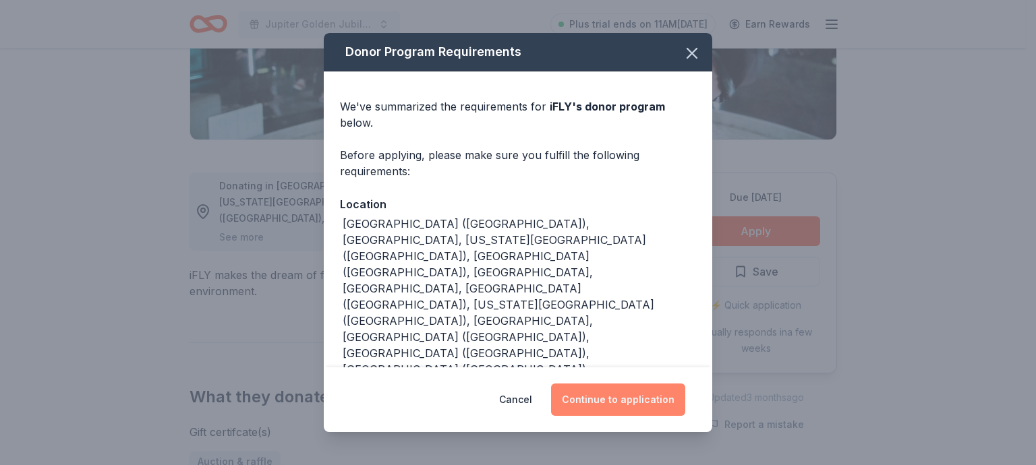
click at [621, 401] on button "Continue to application" at bounding box center [618, 400] width 134 height 32
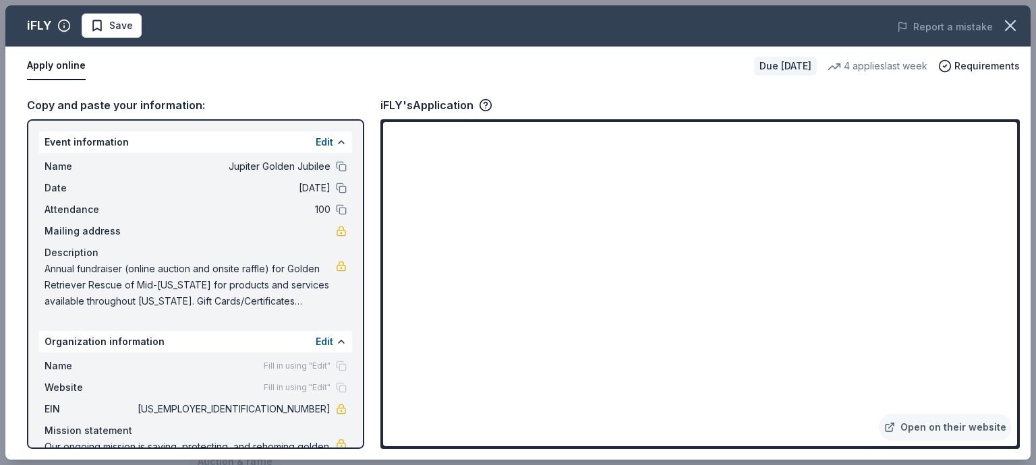
click at [660, 95] on div "Copy and paste your information: Event information Edit Name Jupiter Golden Jub…" at bounding box center [517, 273] width 1025 height 374
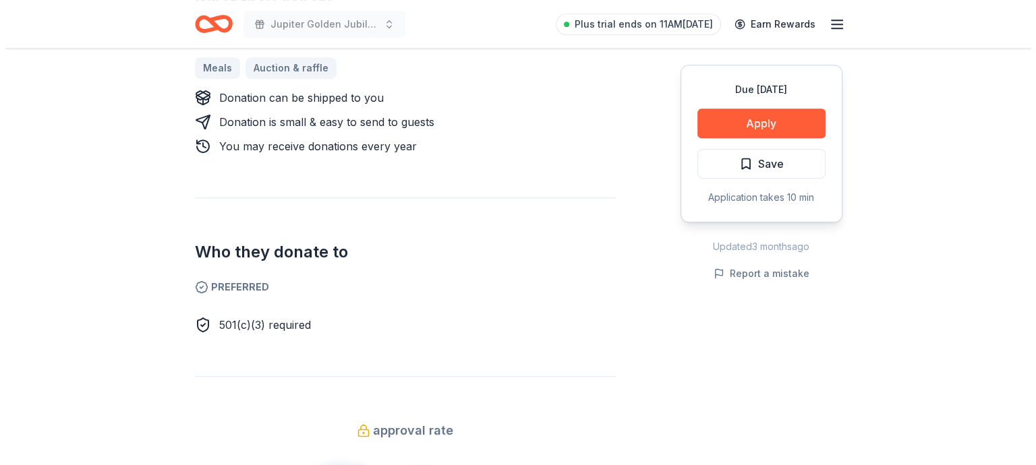
scroll to position [675, 0]
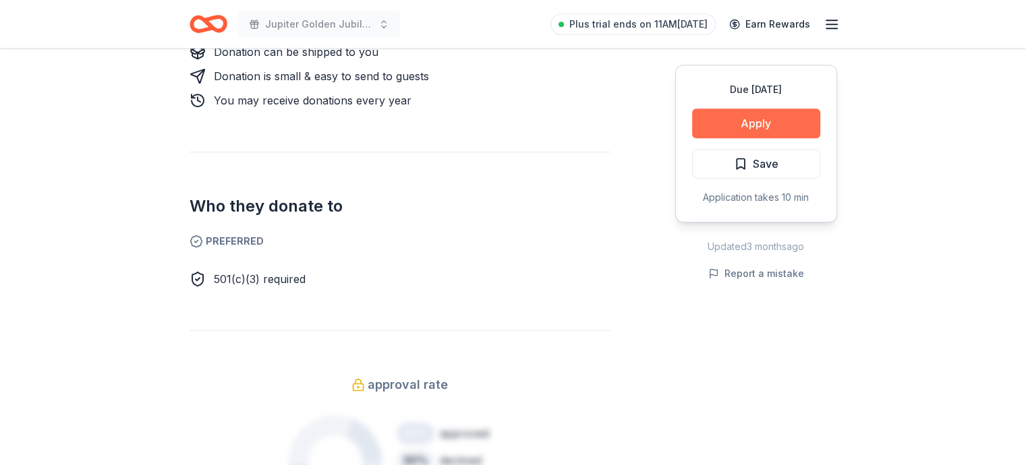
click at [747, 126] on button "Apply" at bounding box center [756, 124] width 128 height 30
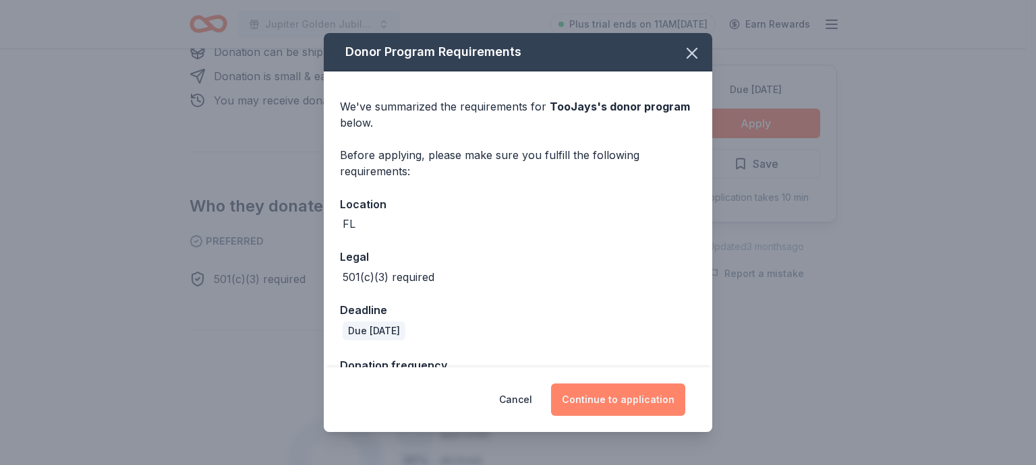
click at [618, 404] on button "Continue to application" at bounding box center [618, 400] width 134 height 32
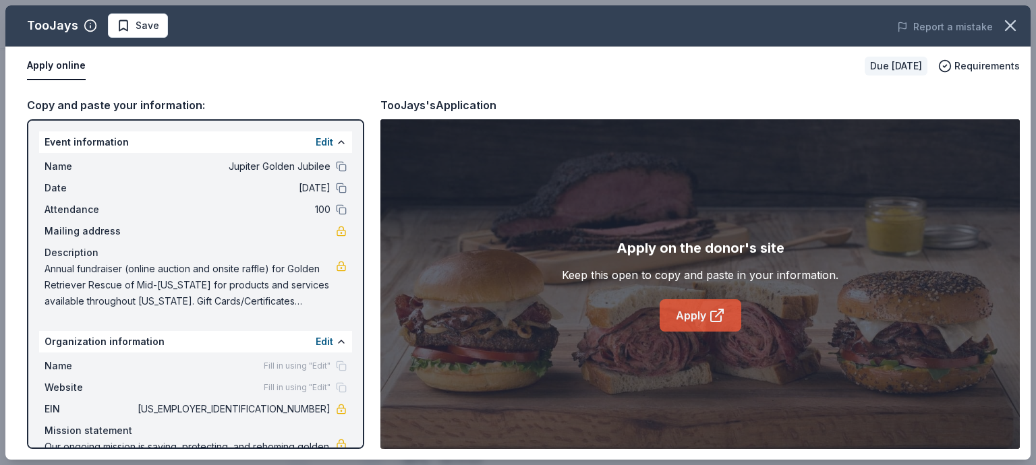
click at [682, 311] on link "Apply" at bounding box center [701, 316] width 82 height 32
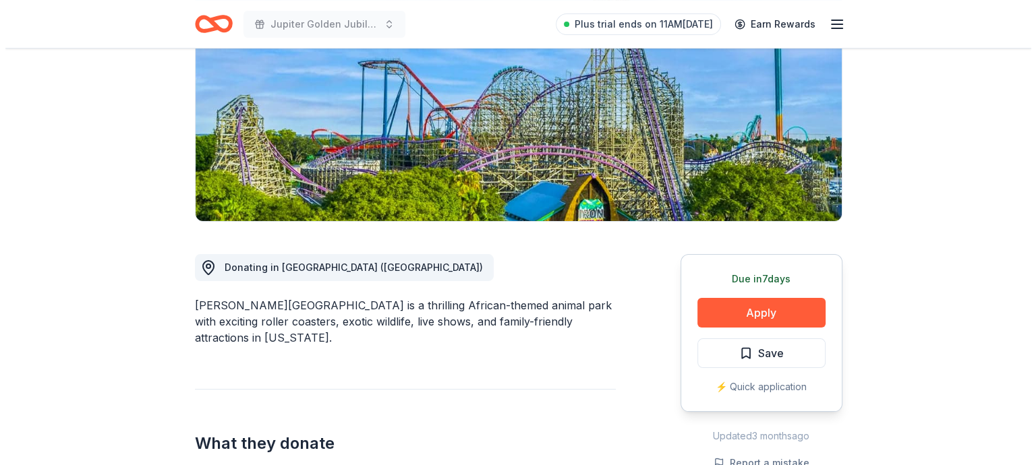
scroll to position [270, 0]
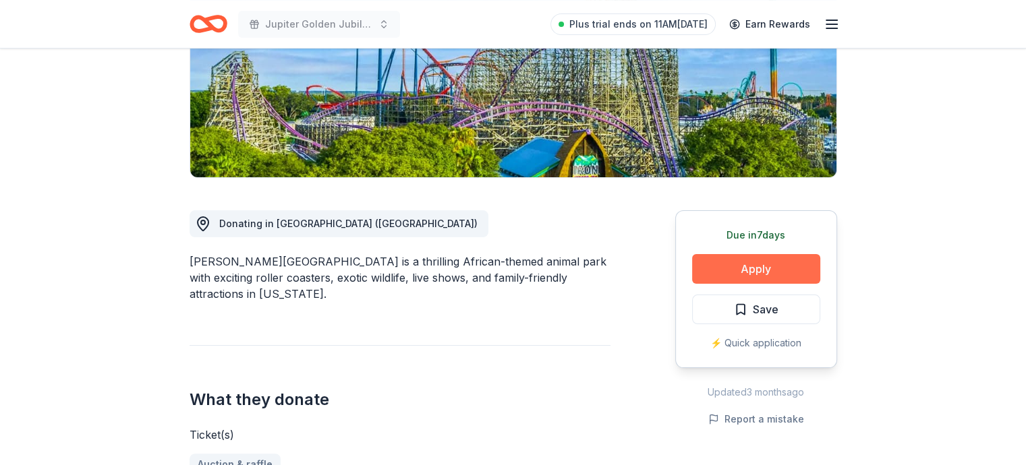
click at [766, 254] on button "Apply" at bounding box center [756, 269] width 128 height 30
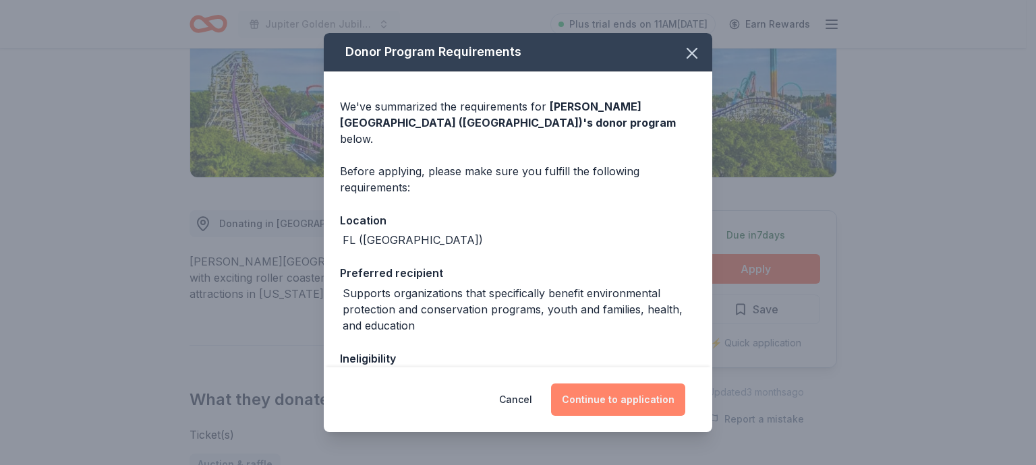
click at [642, 405] on button "Continue to application" at bounding box center [618, 400] width 134 height 32
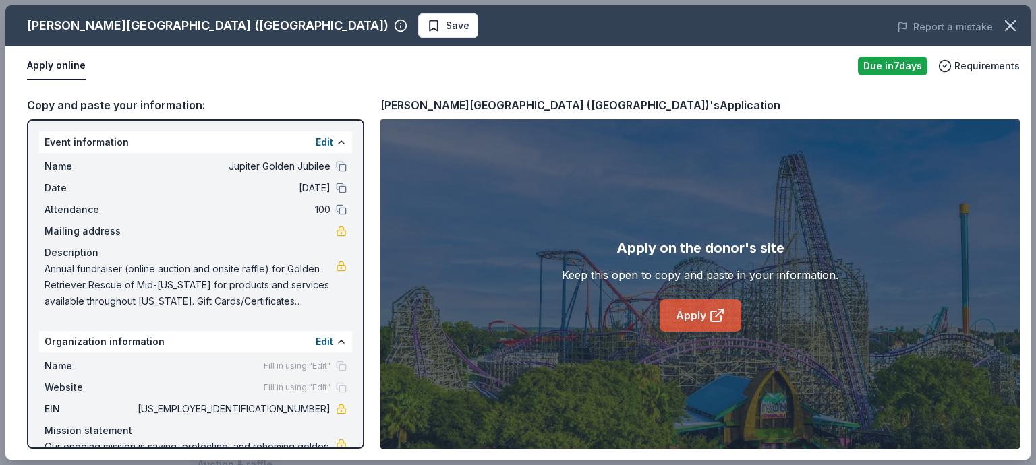
click at [700, 323] on link "Apply" at bounding box center [701, 316] width 82 height 32
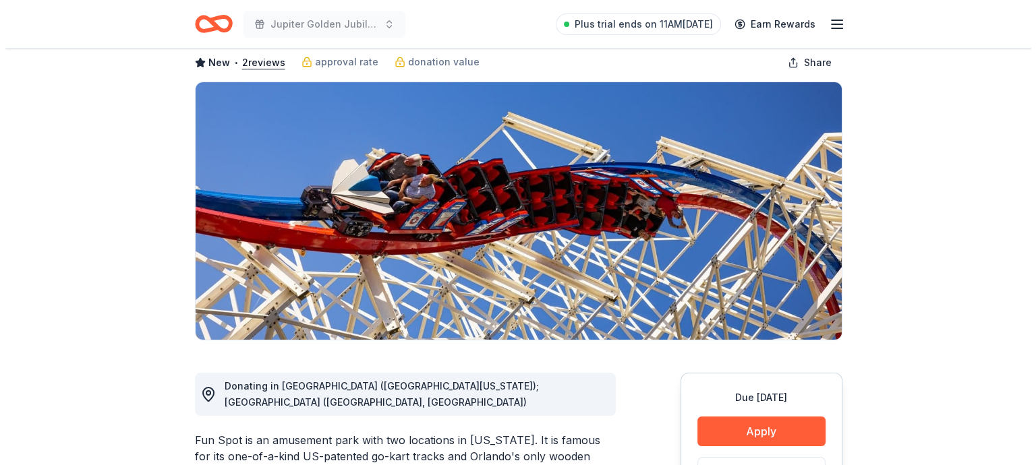
scroll to position [270, 0]
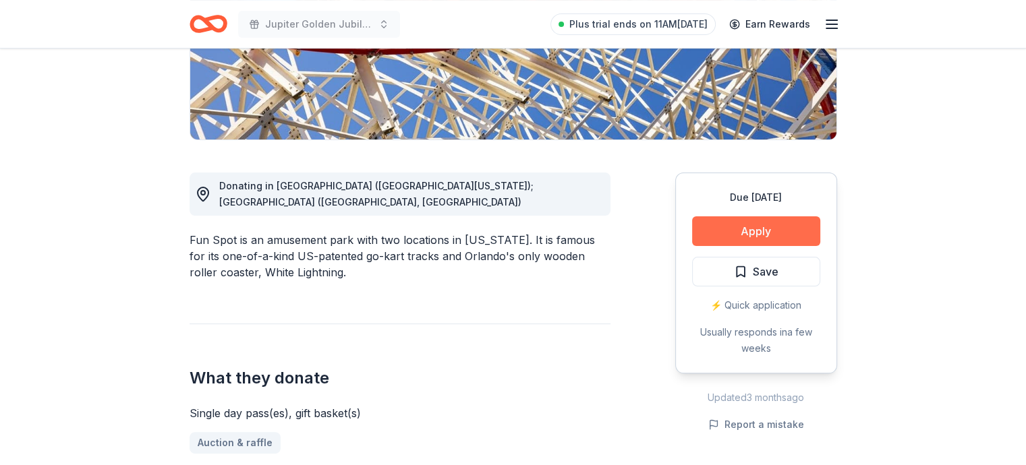
click at [744, 234] on button "Apply" at bounding box center [756, 232] width 128 height 30
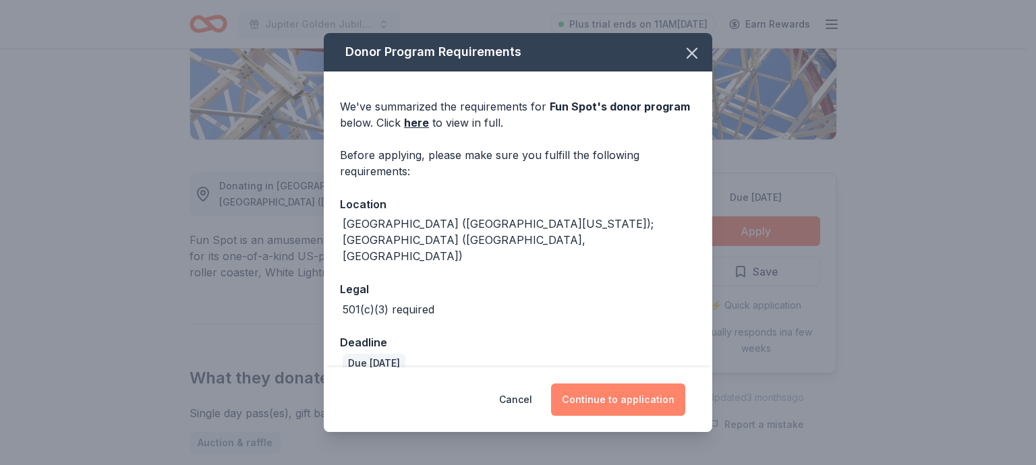
click at [645, 386] on button "Continue to application" at bounding box center [618, 400] width 134 height 32
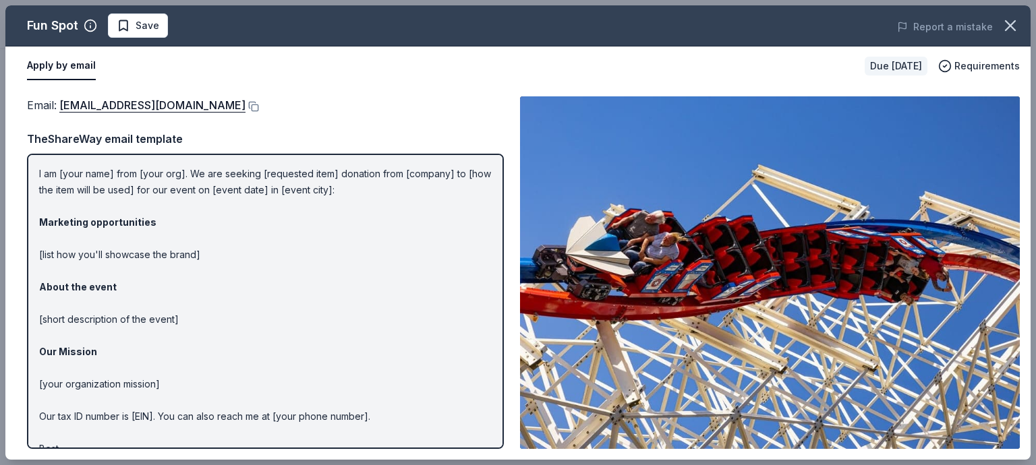
scroll to position [0, 0]
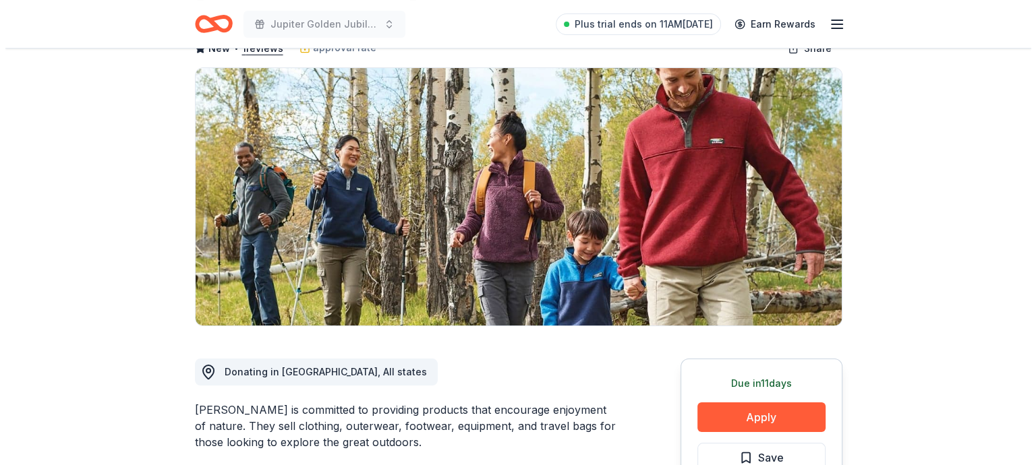
scroll to position [270, 0]
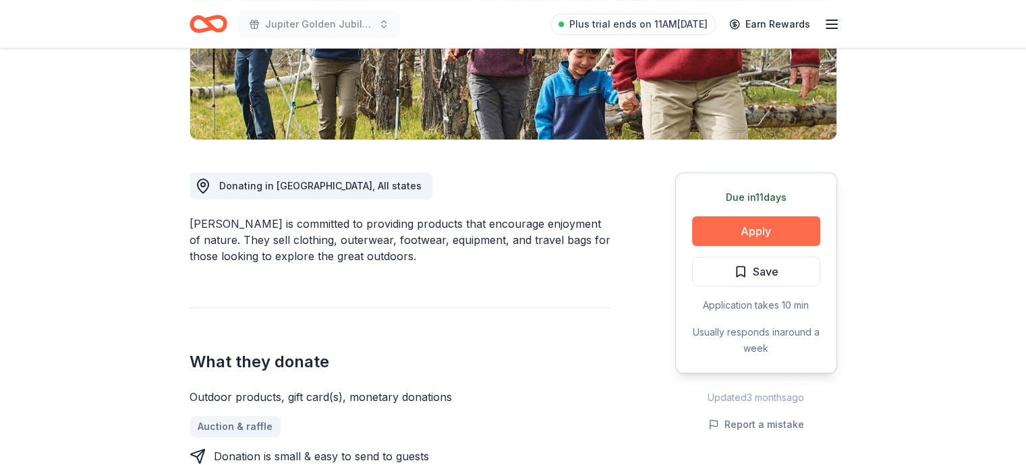
click at [752, 227] on button "Apply" at bounding box center [756, 232] width 128 height 30
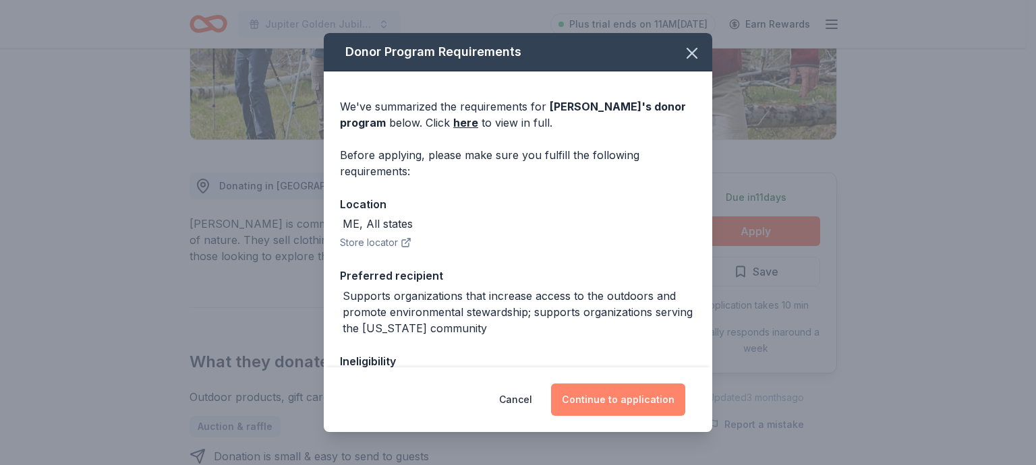
click at [596, 405] on button "Continue to application" at bounding box center [618, 400] width 134 height 32
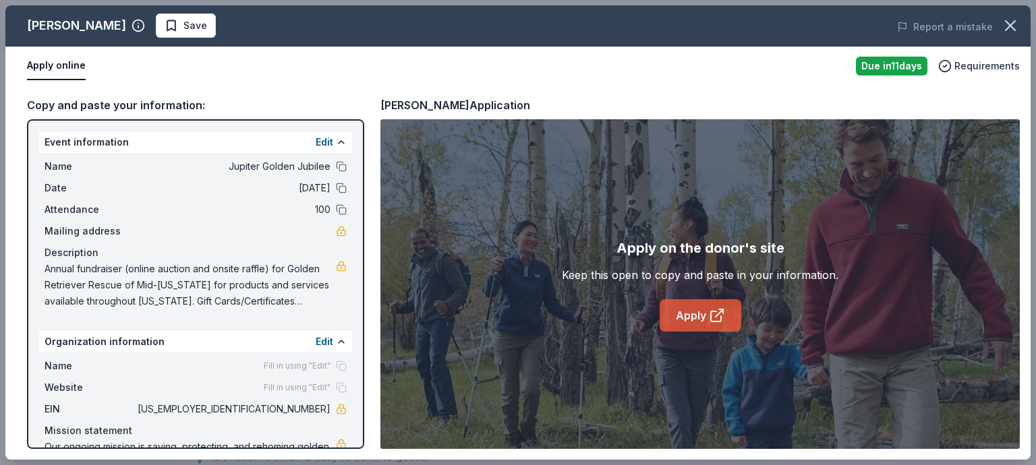
click at [678, 308] on link "Apply" at bounding box center [701, 316] width 82 height 32
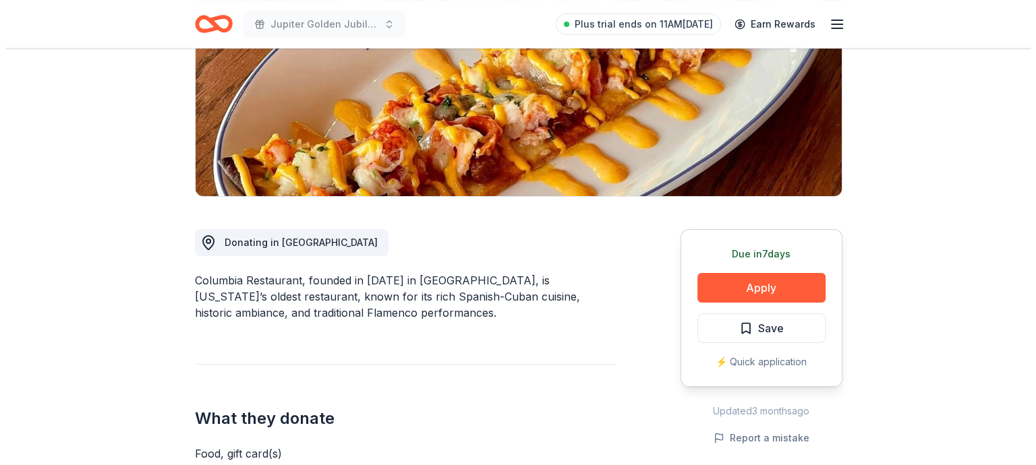
scroll to position [270, 0]
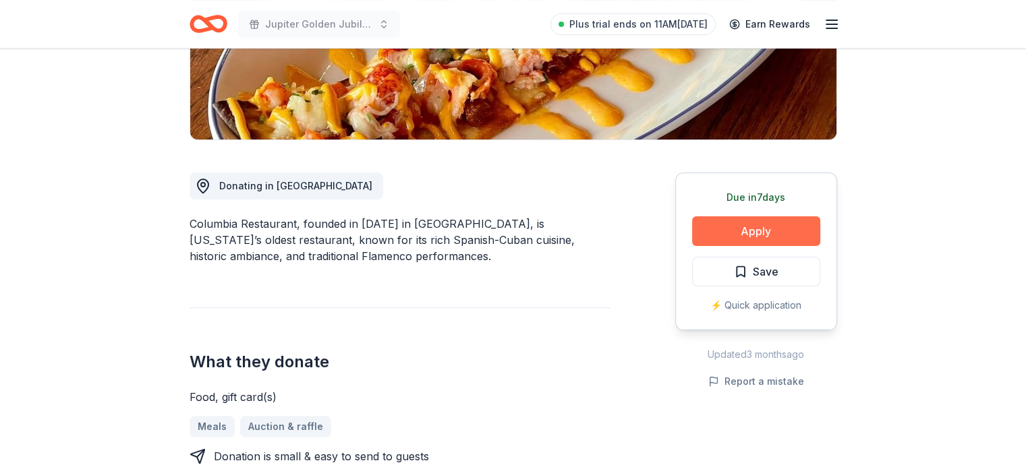
click at [747, 235] on button "Apply" at bounding box center [756, 232] width 128 height 30
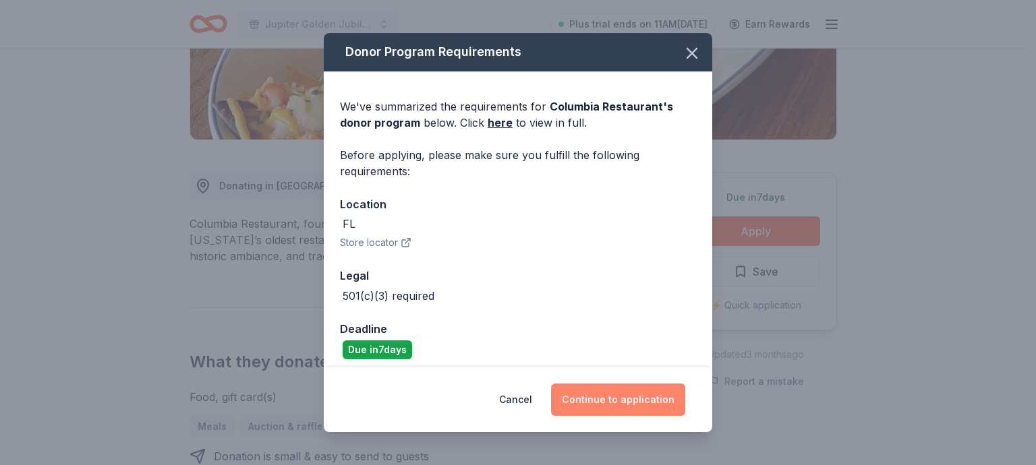
click at [637, 396] on button "Continue to application" at bounding box center [618, 400] width 134 height 32
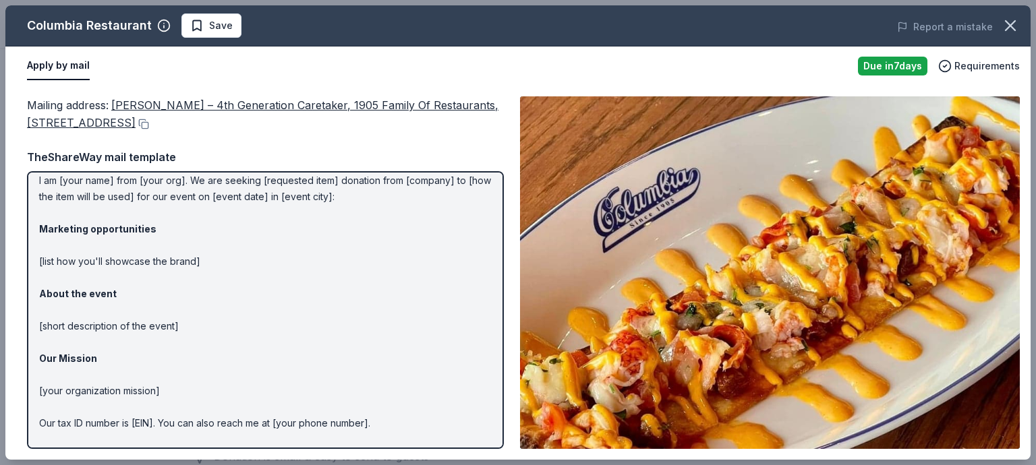
scroll to position [0, 0]
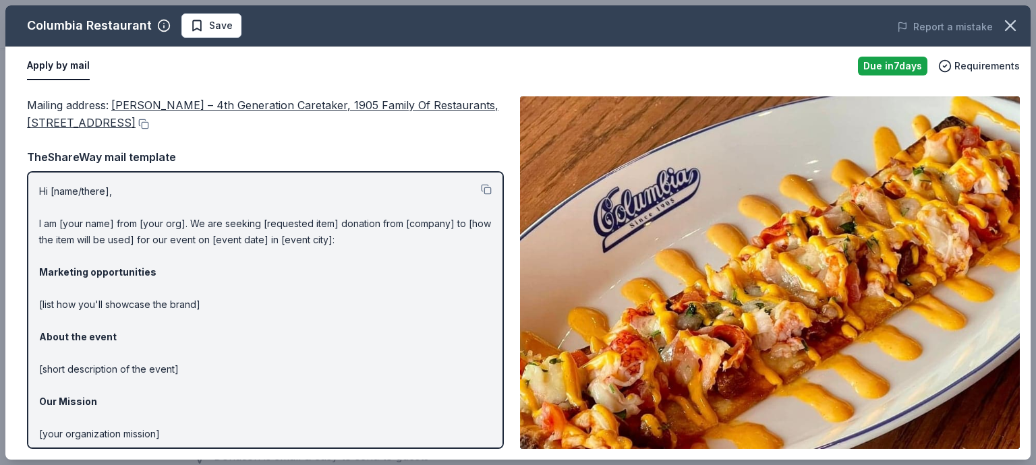
click at [187, 306] on p "Hi [name/there], I am [your name] from [your org]. We are seeking [requested it…" at bounding box center [265, 353] width 453 height 340
click at [289, 304] on p "Hi [name/there], I am [your name] from [your org]. We are seeking [requested it…" at bounding box center [265, 353] width 453 height 340
drag, startPoint x: 372, startPoint y: 244, endPoint x: 216, endPoint y: 223, distance: 157.9
click at [216, 223] on p "Hi [name/there], I am [your name] from [your org]. We are seeking [requested it…" at bounding box center [265, 353] width 453 height 340
click at [470, 186] on p "Hi [name/there], I am [your name] from [your org]. We are seeking [requested it…" at bounding box center [265, 353] width 453 height 340
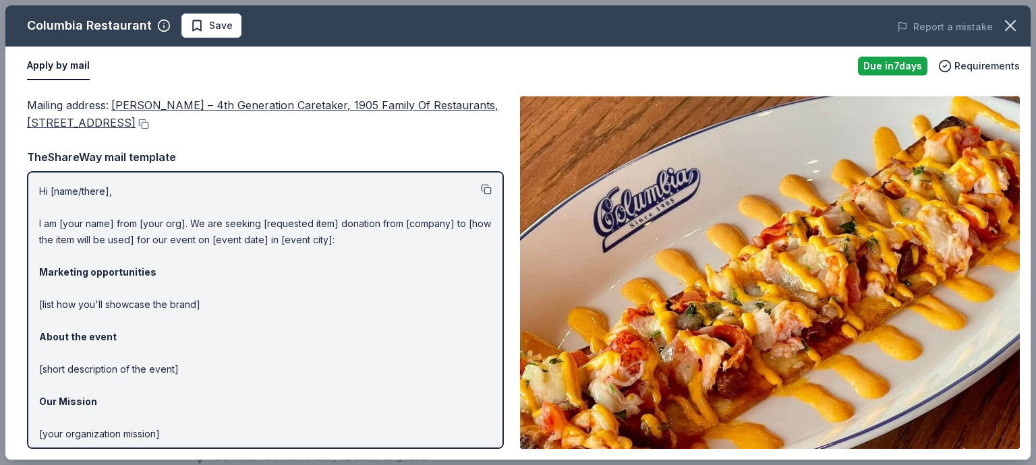
click at [481, 191] on button at bounding box center [486, 189] width 11 height 11
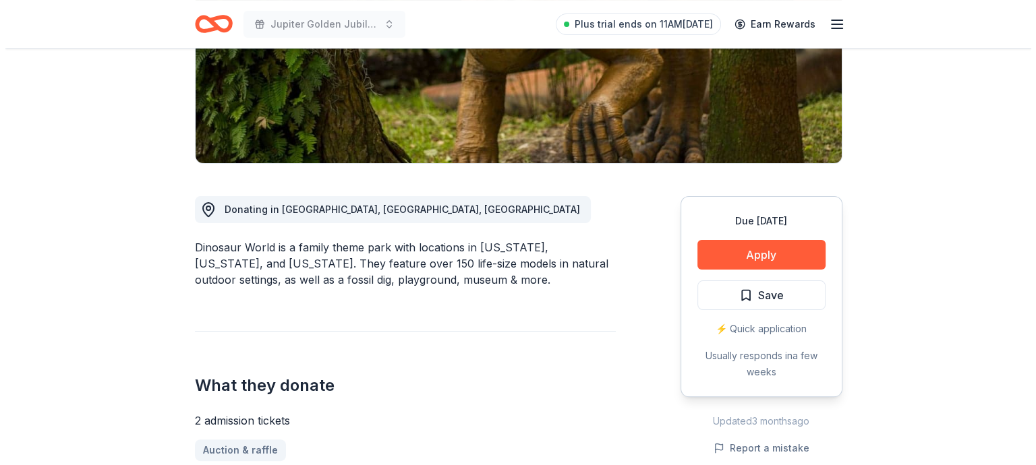
scroll to position [270, 0]
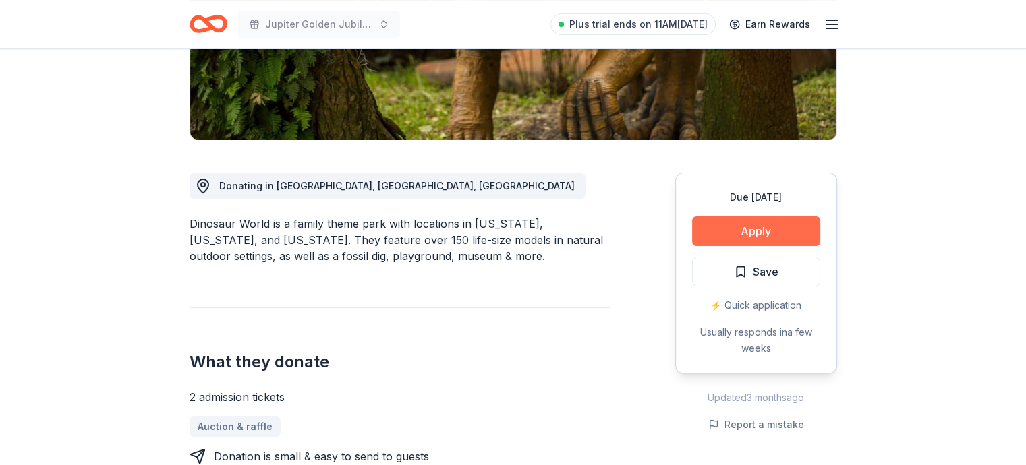
click at [764, 227] on button "Apply" at bounding box center [756, 232] width 128 height 30
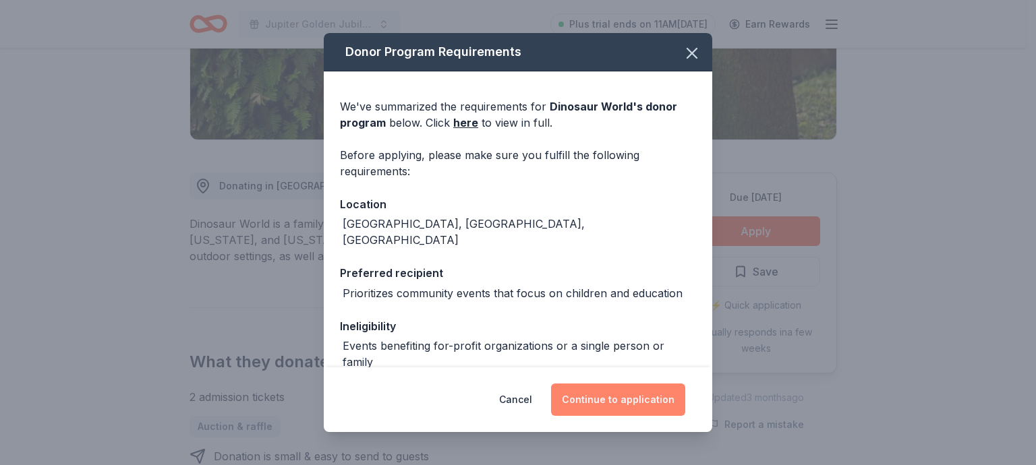
click at [611, 407] on button "Continue to application" at bounding box center [618, 400] width 134 height 32
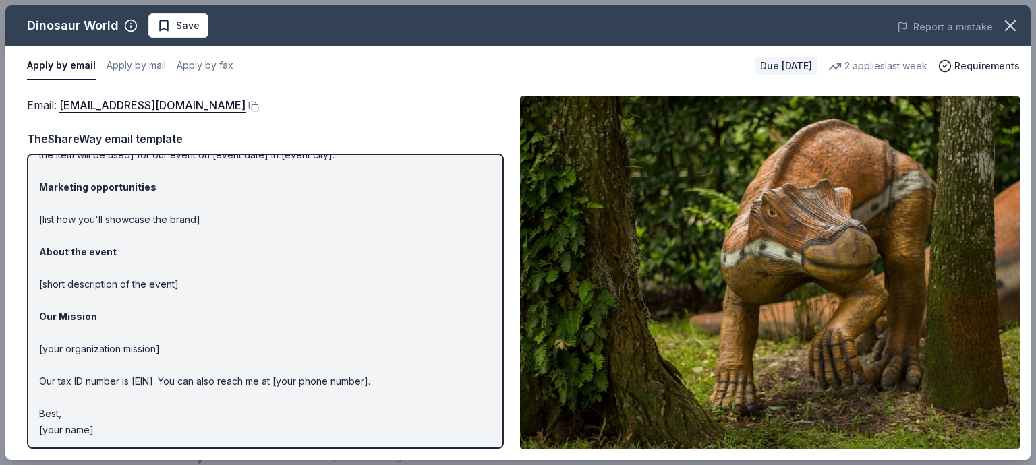
scroll to position [67, 0]
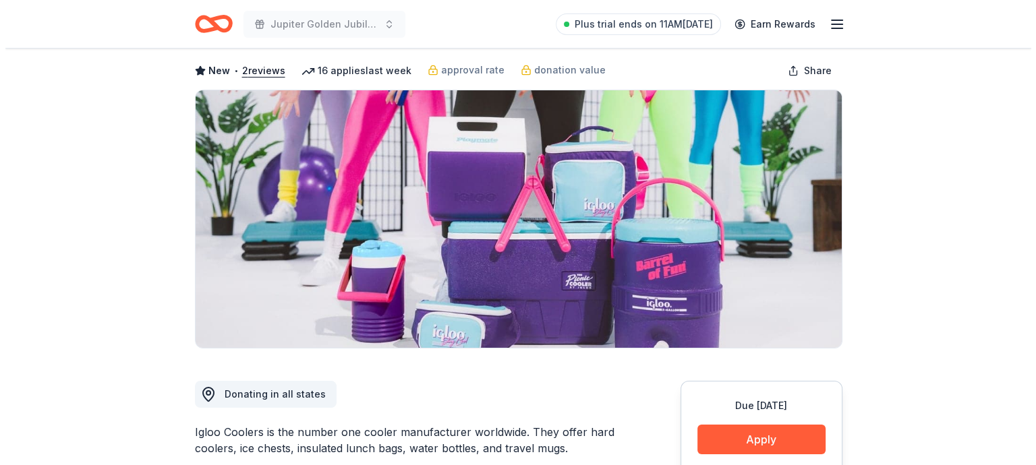
scroll to position [202, 0]
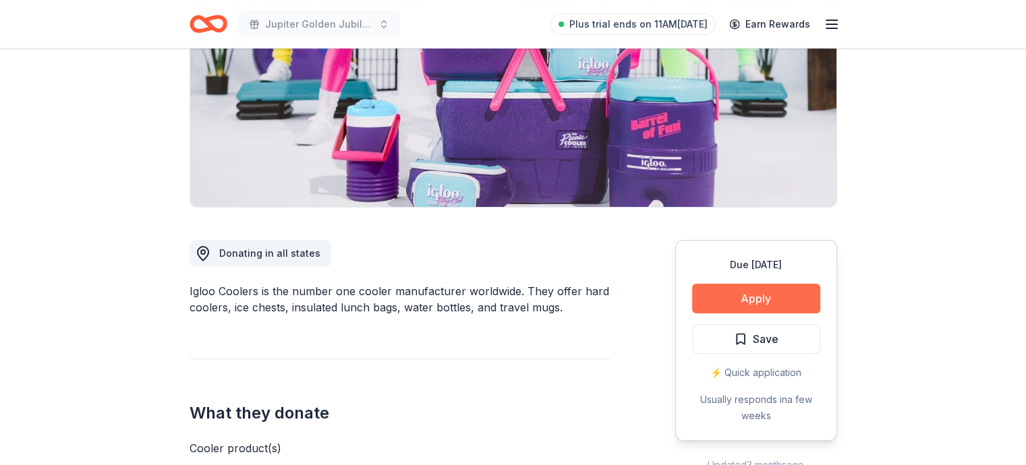
click at [750, 301] on button "Apply" at bounding box center [756, 299] width 128 height 30
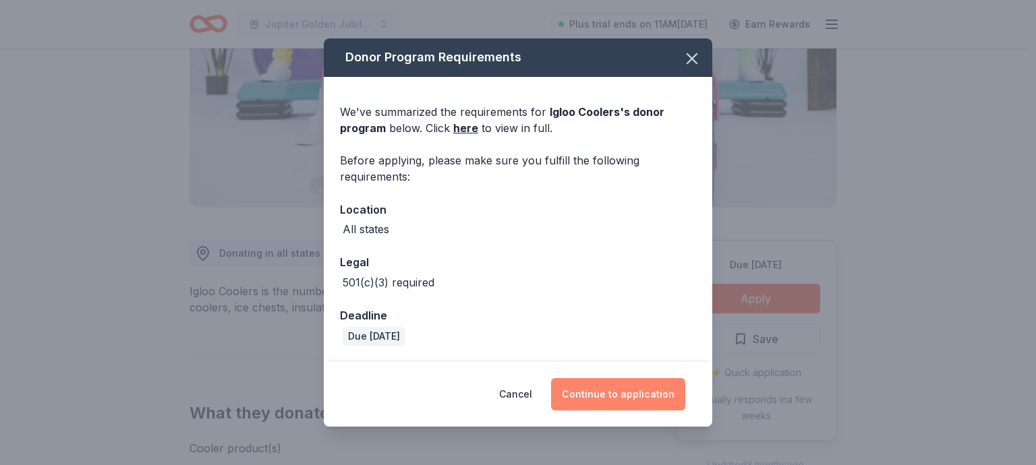
click at [620, 403] on button "Continue to application" at bounding box center [618, 394] width 134 height 32
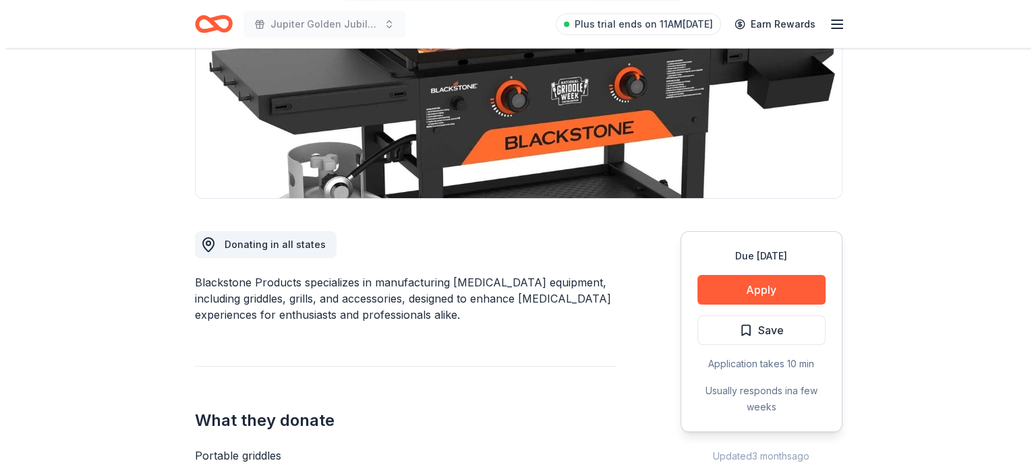
scroll to position [270, 0]
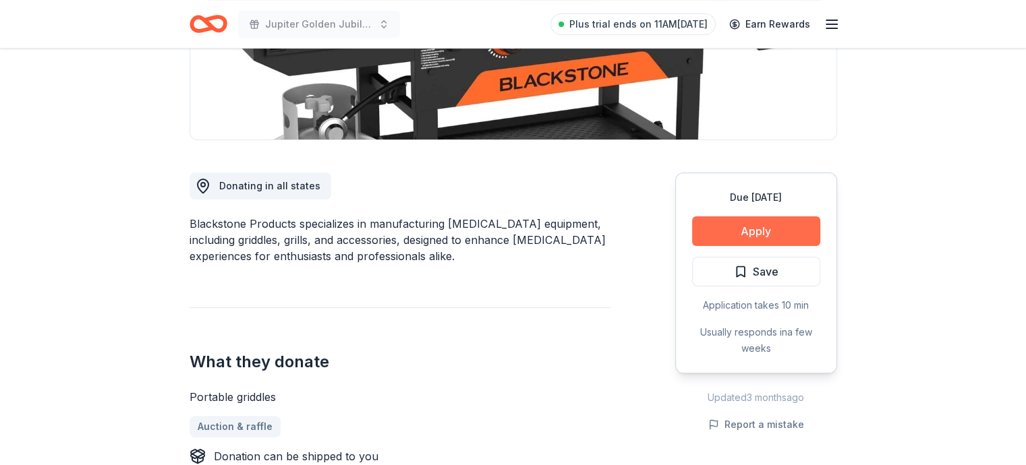
click at [774, 225] on button "Apply" at bounding box center [756, 232] width 128 height 30
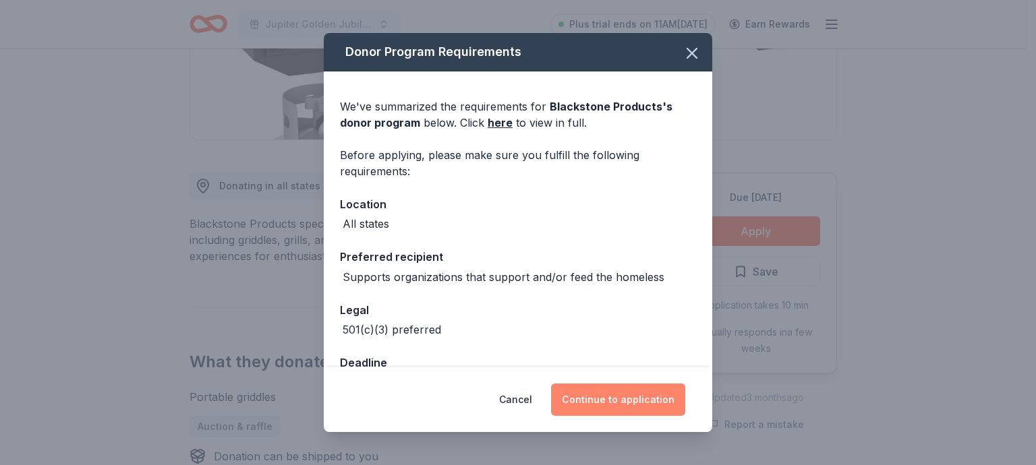
click at [618, 401] on button "Continue to application" at bounding box center [618, 400] width 134 height 32
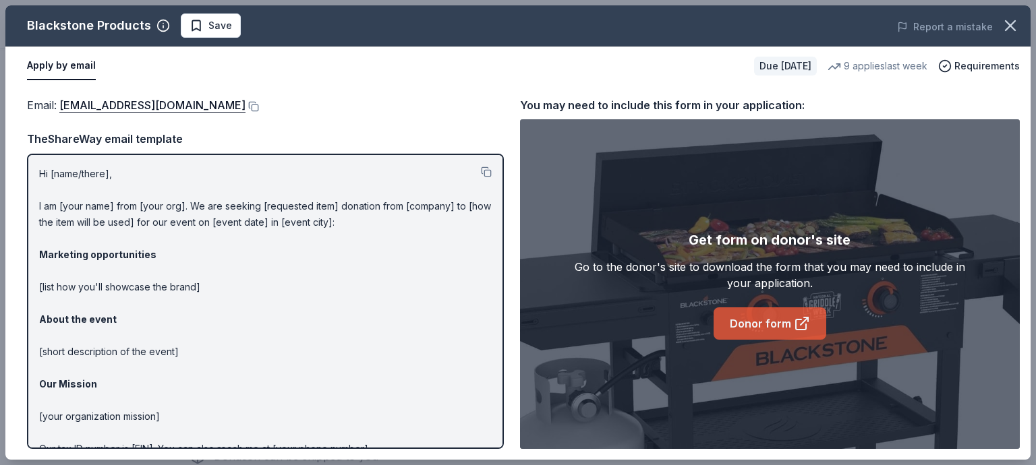
click at [740, 333] on link "Donor form" at bounding box center [770, 324] width 113 height 32
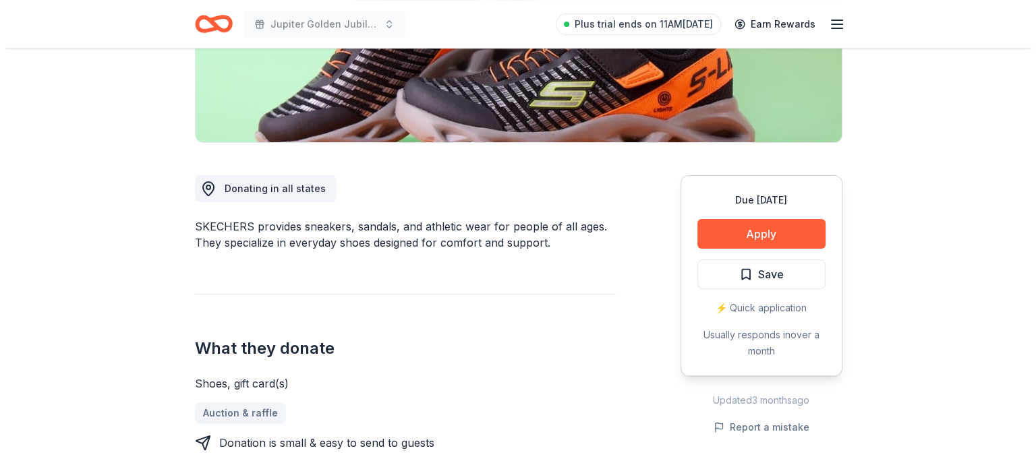
scroll to position [270, 0]
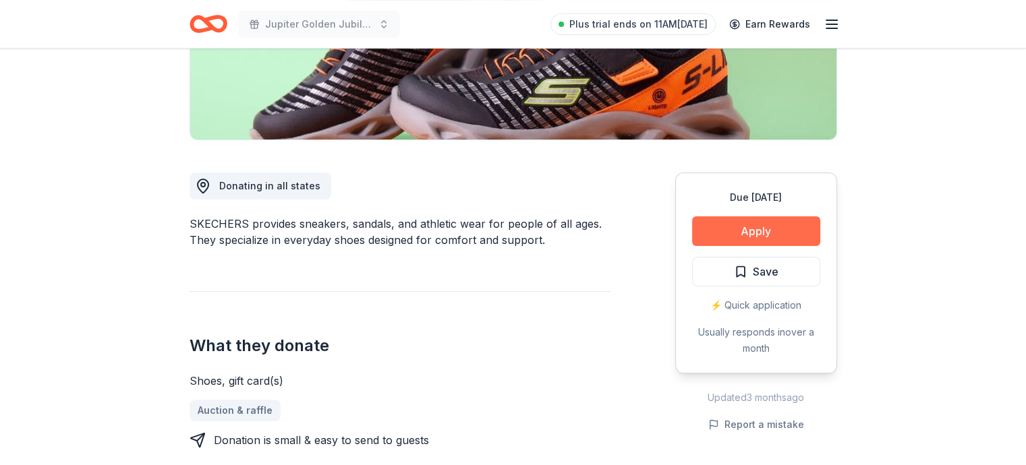
click at [737, 233] on button "Apply" at bounding box center [756, 232] width 128 height 30
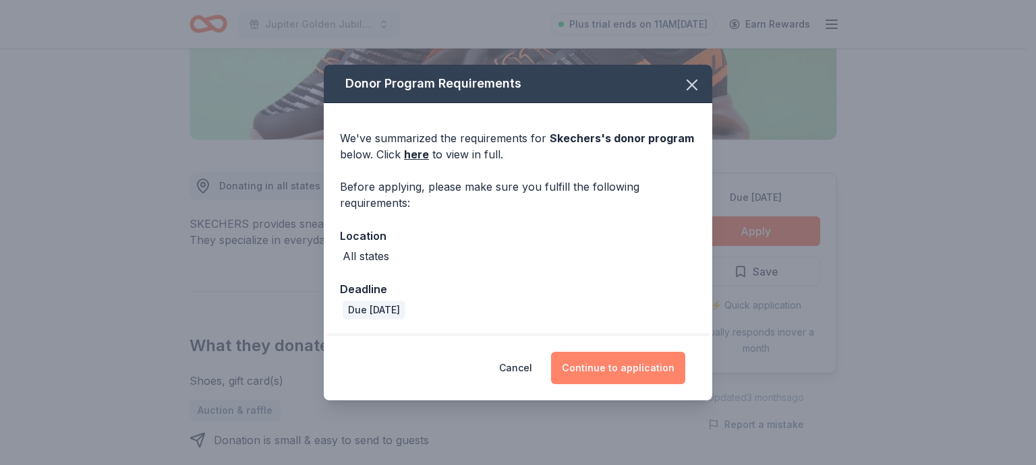
click at [642, 373] on button "Continue to application" at bounding box center [618, 368] width 134 height 32
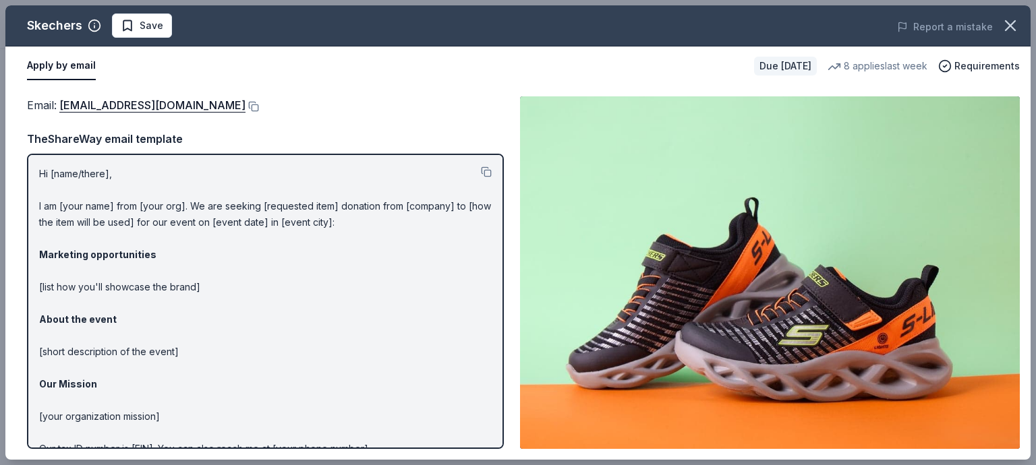
click at [486, 0] on div "Skechers Save Report a mistake Apply by email Due in 37 days 8 applies last wee…" at bounding box center [518, 232] width 1036 height 465
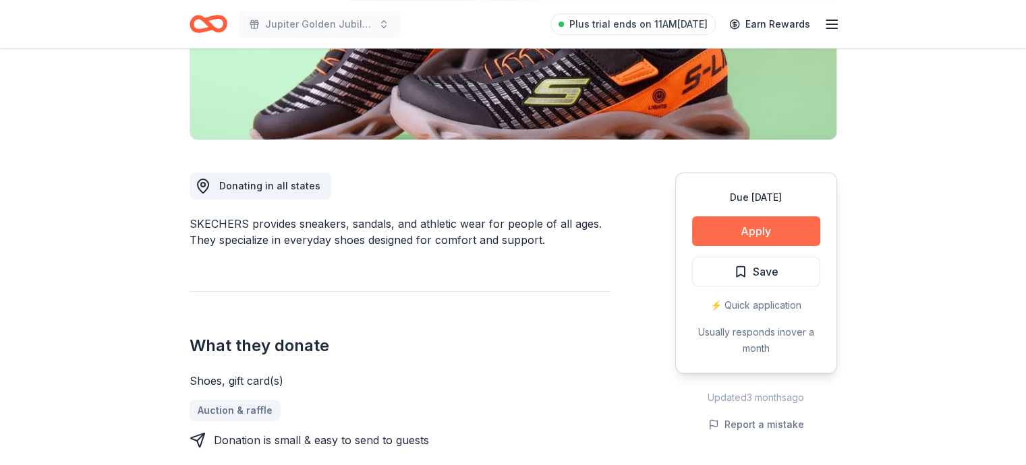
click at [723, 231] on button "Apply" at bounding box center [756, 232] width 128 height 30
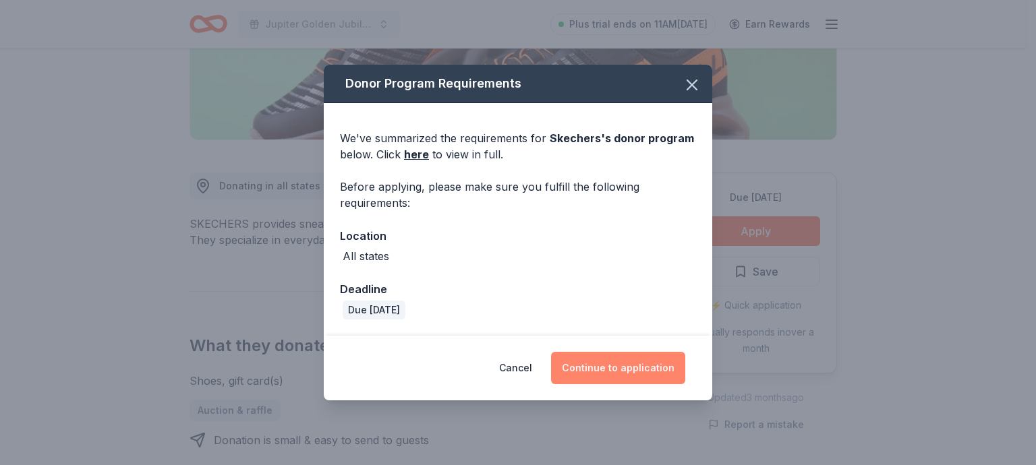
click at [602, 368] on button "Continue to application" at bounding box center [618, 368] width 134 height 32
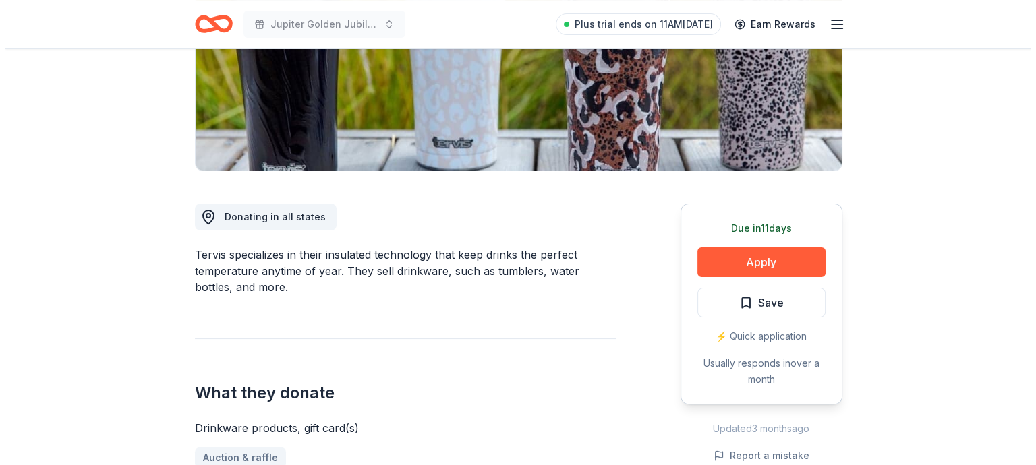
scroll to position [270, 0]
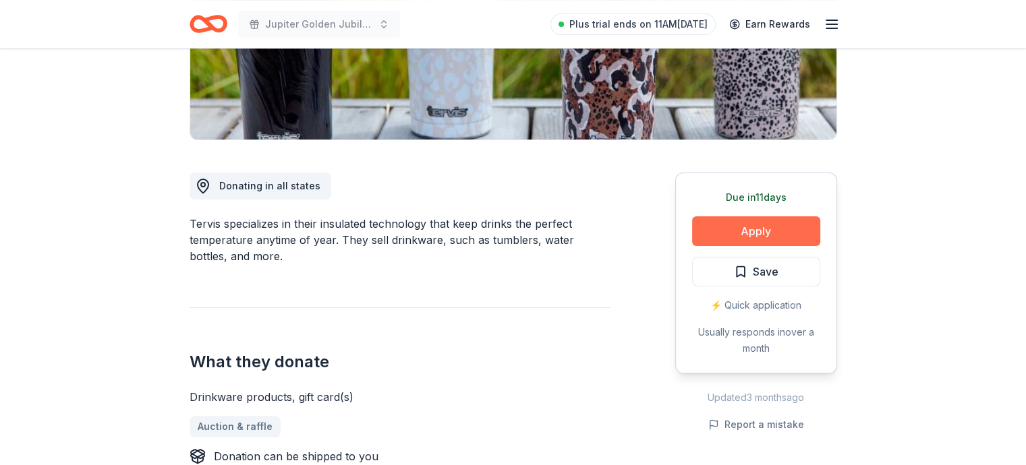
click at [764, 228] on button "Apply" at bounding box center [756, 232] width 128 height 30
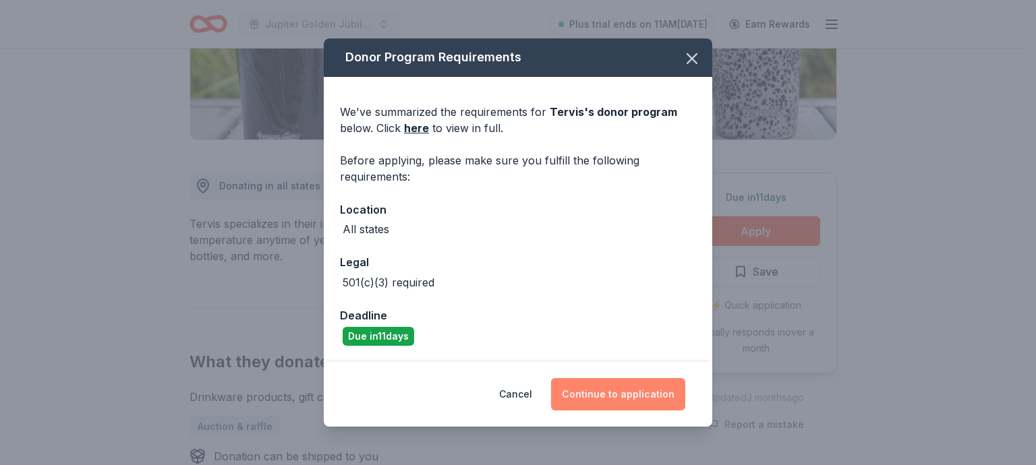
click at [631, 395] on button "Continue to application" at bounding box center [618, 394] width 134 height 32
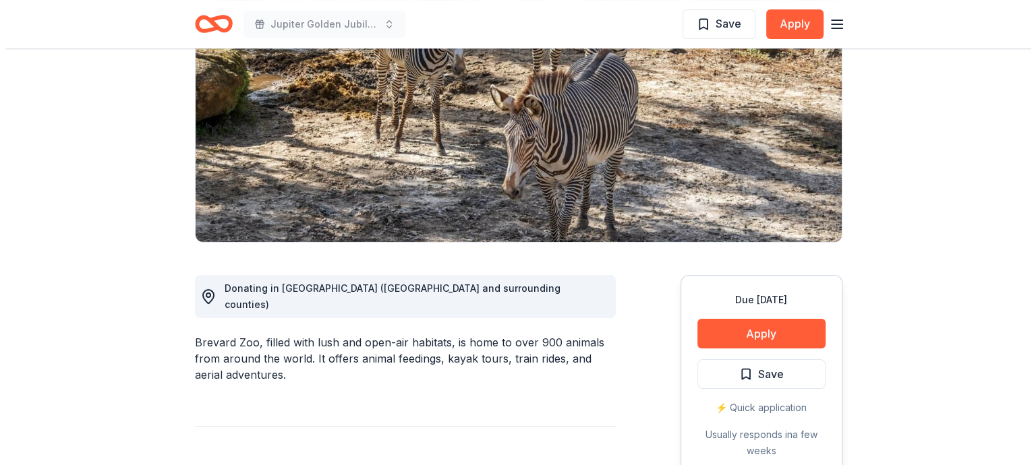
scroll to position [202, 0]
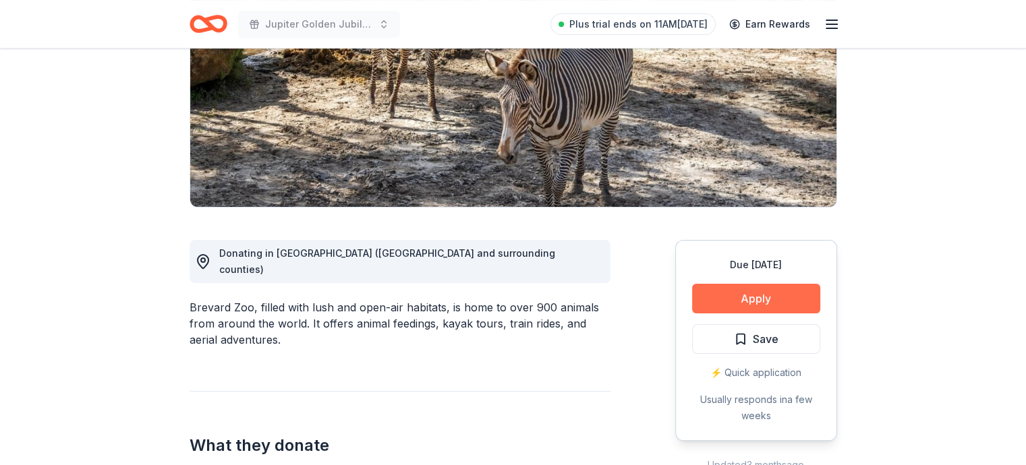
click at [738, 296] on button "Apply" at bounding box center [756, 299] width 128 height 30
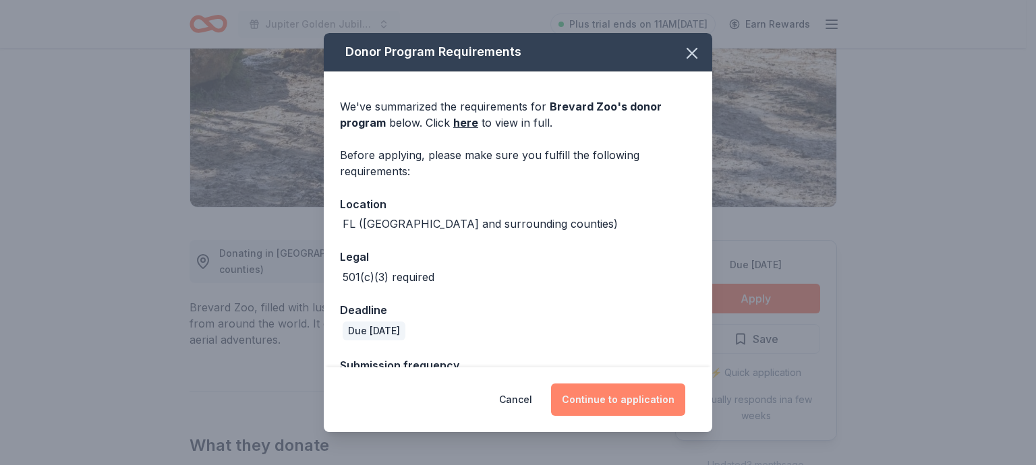
click at [615, 407] on button "Continue to application" at bounding box center [618, 400] width 134 height 32
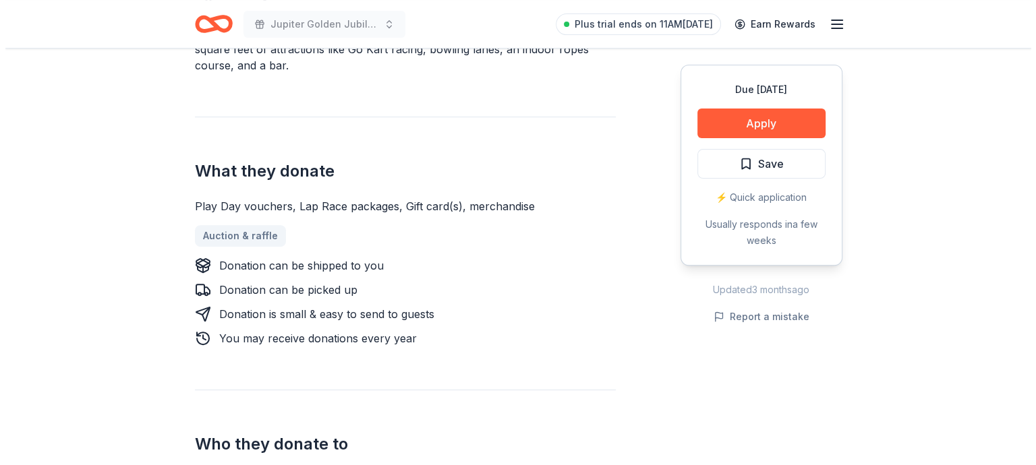
scroll to position [472, 0]
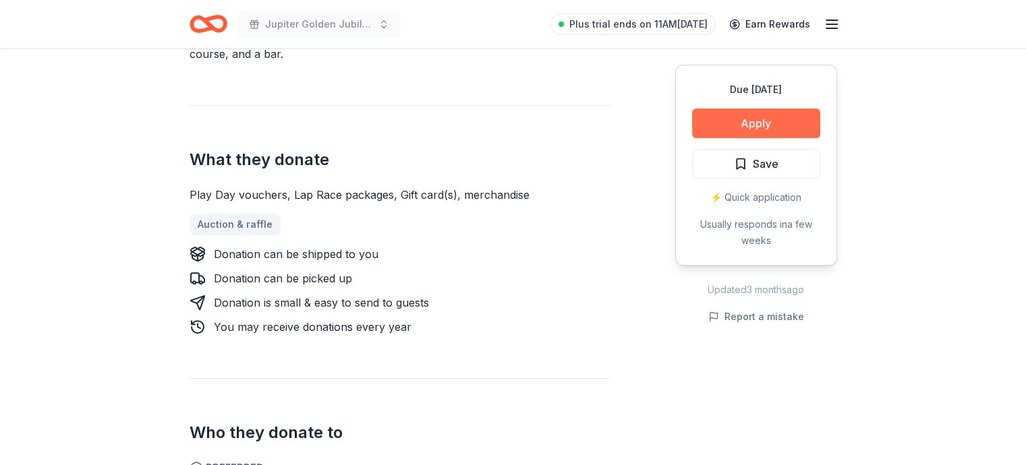
click at [741, 117] on button "Apply" at bounding box center [756, 124] width 128 height 30
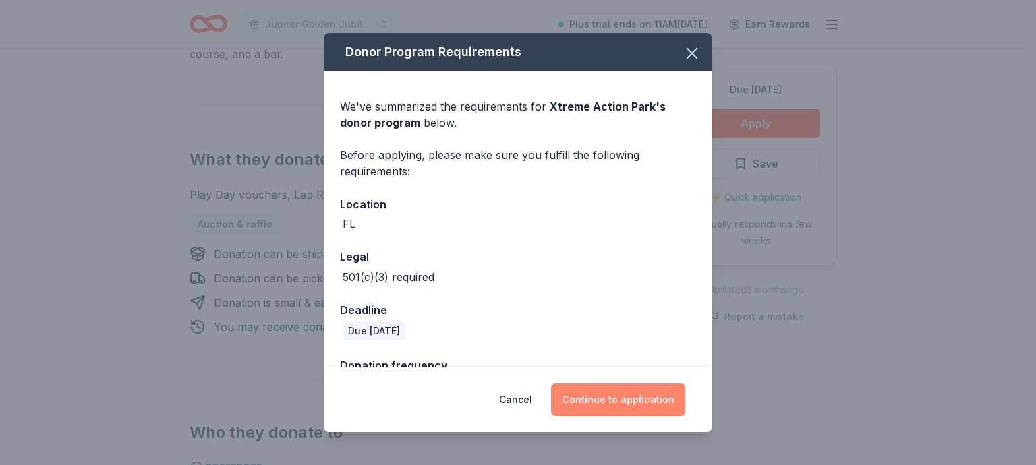
click at [613, 402] on button "Continue to application" at bounding box center [618, 400] width 134 height 32
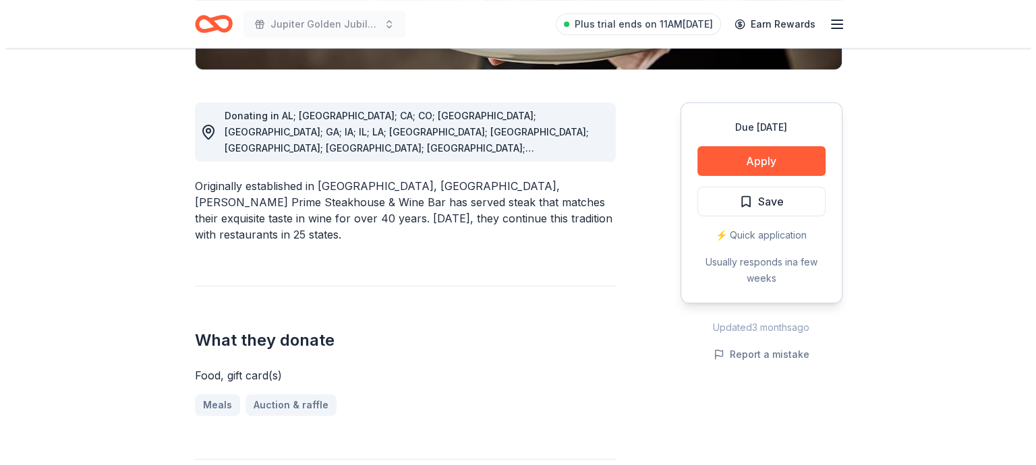
scroll to position [337, 0]
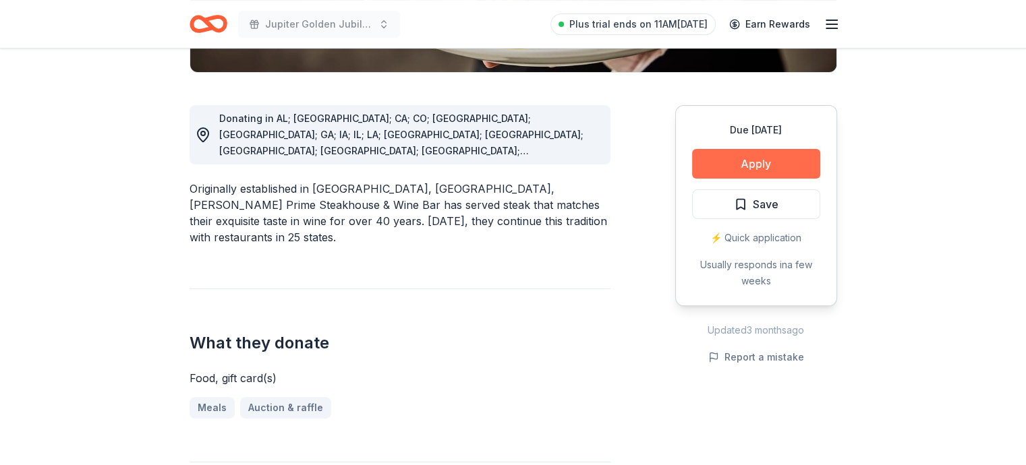
click at [764, 169] on button "Apply" at bounding box center [756, 164] width 128 height 30
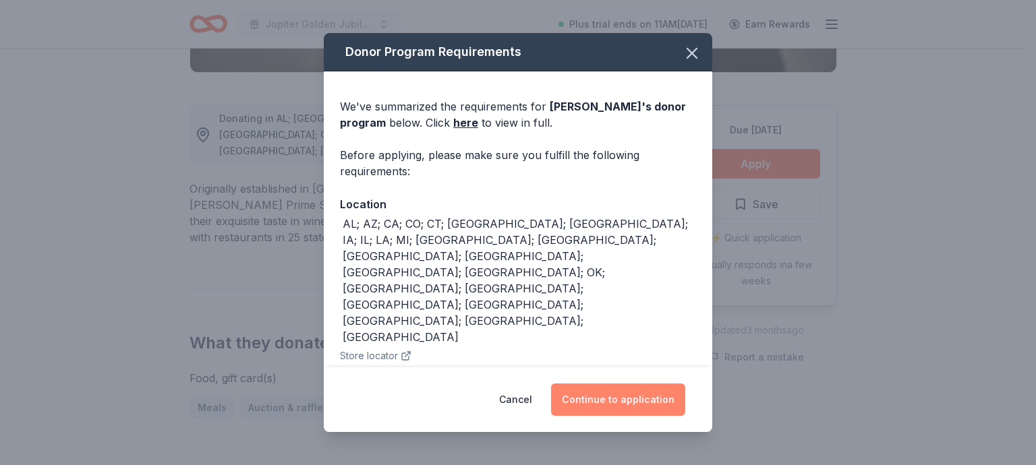
click at [617, 397] on button "Continue to application" at bounding box center [618, 400] width 134 height 32
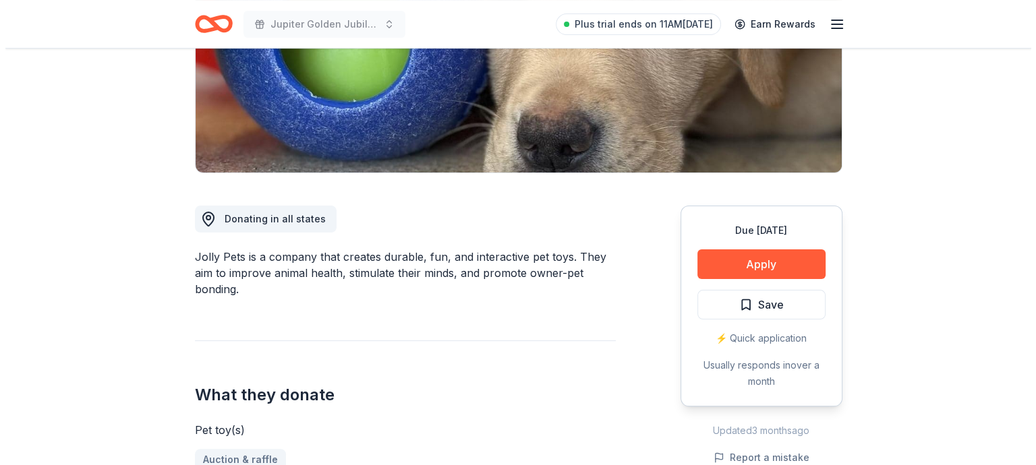
scroll to position [270, 0]
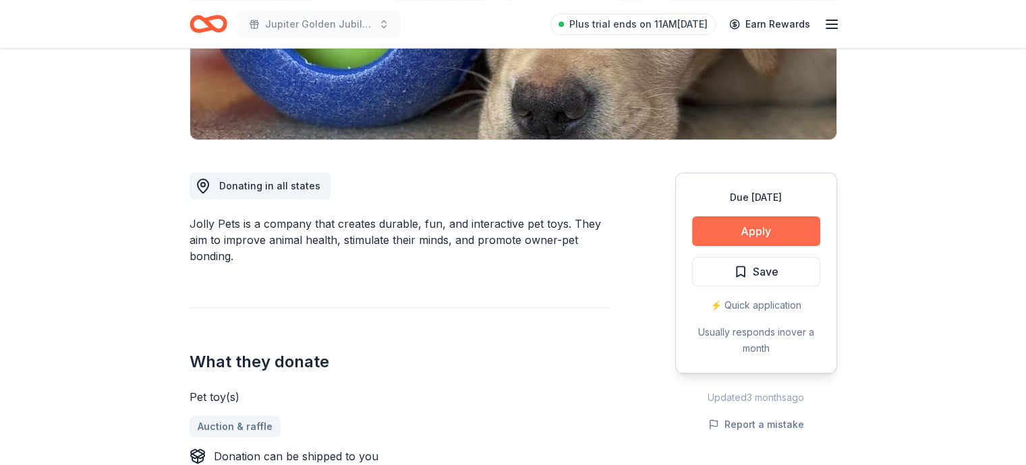
click at [740, 229] on button "Apply" at bounding box center [756, 232] width 128 height 30
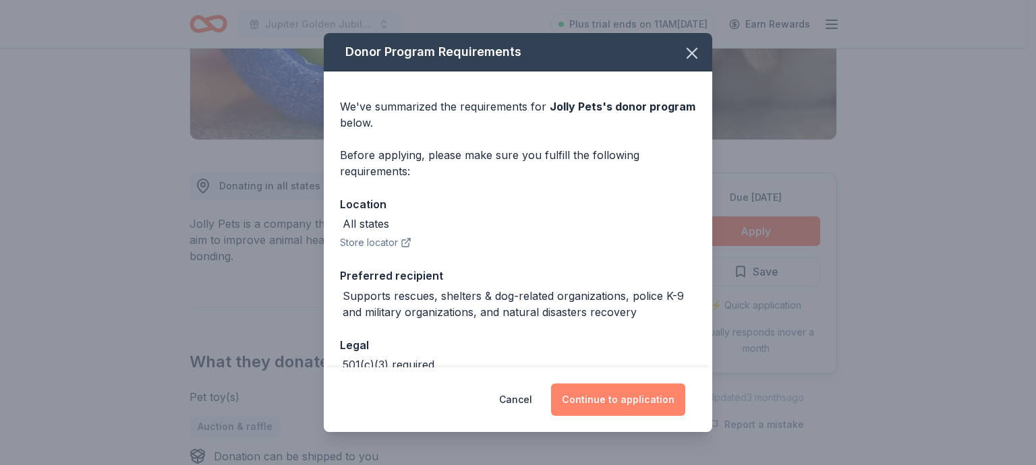
click at [623, 405] on button "Continue to application" at bounding box center [618, 400] width 134 height 32
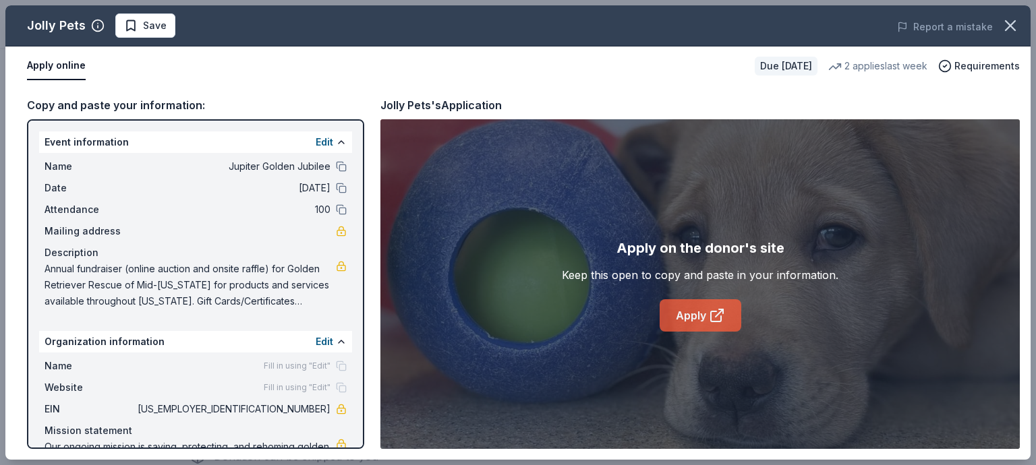
click at [675, 325] on link "Apply" at bounding box center [701, 316] width 82 height 32
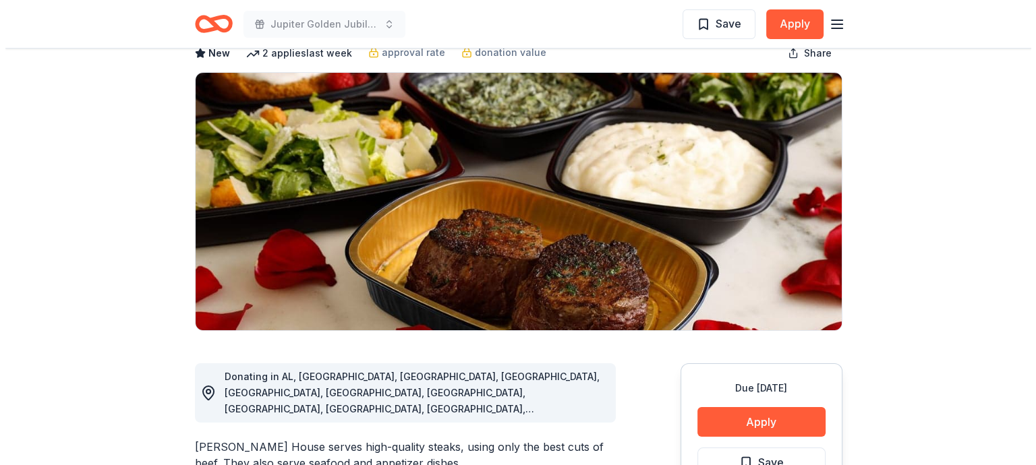
scroll to position [202, 0]
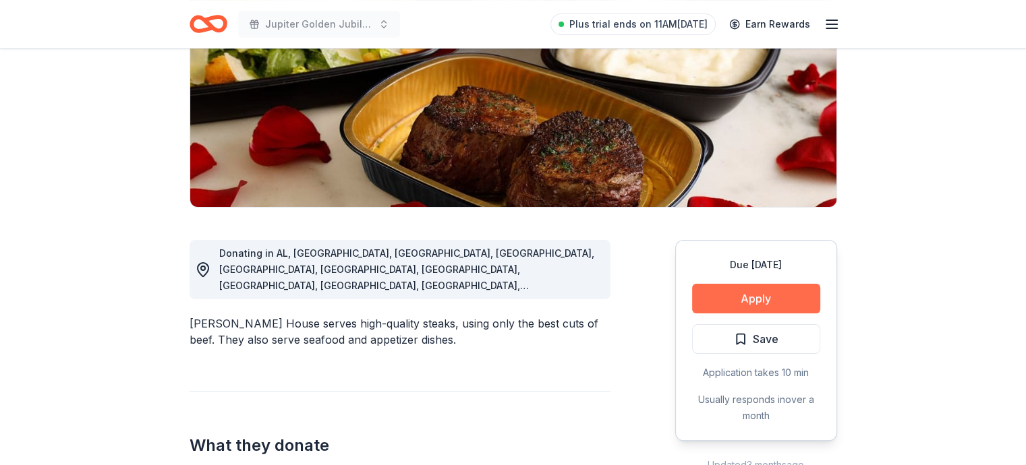
click at [704, 289] on button "Apply" at bounding box center [756, 299] width 128 height 30
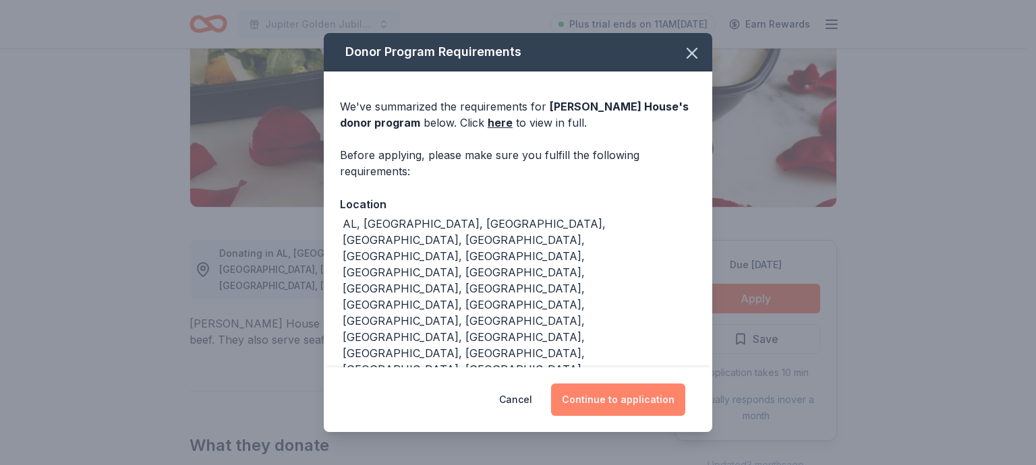
click at [625, 402] on button "Continue to application" at bounding box center [618, 400] width 134 height 32
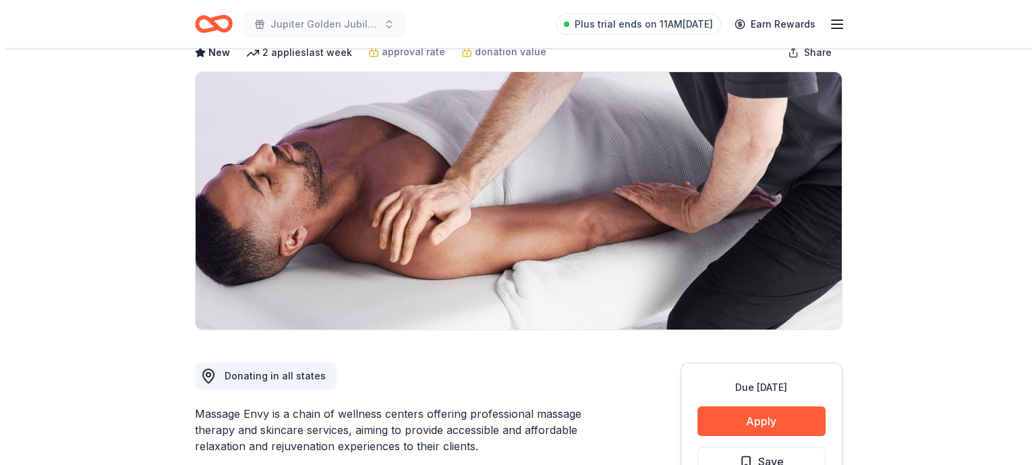
scroll to position [270, 0]
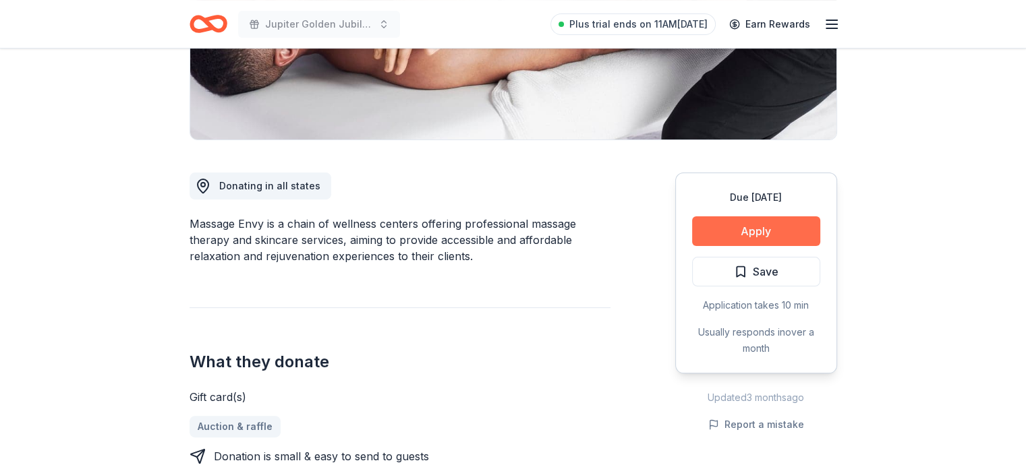
click at [730, 239] on button "Apply" at bounding box center [756, 232] width 128 height 30
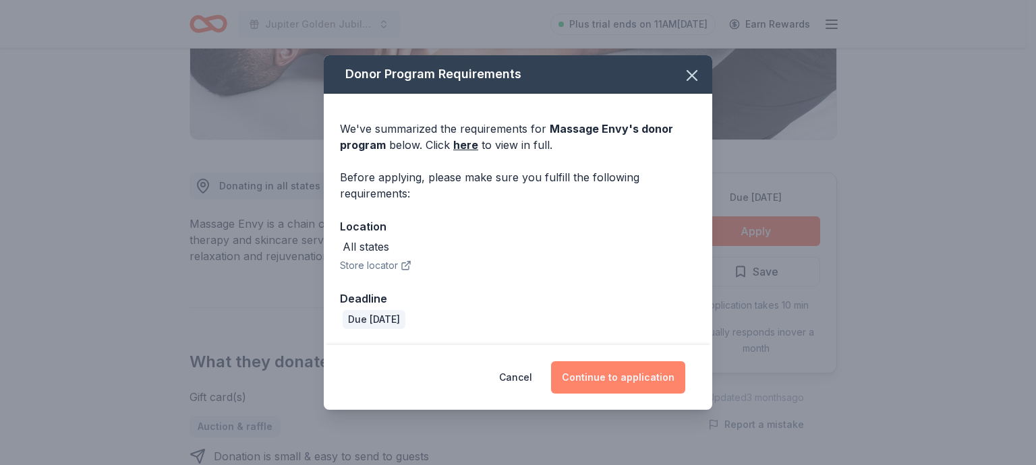
click at [648, 370] on button "Continue to application" at bounding box center [618, 378] width 134 height 32
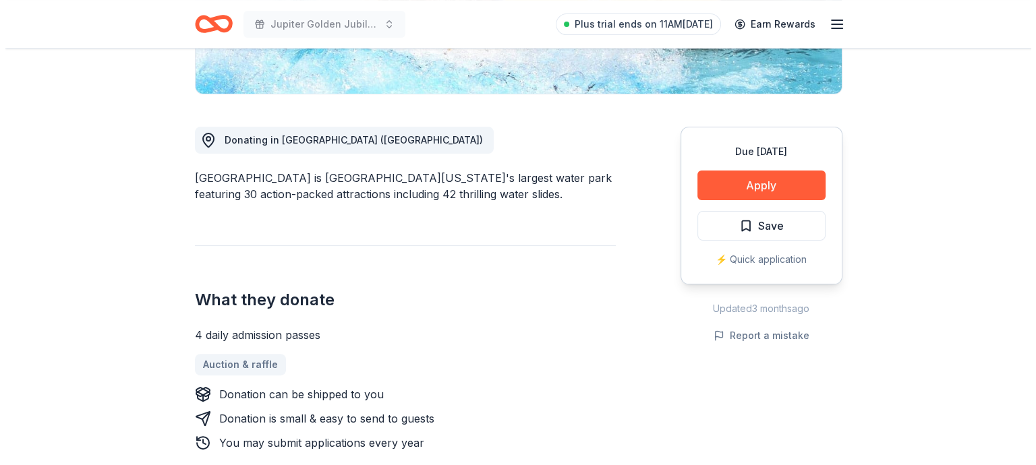
scroll to position [337, 0]
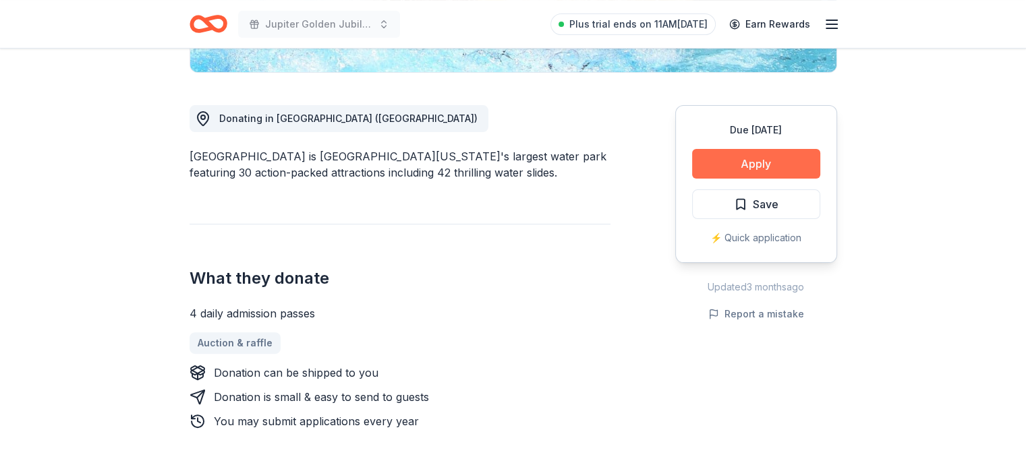
click at [779, 163] on button "Apply" at bounding box center [756, 164] width 128 height 30
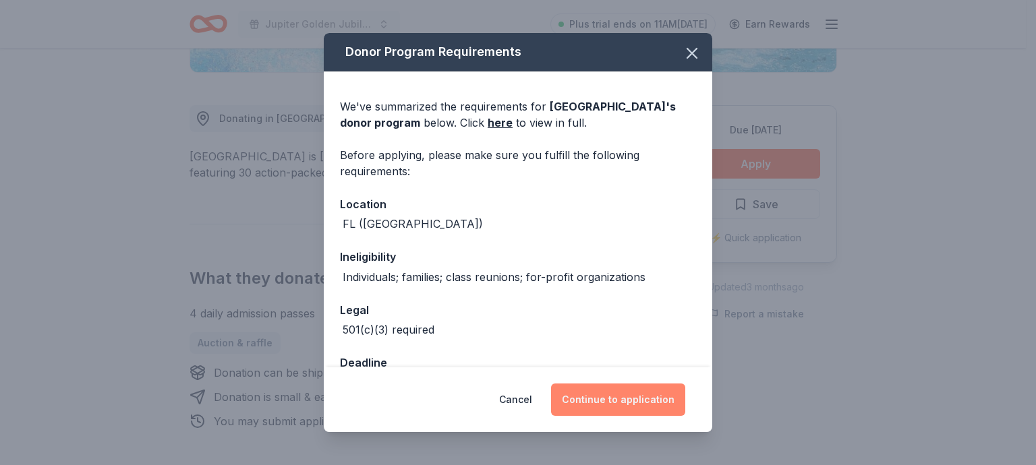
click at [633, 389] on button "Continue to application" at bounding box center [618, 400] width 134 height 32
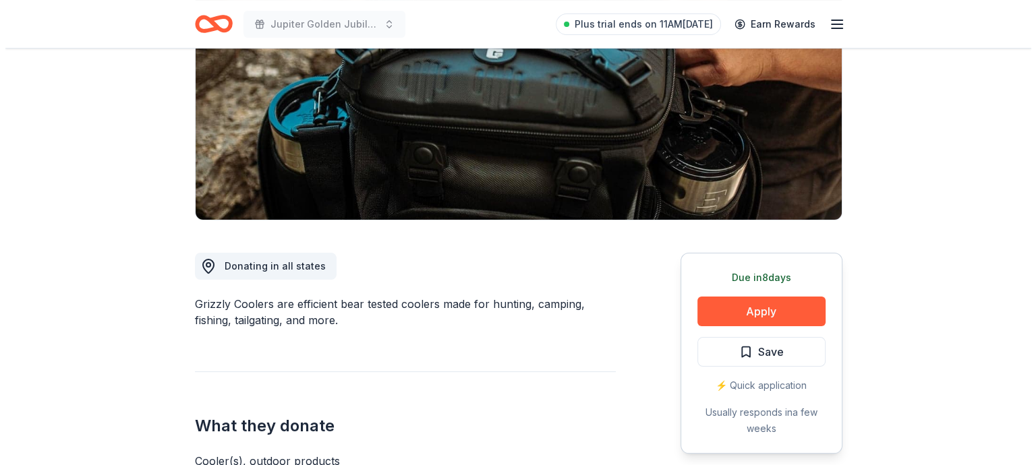
scroll to position [270, 0]
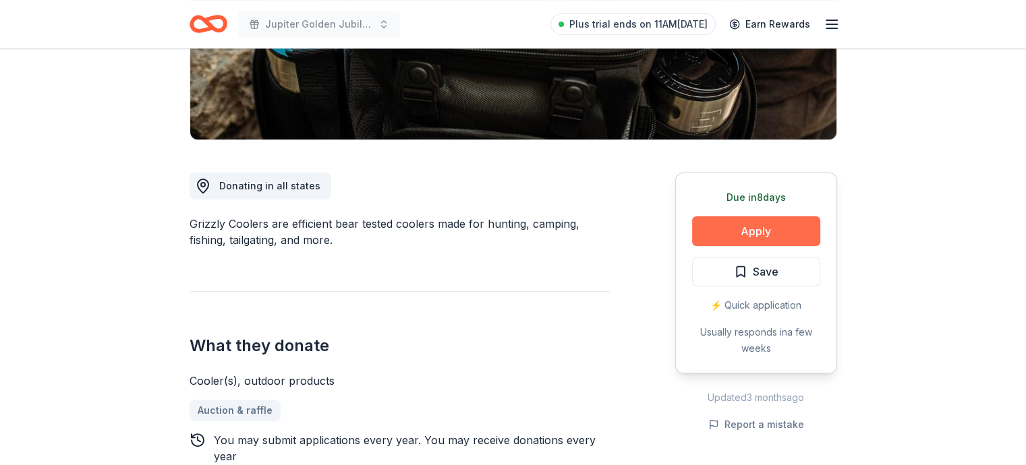
click at [769, 237] on button "Apply" at bounding box center [756, 232] width 128 height 30
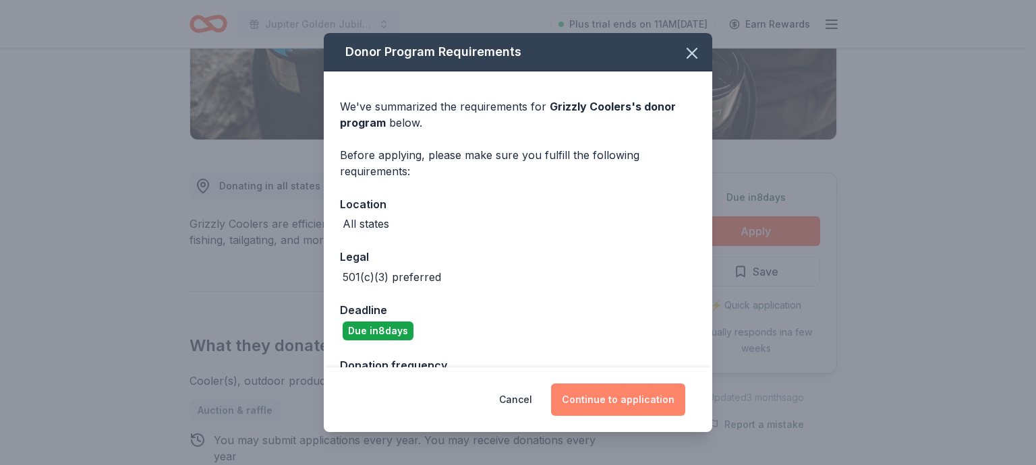
click at [614, 387] on button "Continue to application" at bounding box center [618, 400] width 134 height 32
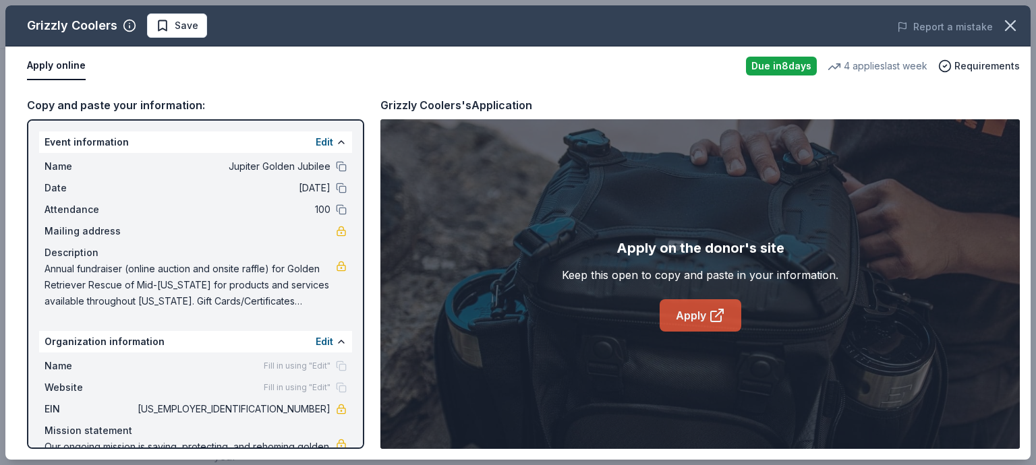
click at [693, 317] on link "Apply" at bounding box center [701, 316] width 82 height 32
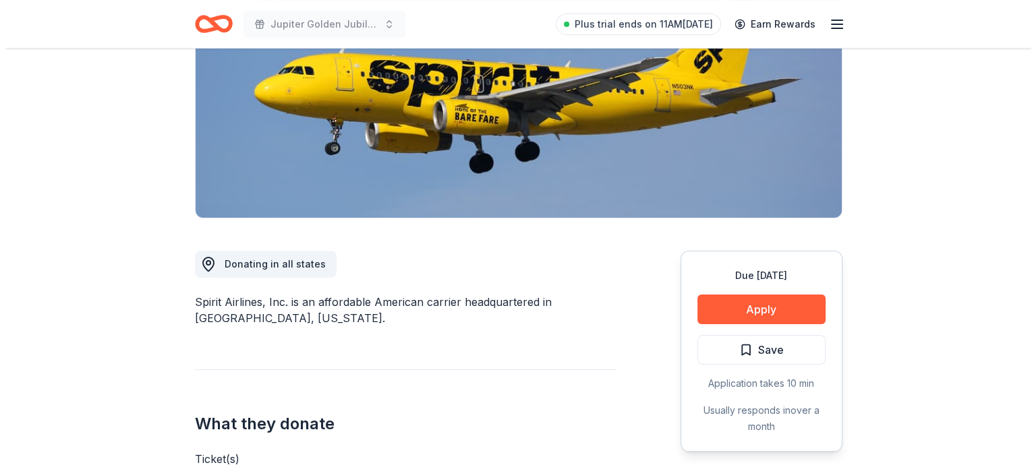
scroll to position [337, 0]
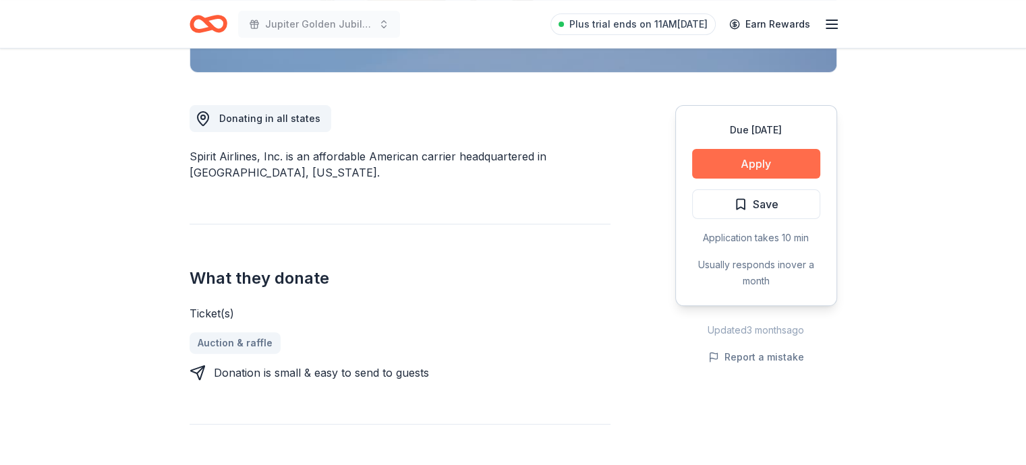
click at [737, 157] on button "Apply" at bounding box center [756, 164] width 128 height 30
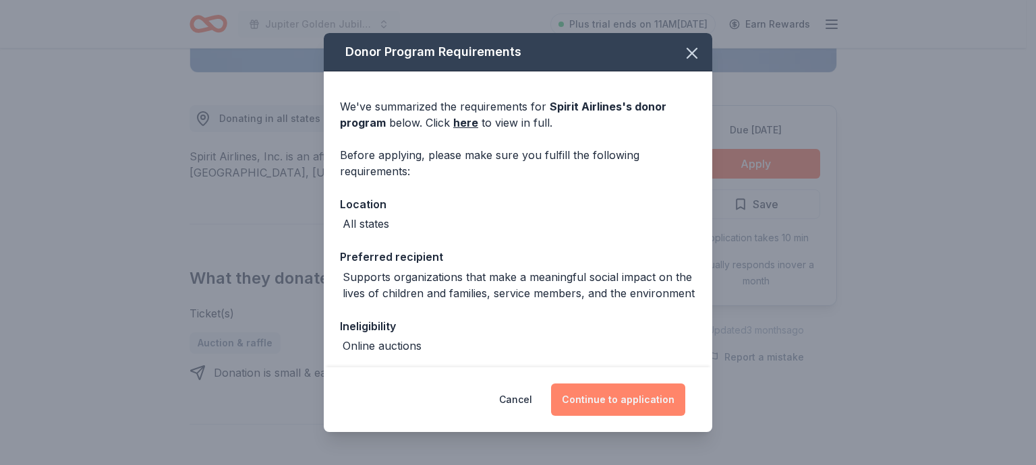
click at [625, 403] on button "Continue to application" at bounding box center [618, 400] width 134 height 32
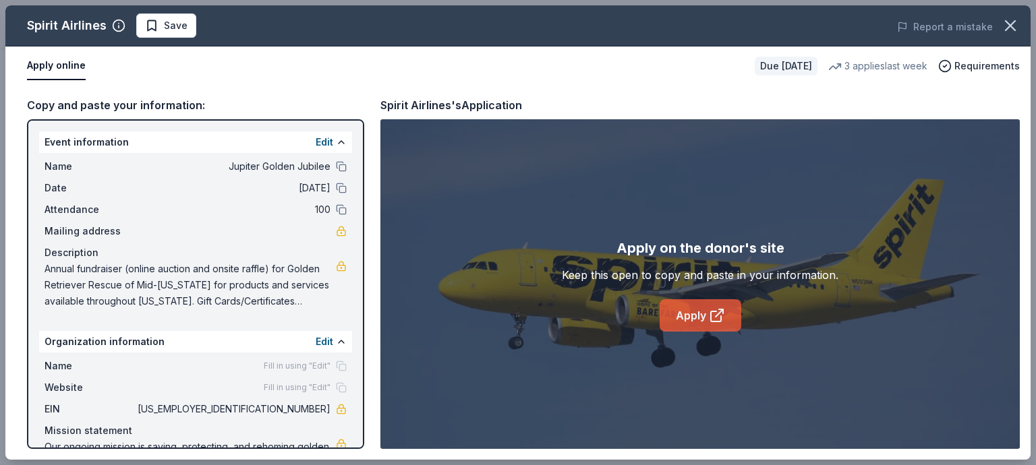
click at [697, 310] on link "Apply" at bounding box center [701, 316] width 82 height 32
click at [686, 306] on link "Apply" at bounding box center [701, 316] width 82 height 32
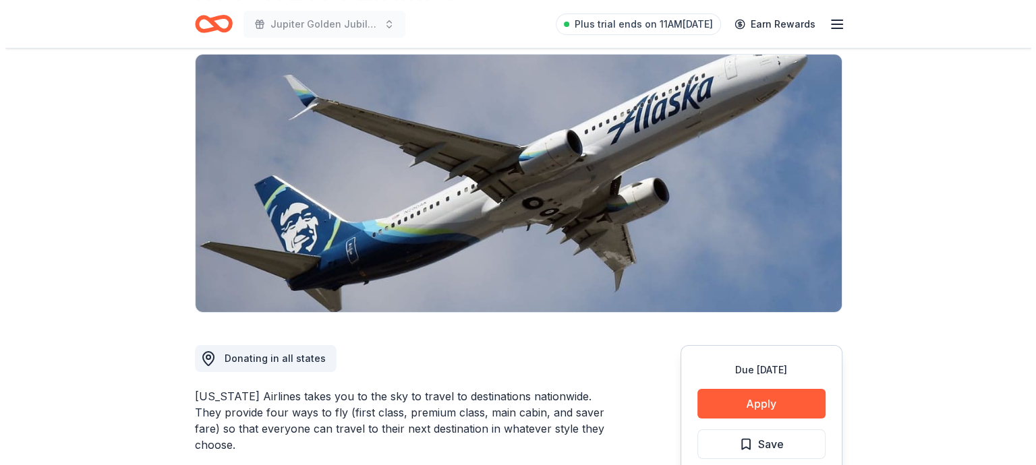
scroll to position [202, 0]
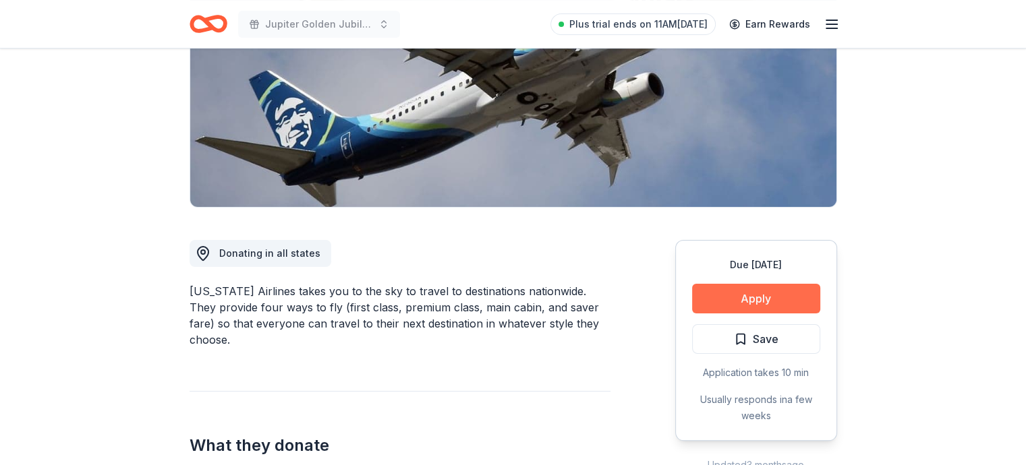
click at [745, 303] on button "Apply" at bounding box center [756, 299] width 128 height 30
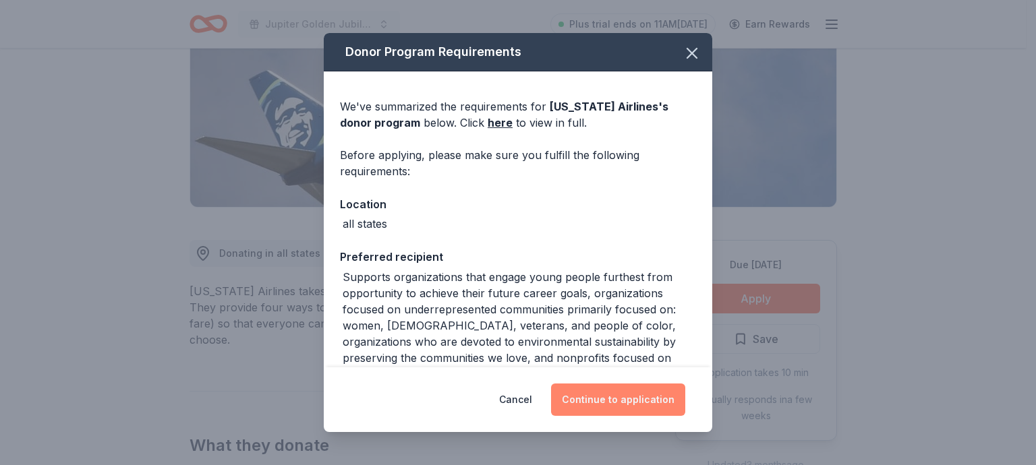
click at [625, 392] on button "Continue to application" at bounding box center [618, 400] width 134 height 32
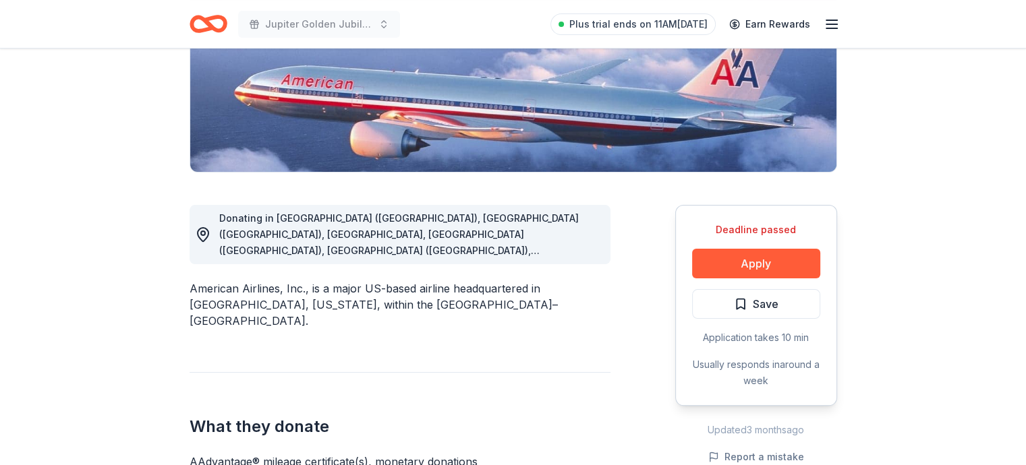
scroll to position [270, 0]
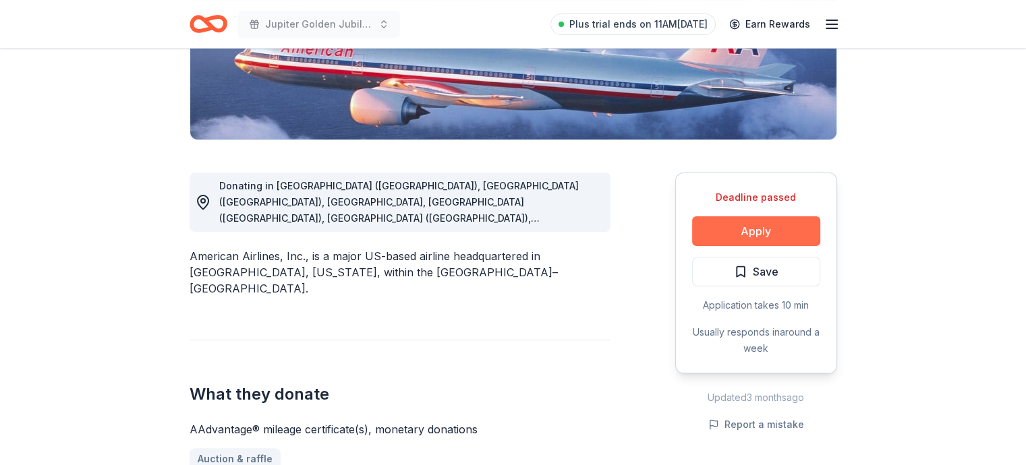
click at [768, 237] on button "Apply" at bounding box center [756, 232] width 128 height 30
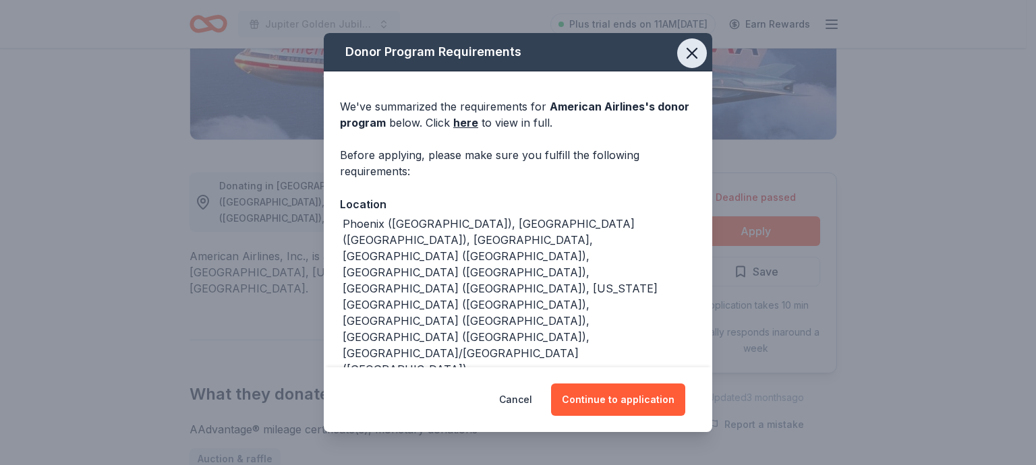
click at [683, 52] on icon "button" at bounding box center [692, 53] width 19 height 19
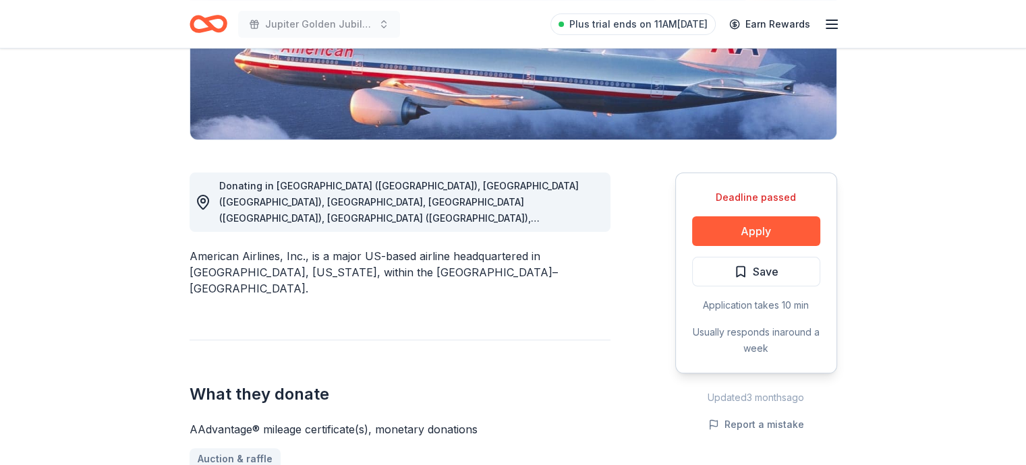
click at [747, 308] on div "Application takes 10 min" at bounding box center [756, 306] width 128 height 16
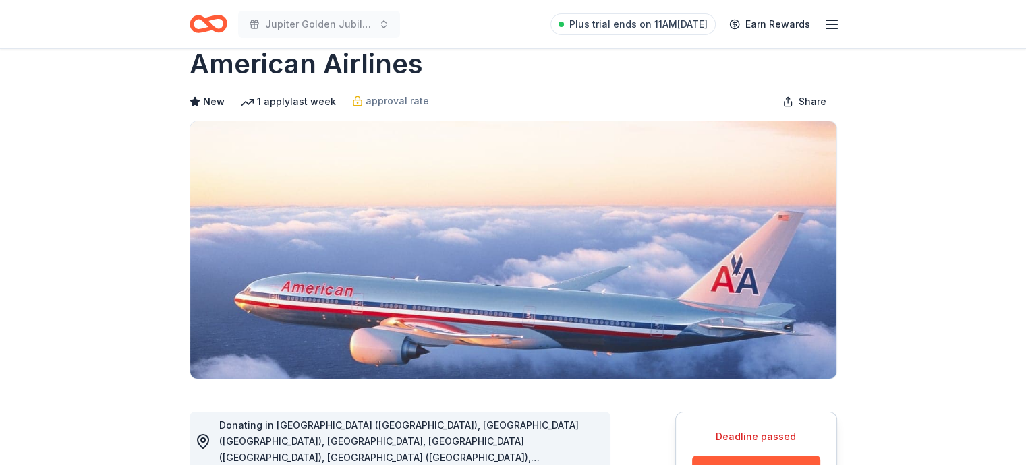
scroll to position [0, 0]
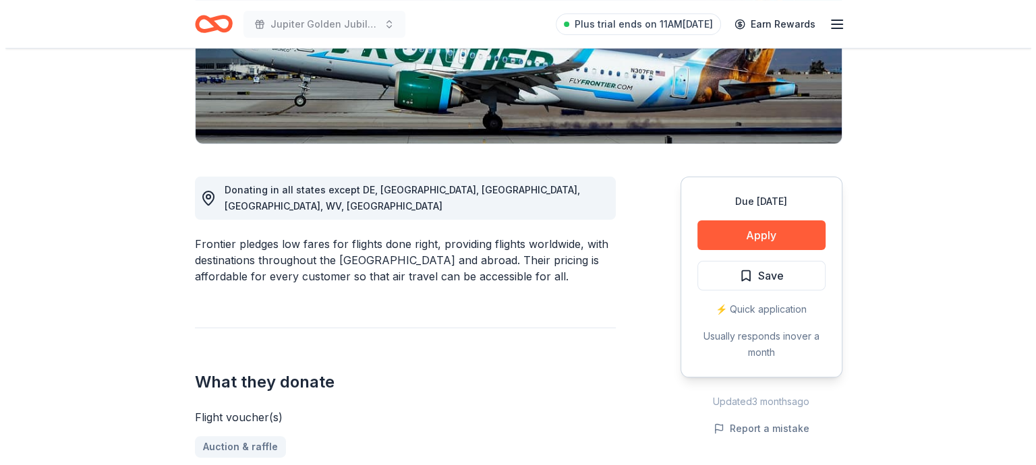
scroll to position [270, 0]
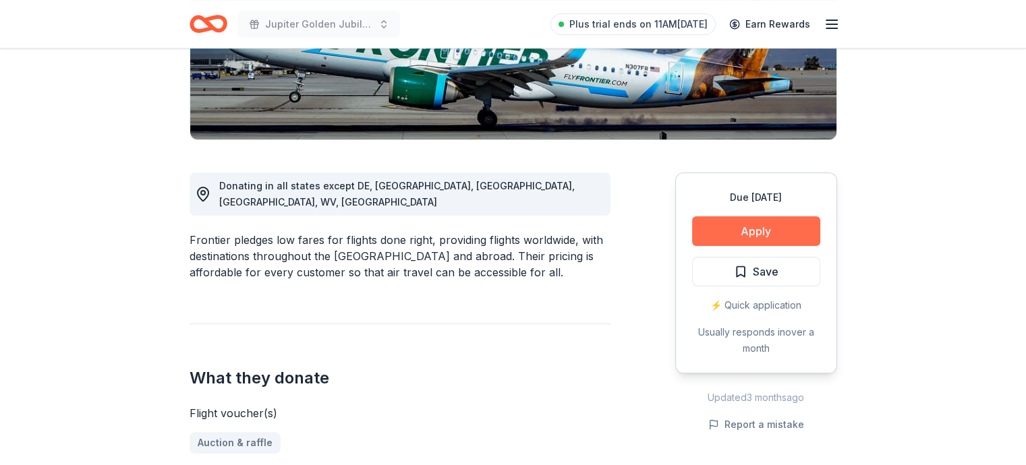
click at [750, 237] on button "Apply" at bounding box center [756, 232] width 128 height 30
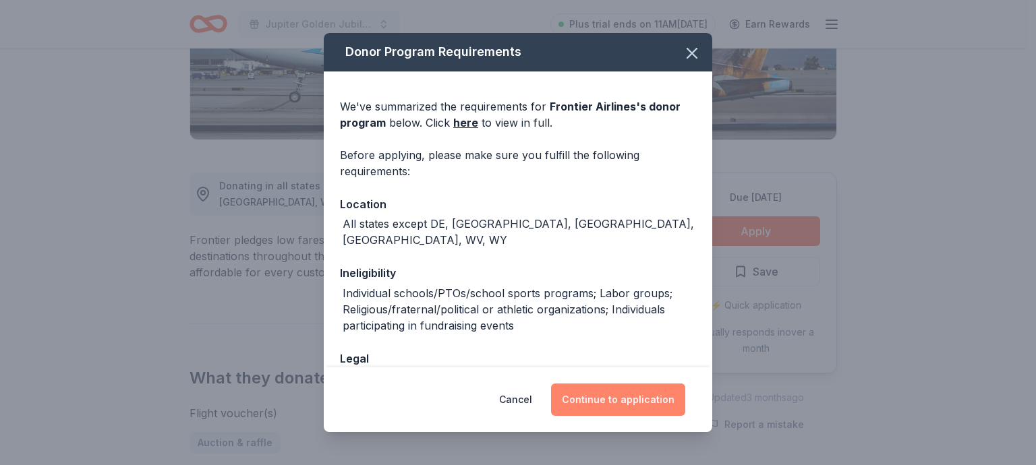
click at [610, 405] on button "Continue to application" at bounding box center [618, 400] width 134 height 32
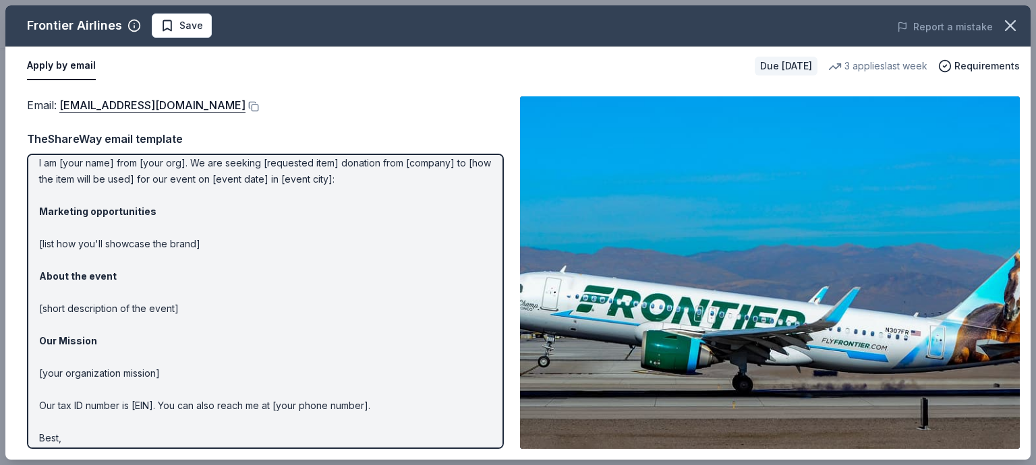
scroll to position [67, 0]
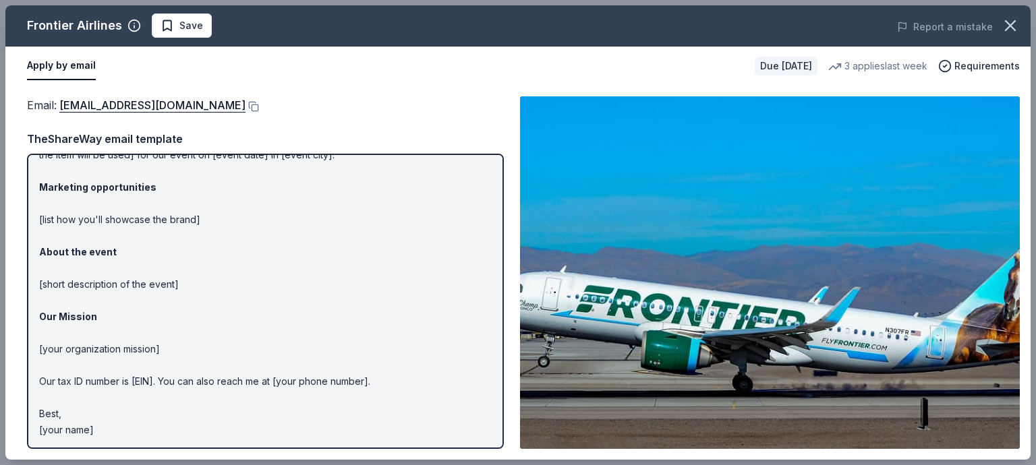
drag, startPoint x: 195, startPoint y: 281, endPoint x: 43, endPoint y: 281, distance: 151.8
click at [43, 281] on p "Hi [name/there], I am [your name] from [your org]. We are seeking [requested it…" at bounding box center [265, 268] width 453 height 340
click at [202, 217] on p "Hi [name/there], I am [your name] from [your org]. We are seeking [requested it…" at bounding box center [265, 268] width 453 height 340
drag, startPoint x: 210, startPoint y: 216, endPoint x: 86, endPoint y: 222, distance: 123.6
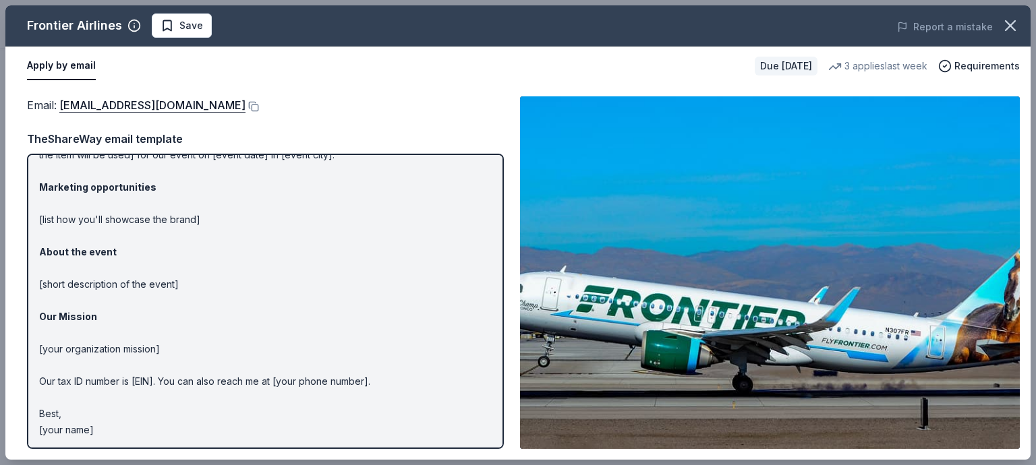
click at [86, 222] on p "Hi [name/there], I am [your name] from [your org]. We are seeking [requested it…" at bounding box center [265, 268] width 453 height 340
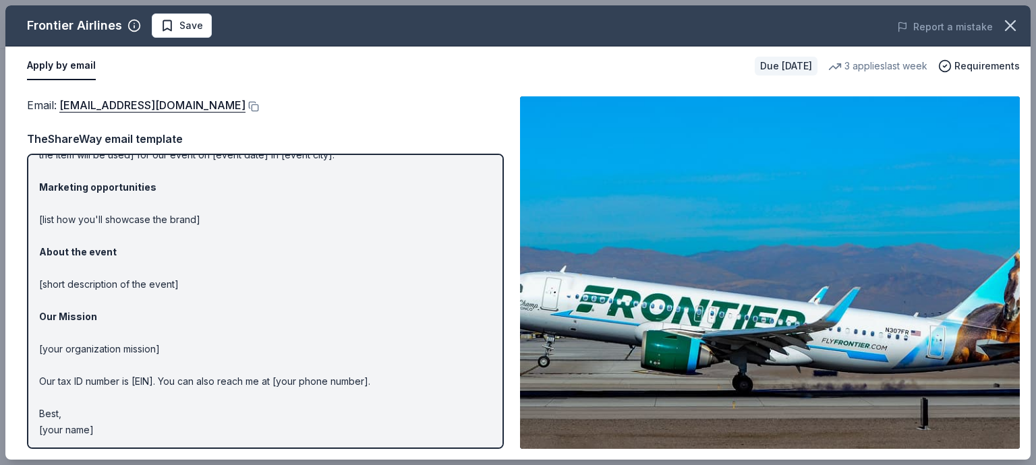
click at [86, 222] on p "Hi [name/there], I am [your name] from [your org]. We are seeking [requested it…" at bounding box center [265, 268] width 453 height 340
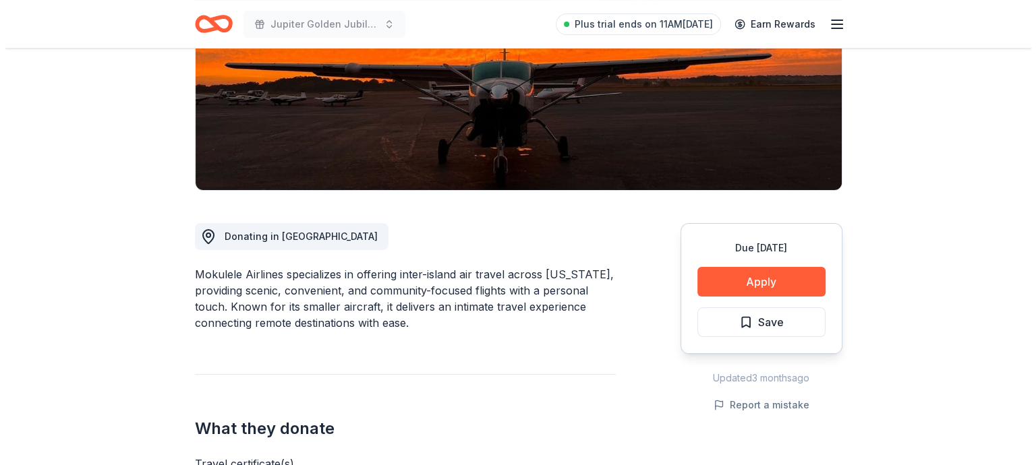
scroll to position [270, 0]
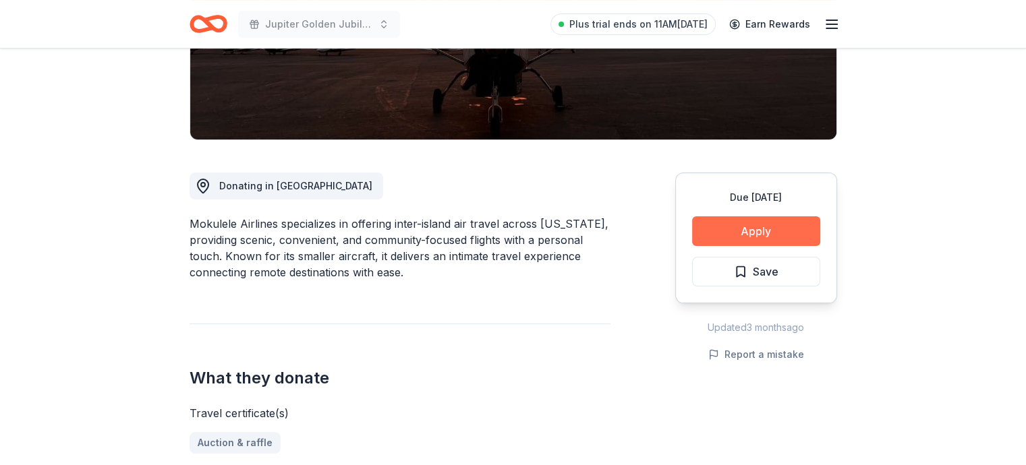
click at [741, 223] on button "Apply" at bounding box center [756, 232] width 128 height 30
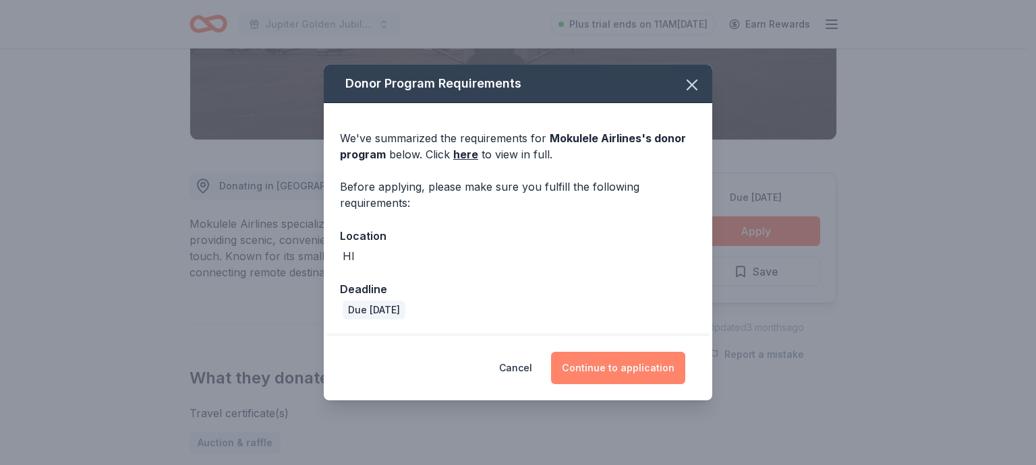
click at [640, 372] on button "Continue to application" at bounding box center [618, 368] width 134 height 32
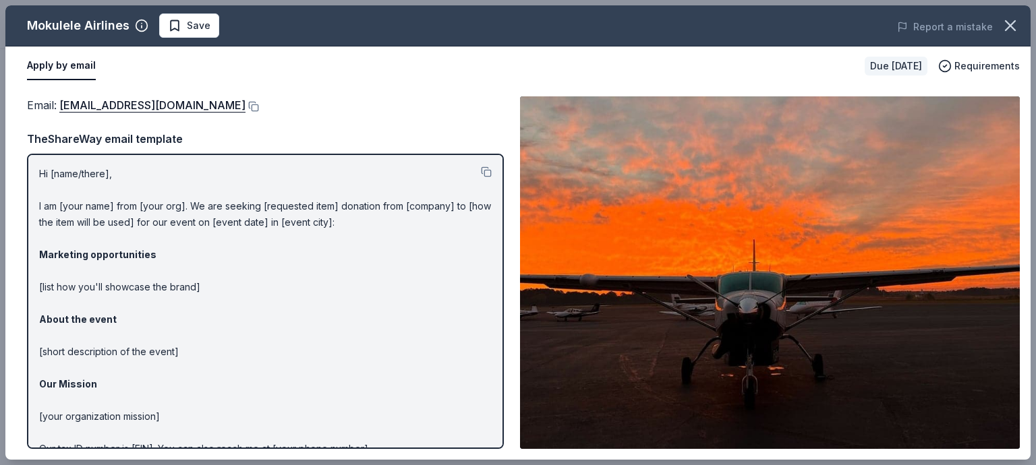
click at [159, 219] on p "Hi [name/there], I am [your name] from [your org]. We are seeking [requested it…" at bounding box center [265, 336] width 453 height 340
click at [154, 225] on p "Hi [name/there], I am [your name] from [your org]. We are seeking [requested it…" at bounding box center [265, 336] width 453 height 340
click at [481, 172] on button at bounding box center [486, 172] width 11 height 11
